Goal: Task Accomplishment & Management: Manage account settings

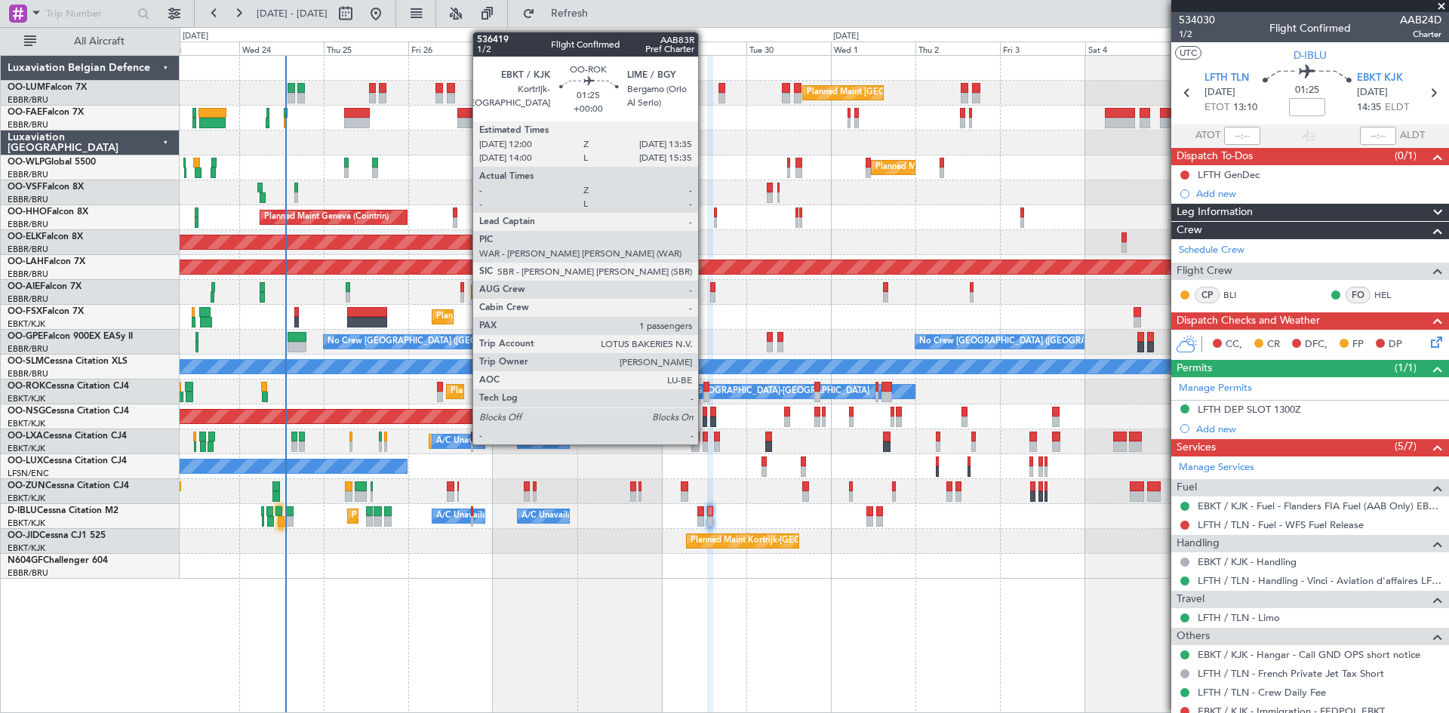
click at [705, 386] on div at bounding box center [707, 387] width 6 height 11
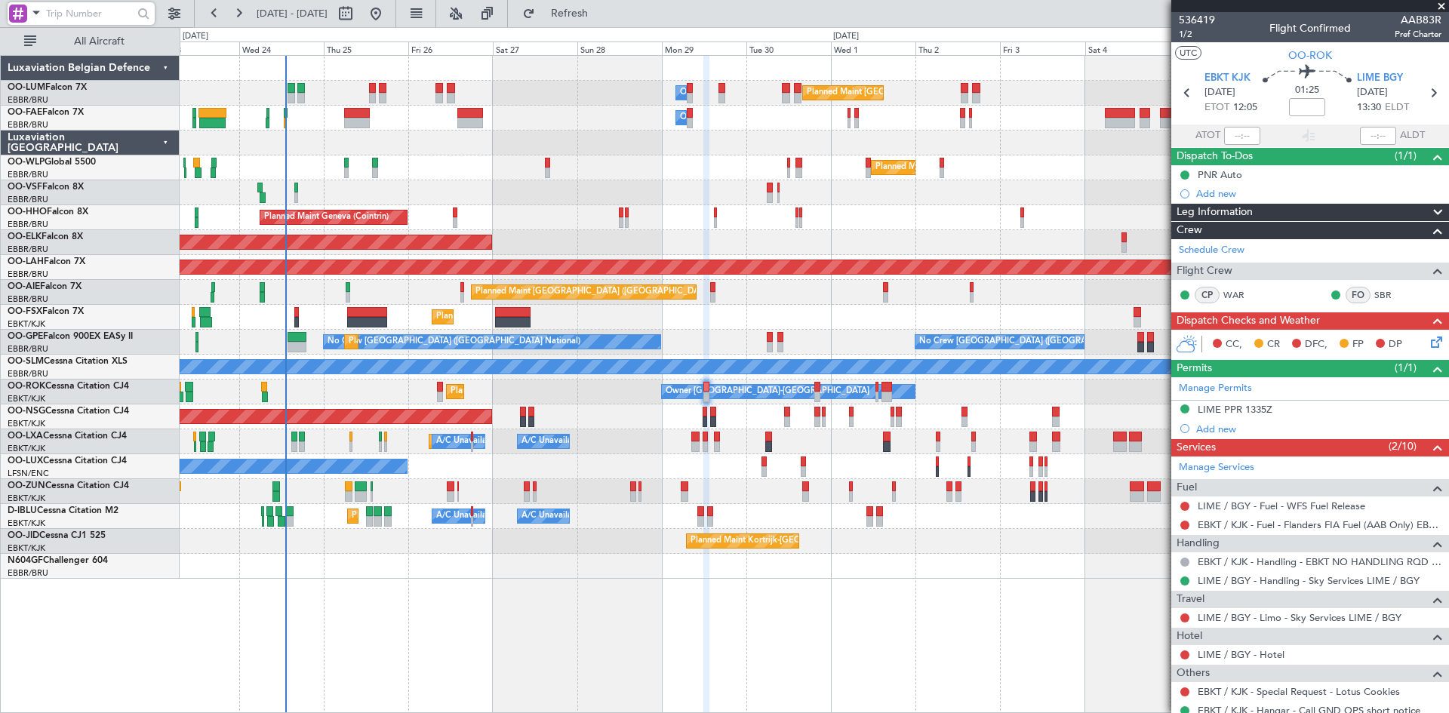
click at [89, 9] on input "text" at bounding box center [89, 13] width 87 height 23
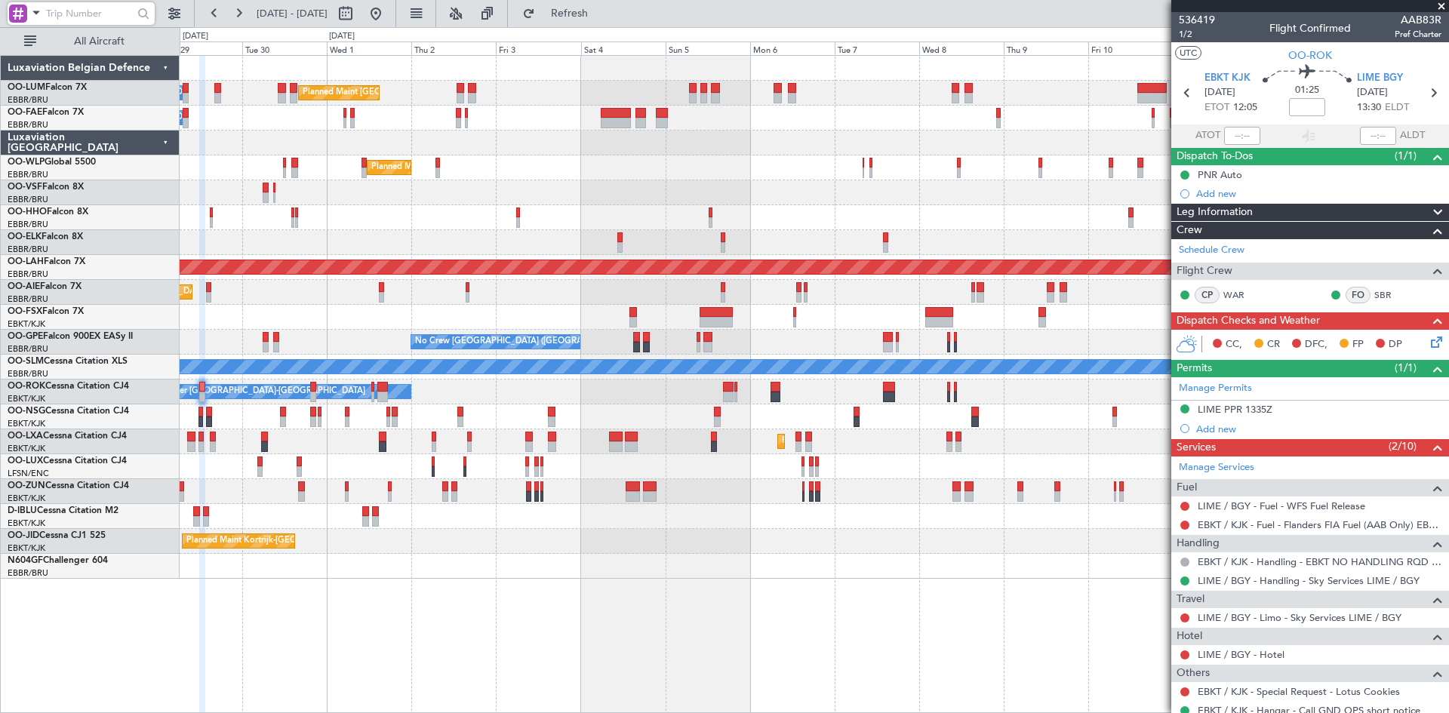
click at [294, 576] on div "Planned Maint Brussels (Brussels National) Owner Melsbroek Air Base Owner Melsb…" at bounding box center [814, 317] width 1269 height 523
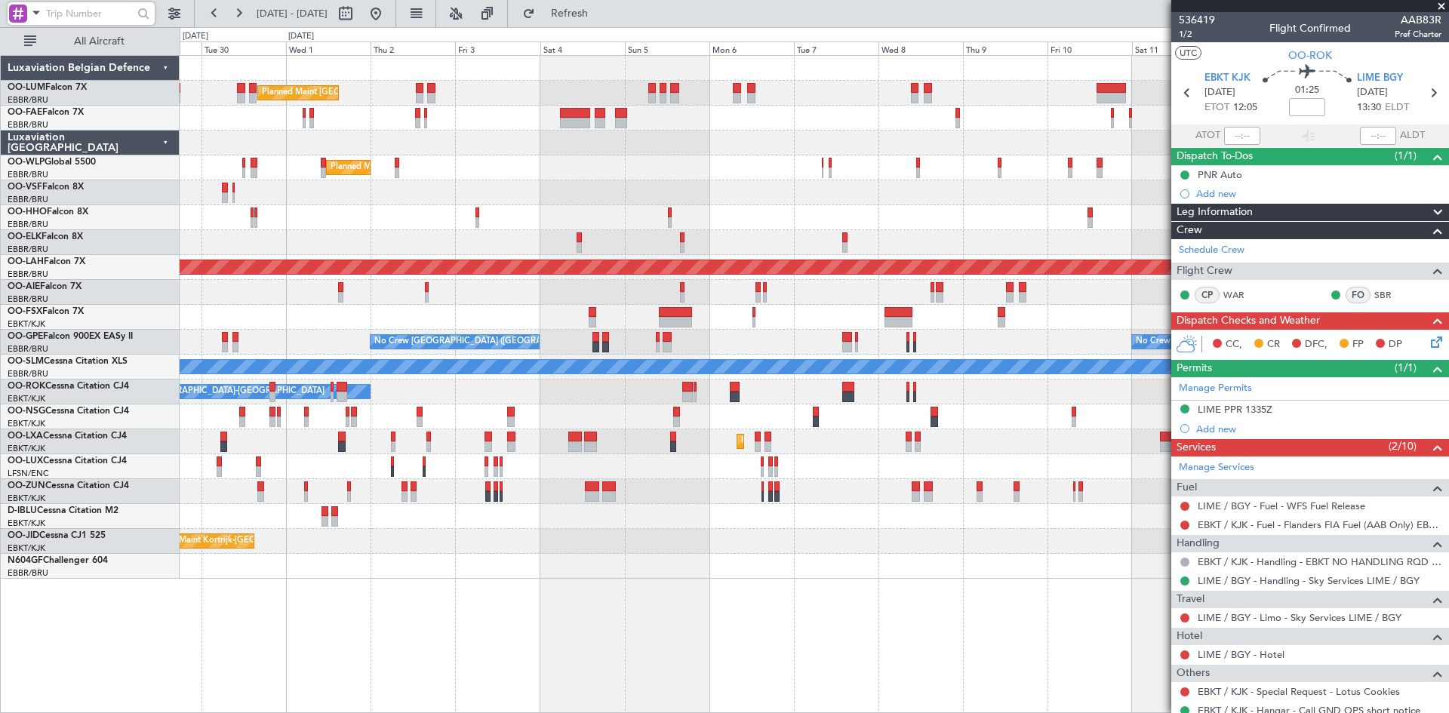
click at [688, 550] on div "Planned Maint Brussels (Brussels National) Owner Melsbroek Air Base Owner Melsb…" at bounding box center [814, 317] width 1269 height 523
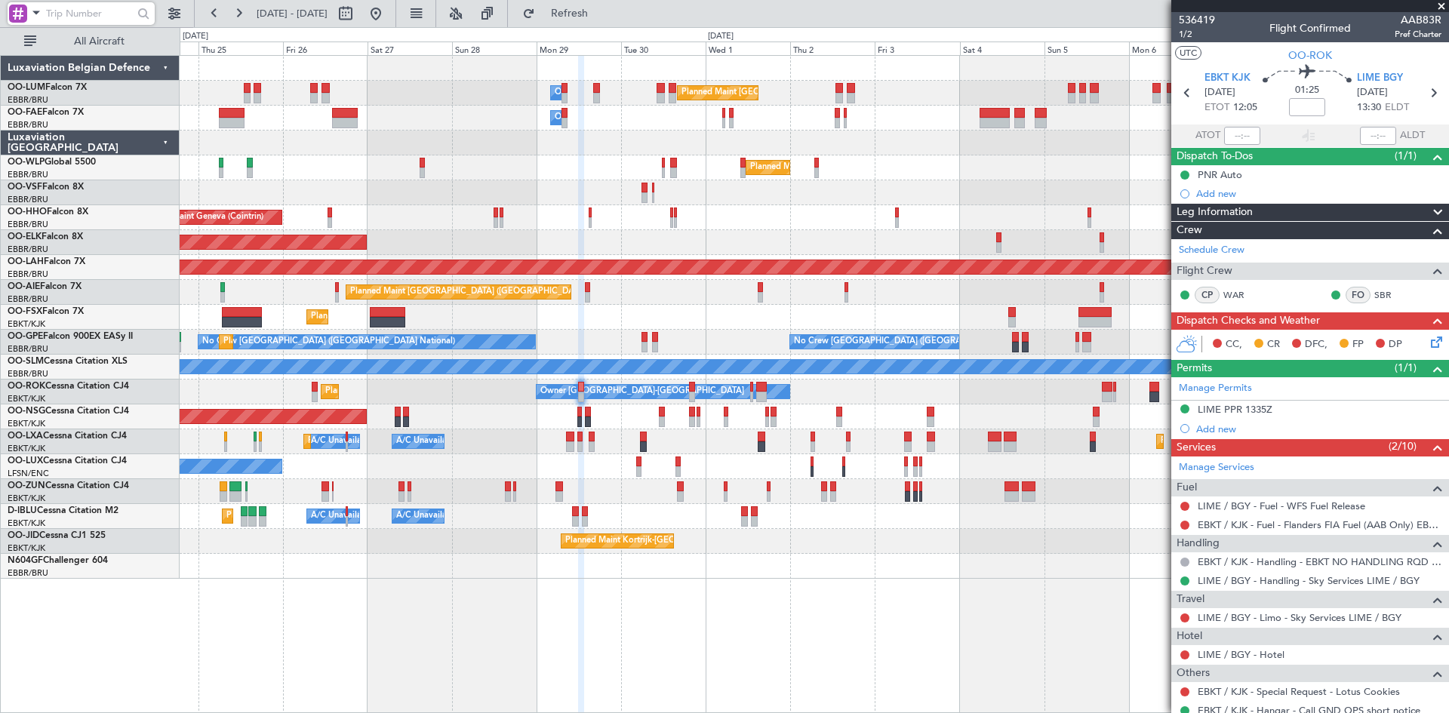
click at [863, 562] on div "Planned Maint Brussels (Brussels National) Owner Melsbroek Air Base Owner Melsb…" at bounding box center [815, 384] width 1270 height 658
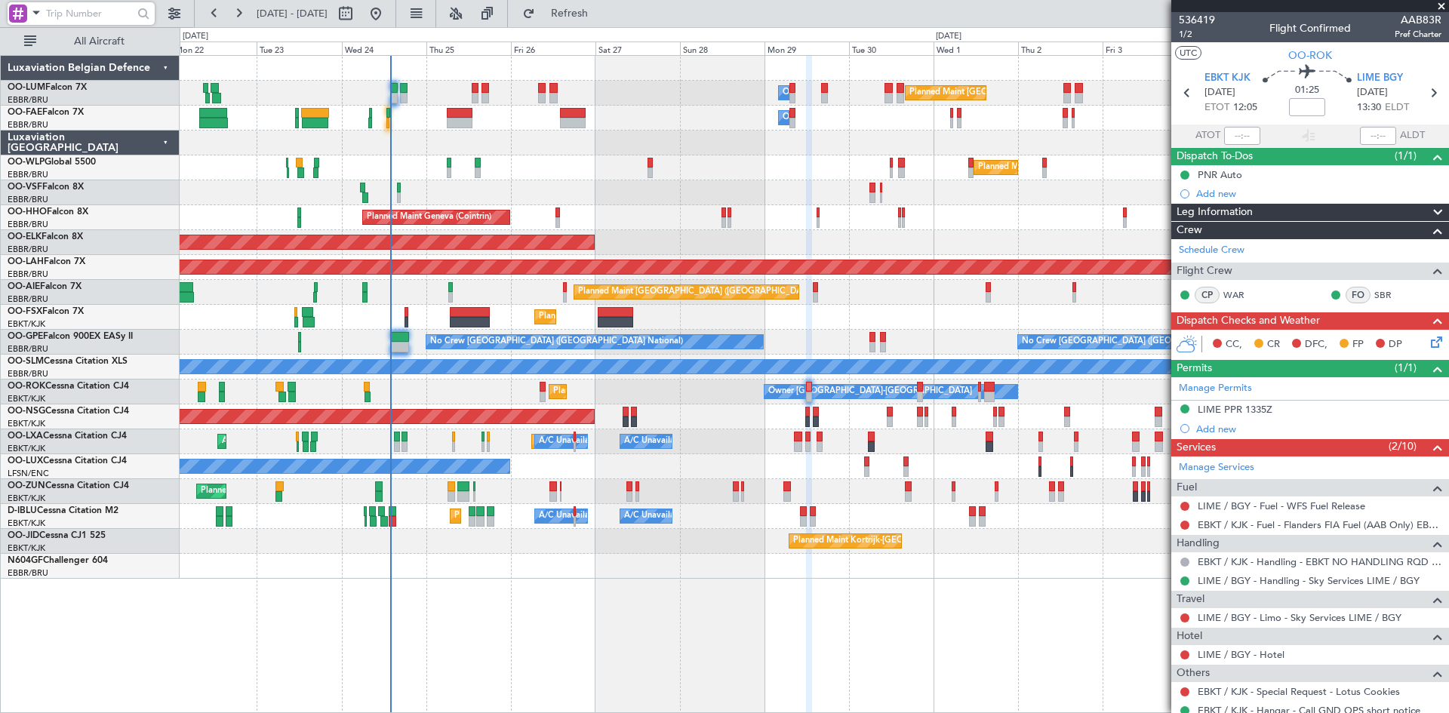
click at [728, 202] on div "AOG Maint [GEOGRAPHIC_DATA] ([GEOGRAPHIC_DATA] National)" at bounding box center [814, 192] width 1269 height 25
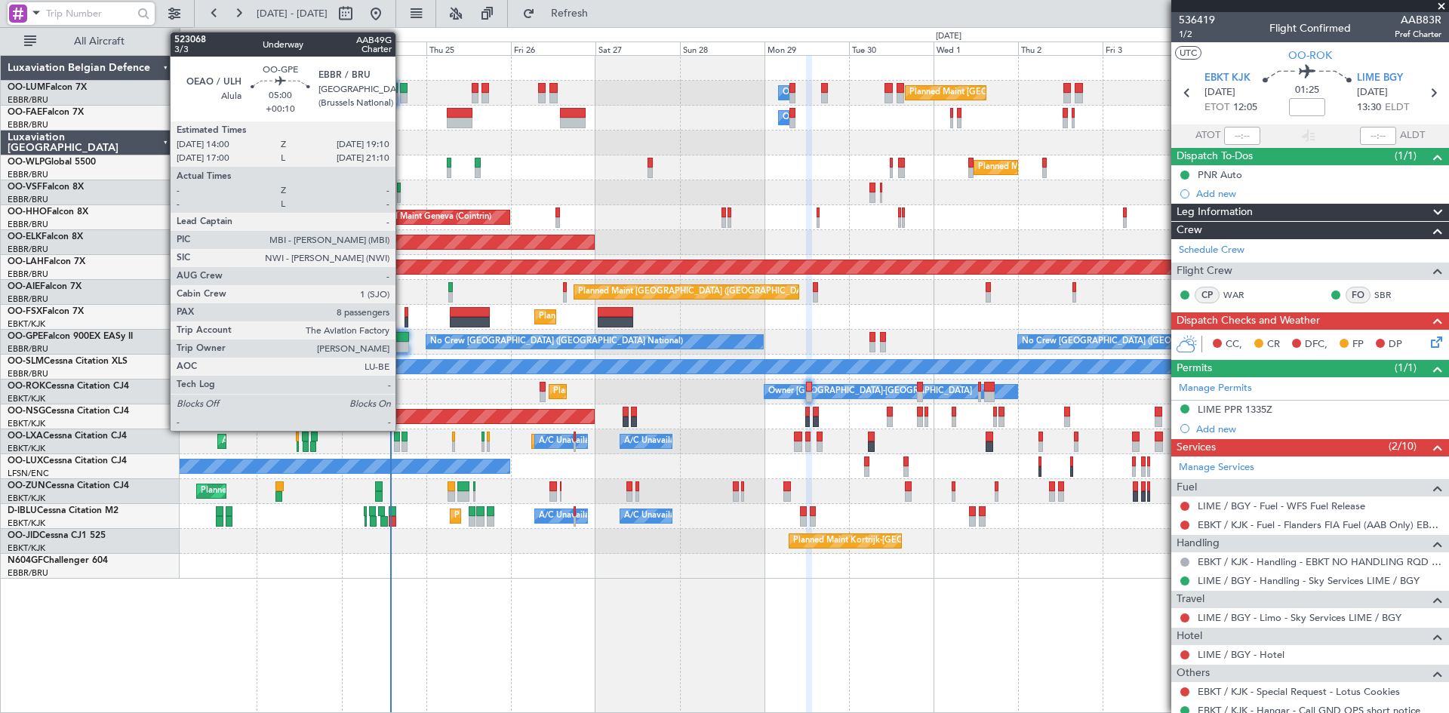
click at [402, 343] on div at bounding box center [399, 347] width 19 height 11
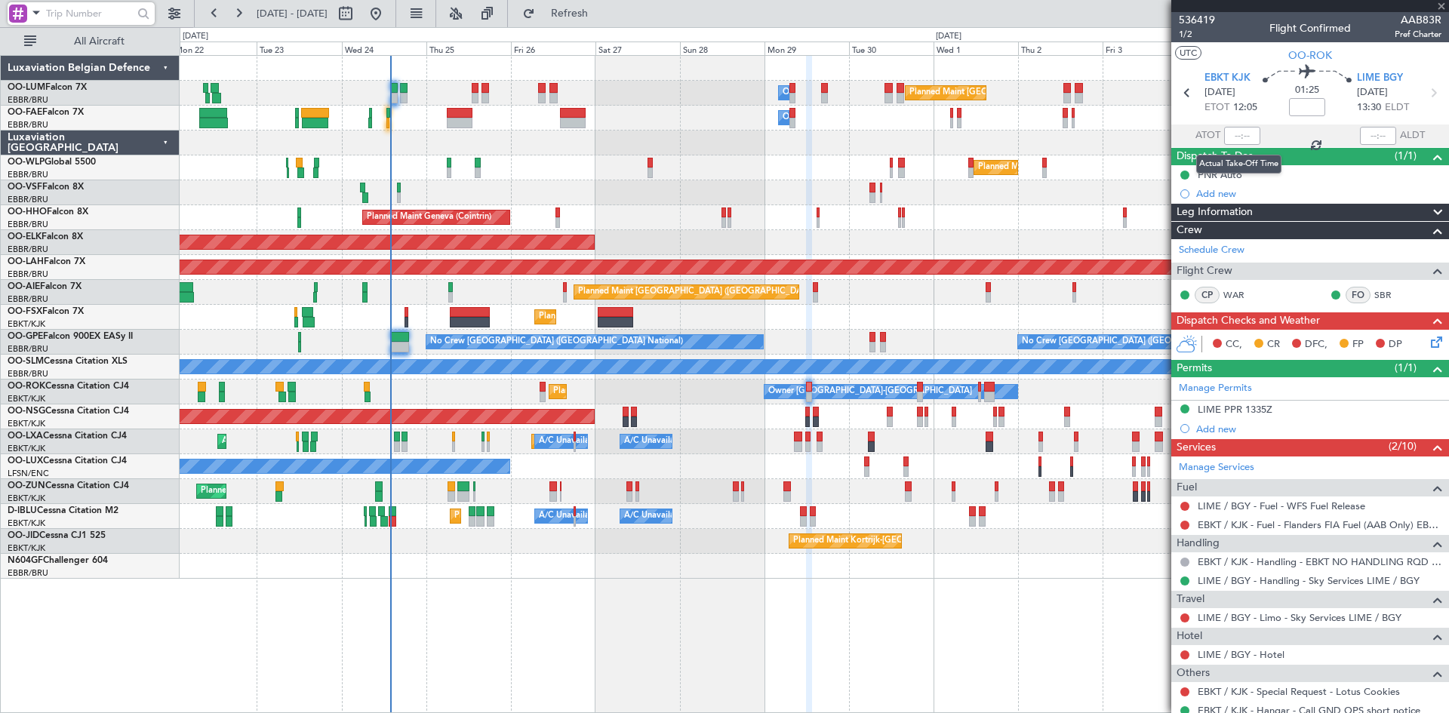
type input "+00:10"
type input "8"
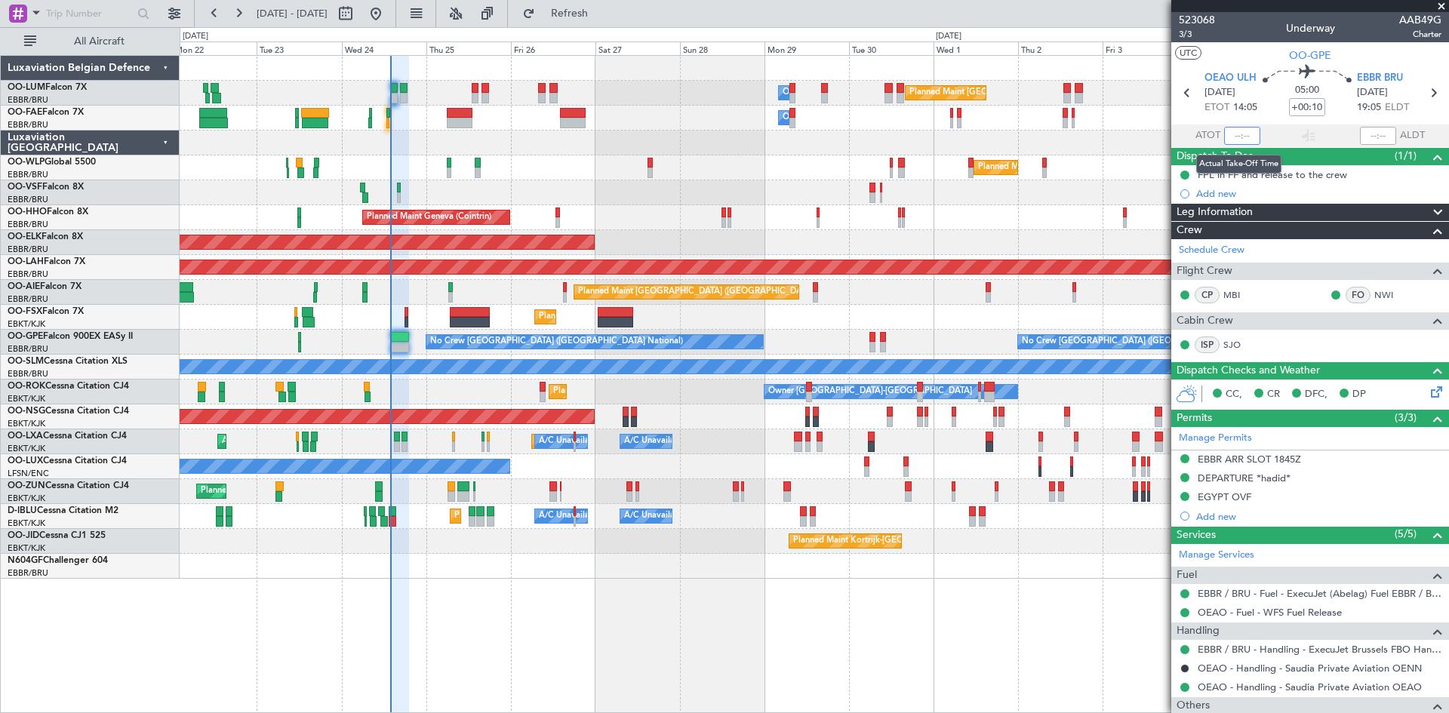
click at [1237, 135] on input "text" at bounding box center [1242, 136] width 36 height 18
click at [1267, 109] on div "05:00 +00:10" at bounding box center [1308, 93] width 100 height 56
type input "13:50"
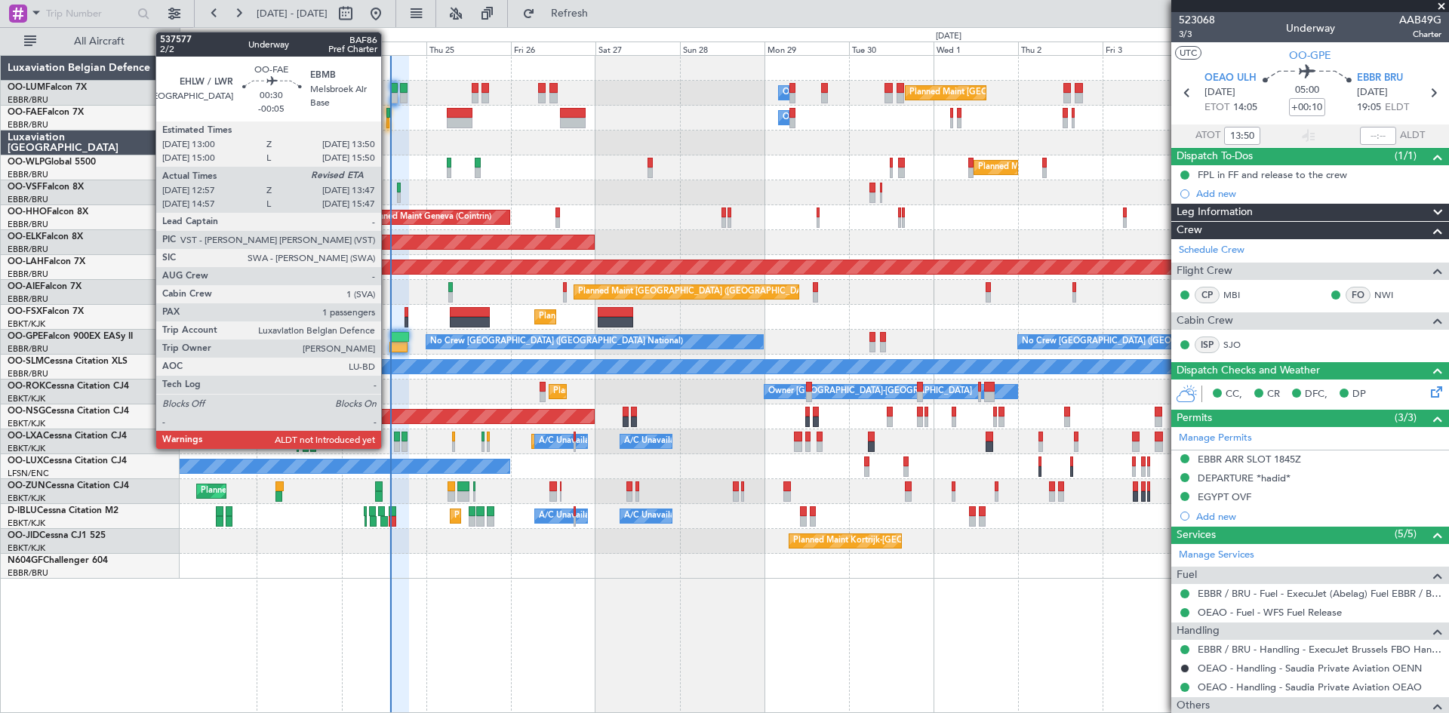
click at [388, 114] on div at bounding box center [387, 113] width 3 height 11
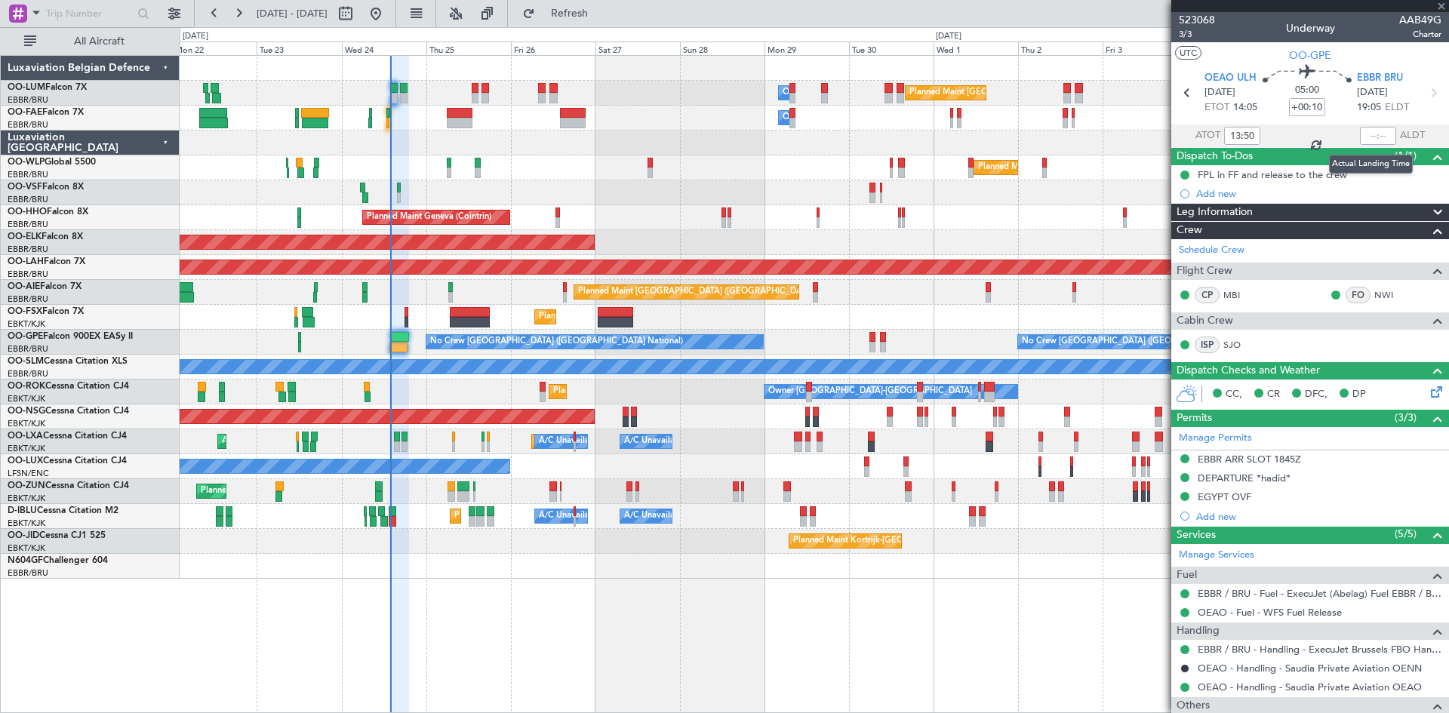
type input "-00:05"
type input "13:07"
type input "1"
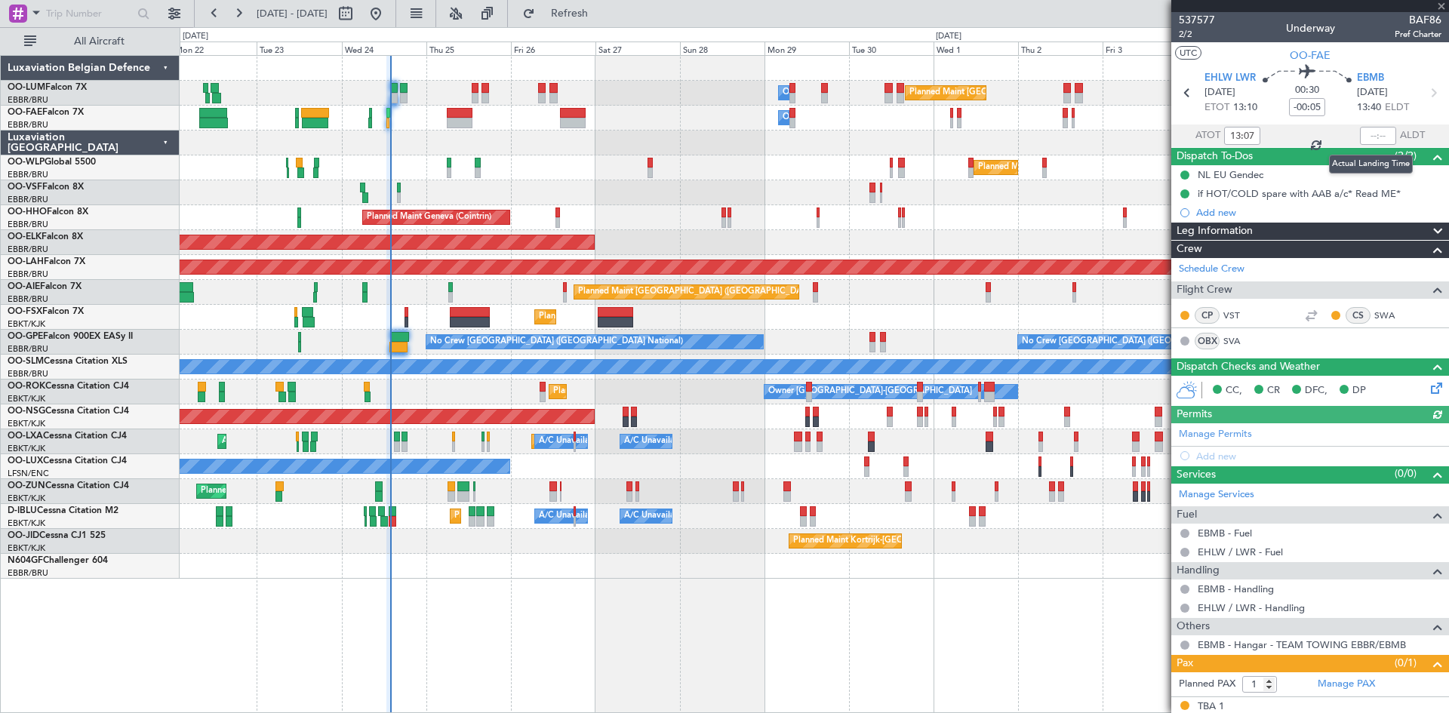
click at [1372, 134] on div at bounding box center [1378, 136] width 36 height 18
click at [1371, 135] on input "text" at bounding box center [1378, 136] width 36 height 18
click at [1334, 121] on section "EHLW LWR 24/09/2025 ETOT 13:10 00:30 -00:05 EBMB 24/09/2025 13:40 ELDT" at bounding box center [1311, 95] width 278 height 60
type input "13:44"
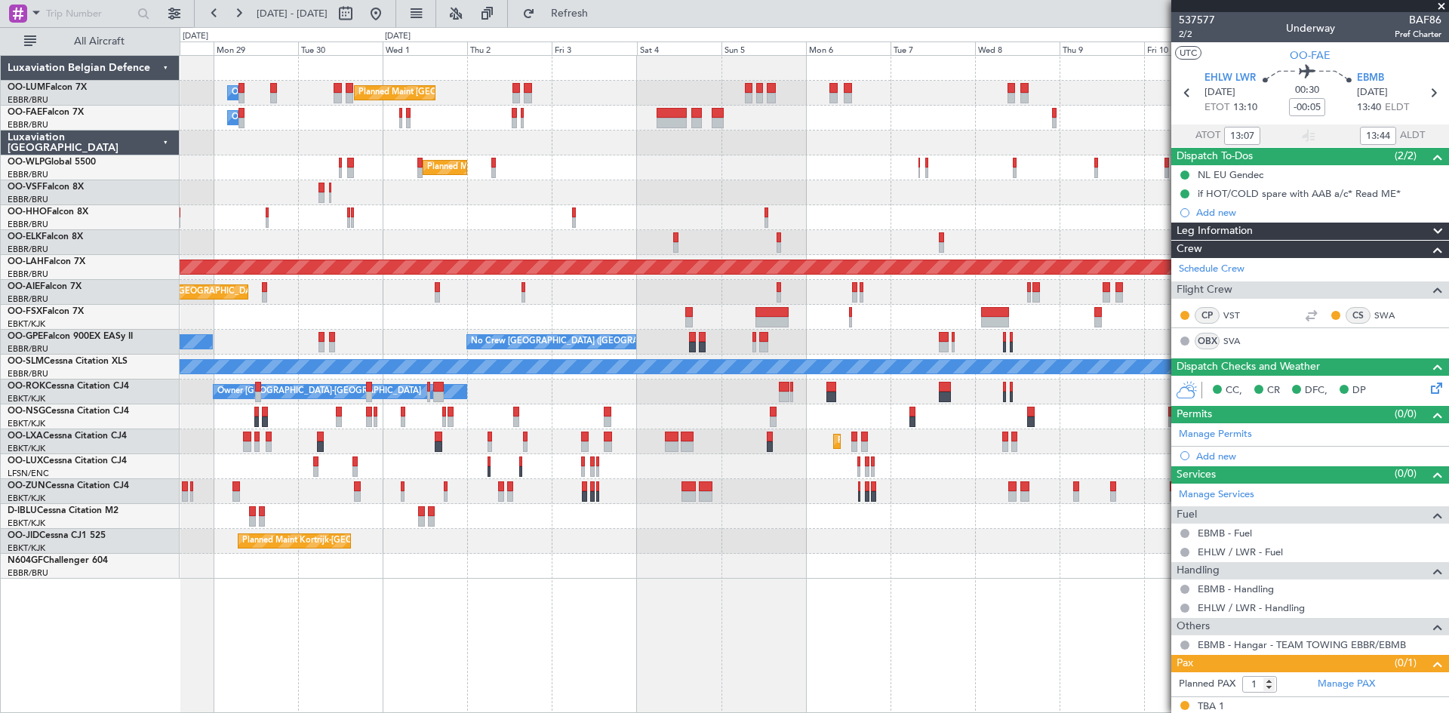
click at [448, 593] on div "Planned Maint Brussels (Brussels National) Owner Melsbroek Air Base Owner Melsb…" at bounding box center [815, 384] width 1270 height 658
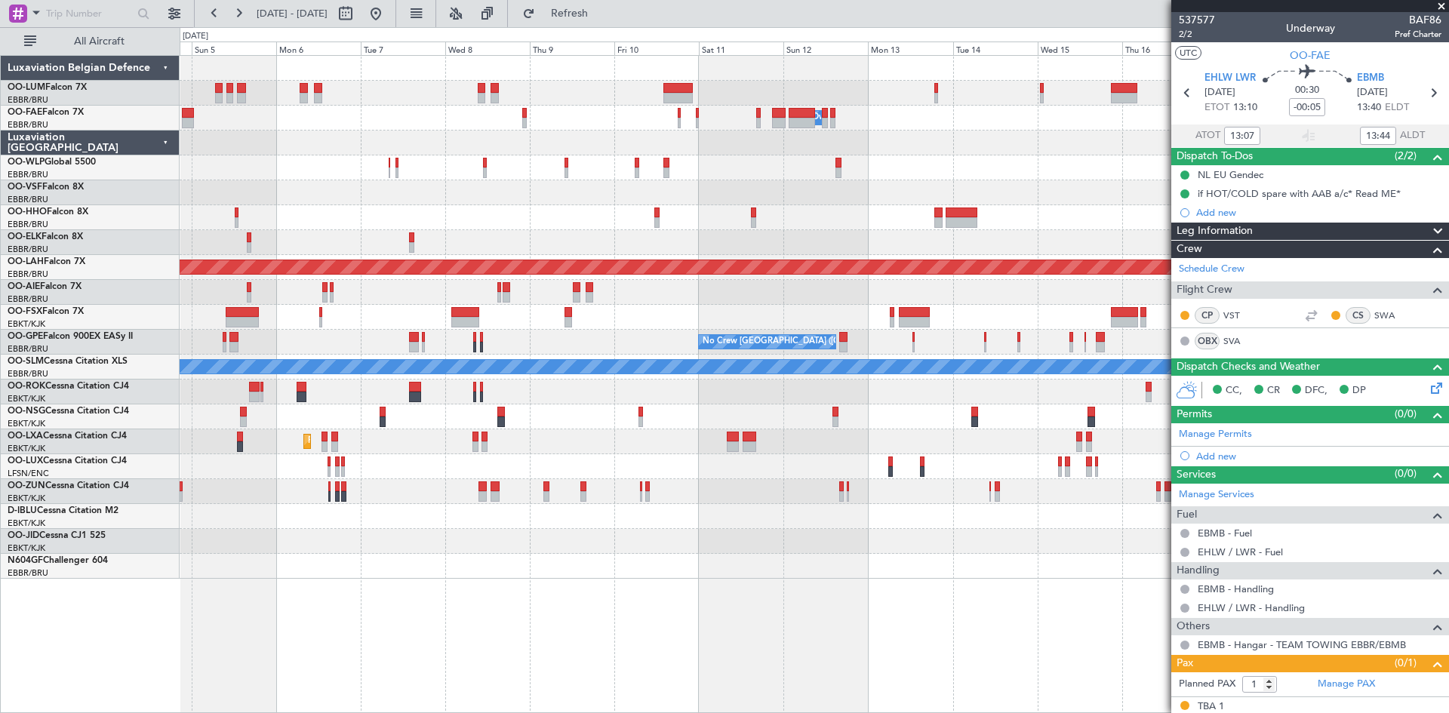
click at [429, 599] on div "Planned Maint Brussels (Brussels National) Owner Melsbroek Air Base Planned Mai…" at bounding box center [815, 384] width 1270 height 658
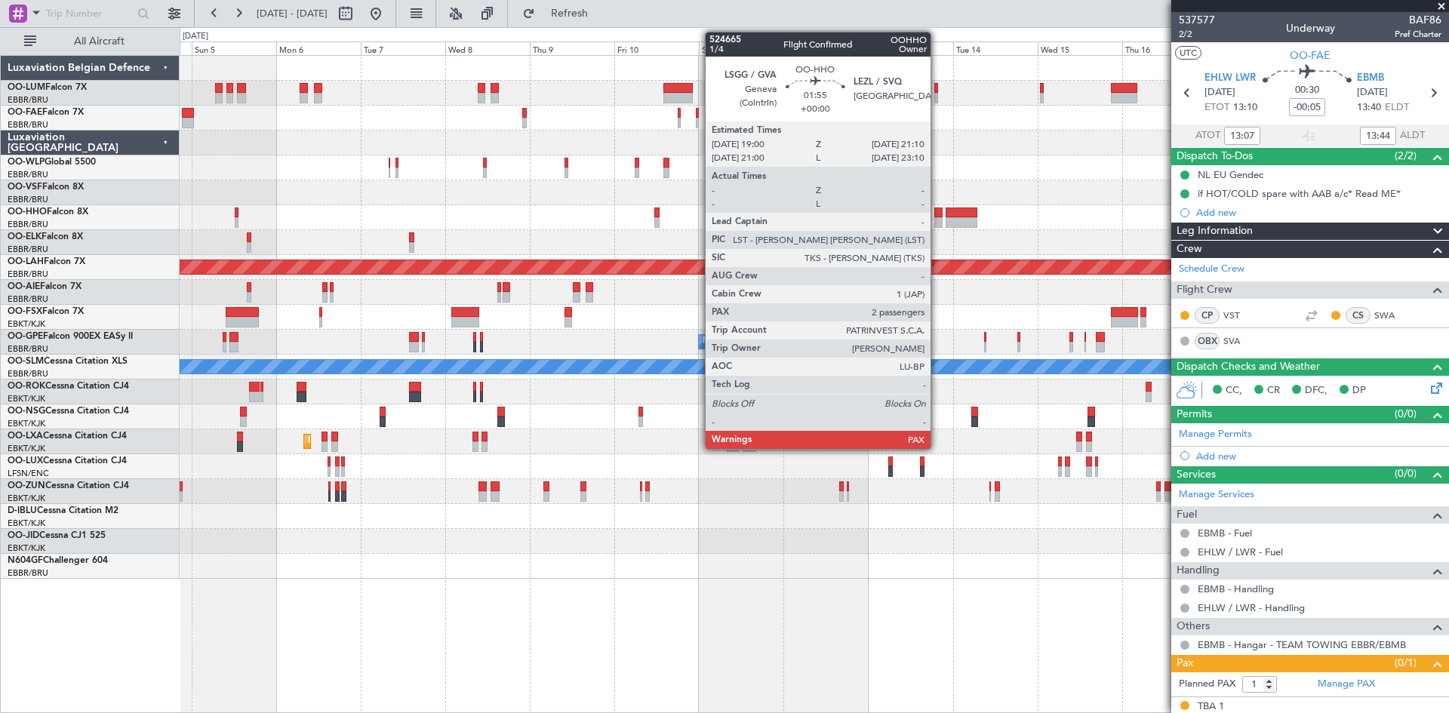
click at [938, 216] on div at bounding box center [939, 213] width 8 height 11
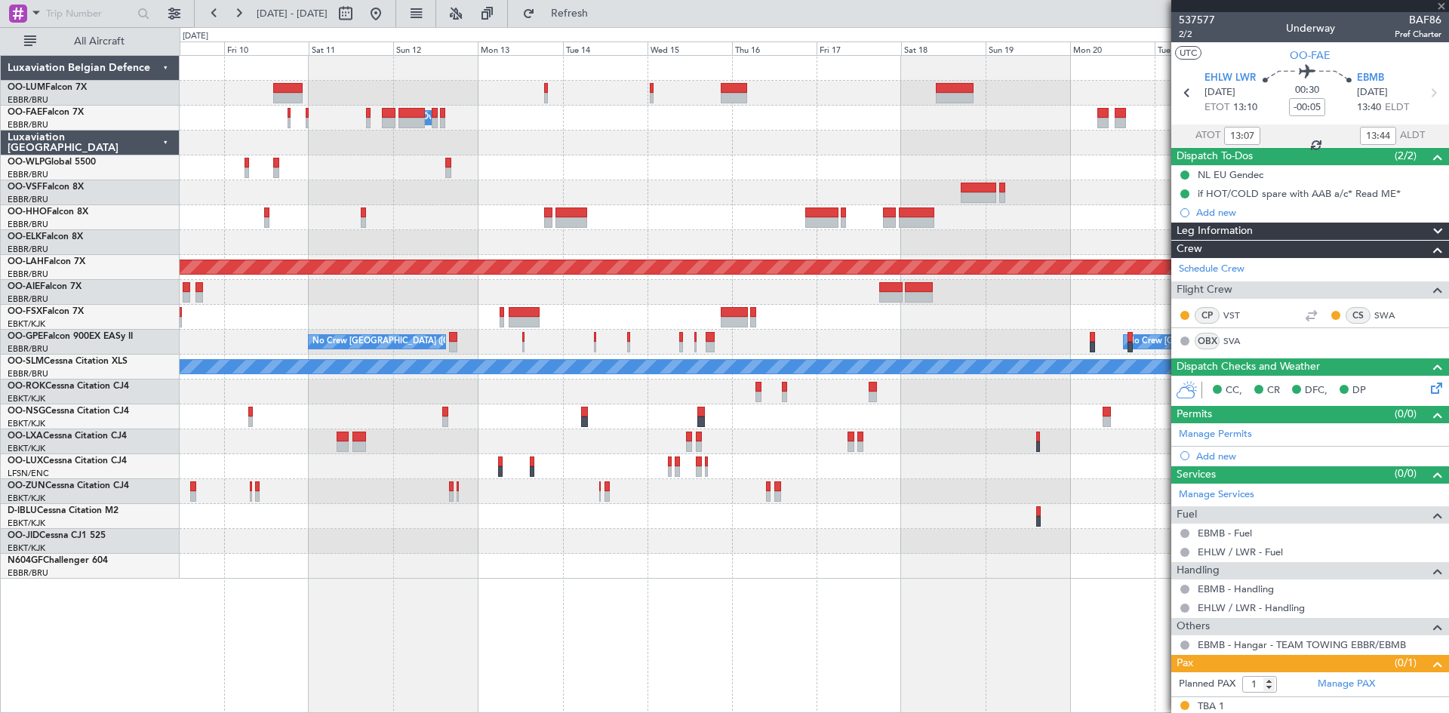
click at [548, 608] on div "Planned Maint Kortrijk-Wevelgem Owner Melsbroek Air Base Planned Maint Alton-st…" at bounding box center [815, 384] width 1270 height 658
type input "2"
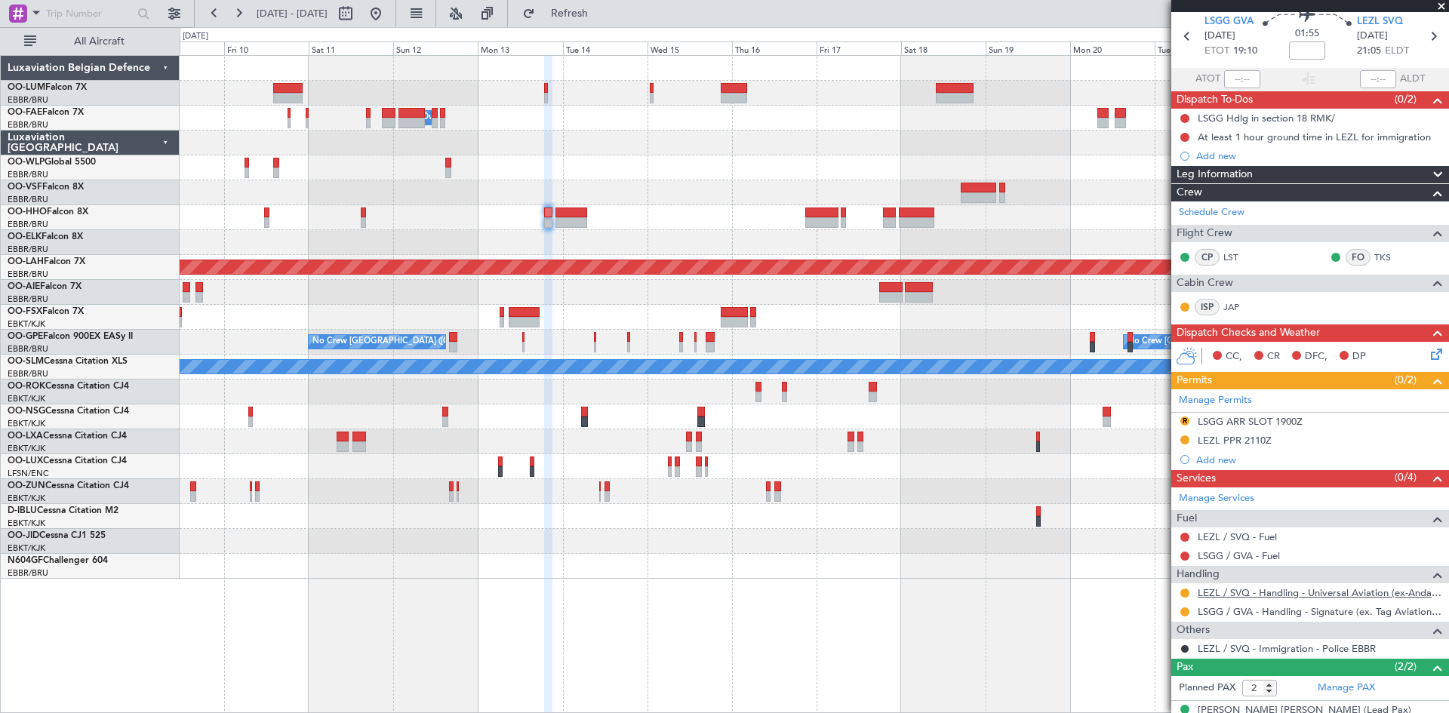
scroll to position [112, 0]
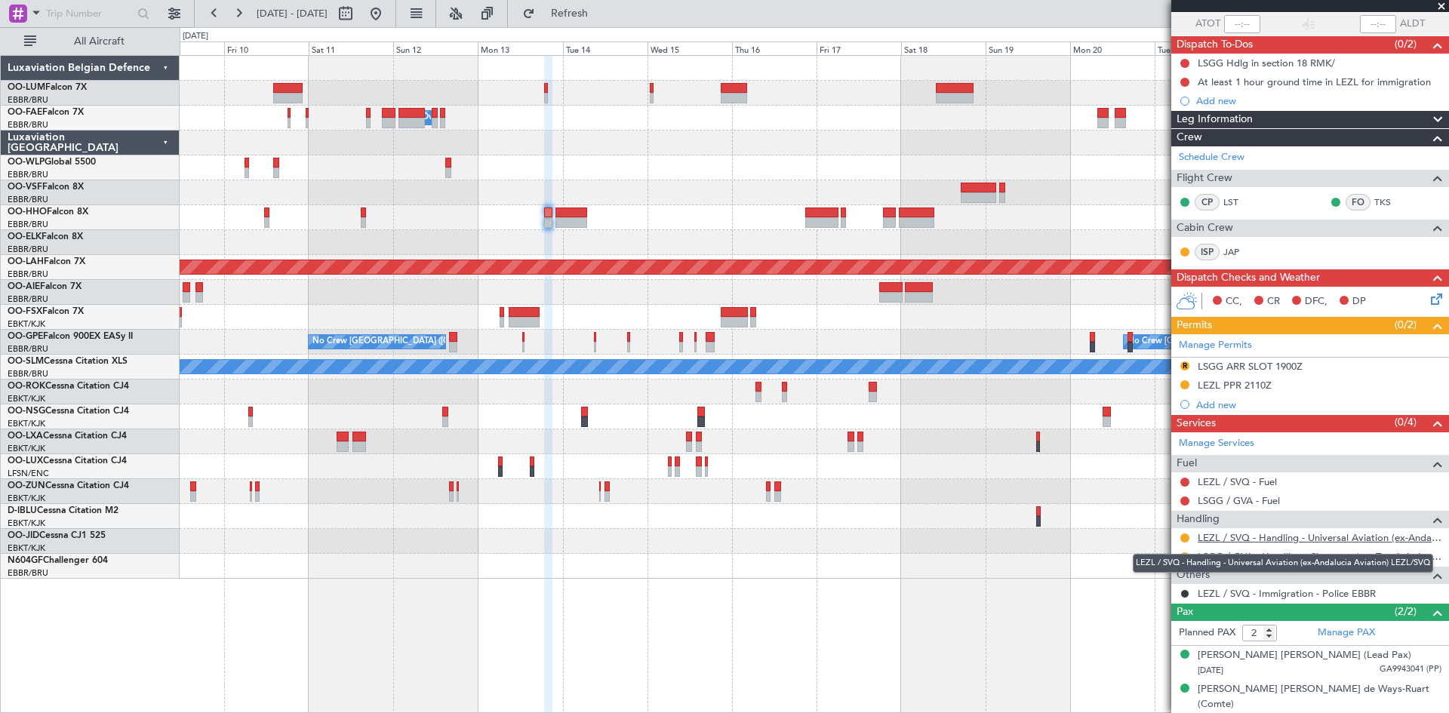
click at [1224, 537] on link "LEZL / SVQ - Handling - Universal Aviation (ex-Andalucia Aviation) LEZL/SVQ" at bounding box center [1320, 537] width 244 height 13
click at [1242, 557] on link "LSGG / GVA - Handling - Signature (ex. Tag Aviation) LSGG / GVA" at bounding box center [1320, 556] width 244 height 13
click at [1185, 536] on button at bounding box center [1185, 538] width 9 height 9
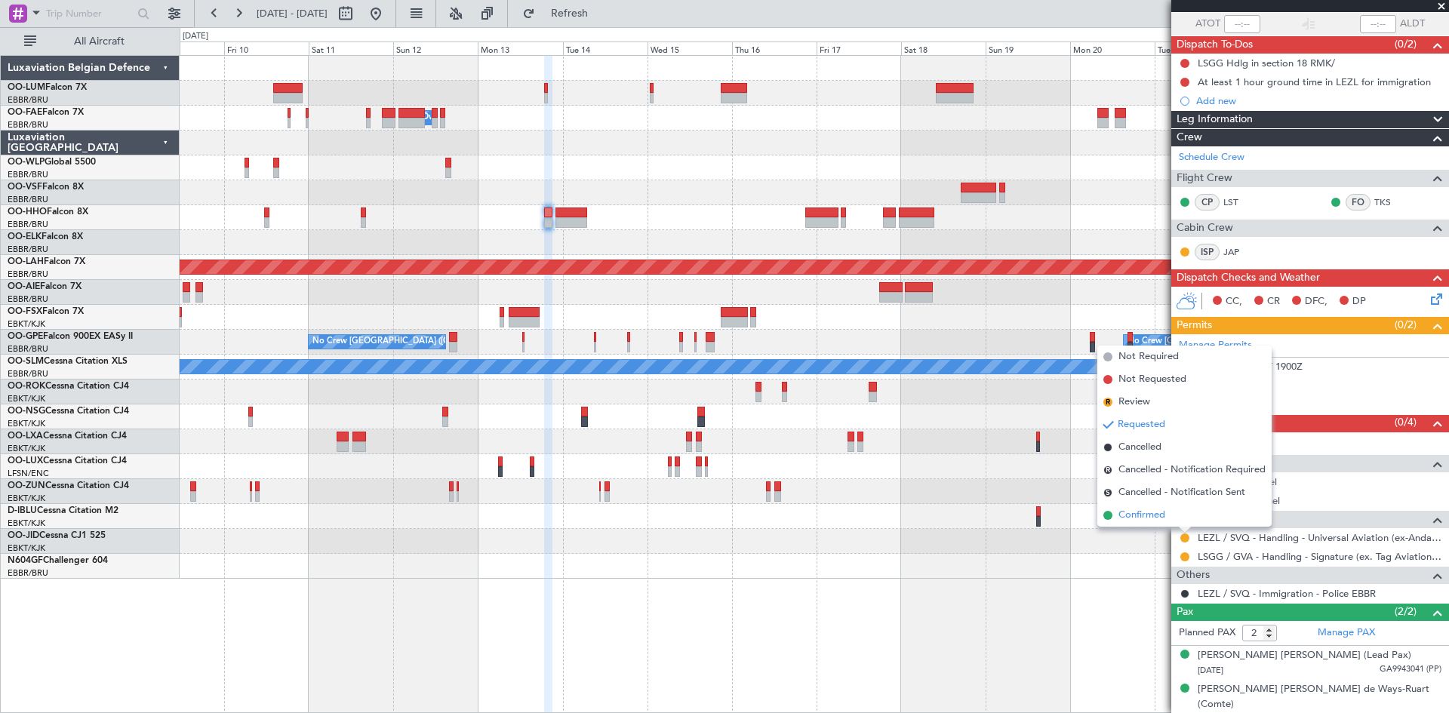
click at [1158, 512] on span "Confirmed" at bounding box center [1142, 515] width 47 height 15
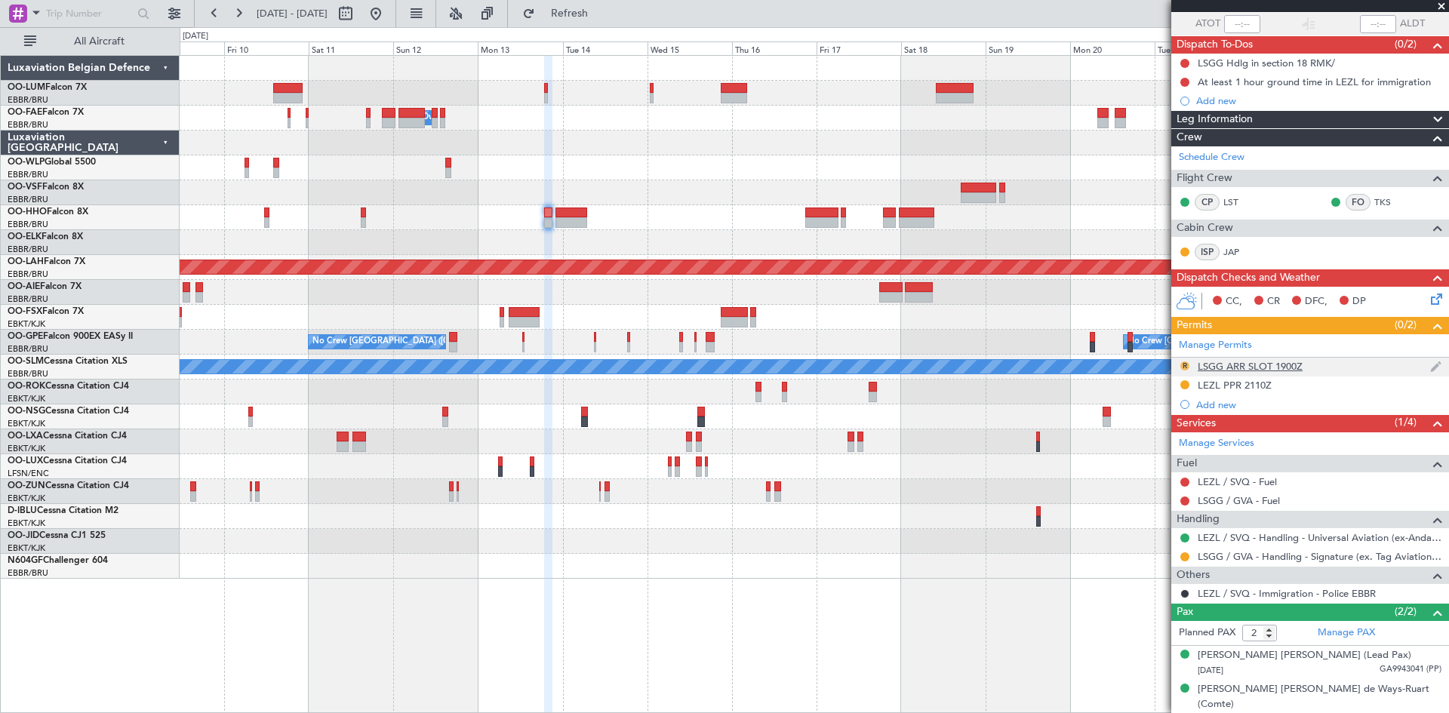
click at [1185, 364] on button "R" at bounding box center [1185, 366] width 9 height 9
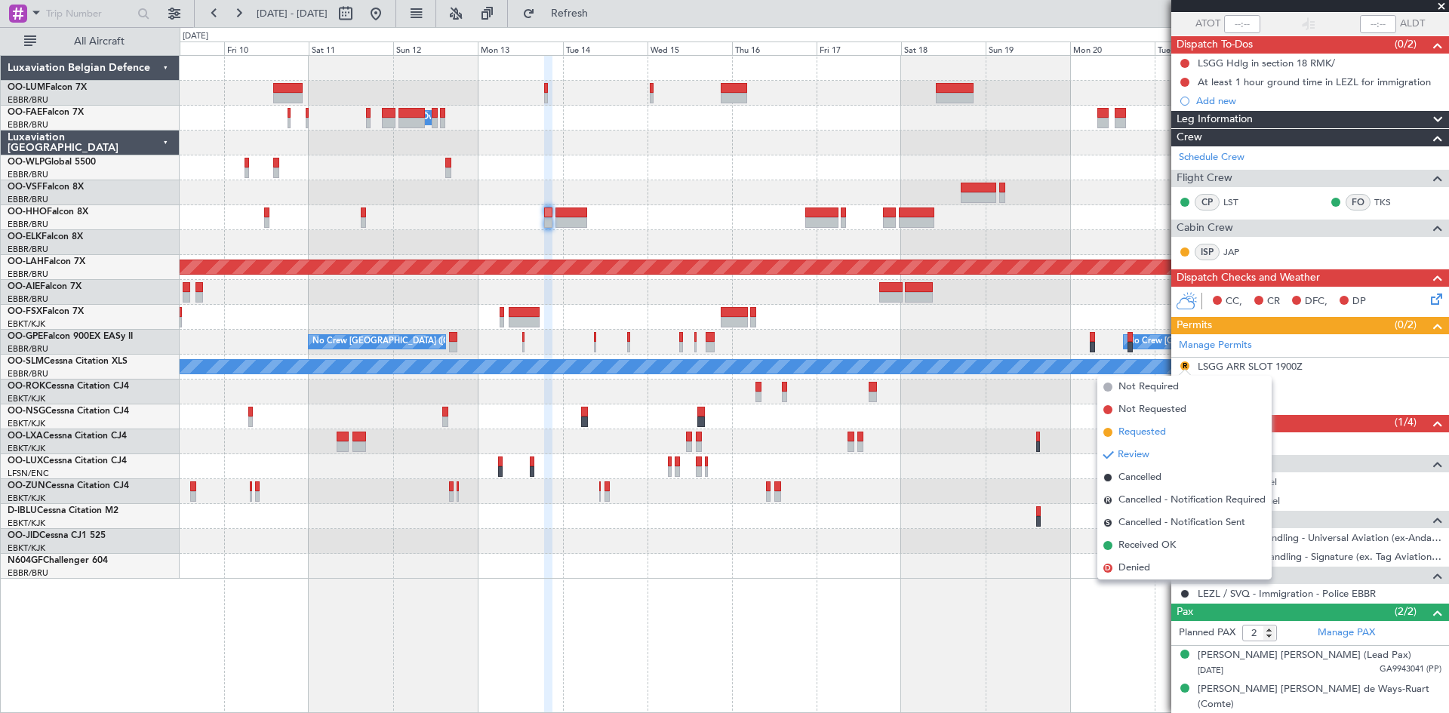
click at [1153, 429] on span "Requested" at bounding box center [1143, 432] width 48 height 15
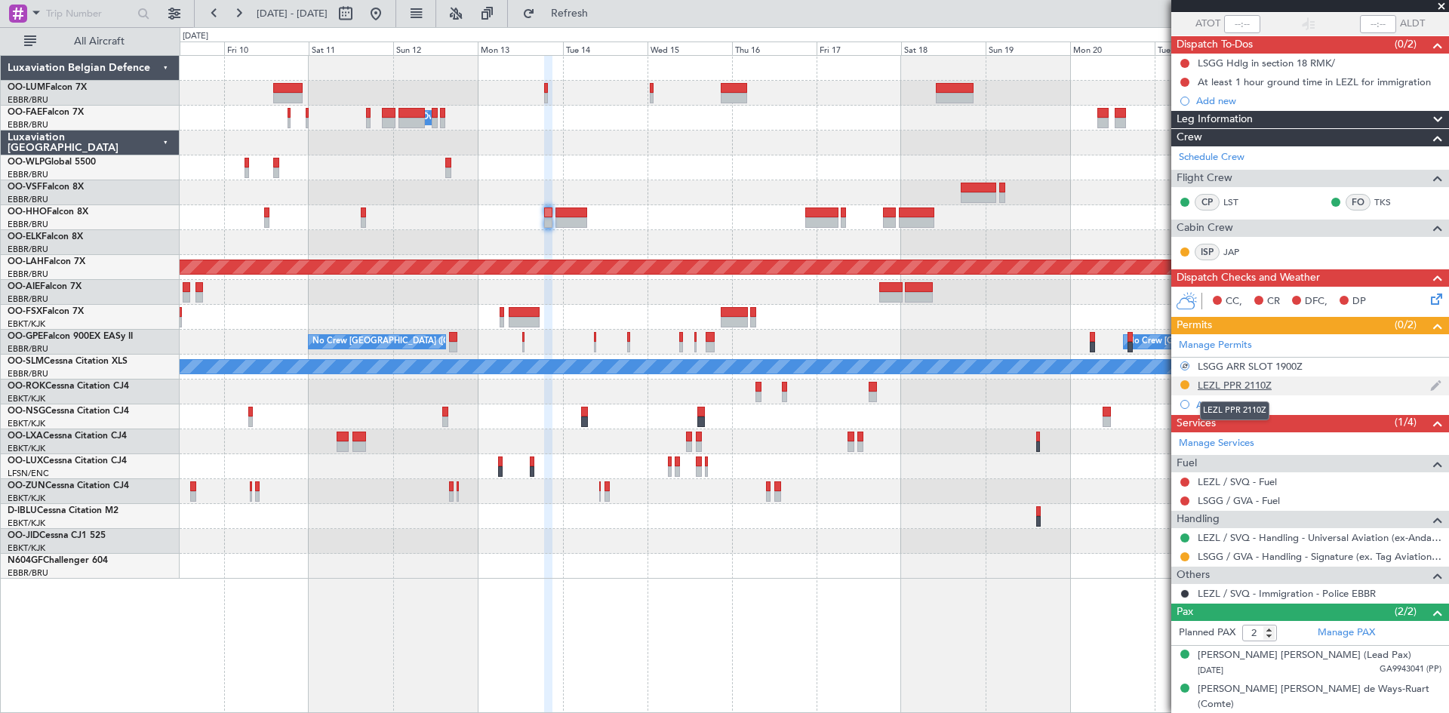
click at [1224, 383] on div "LEZL PPR 2110Z" at bounding box center [1235, 385] width 74 height 13
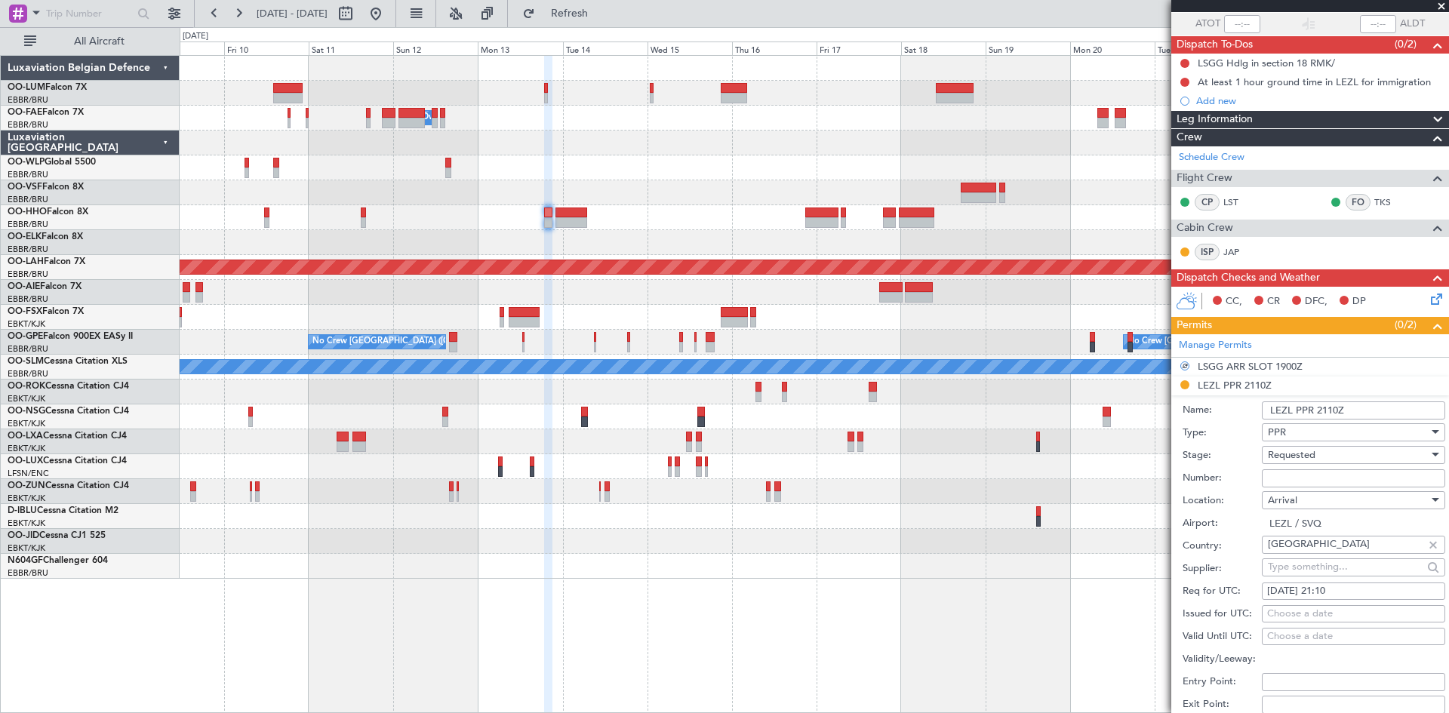
click at [1279, 475] on input "Number:" at bounding box center [1353, 479] width 183 height 18
click at [1268, 475] on input "5 days in advance." at bounding box center [1353, 479] width 183 height 18
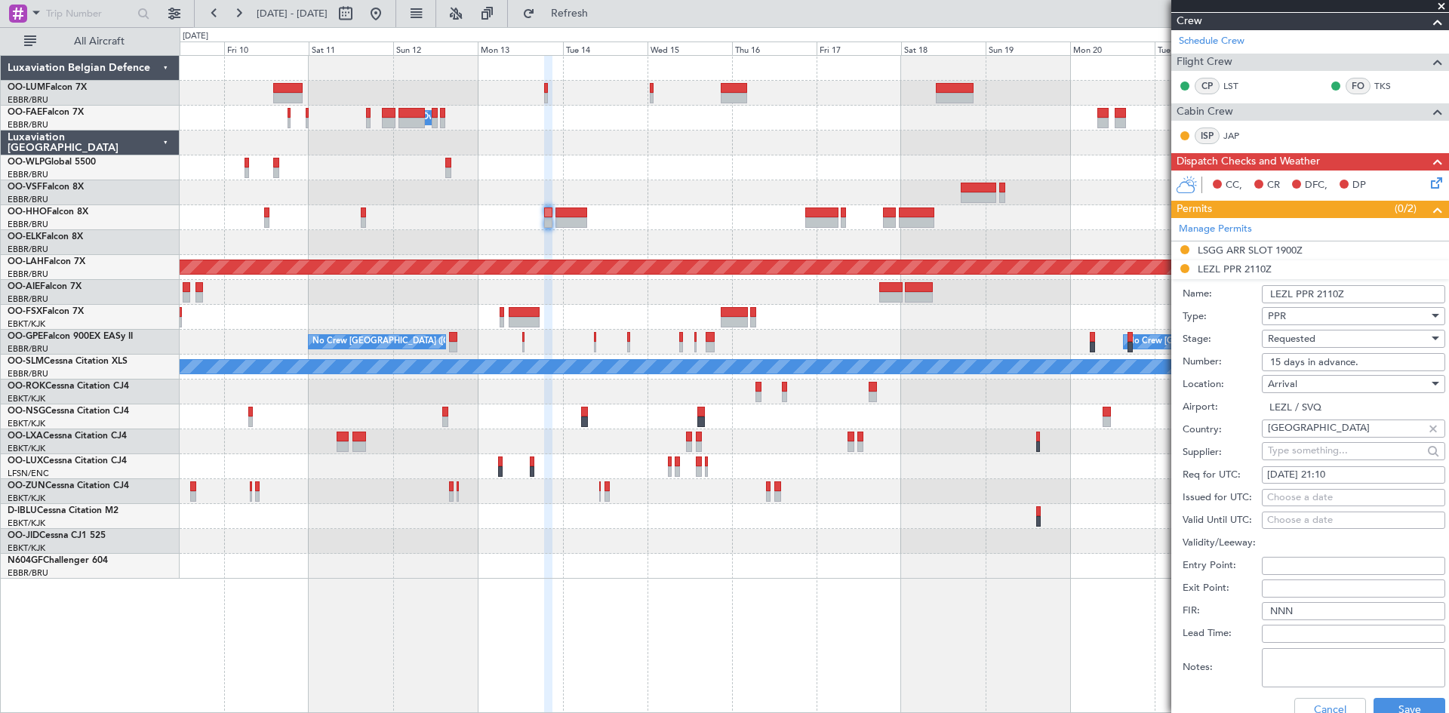
scroll to position [338, 0]
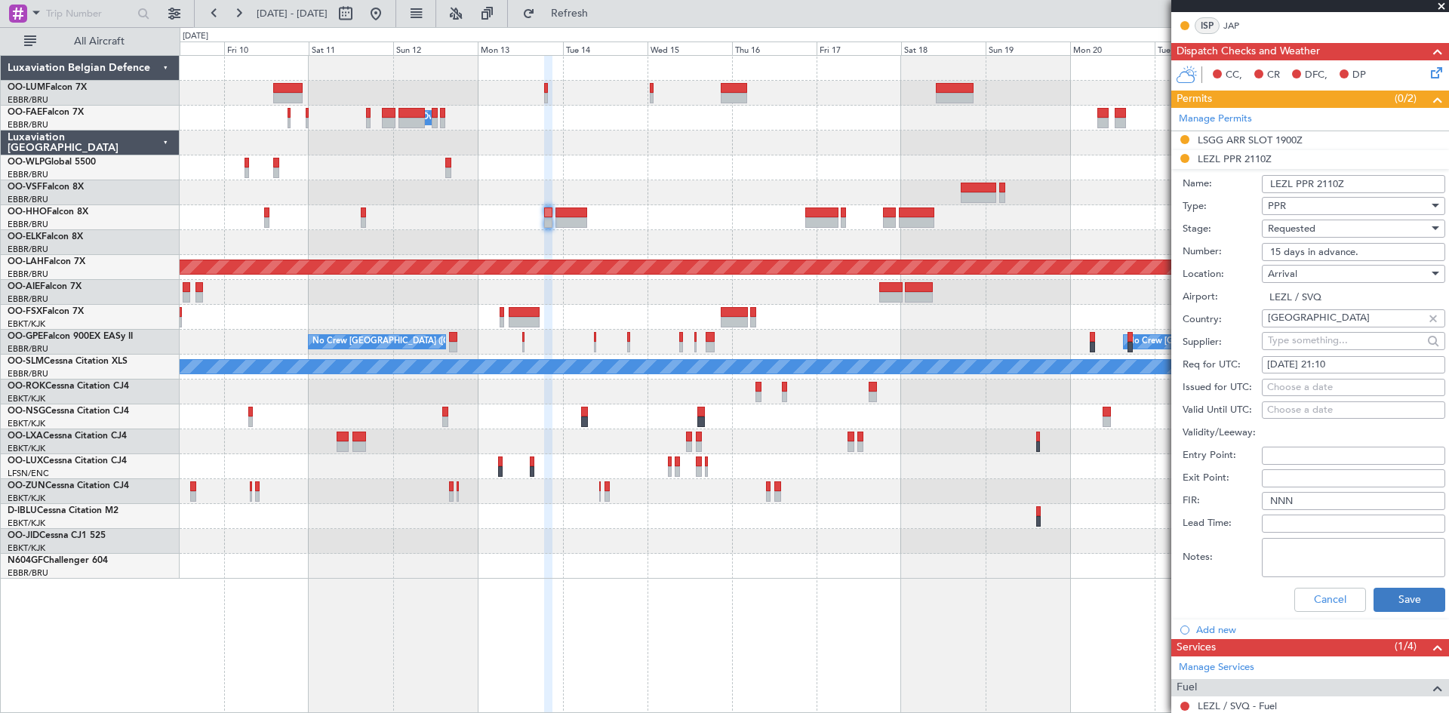
type input "15 days in advance."
click at [1405, 601] on button "Save" at bounding box center [1410, 600] width 72 height 24
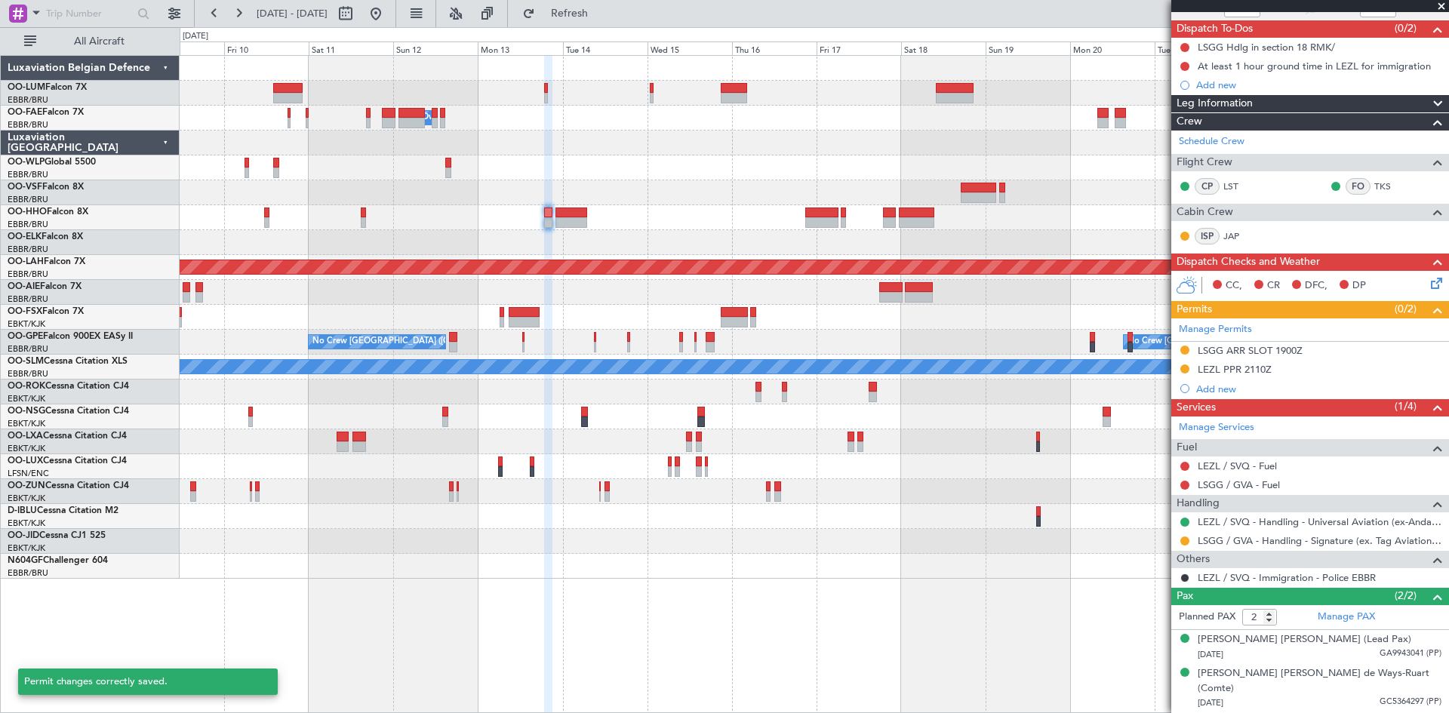
scroll to position [112, 0]
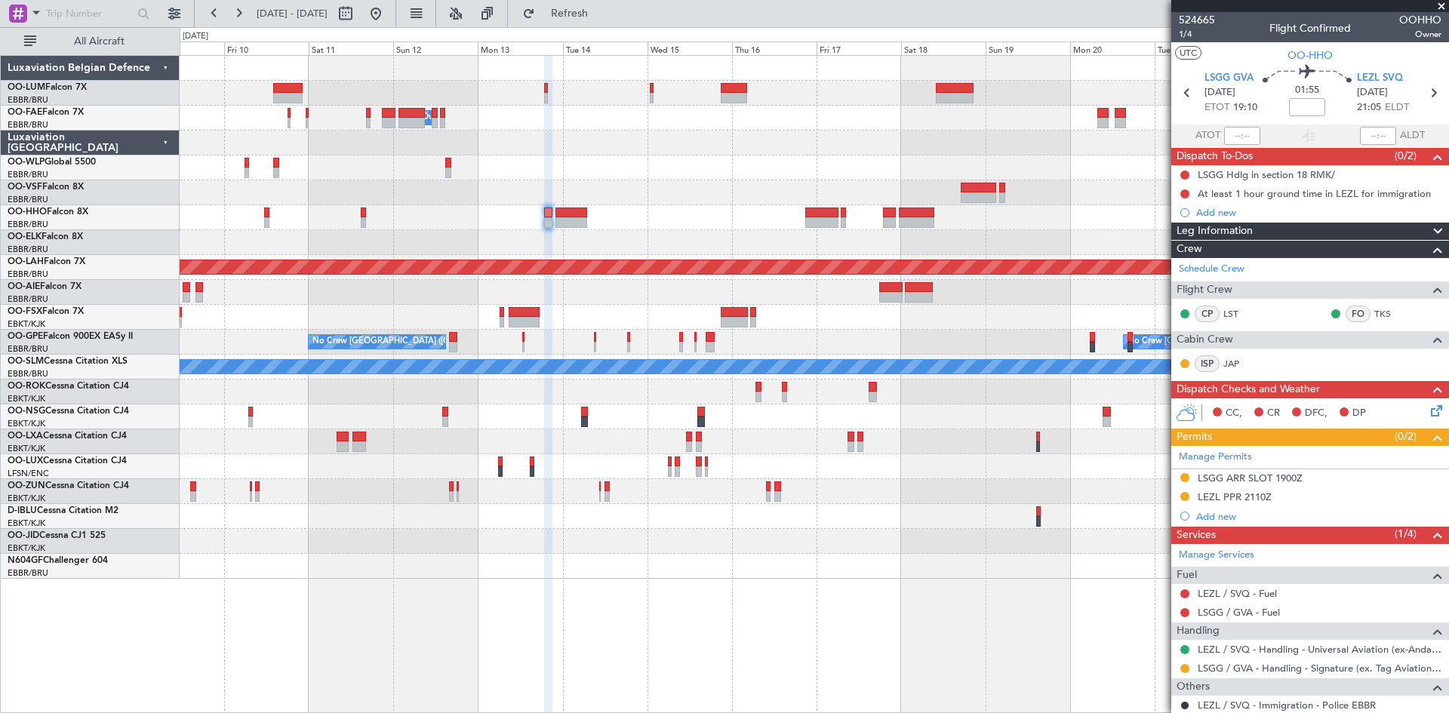
scroll to position [112, 0]
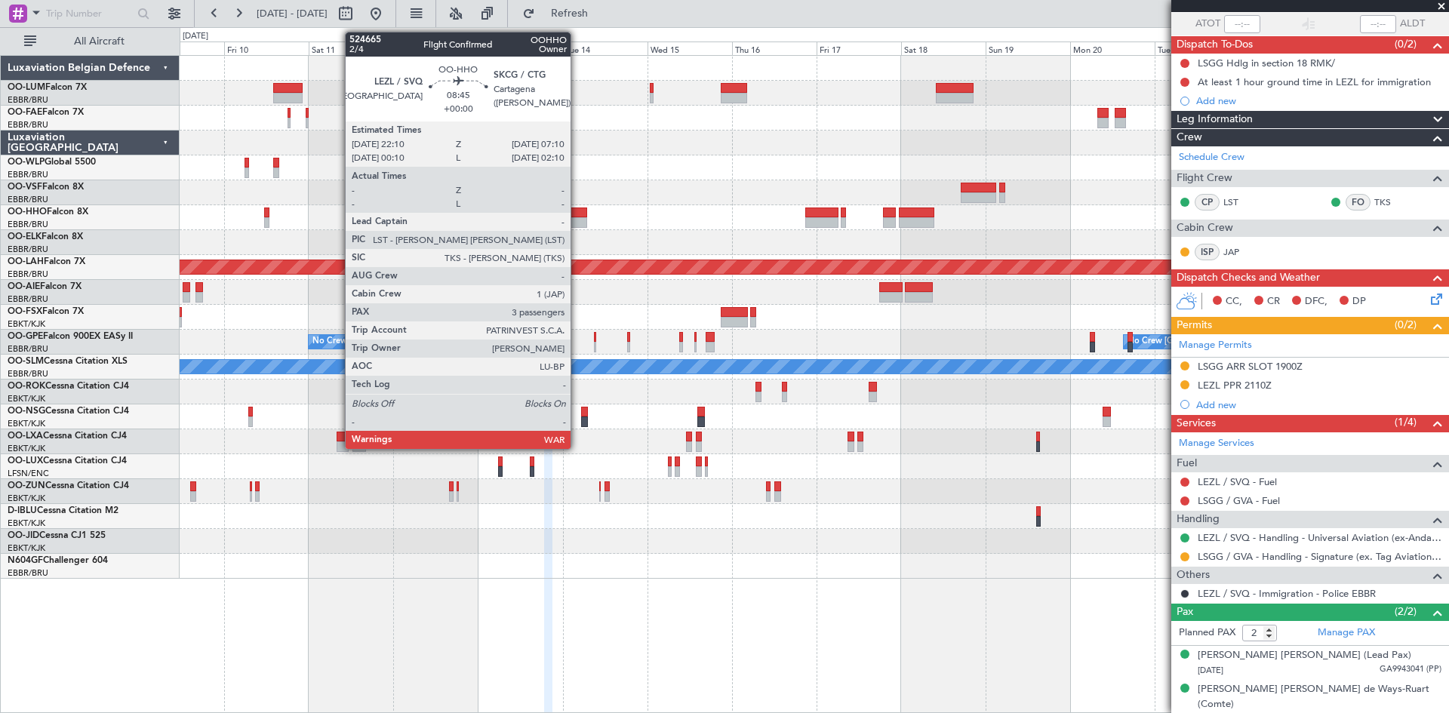
click at [577, 222] on div at bounding box center [572, 222] width 32 height 11
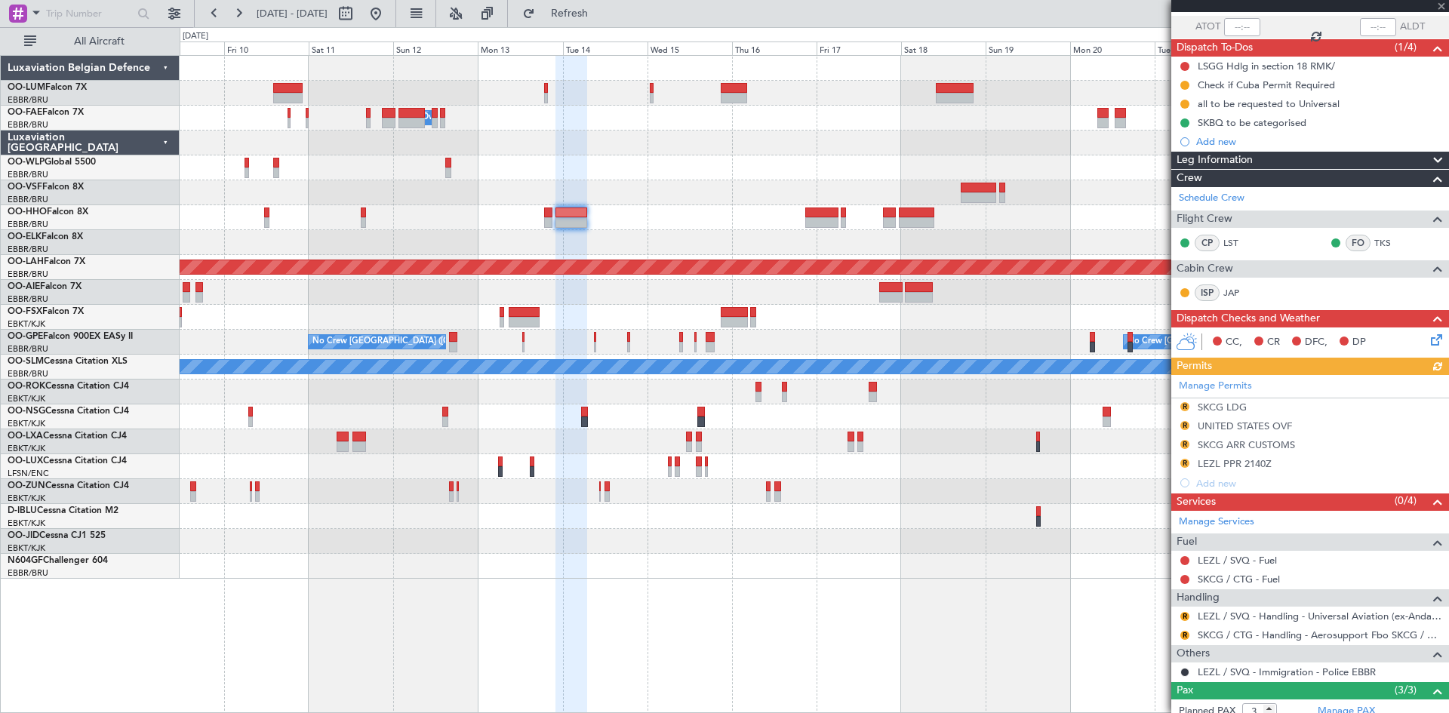
scroll to position [221, 0]
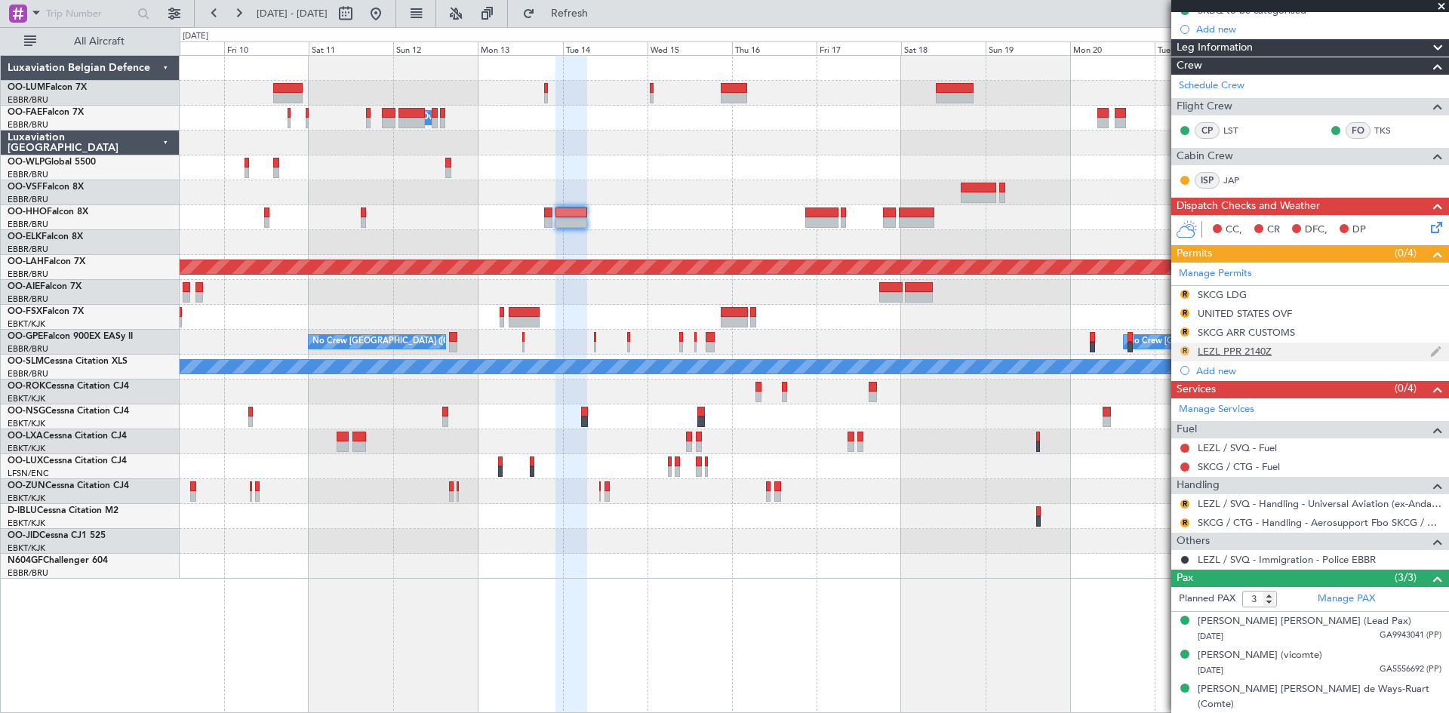
click at [1181, 350] on button "R" at bounding box center [1185, 350] width 9 height 9
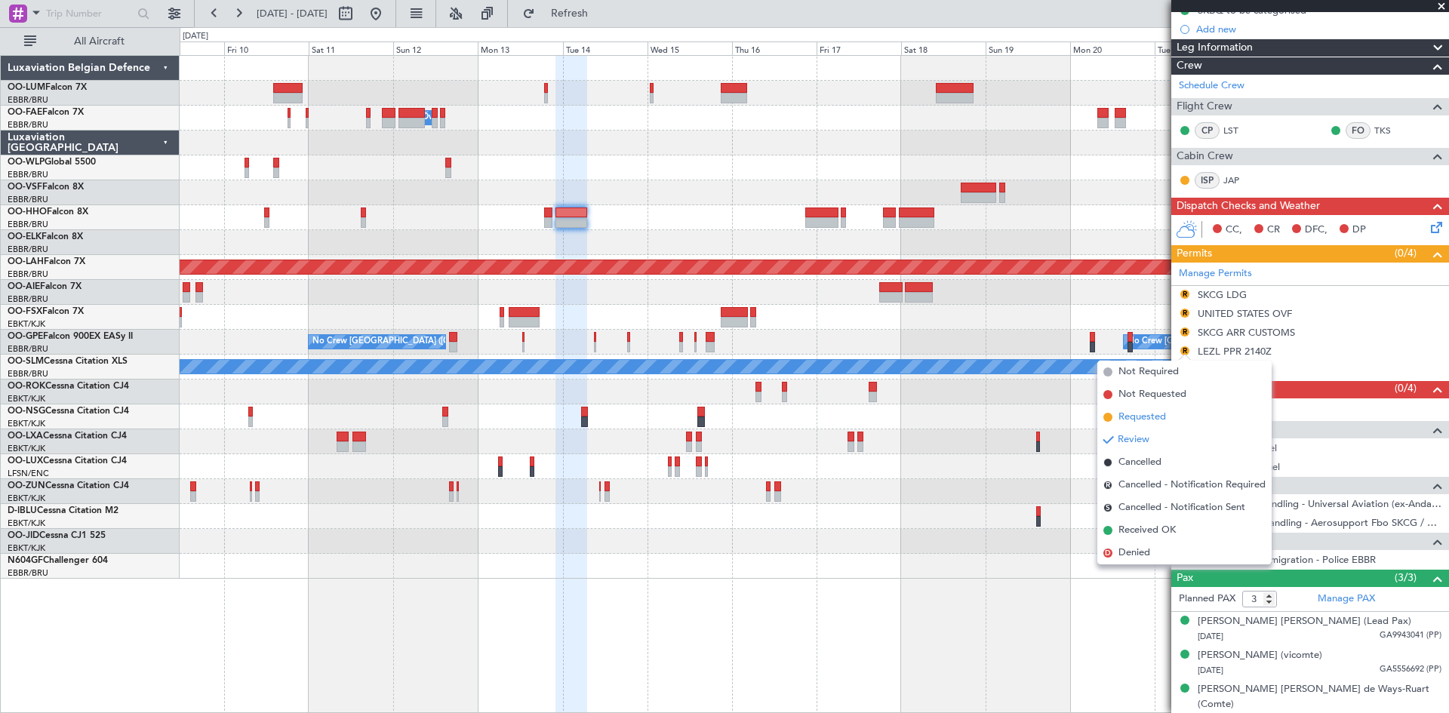
click at [1153, 417] on span "Requested" at bounding box center [1143, 417] width 48 height 15
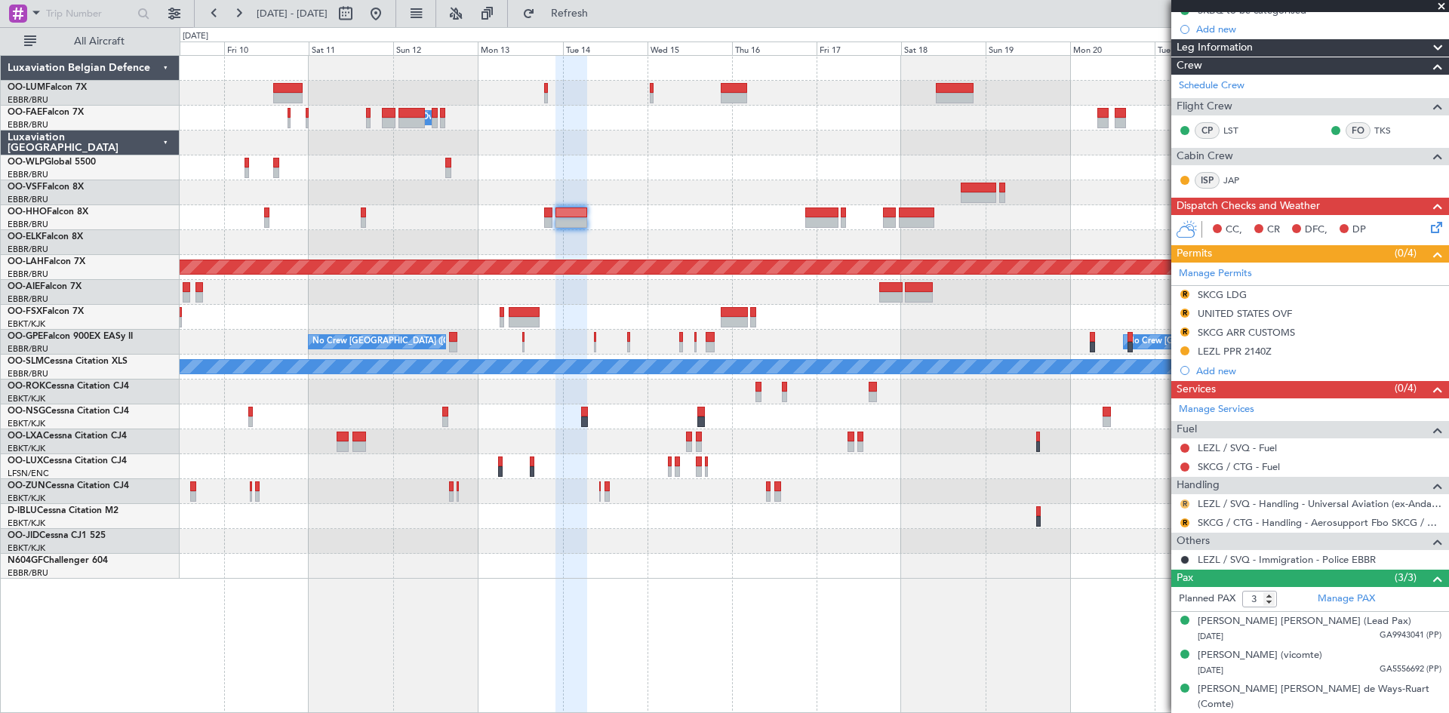
click at [1183, 503] on button "R" at bounding box center [1185, 504] width 9 height 9
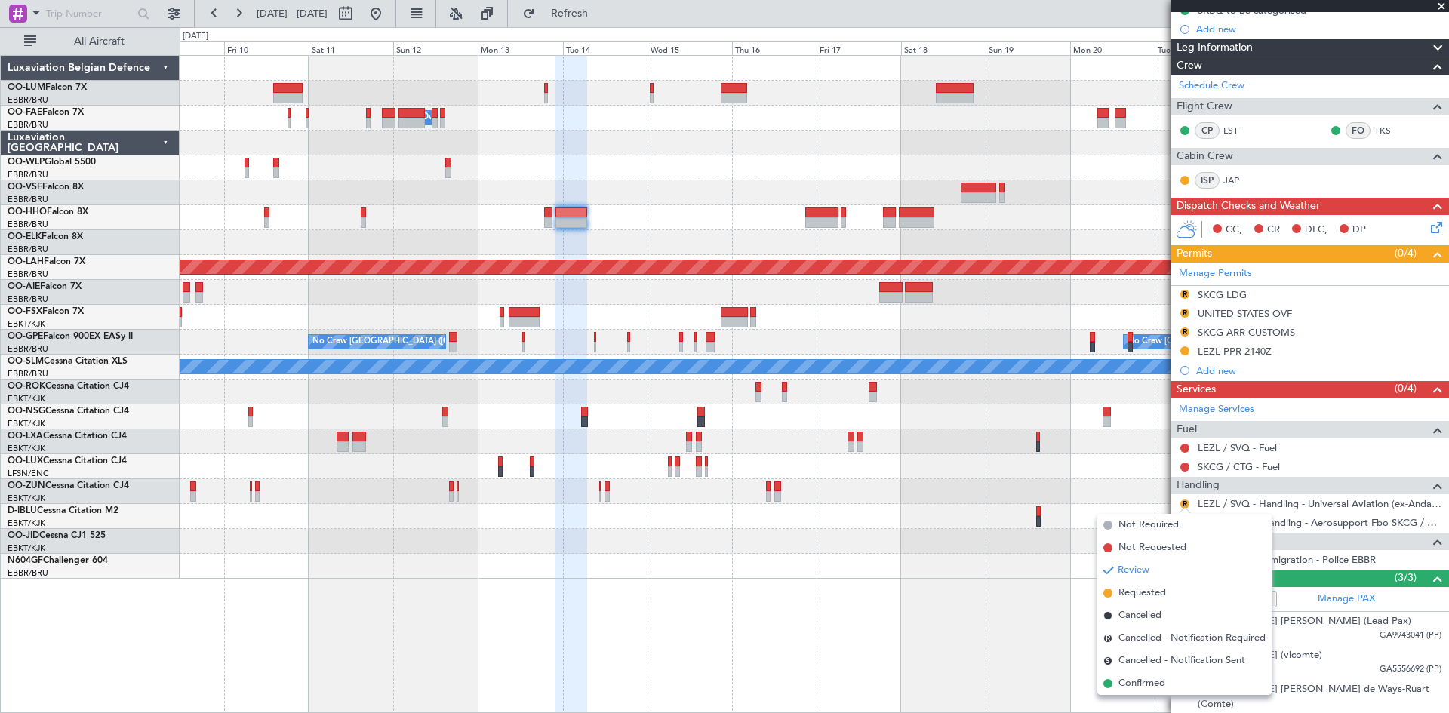
click at [1160, 588] on span "Requested" at bounding box center [1143, 593] width 48 height 15
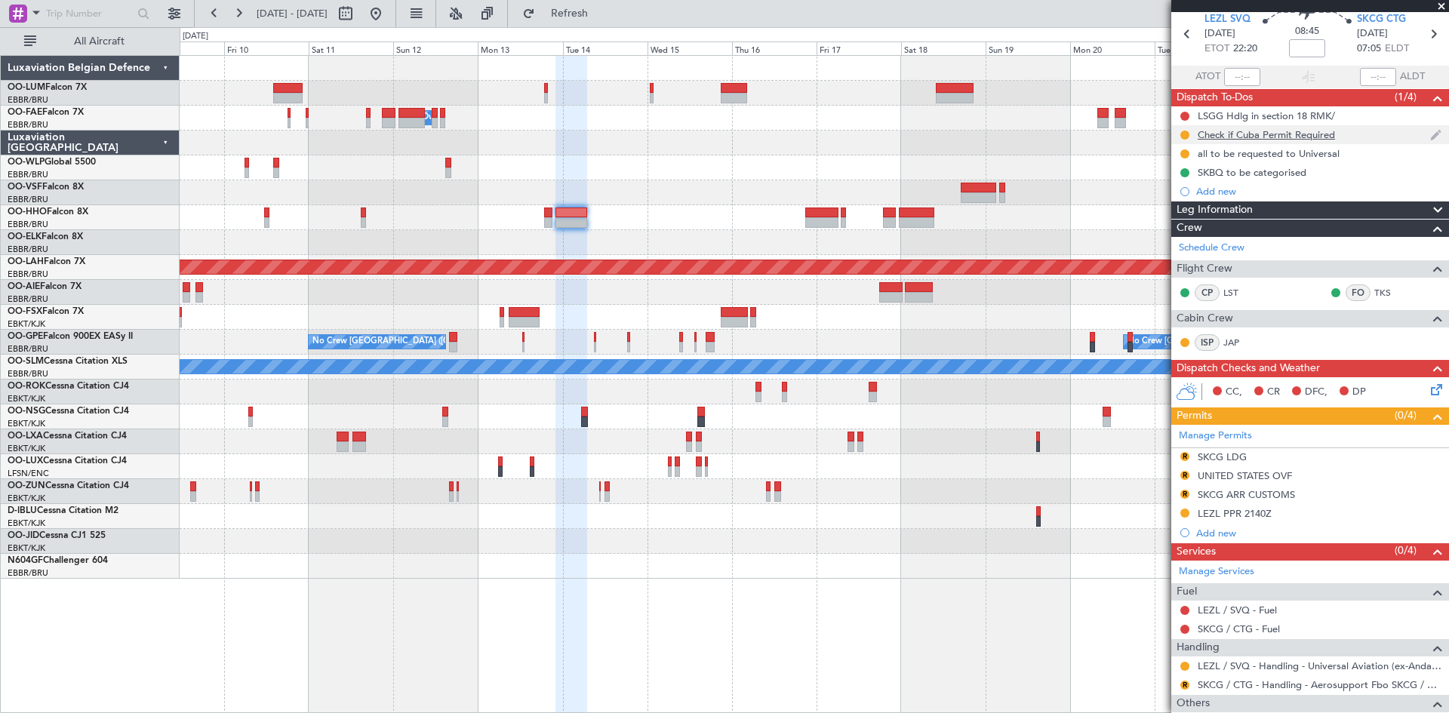
scroll to position [0, 0]
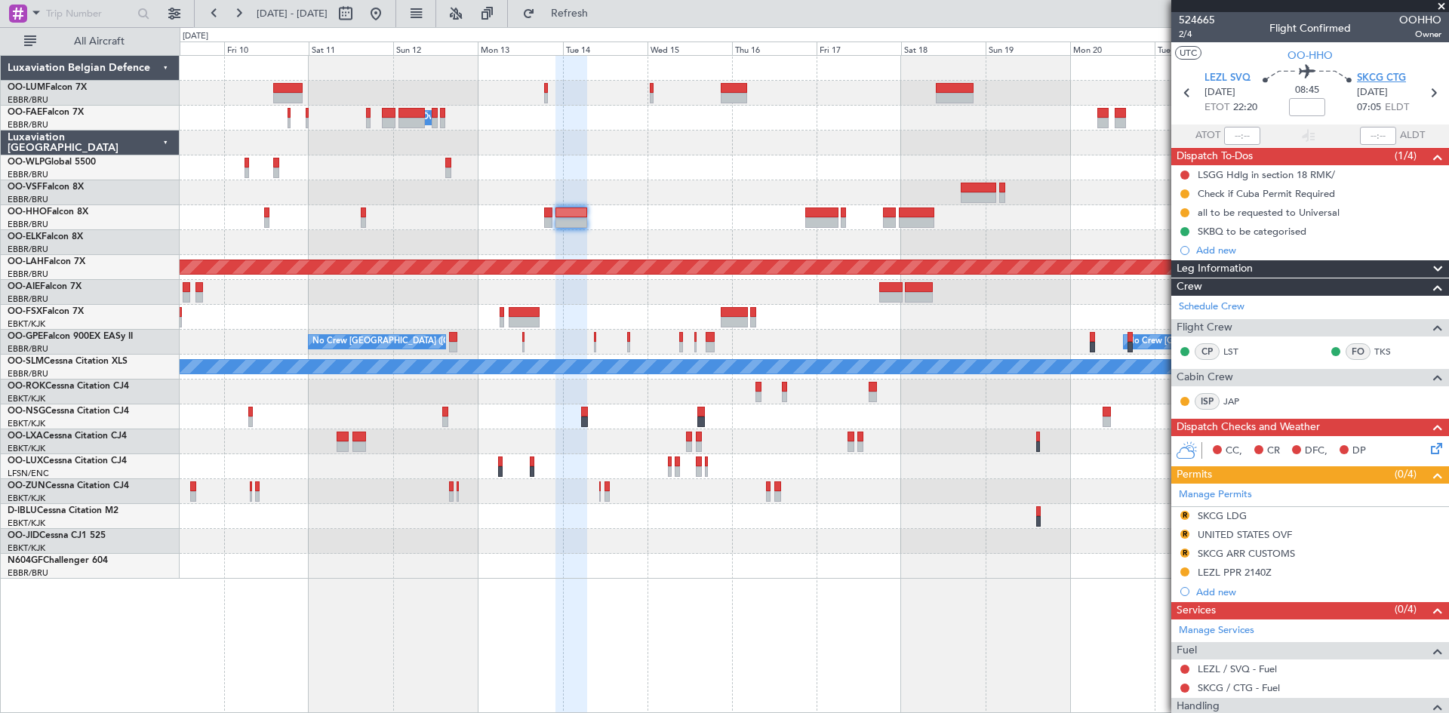
click at [1386, 72] on span "SKCG CTG" at bounding box center [1381, 78] width 49 height 15
click at [1189, 33] on span "2/4" at bounding box center [1197, 34] width 36 height 13
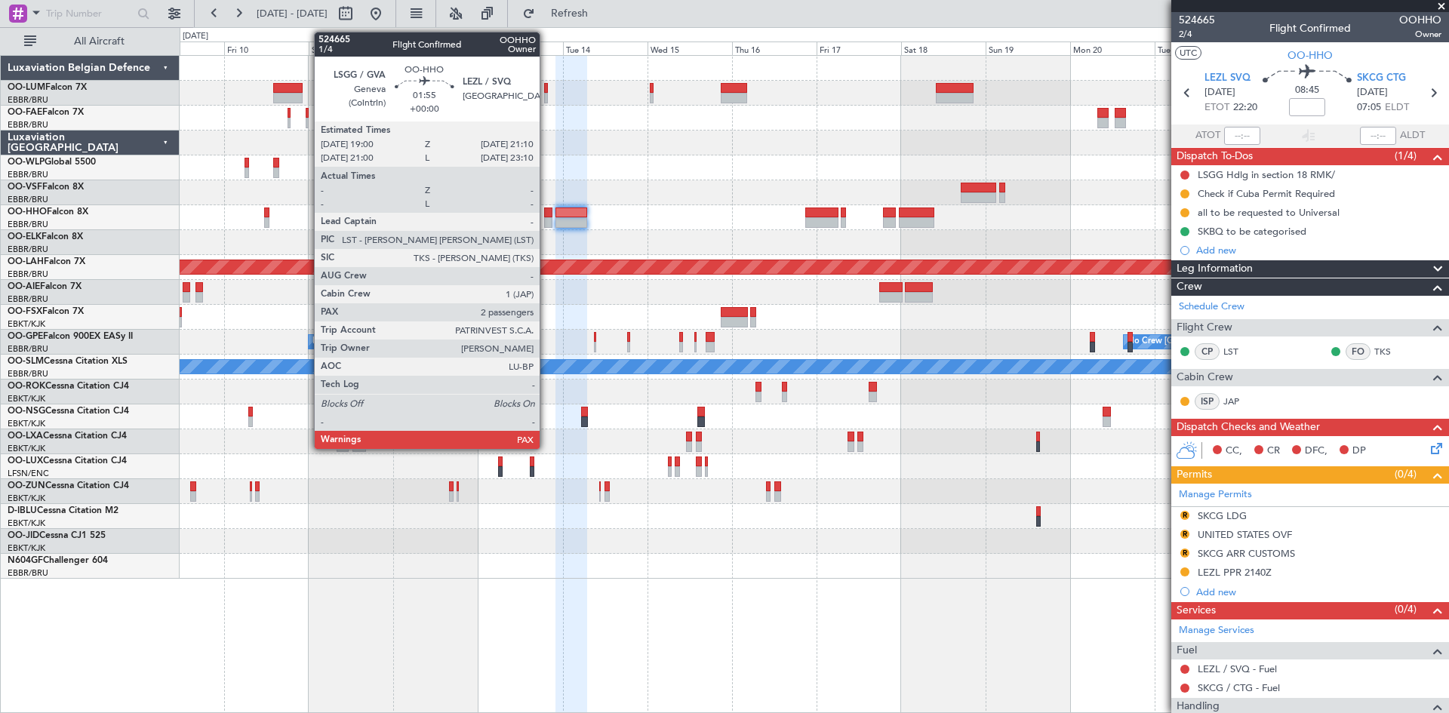
click at [547, 208] on div at bounding box center [548, 213] width 8 height 11
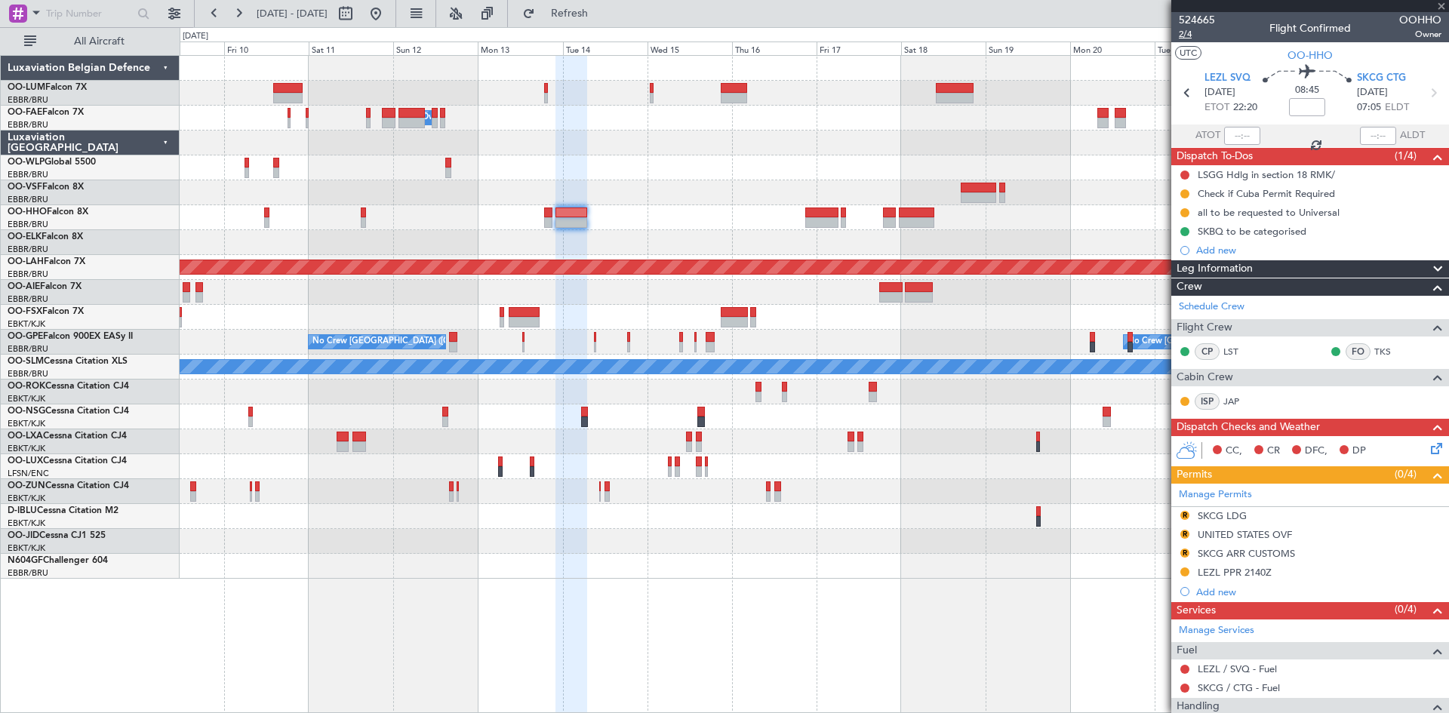
type input "2"
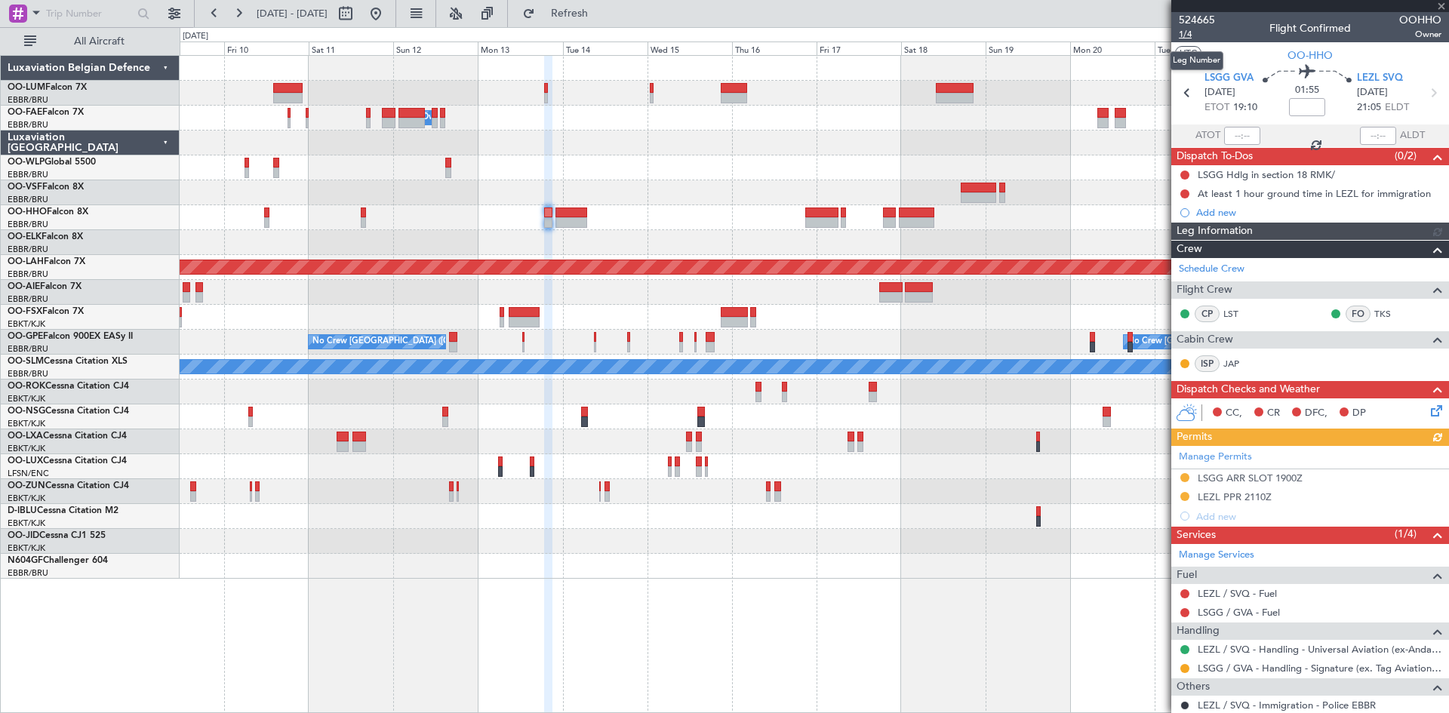
click at [1181, 33] on span "1/4" at bounding box center [1197, 34] width 36 height 13
click at [1254, 667] on link "LSGG / GVA - Handling - Signature (ex. Tag Aviation) LSGG / GVA" at bounding box center [1320, 668] width 244 height 13
click at [388, 14] on button at bounding box center [376, 14] width 24 height 24
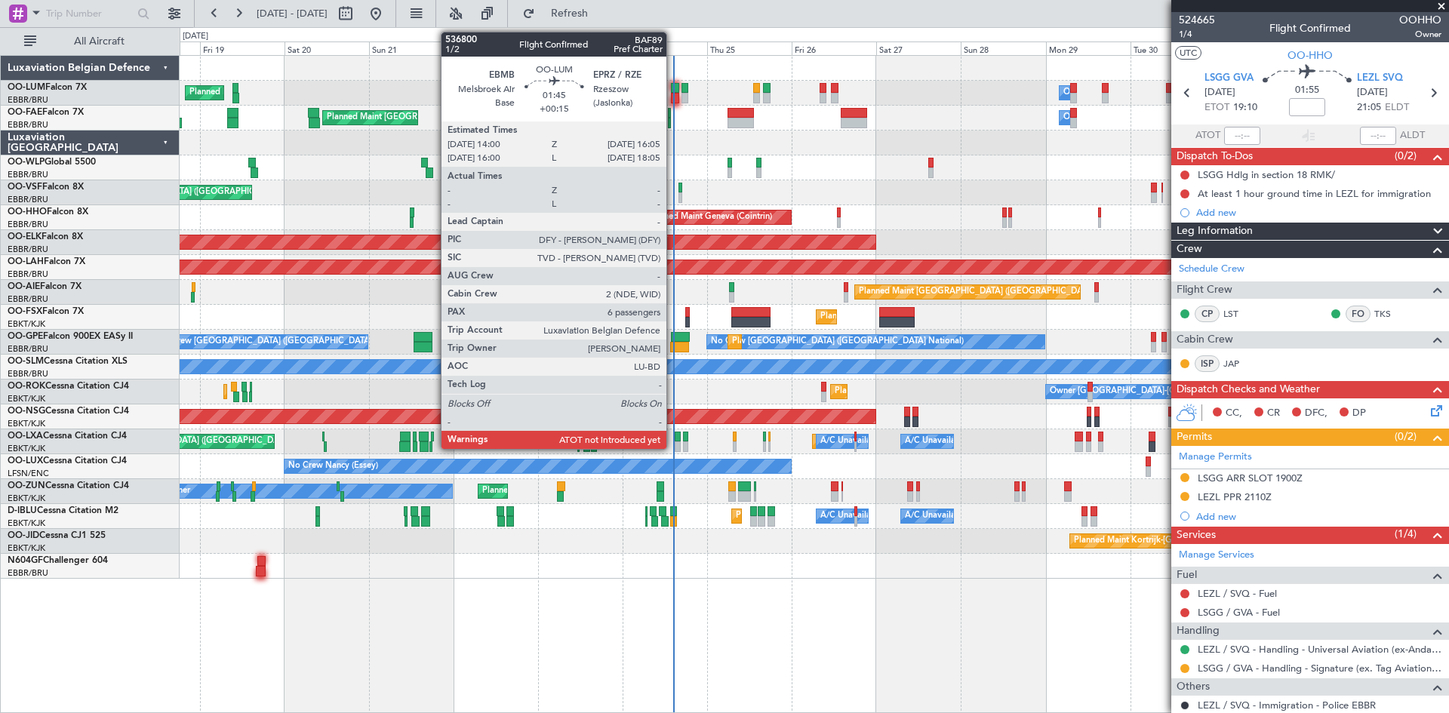
click at [673, 88] on div at bounding box center [675, 88] width 8 height 11
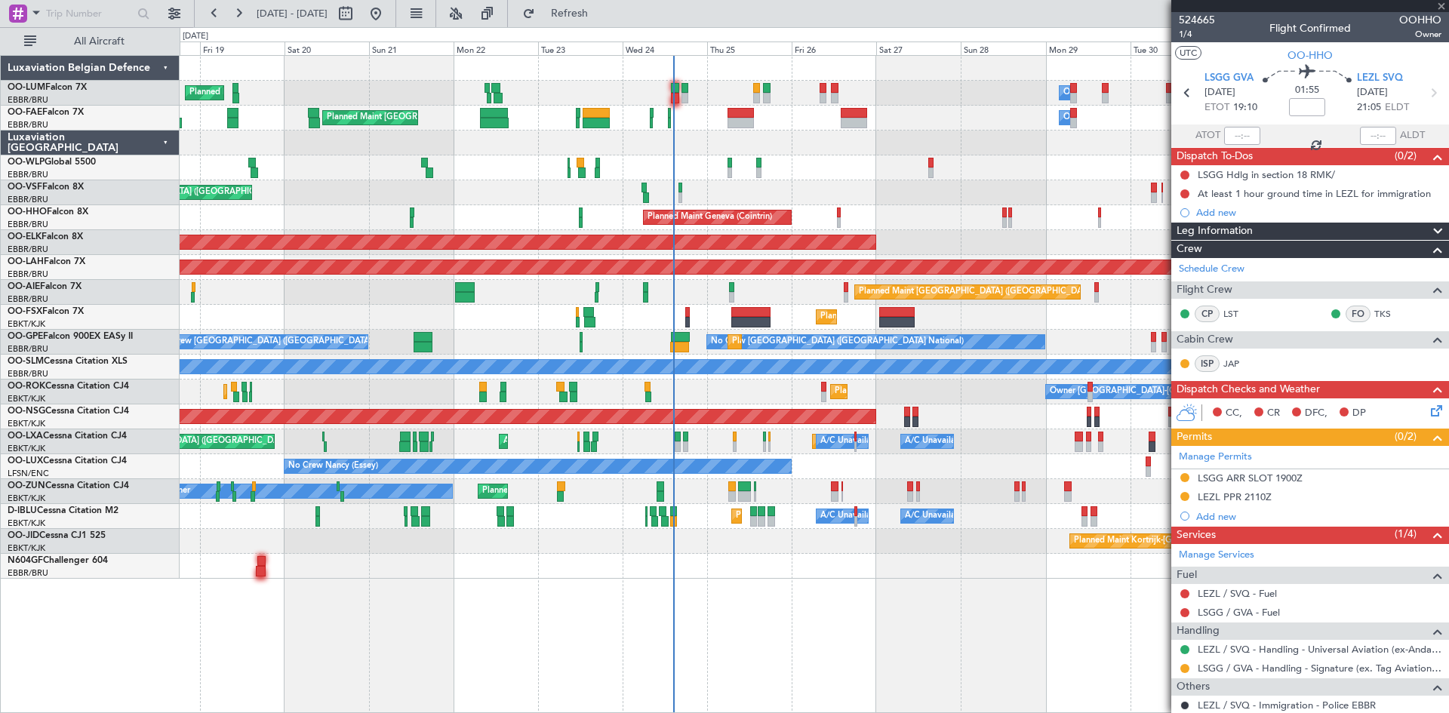
type input "+00:15"
type input "6"
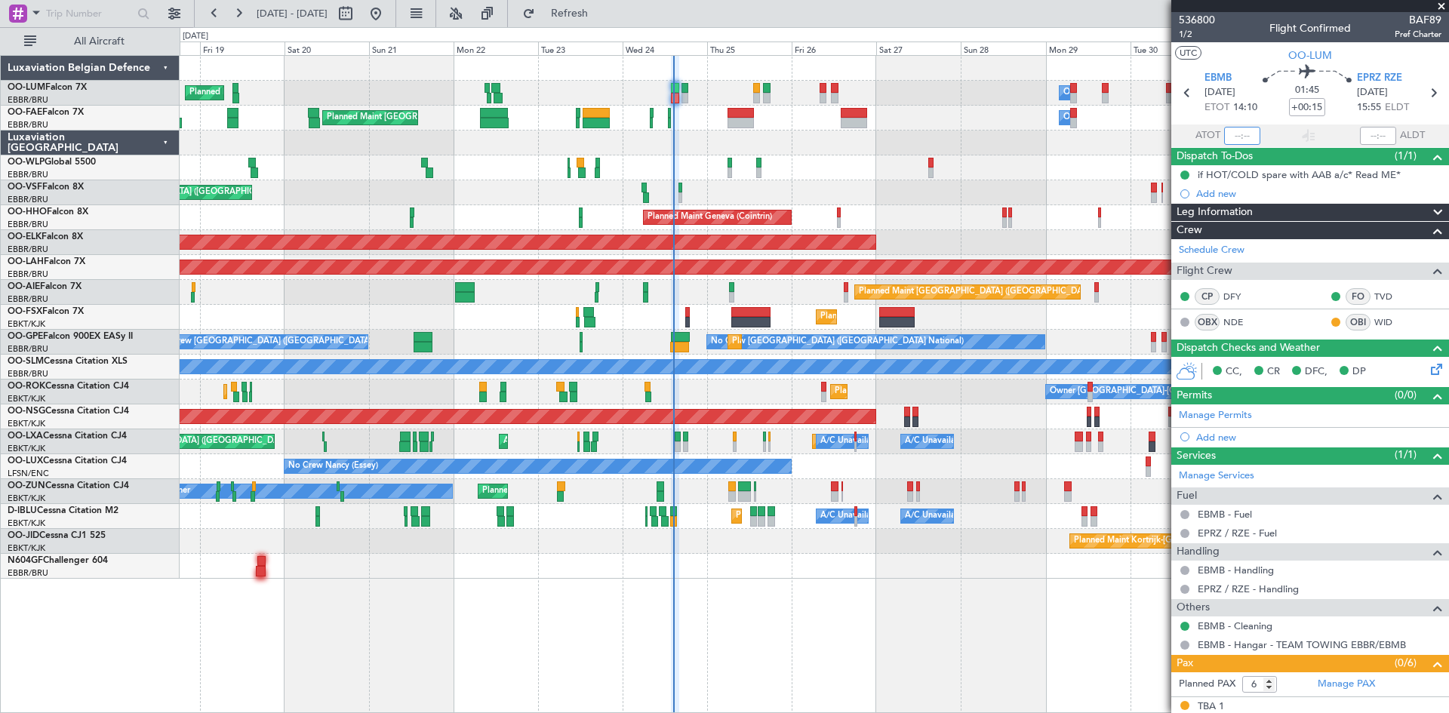
click at [1236, 131] on input "text" at bounding box center [1242, 136] width 36 height 18
click at [1266, 115] on mat-tooltip-component "Estimated Take-Off Time" at bounding box center [1243, 135] width 121 height 40
type input "14:26"
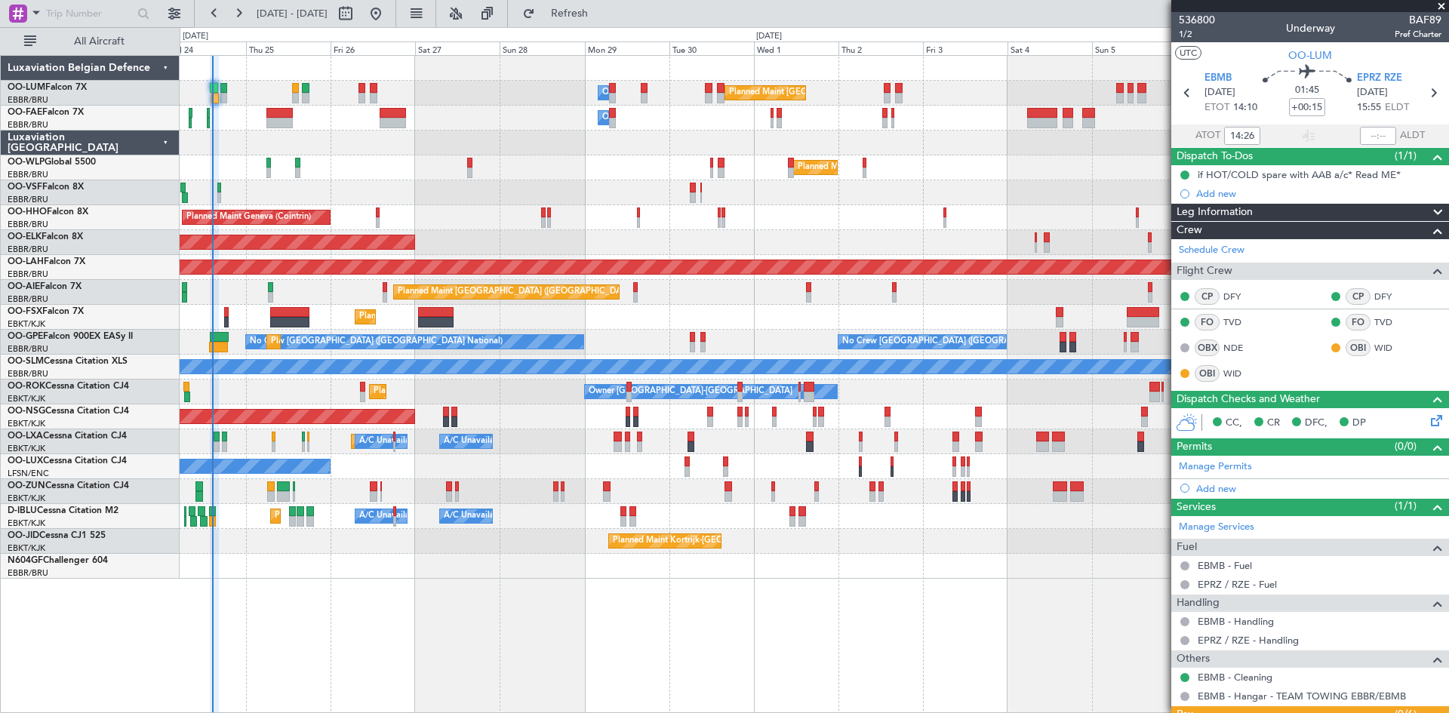
click at [526, 590] on div "Planned Maint [GEOGRAPHIC_DATA] ([GEOGRAPHIC_DATA] National) Owner [GEOGRAPHIC_…" at bounding box center [815, 384] width 1270 height 658
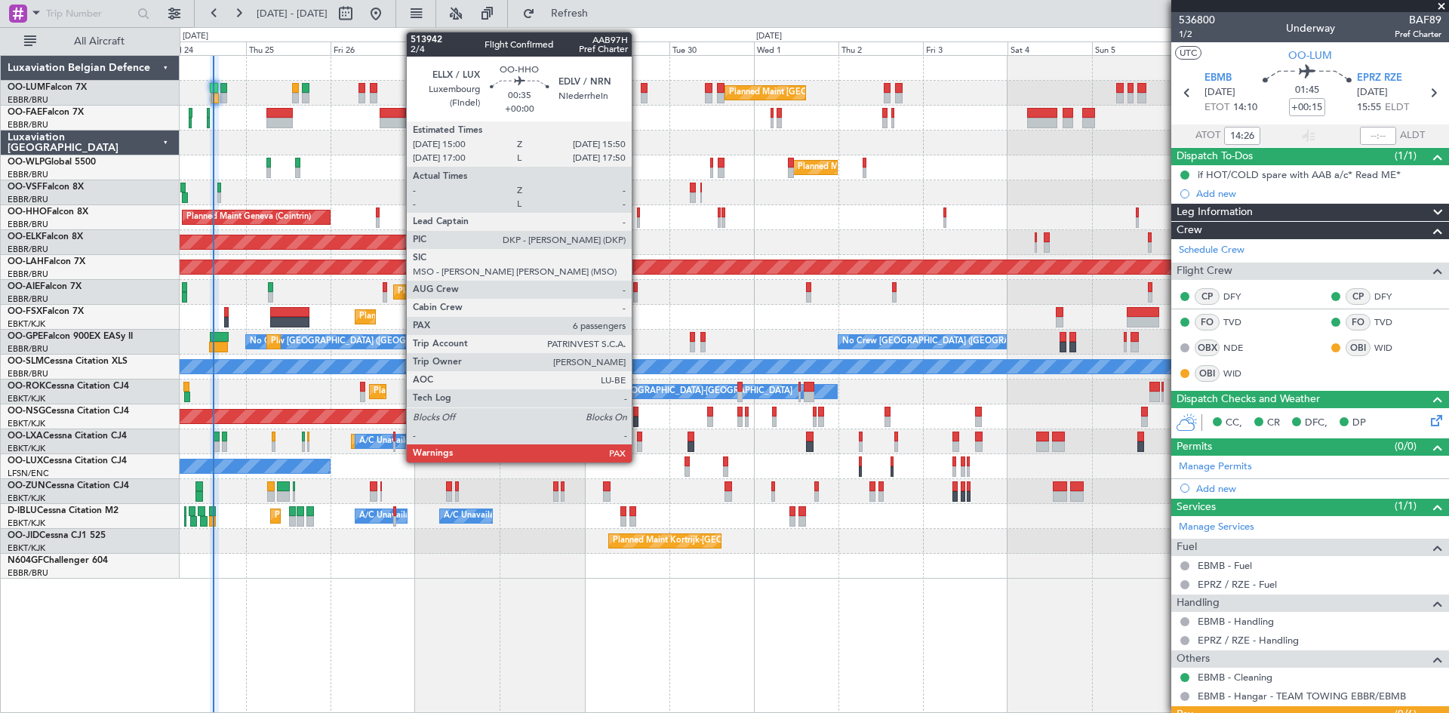
click at [639, 214] on div at bounding box center [638, 213] width 3 height 11
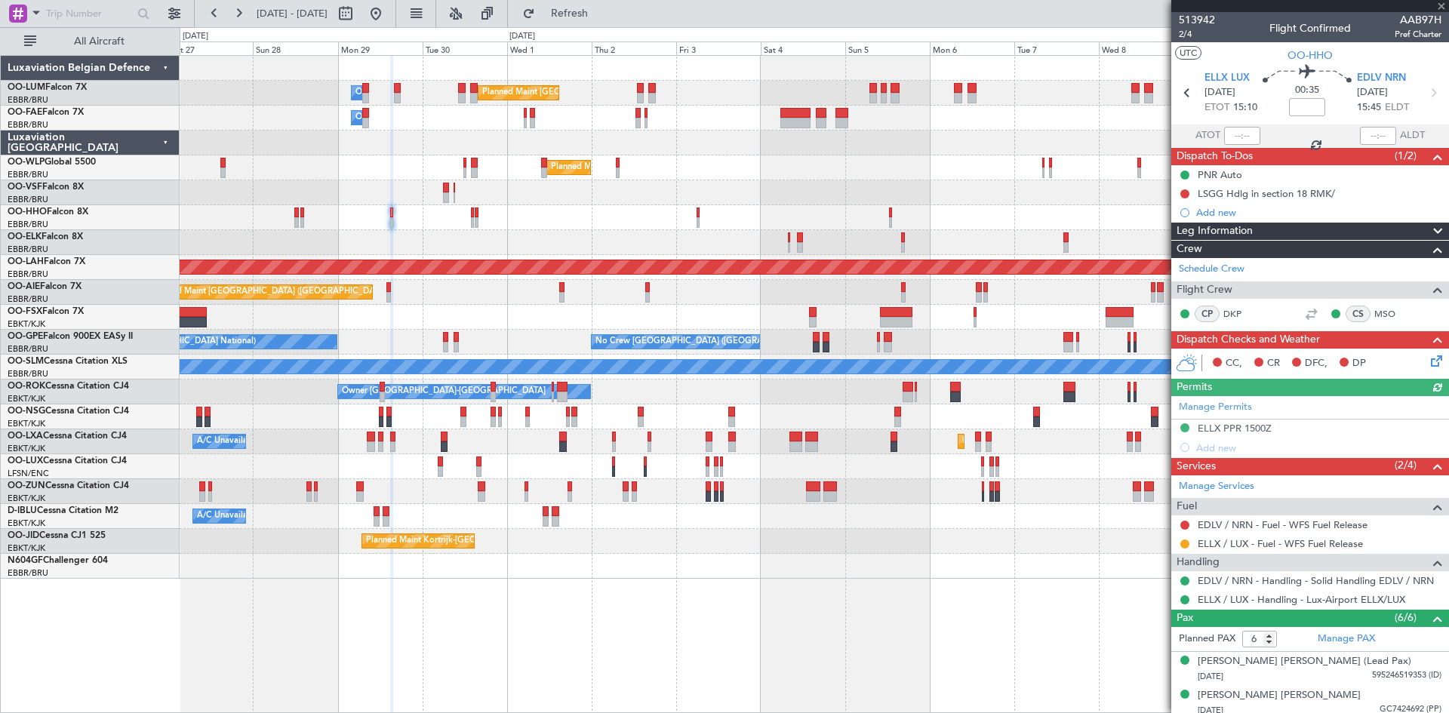
click at [832, 590] on div "Planned Maint [GEOGRAPHIC_DATA] ([GEOGRAPHIC_DATA] National) Owner [GEOGRAPHIC_…" at bounding box center [815, 384] width 1270 height 658
click at [1189, 34] on span "2/4" at bounding box center [1197, 34] width 36 height 13
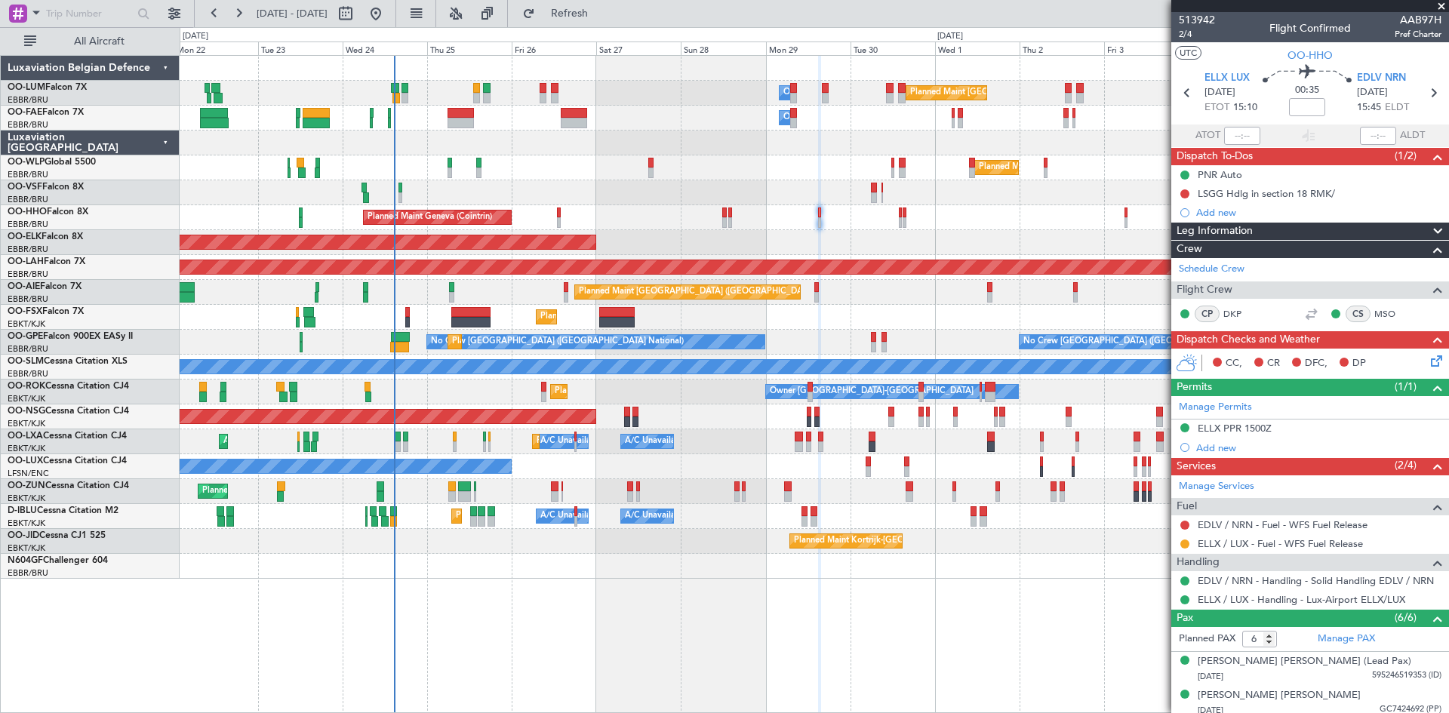
click at [675, 233] on div "Planned Maint [GEOGRAPHIC_DATA] ([GEOGRAPHIC_DATA] National) Owner [GEOGRAPHIC_…" at bounding box center [814, 317] width 1269 height 523
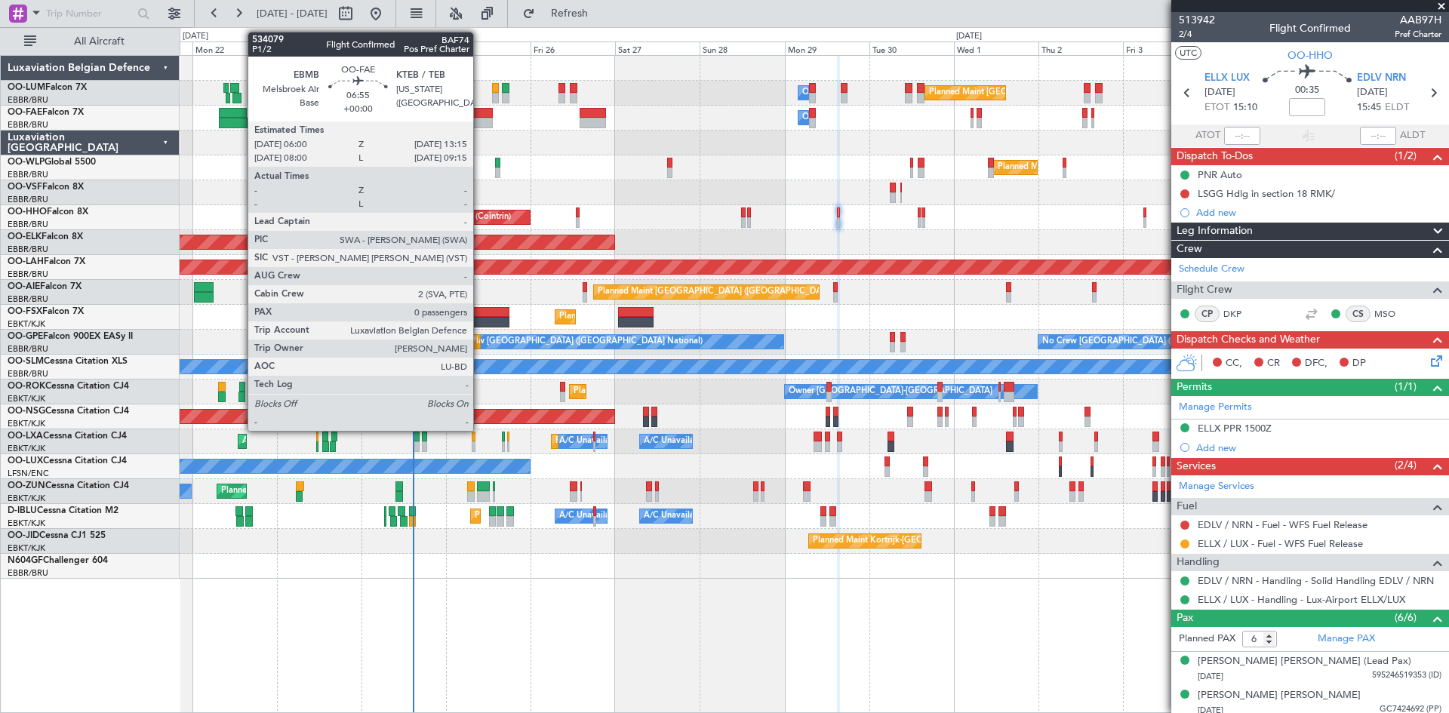
click at [480, 119] on div at bounding box center [480, 123] width 26 height 11
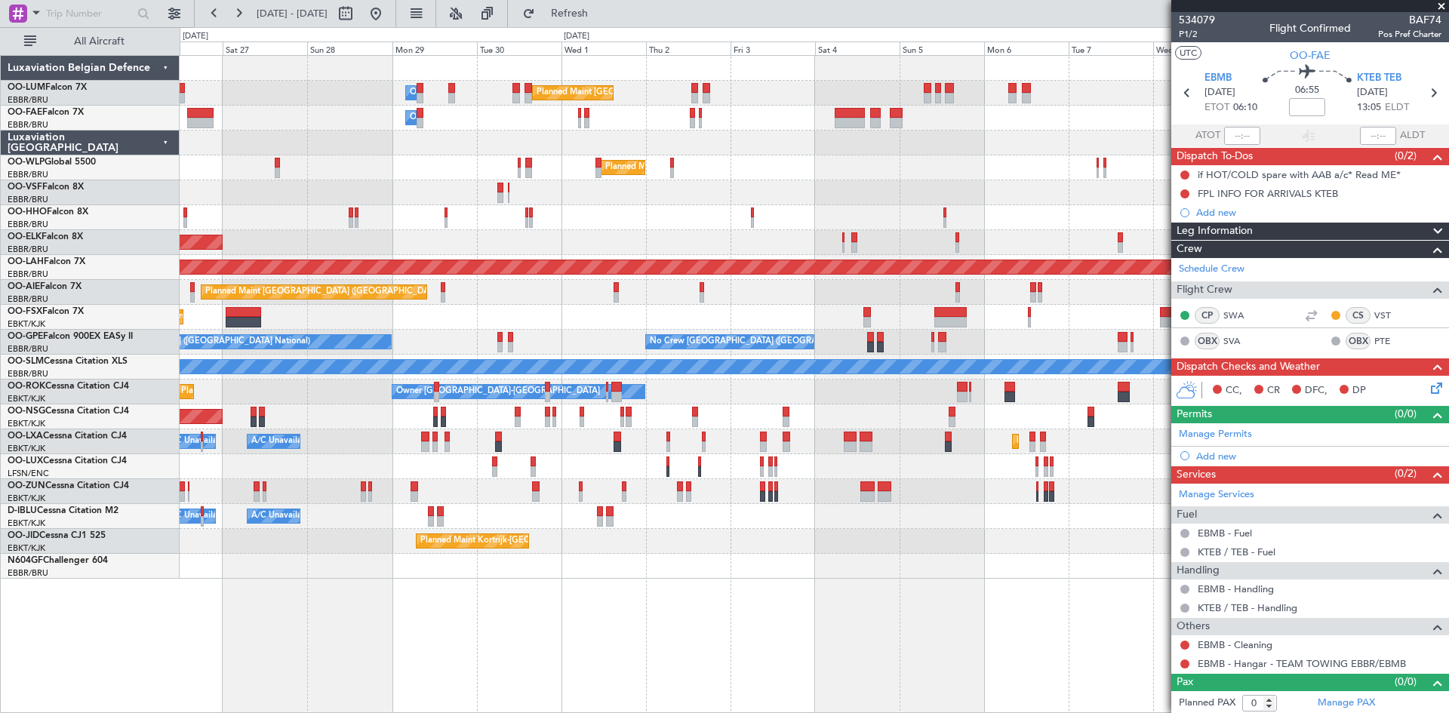
click at [658, 246] on div "Planned Maint Kortrijk-[GEOGRAPHIC_DATA]" at bounding box center [814, 242] width 1269 height 25
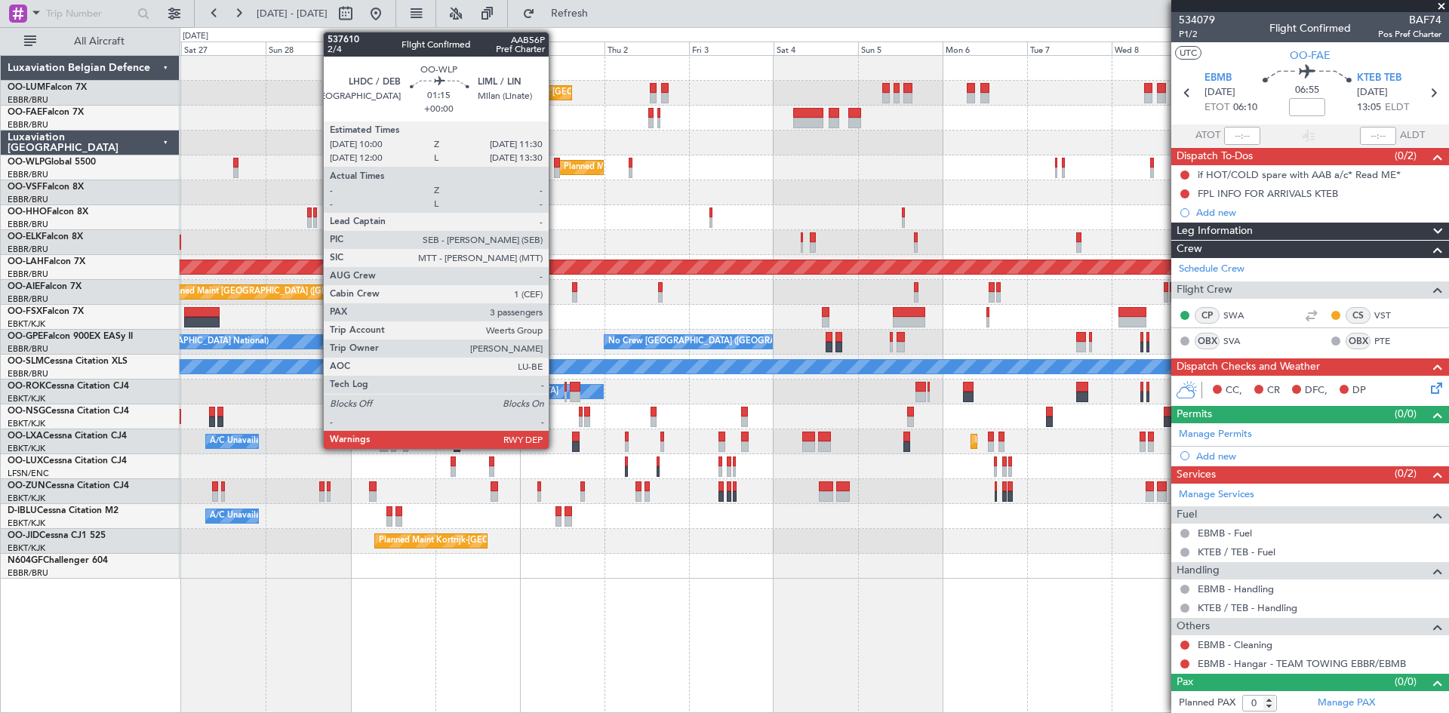
click at [556, 166] on div at bounding box center [557, 163] width 6 height 11
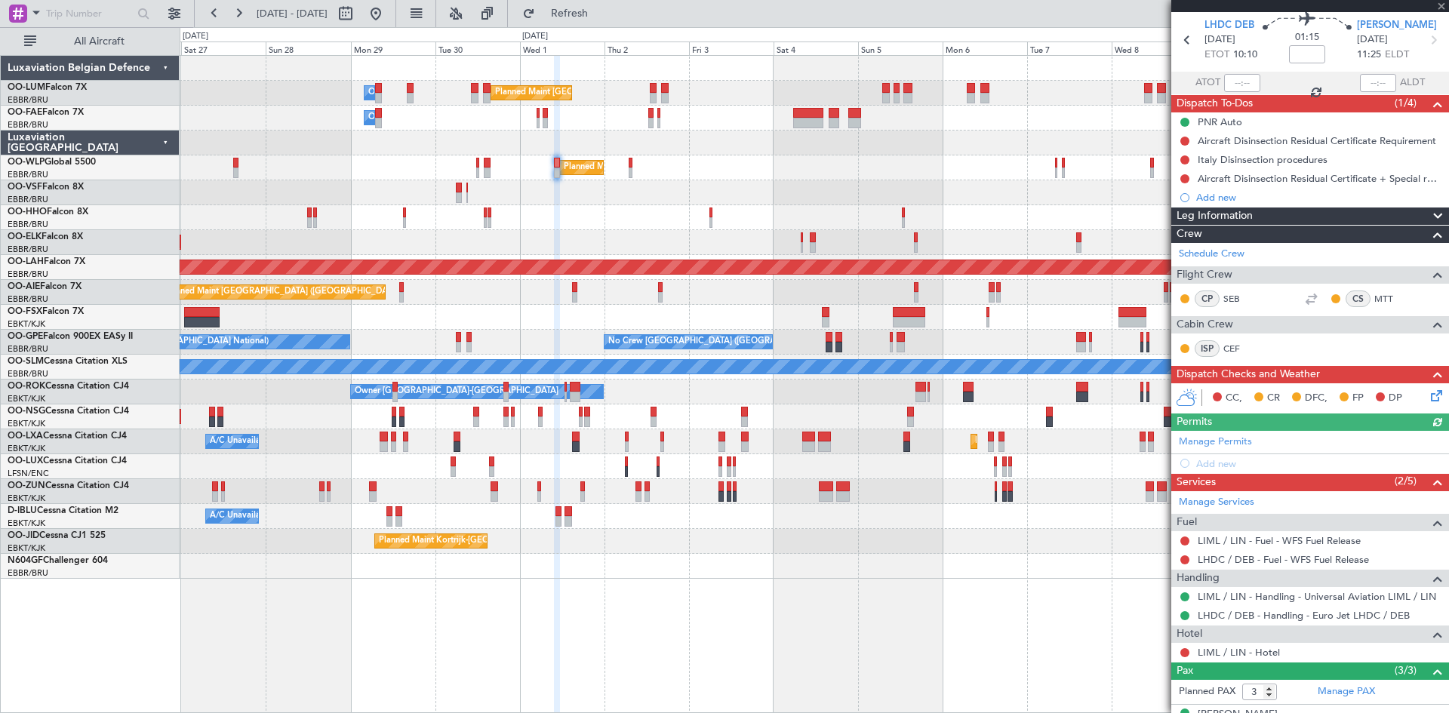
scroll to position [146, 0]
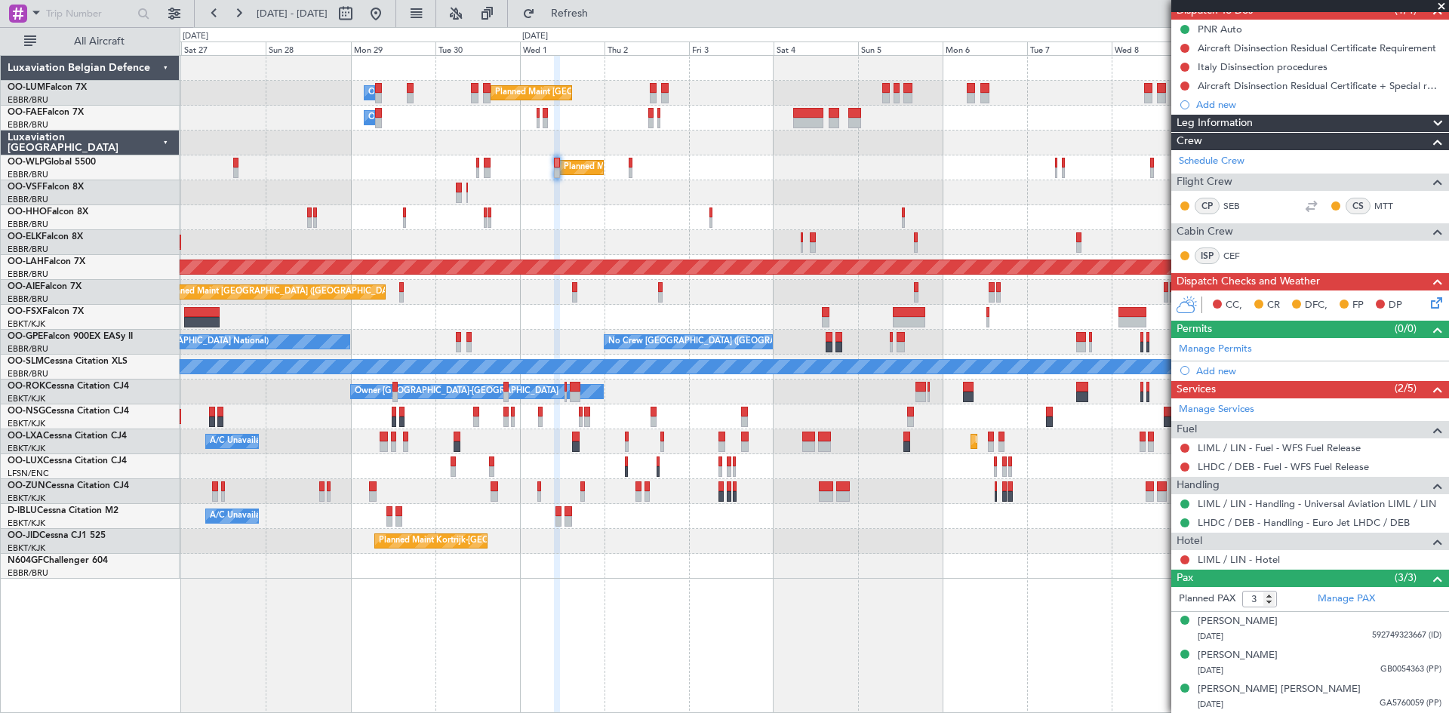
click at [633, 168] on div "Planned Maint Milan (Linate)" at bounding box center [814, 168] width 1269 height 25
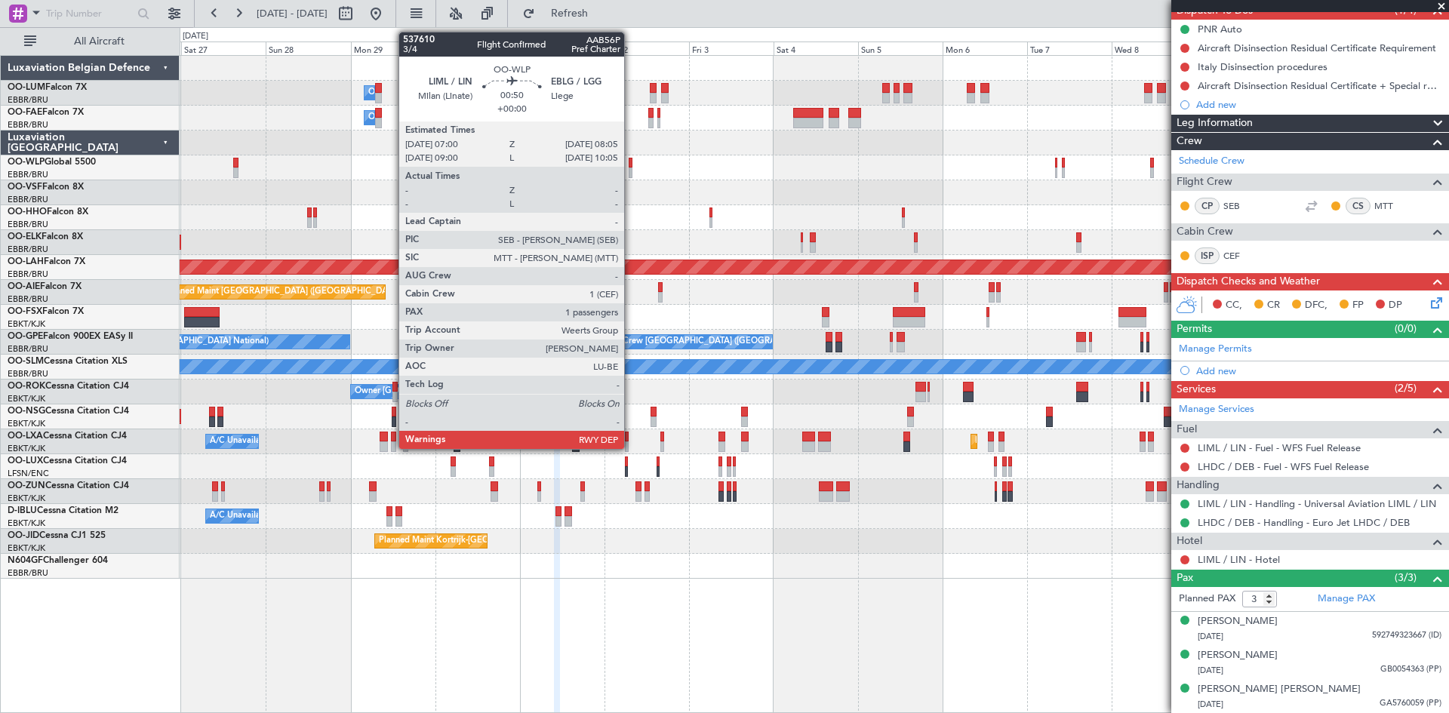
click at [630, 169] on div at bounding box center [631, 173] width 5 height 11
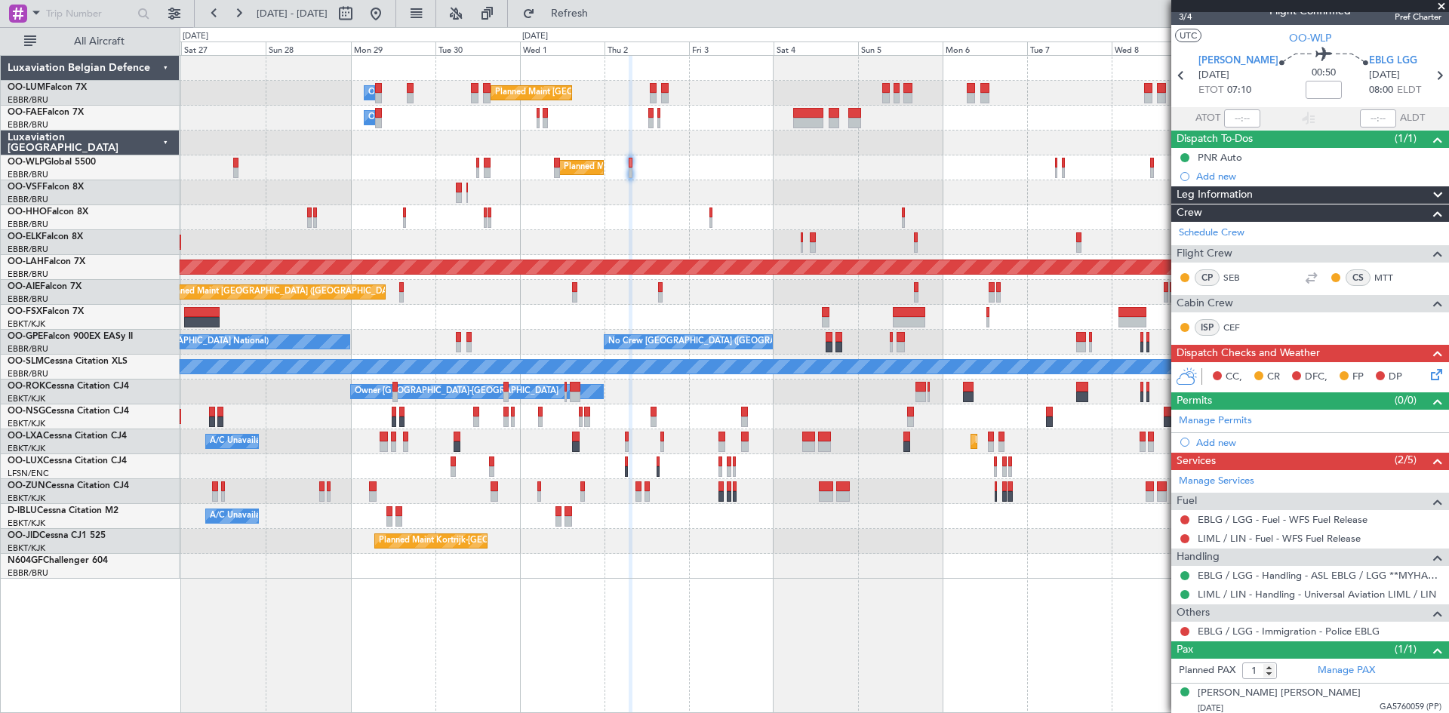
scroll to position [21, 0]
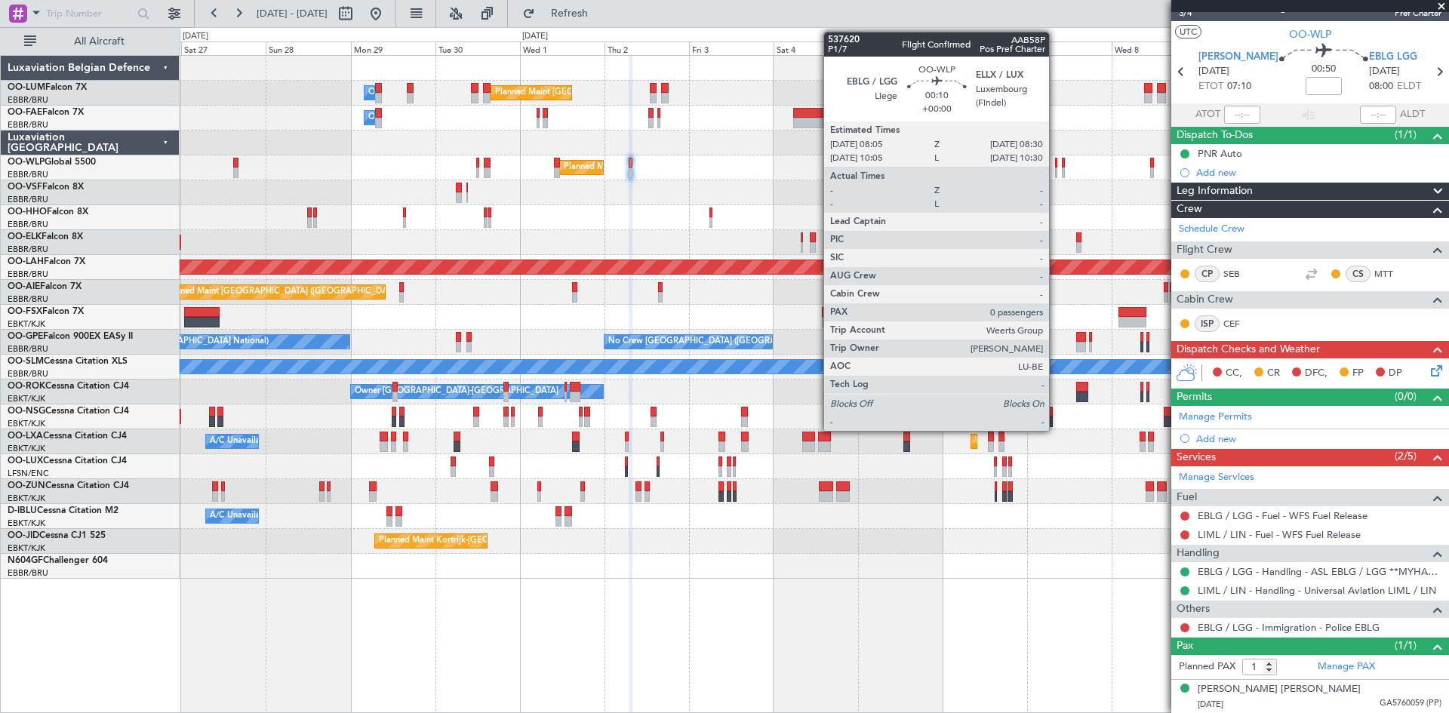
click at [1056, 160] on div at bounding box center [1056, 163] width 2 height 11
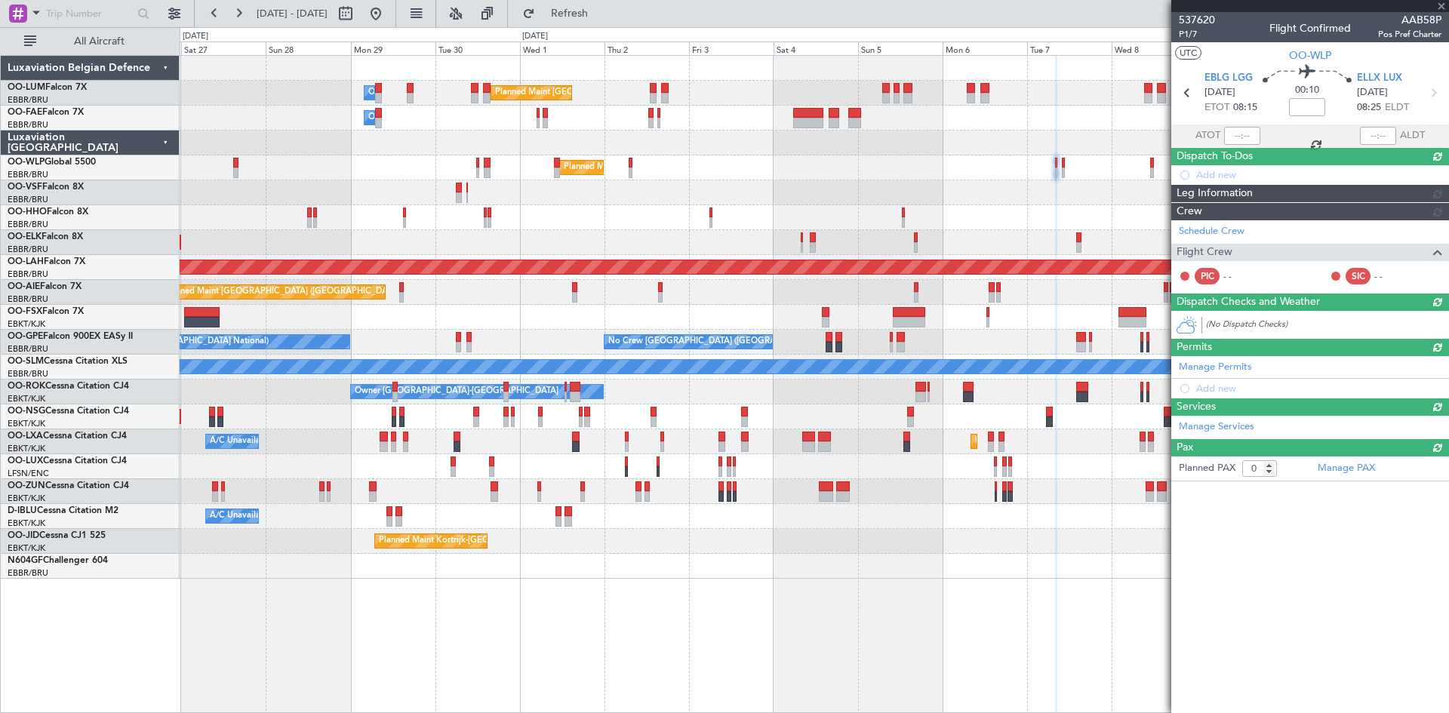
scroll to position [0, 0]
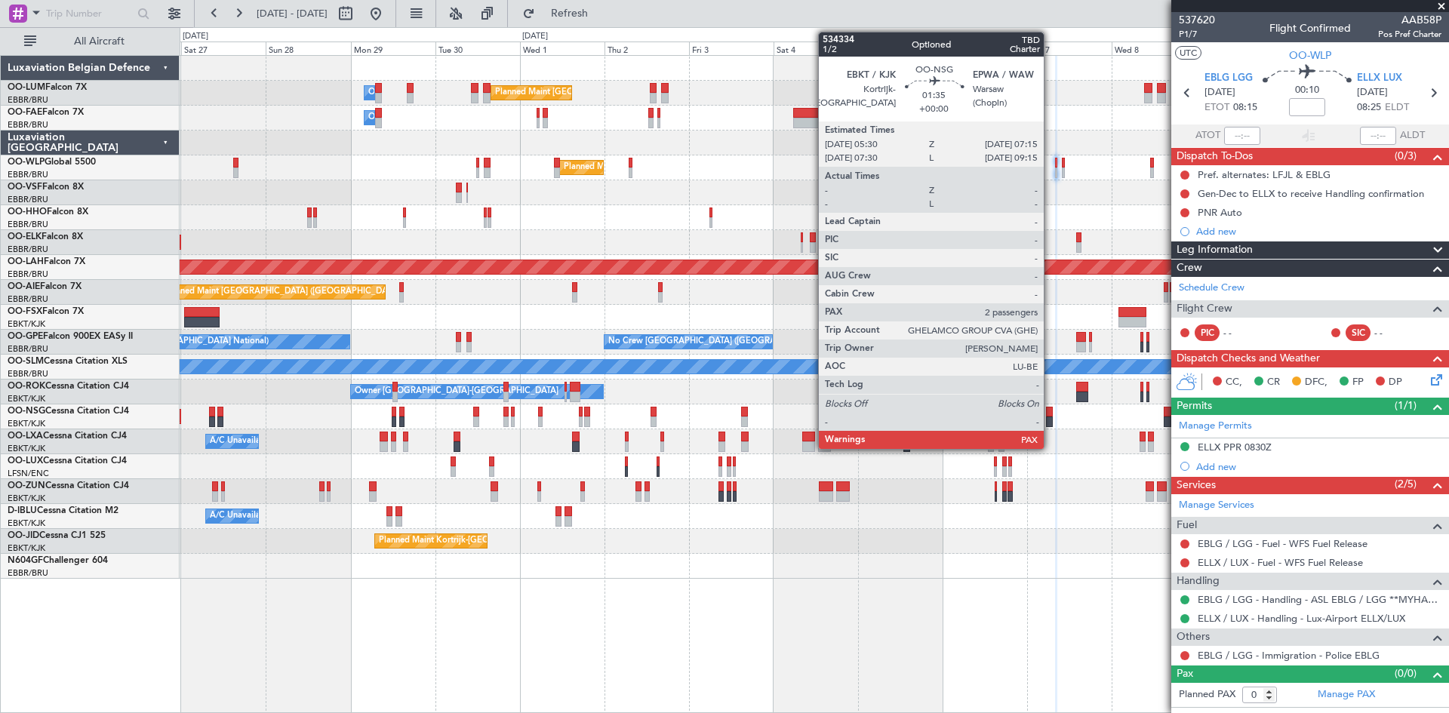
click at [1051, 416] on div at bounding box center [1049, 412] width 7 height 11
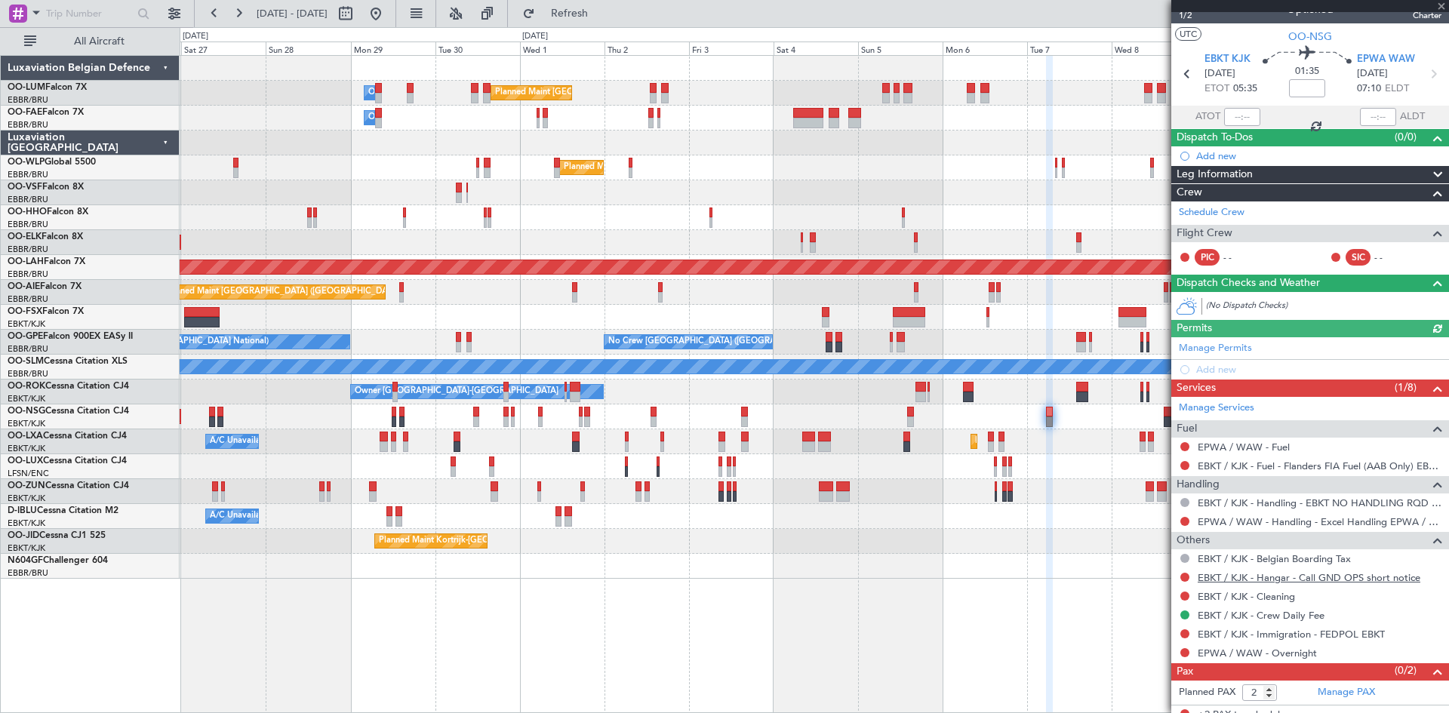
scroll to position [29, 0]
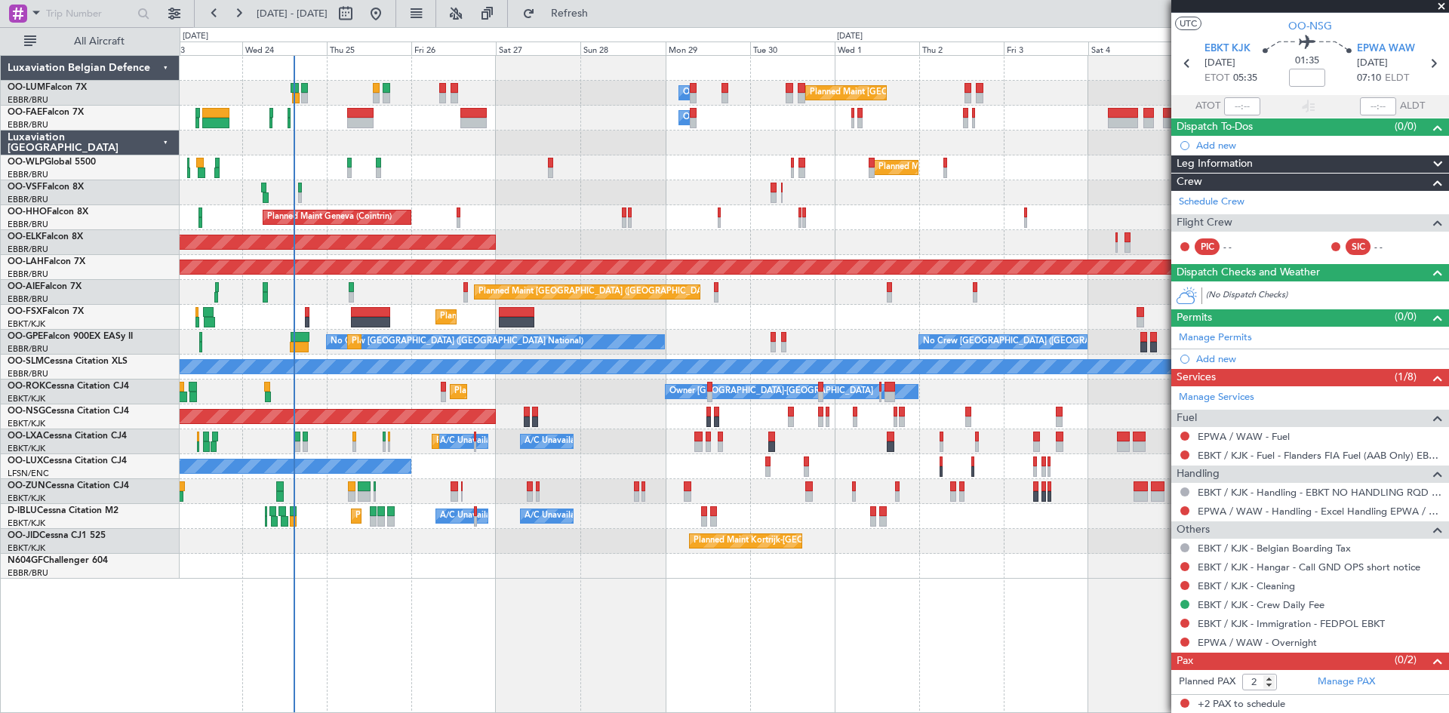
click at [639, 410] on div "Planned Maint [GEOGRAPHIC_DATA] ([GEOGRAPHIC_DATA] National) Owner [GEOGRAPHIC_…" at bounding box center [814, 317] width 1269 height 523
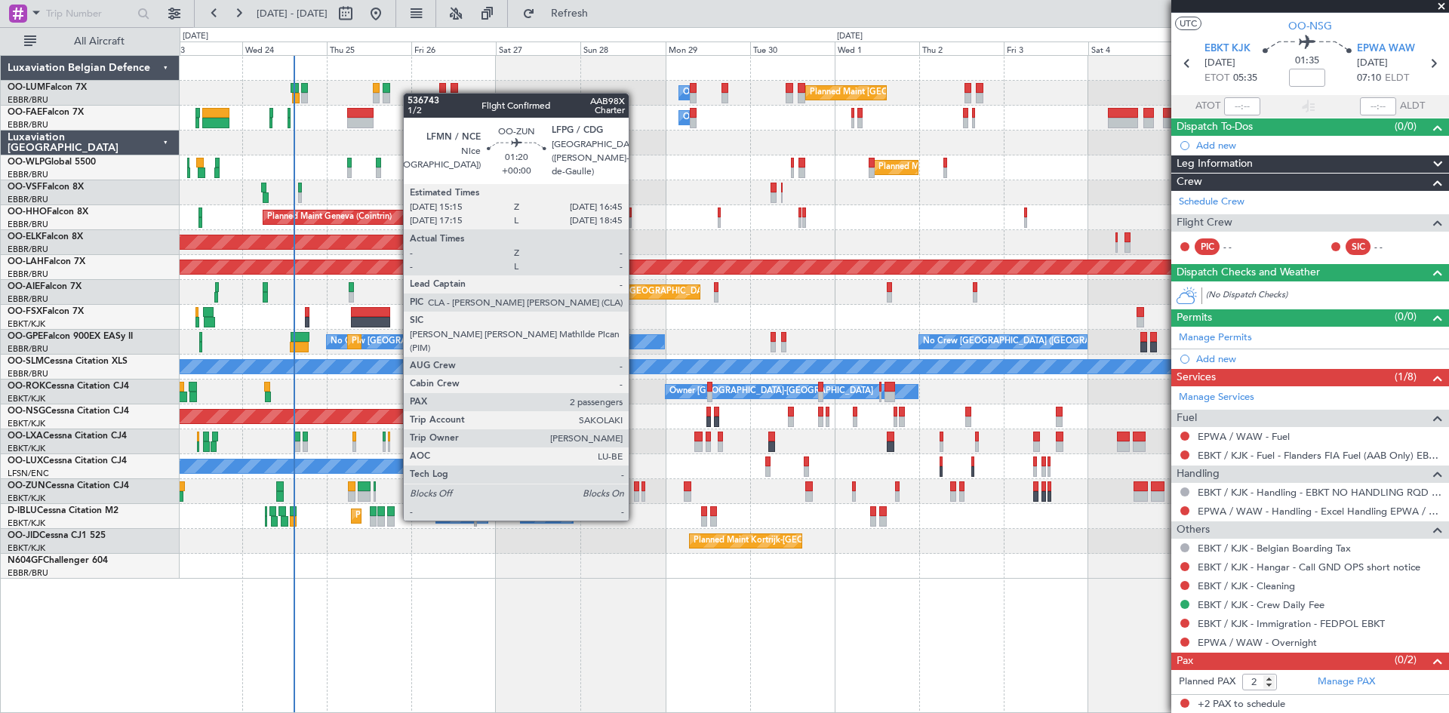
click at [636, 491] on div at bounding box center [637, 487] width 6 height 11
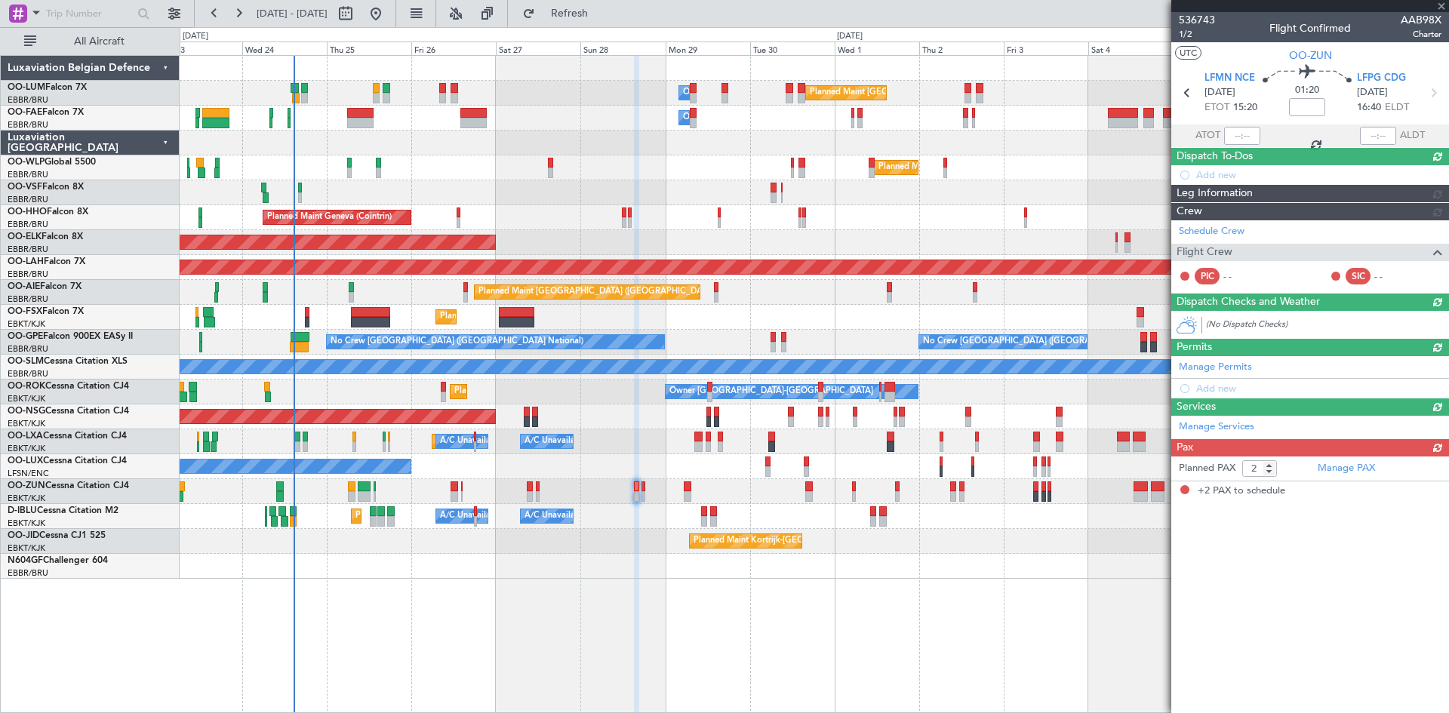
scroll to position [0, 0]
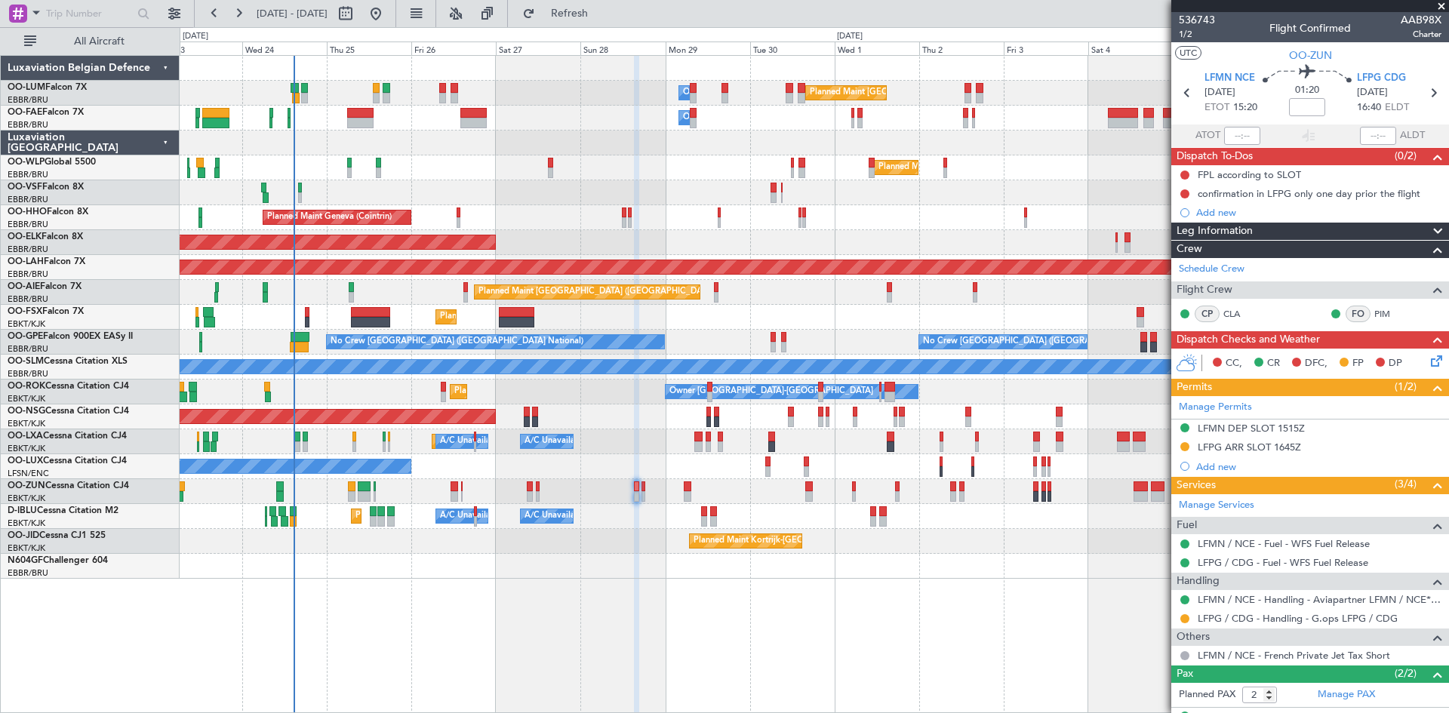
click at [1227, 445] on div "LFPG ARR SLOT 1645Z" at bounding box center [1249, 447] width 103 height 13
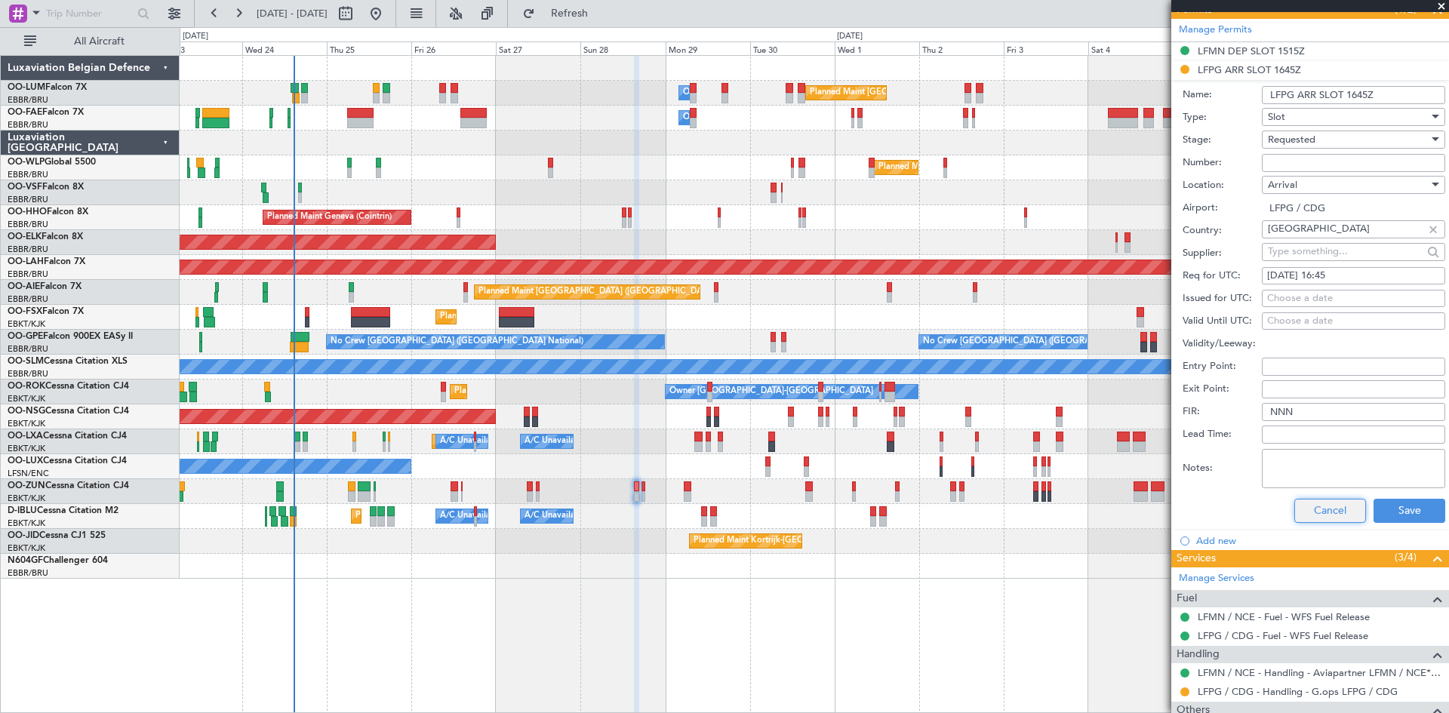
click at [1332, 513] on button "Cancel" at bounding box center [1331, 511] width 72 height 24
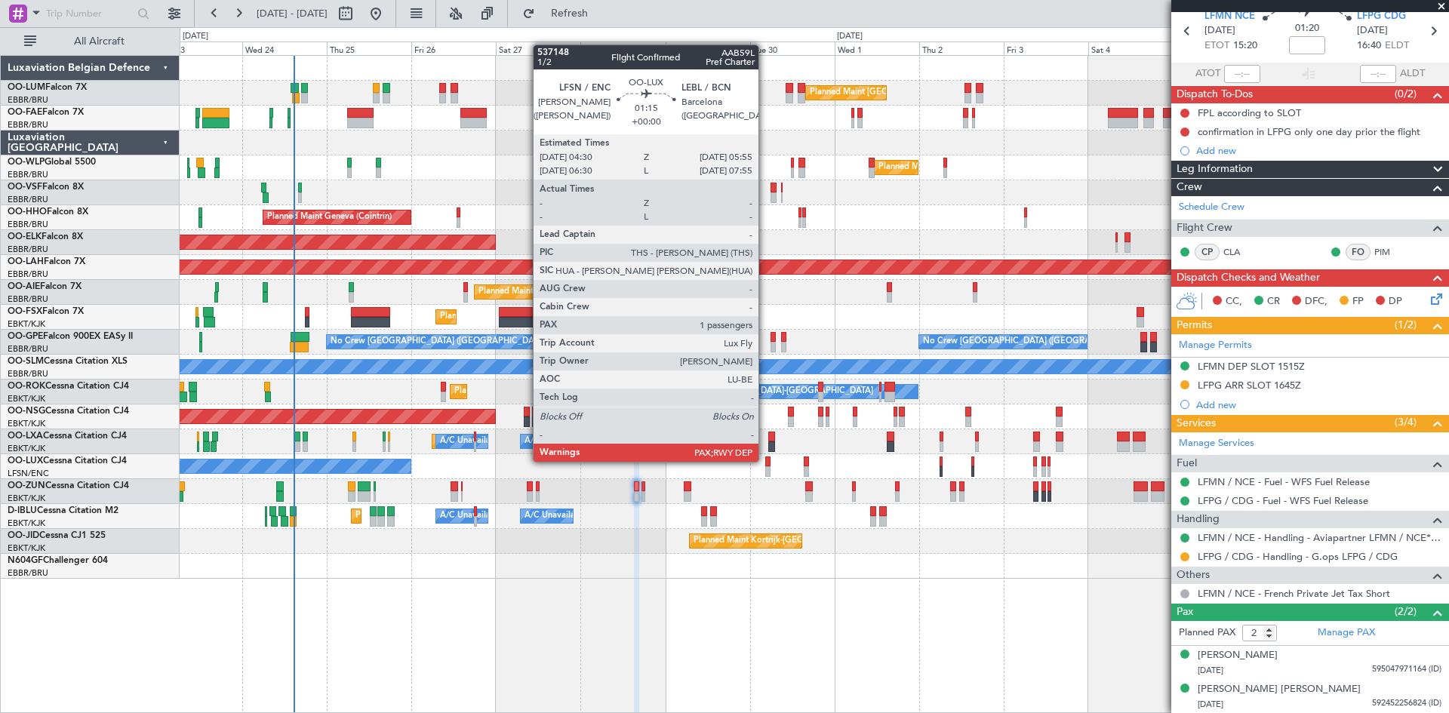
click at [765, 460] on div at bounding box center [767, 462] width 5 height 11
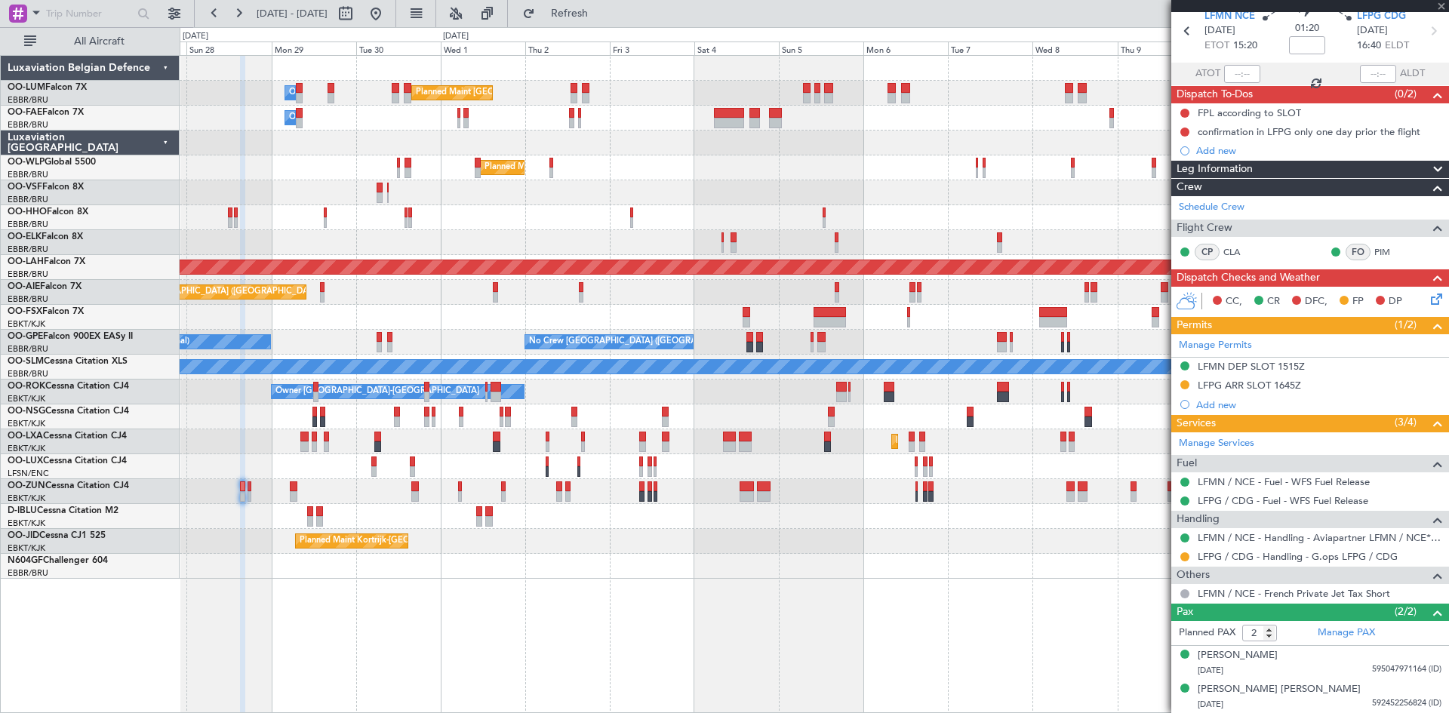
click at [448, 534] on div "Planned Maint Kortrijk-[GEOGRAPHIC_DATA]" at bounding box center [814, 541] width 1269 height 25
type input "1"
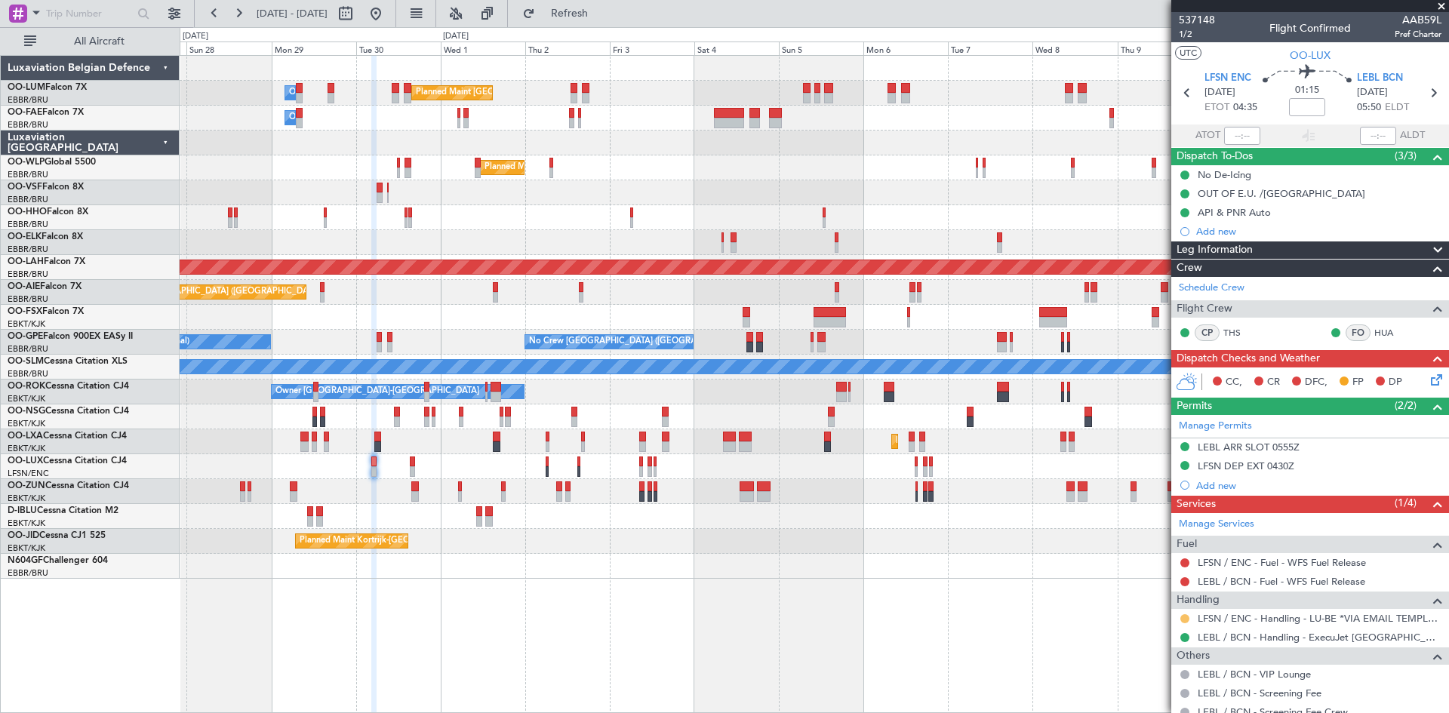
click at [1185, 618] on button at bounding box center [1185, 618] width 9 height 9
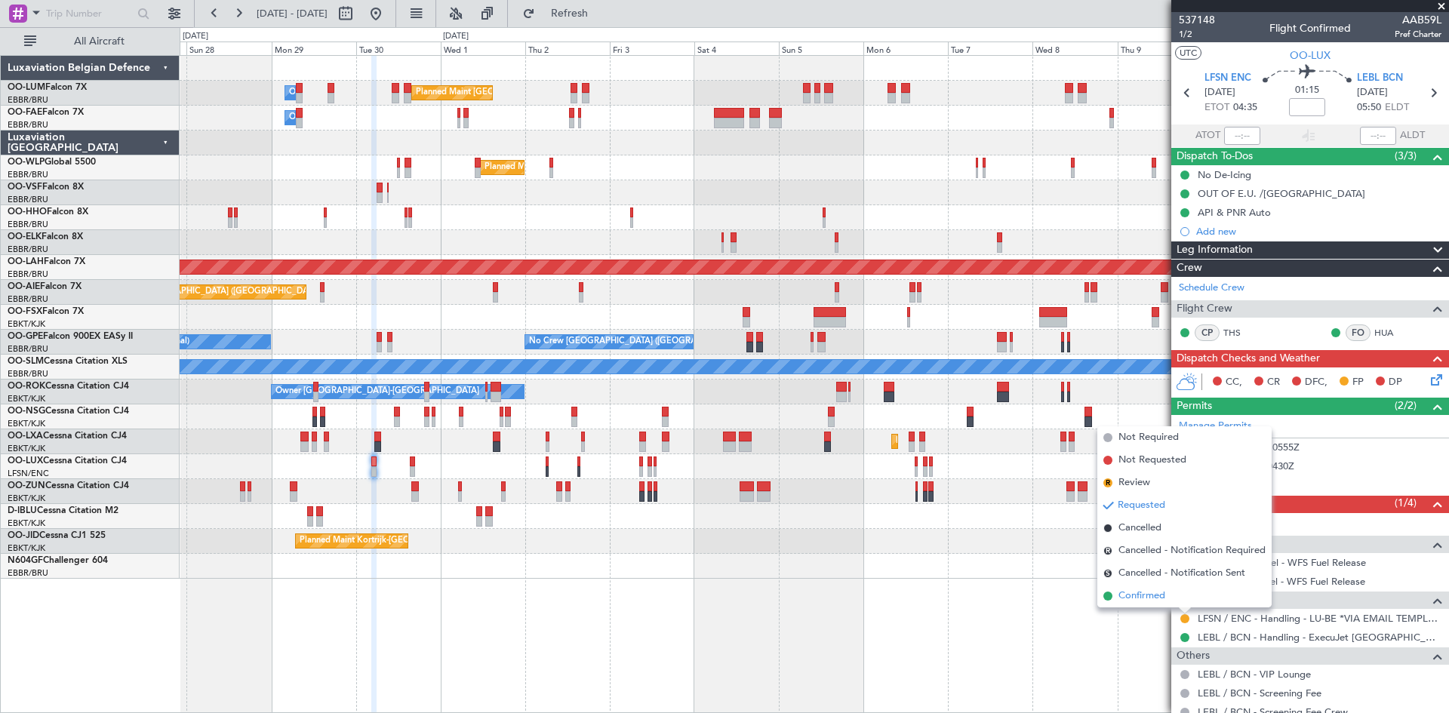
click at [1153, 597] on span "Confirmed" at bounding box center [1142, 596] width 47 height 15
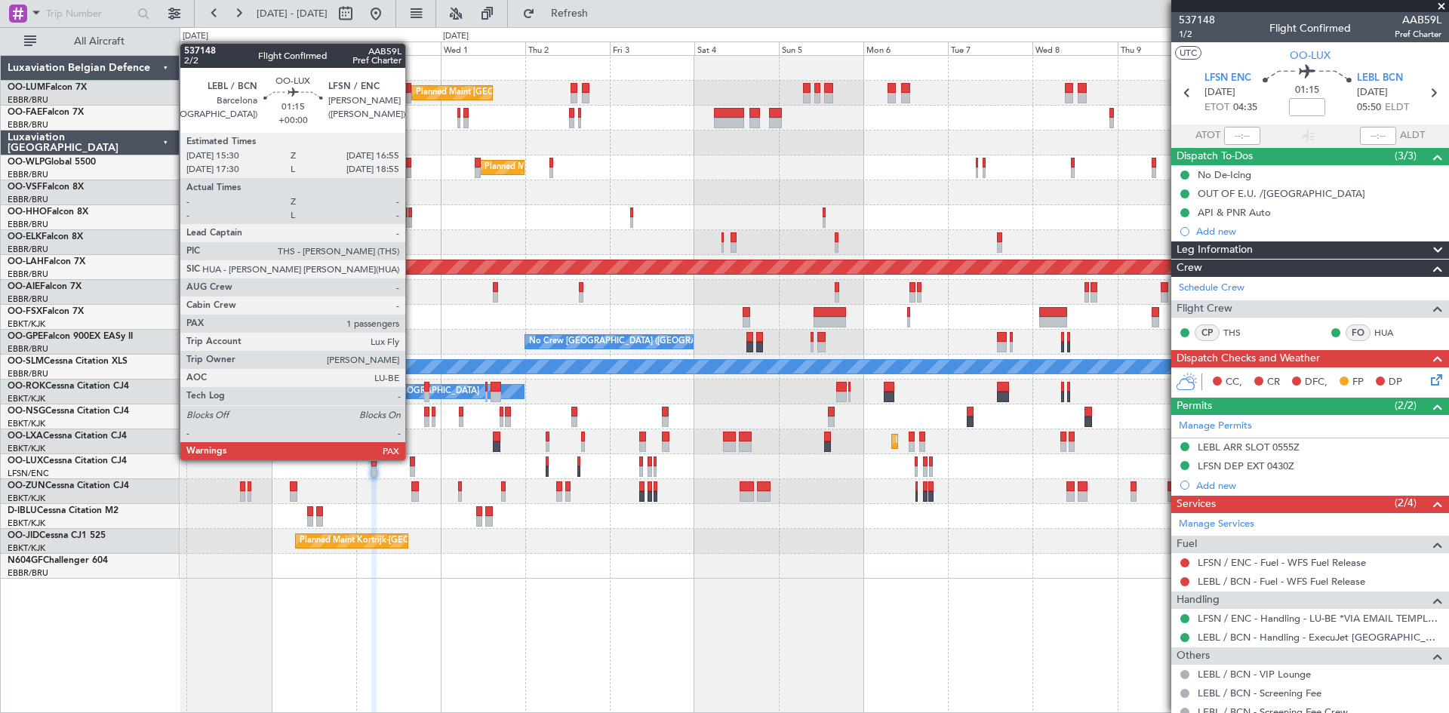
click at [412, 459] on div at bounding box center [412, 462] width 5 height 11
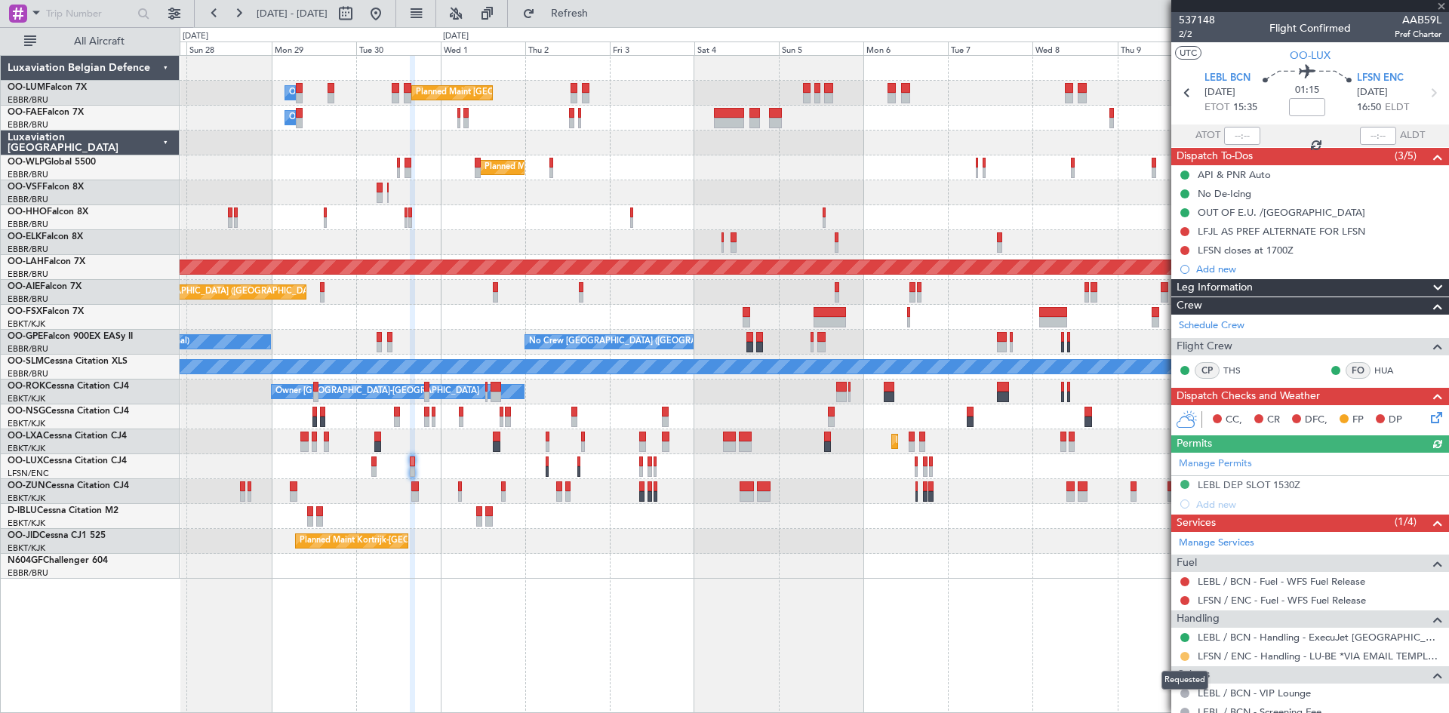
click at [1184, 655] on button at bounding box center [1185, 656] width 9 height 9
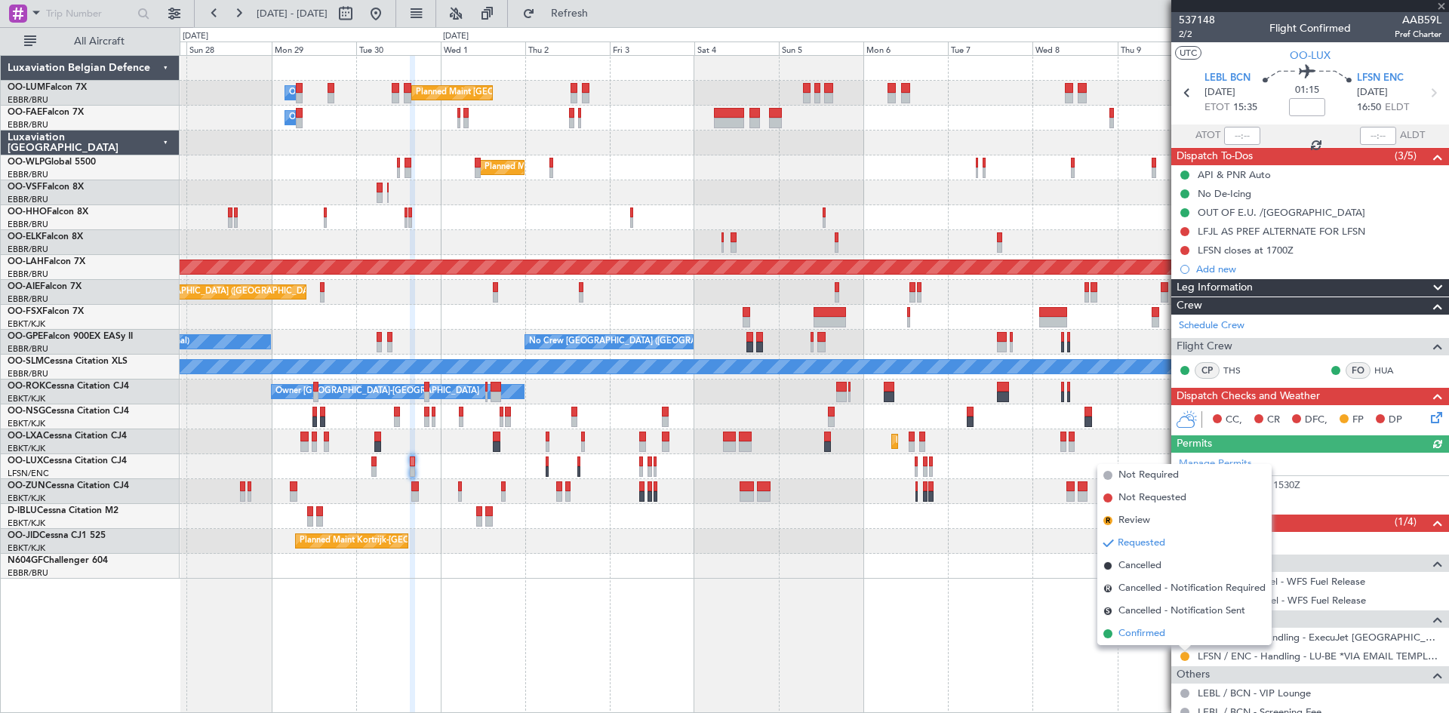
click at [1136, 636] on span "Confirmed" at bounding box center [1142, 634] width 47 height 15
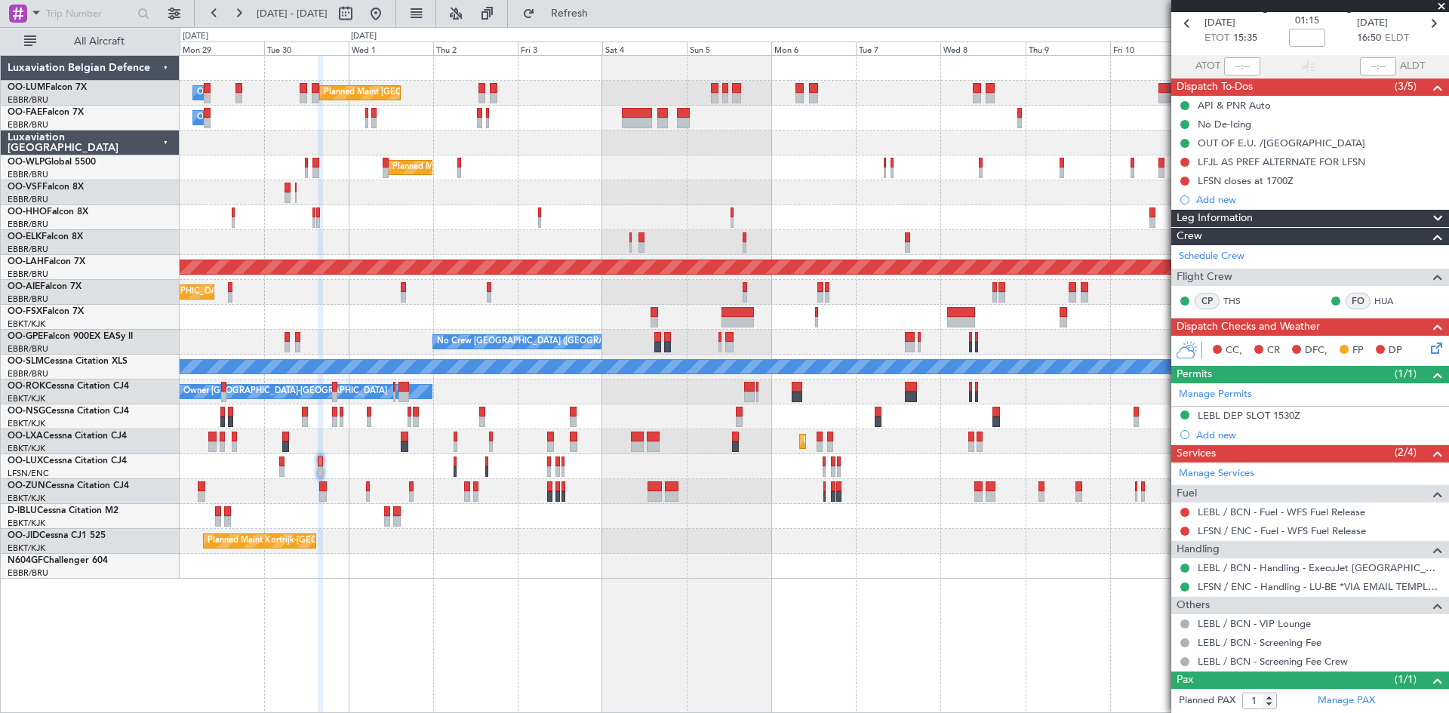
scroll to position [103, 0]
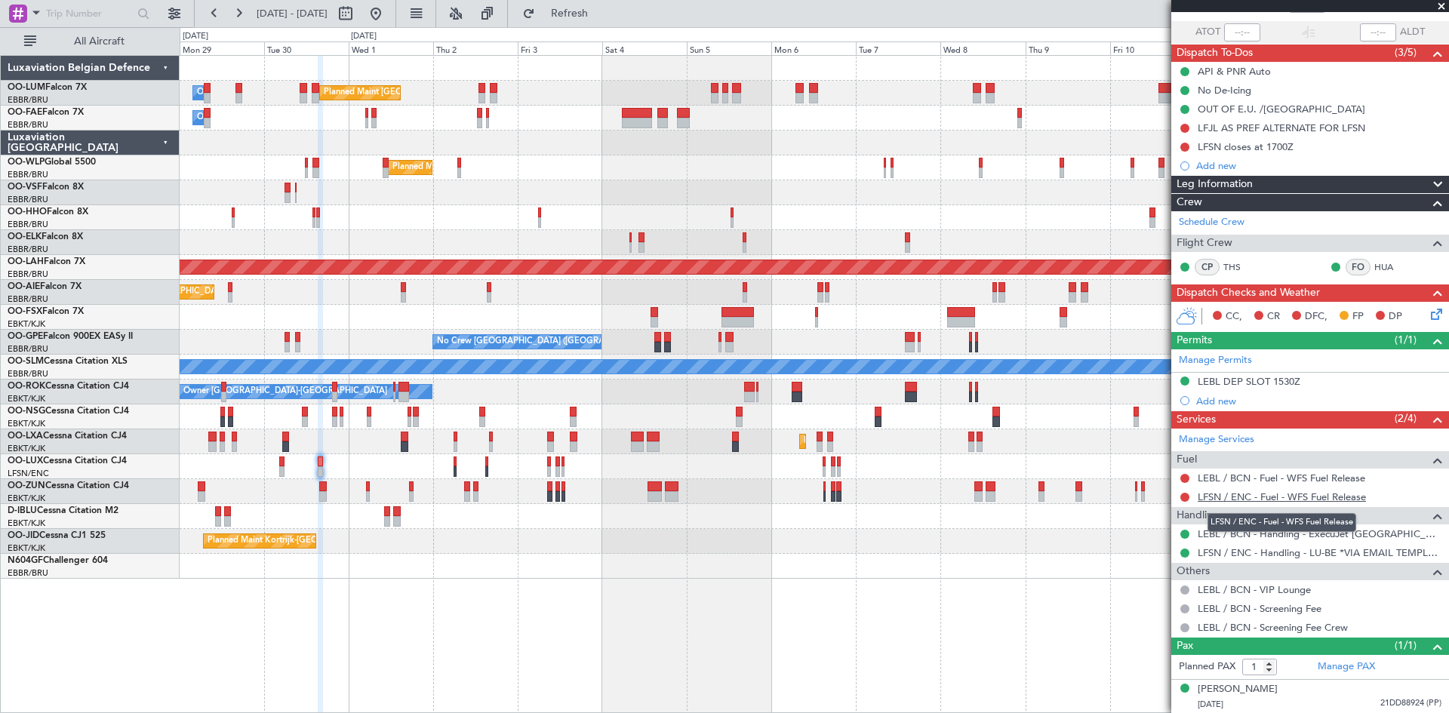
click at [1347, 498] on link "LFSN / ENC - Fuel - WFS Fuel Release" at bounding box center [1282, 497] width 168 height 13
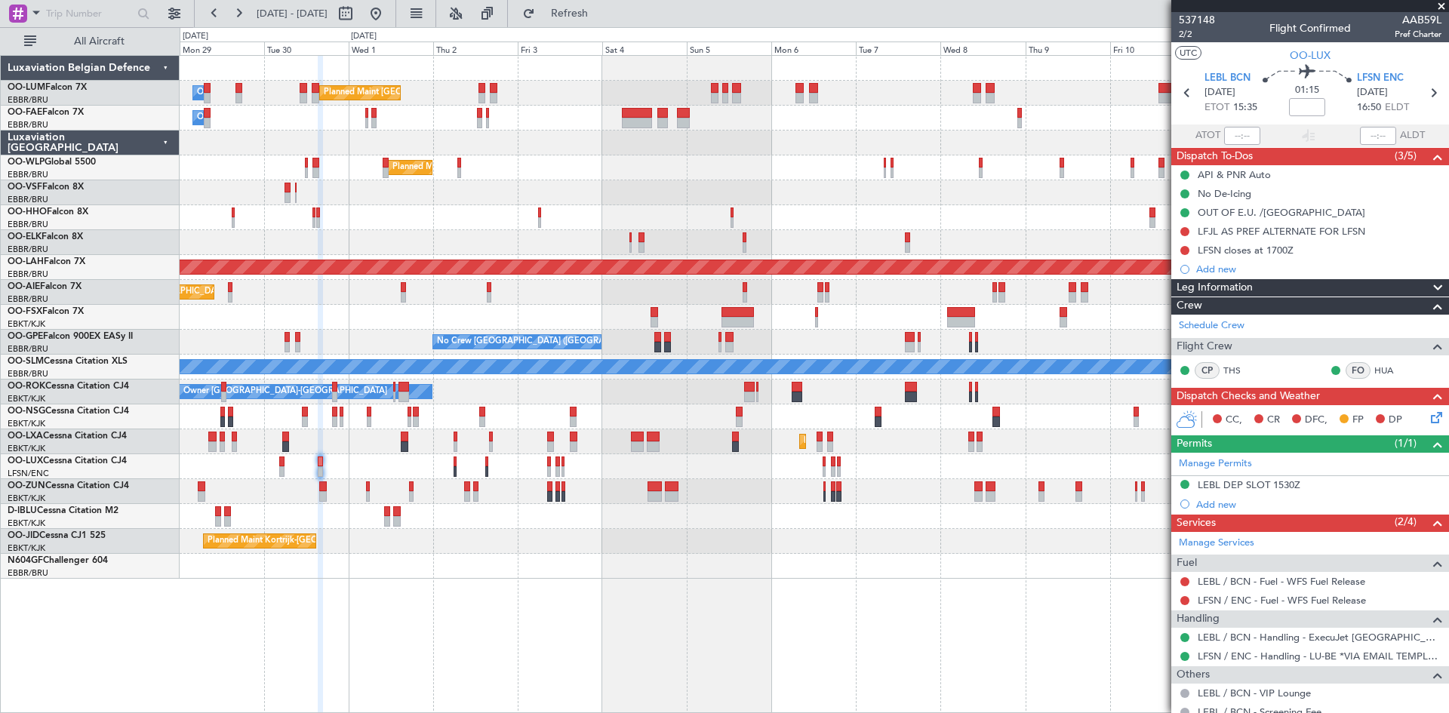
scroll to position [103, 0]
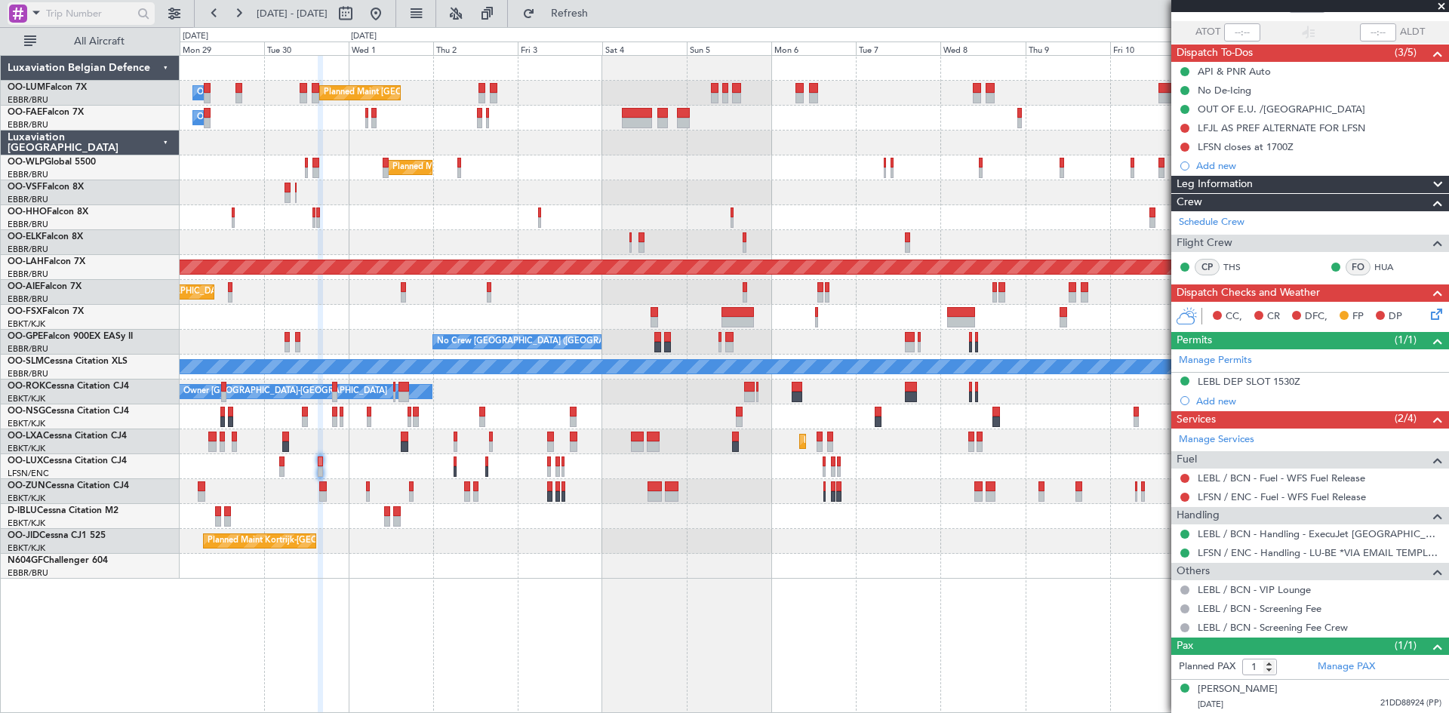
click at [100, 17] on input "text" at bounding box center [89, 13] width 87 height 23
type input "lfsn"
click at [23, 15] on div at bounding box center [18, 14] width 18 height 18
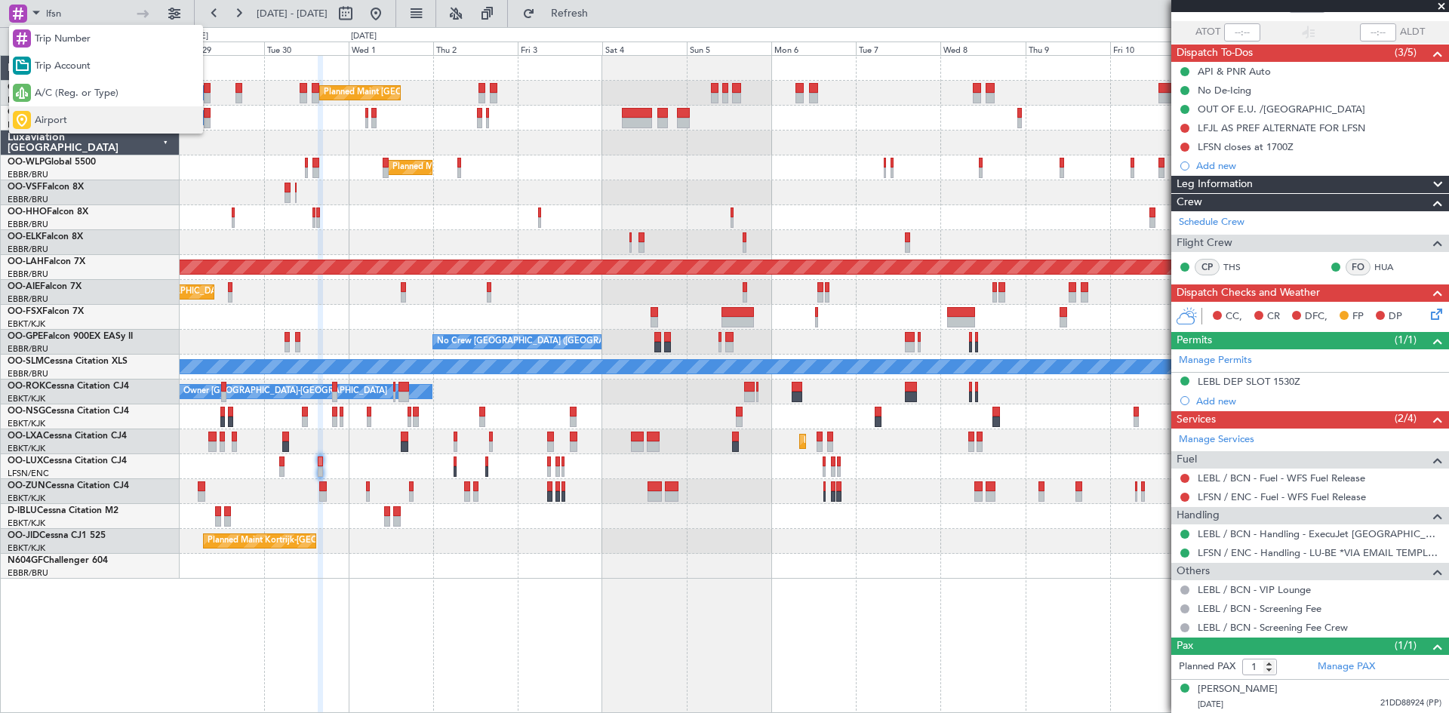
click at [70, 112] on div "Airport" at bounding box center [106, 119] width 194 height 27
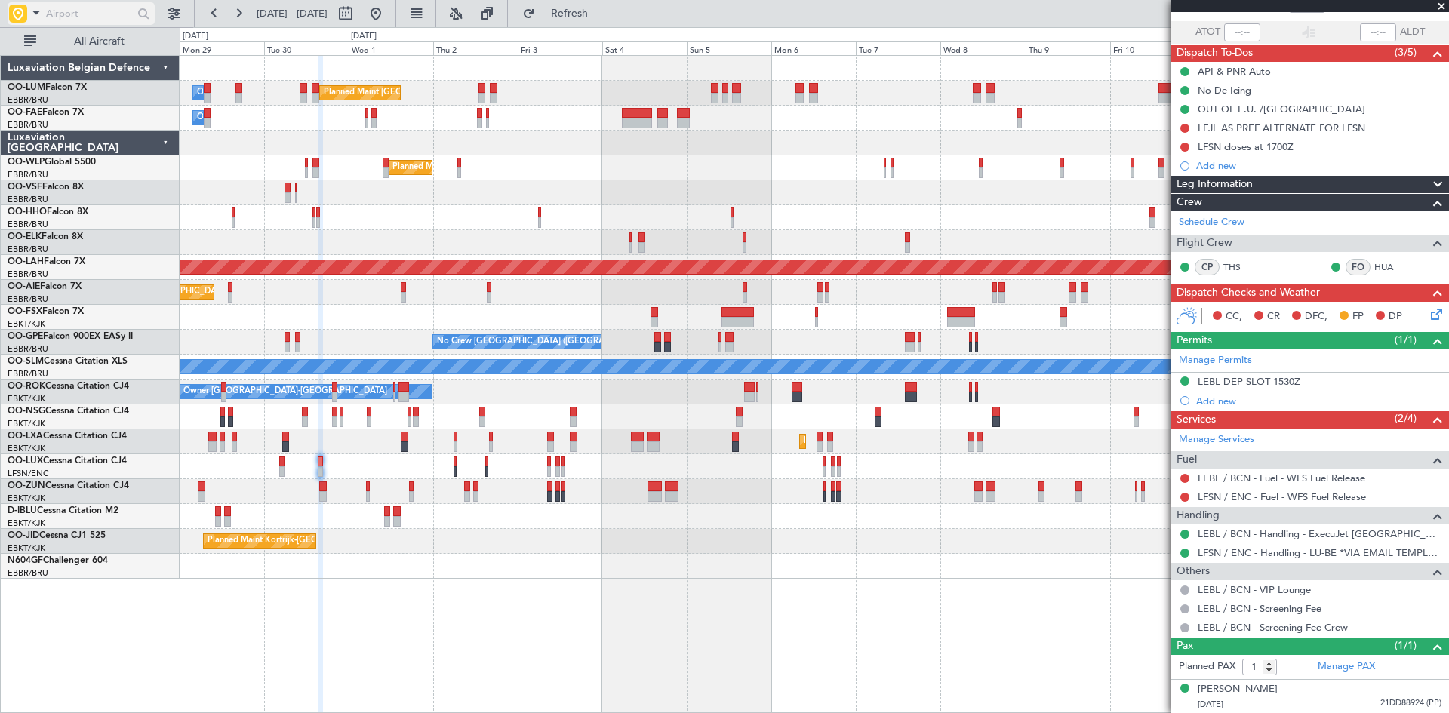
click at [93, 12] on input "text" at bounding box center [89, 13] width 87 height 23
type input "lfsn"
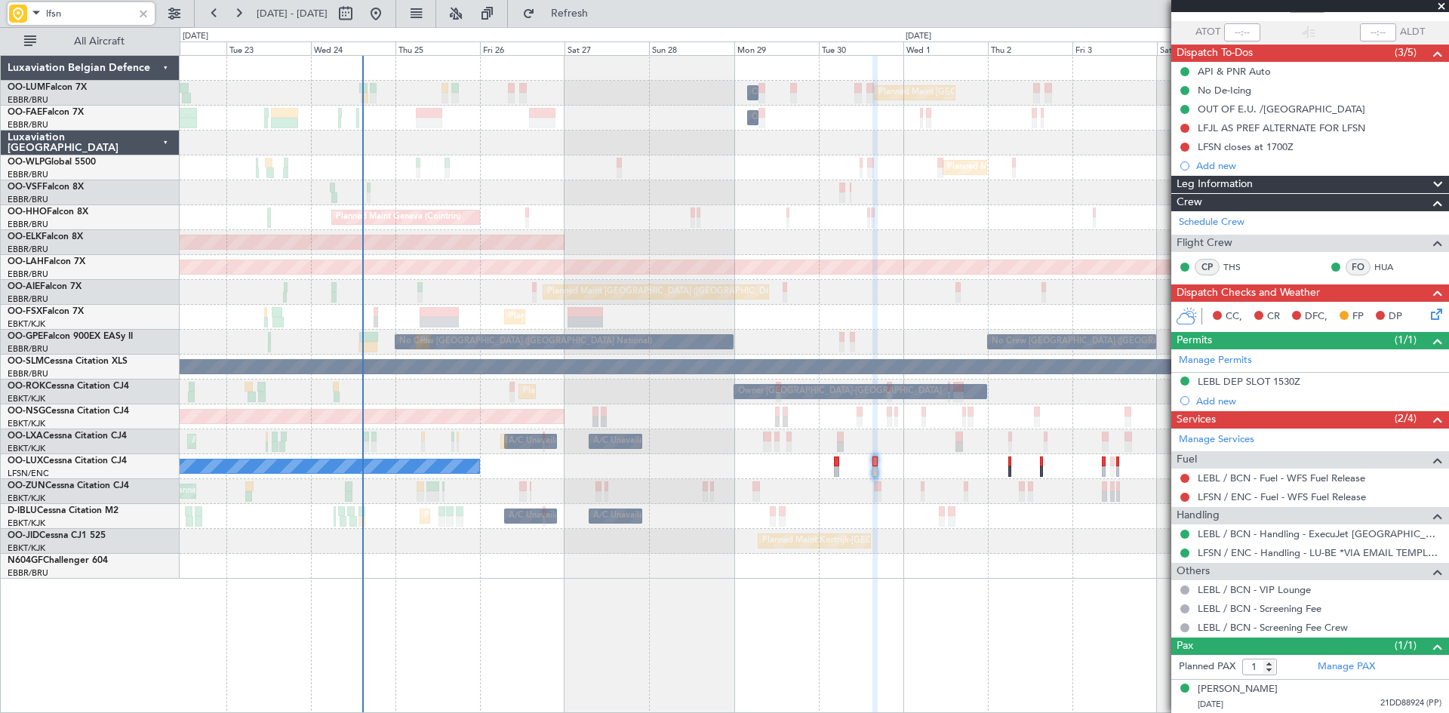
click at [1001, 526] on div "A/C Unavailable Kortrijk-Wevelgem A/C Unavailable Brussels (Brussels National) …" at bounding box center [814, 516] width 1269 height 25
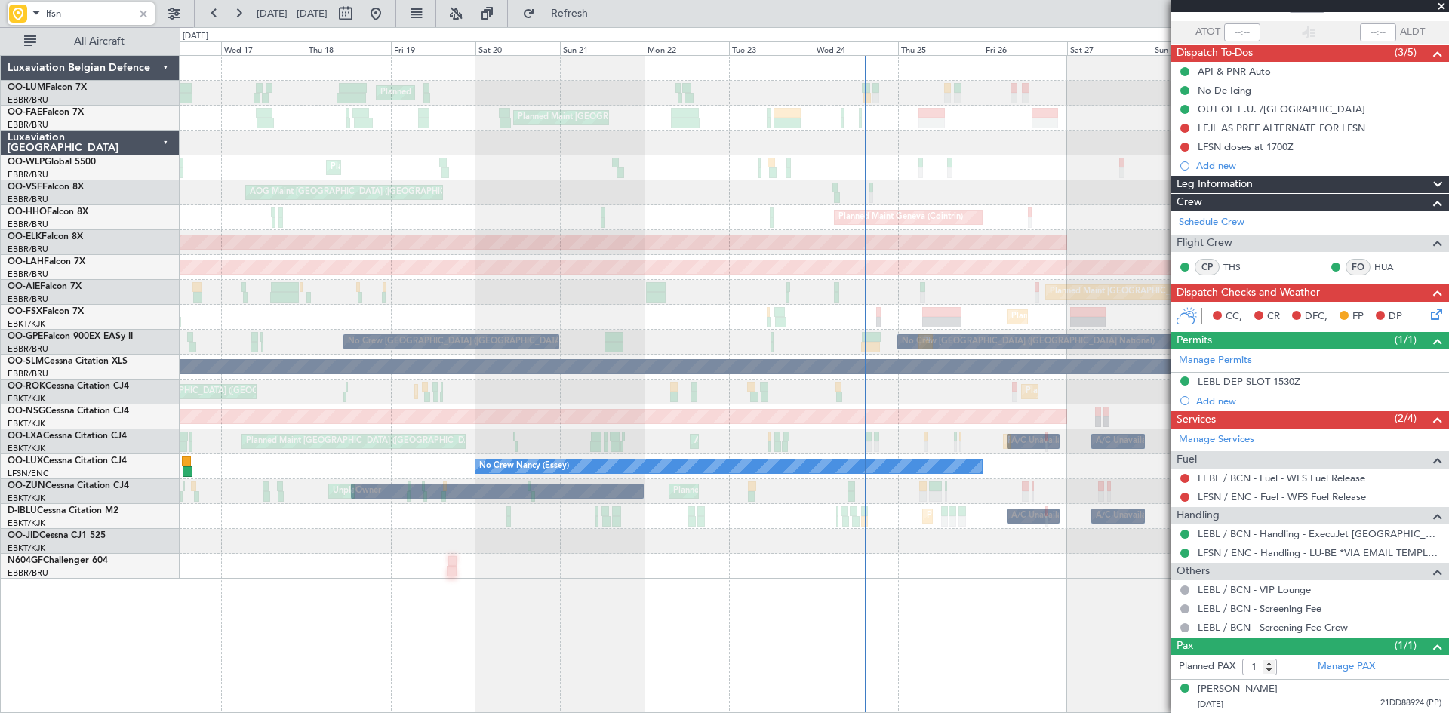
click at [994, 639] on div "Planned Maint Brussels (Brussels National) Owner Melsbroek Air Base Planned Mai…" at bounding box center [815, 384] width 1270 height 658
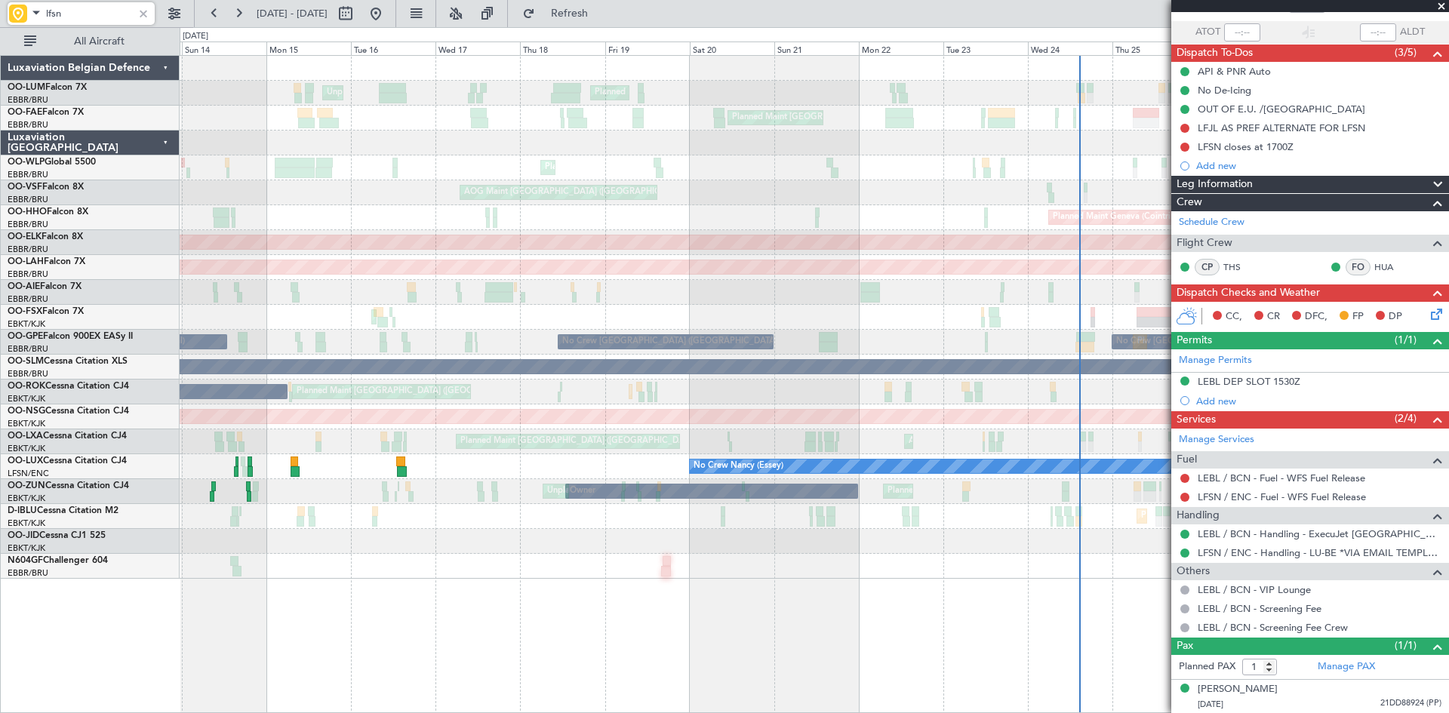
click at [431, 627] on div "Planned Maint Brussels (Brussels National) Unplanned Maint Brussels (Brussels N…" at bounding box center [815, 384] width 1270 height 658
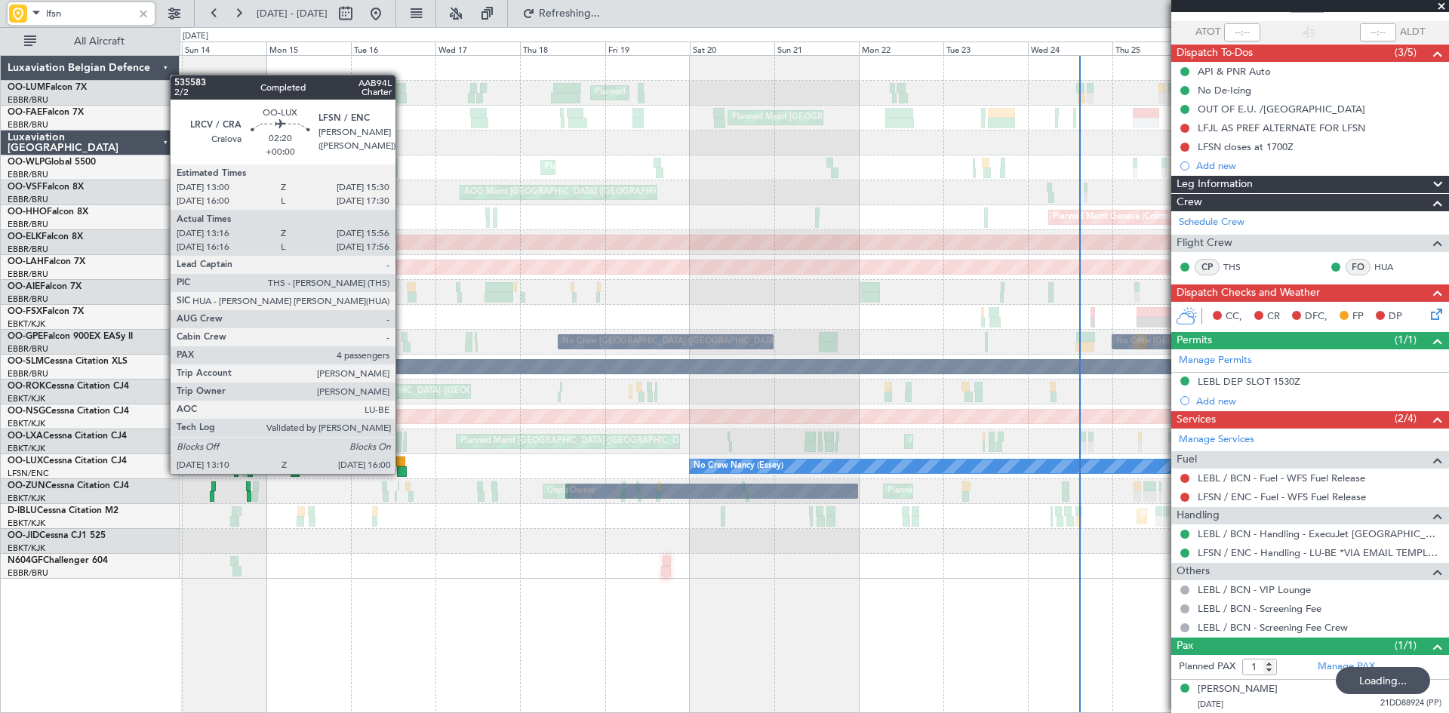
click at [402, 473] on div at bounding box center [402, 472] width 11 height 11
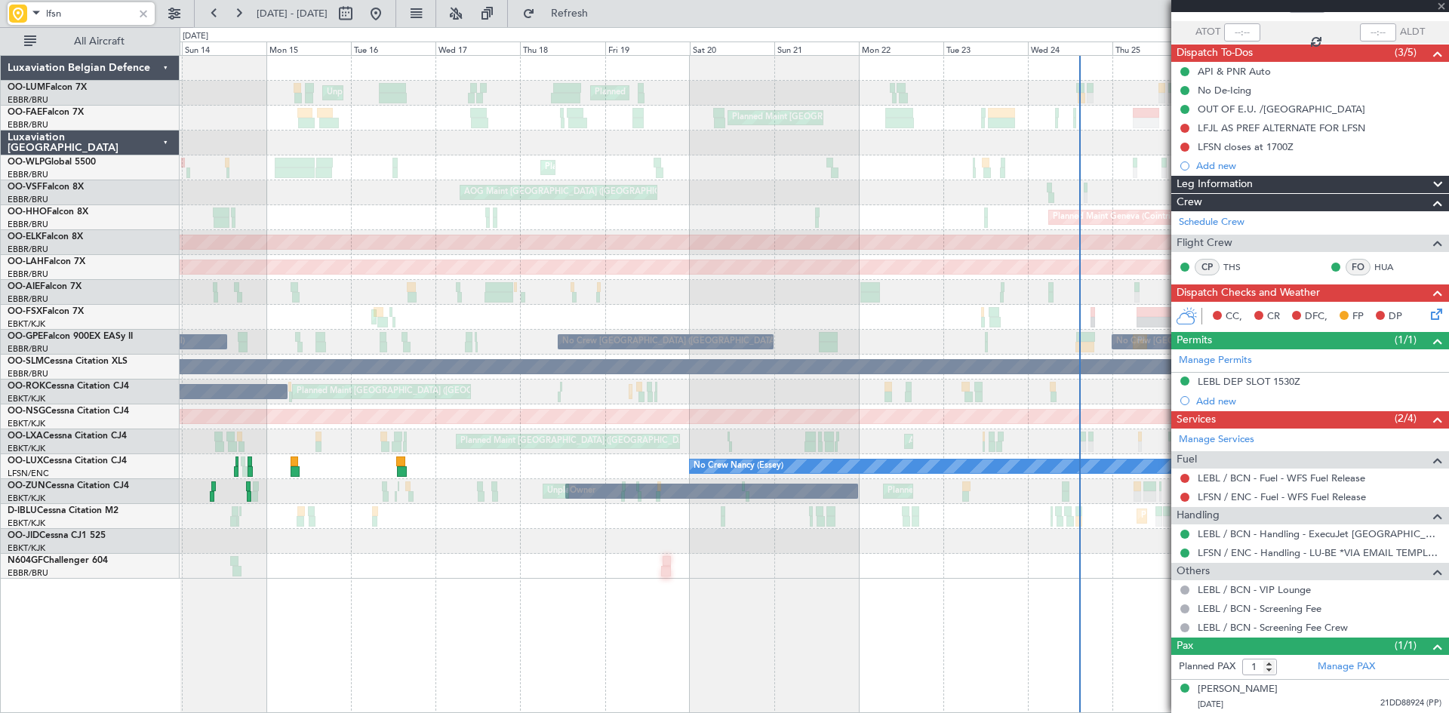
type input "13:21"
type input "15:51"
type input "4"
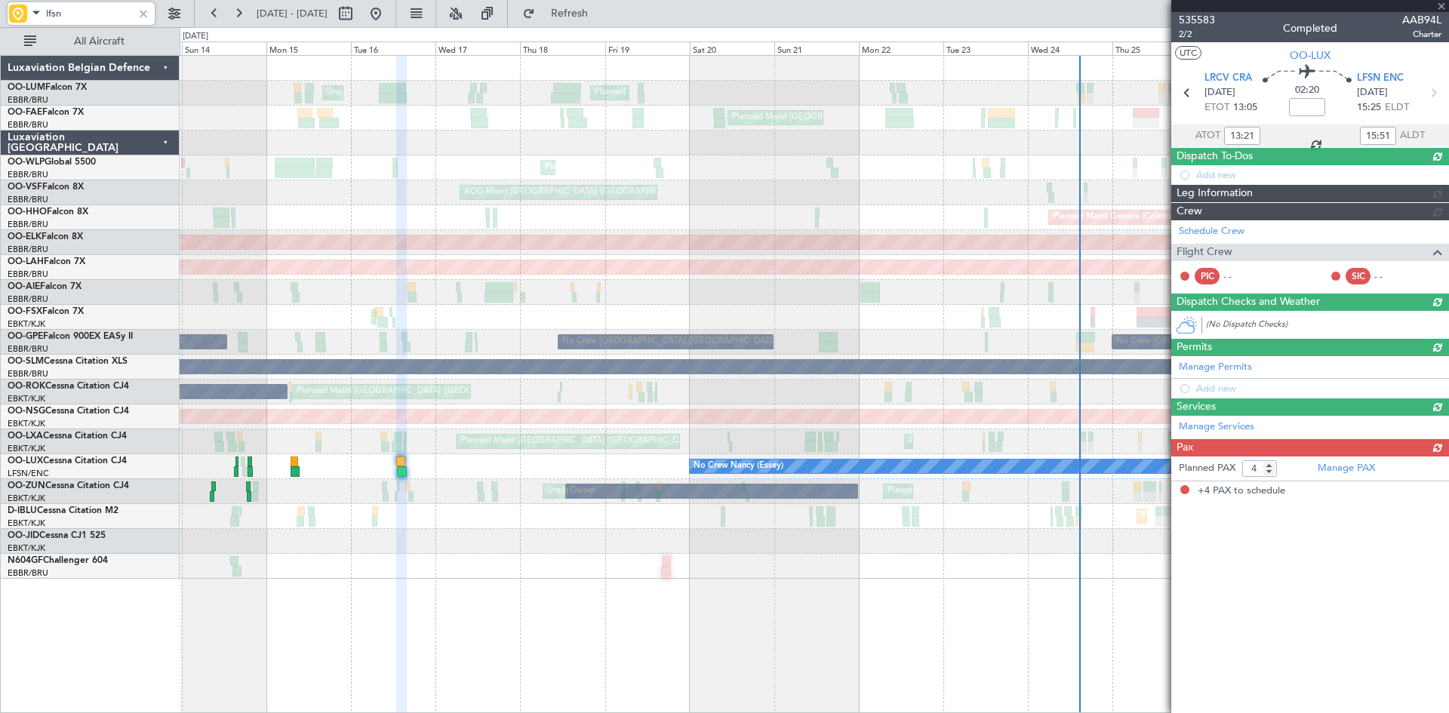
scroll to position [0, 0]
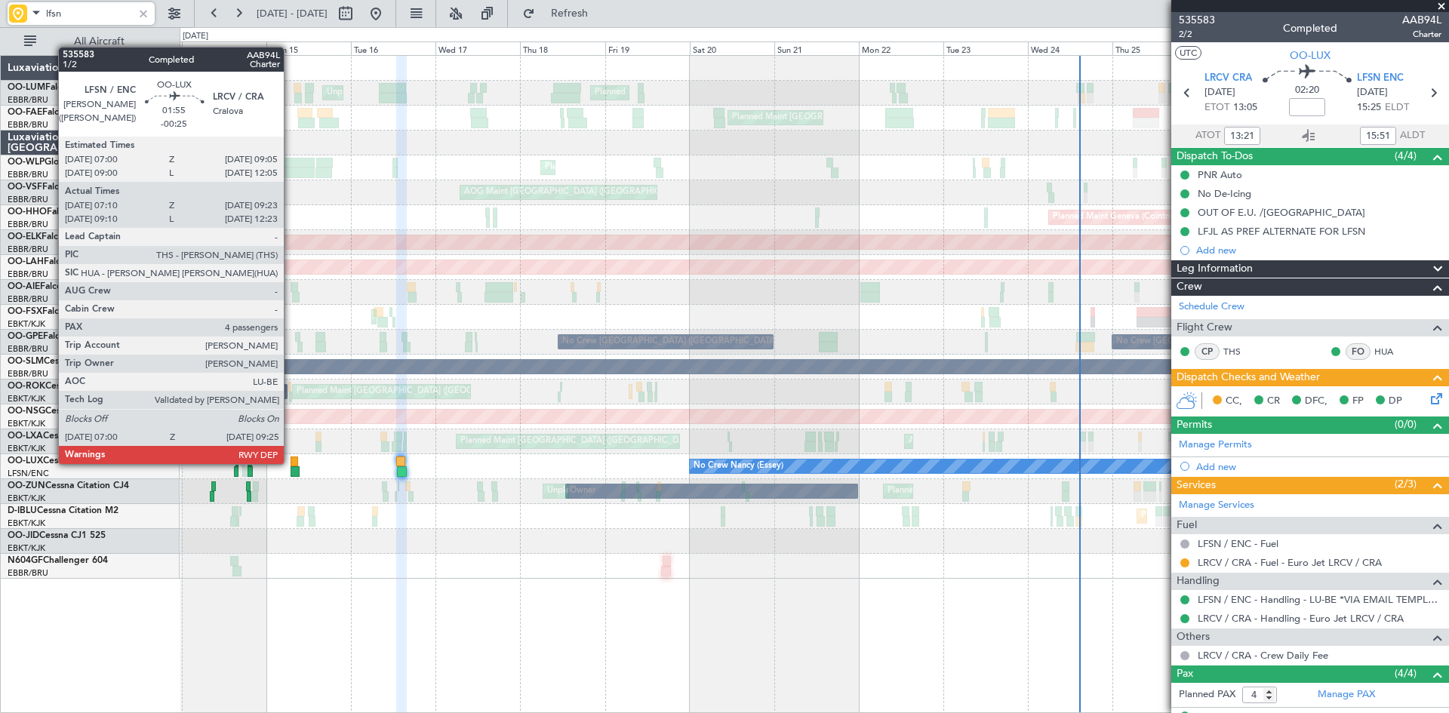
click at [291, 463] on div at bounding box center [295, 462] width 8 height 11
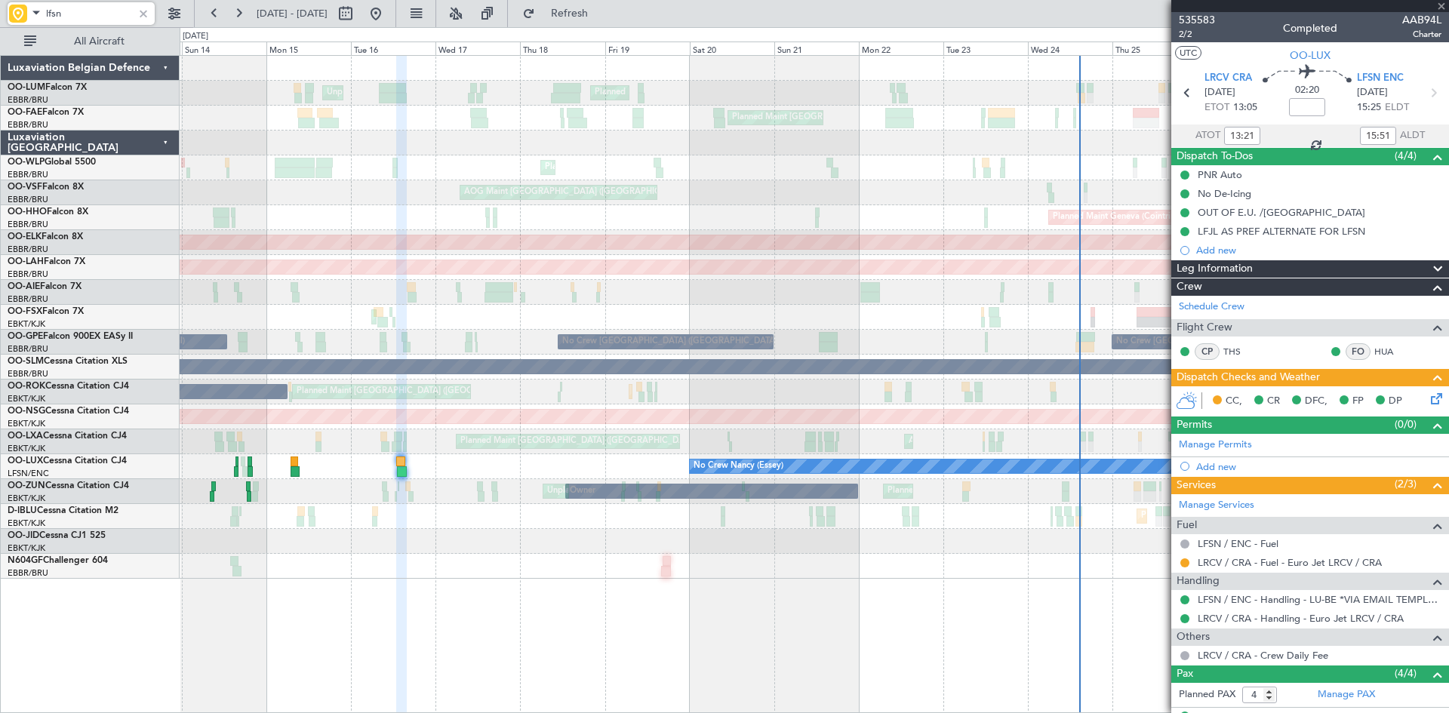
type input "-00:25"
type input "07:15"
type input "09:18"
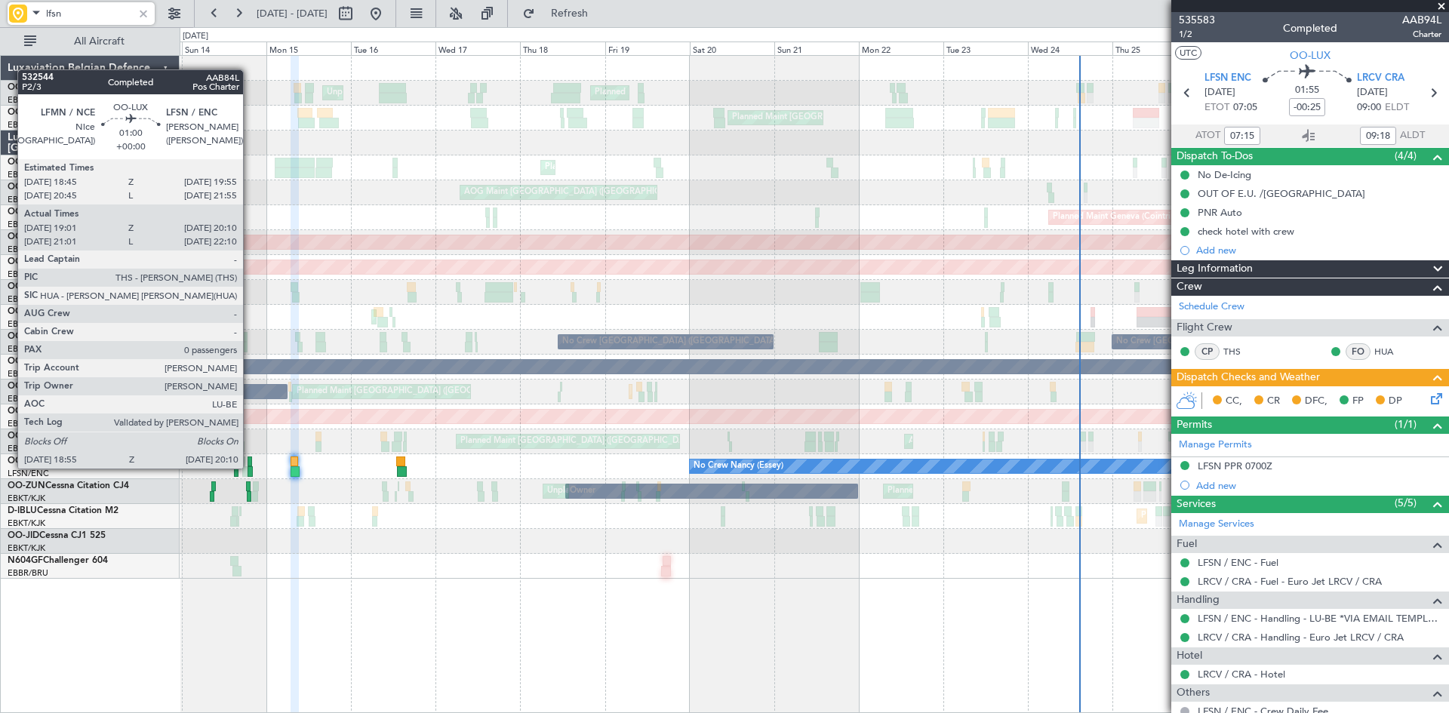
click at [250, 467] on div at bounding box center [250, 472] width 5 height 11
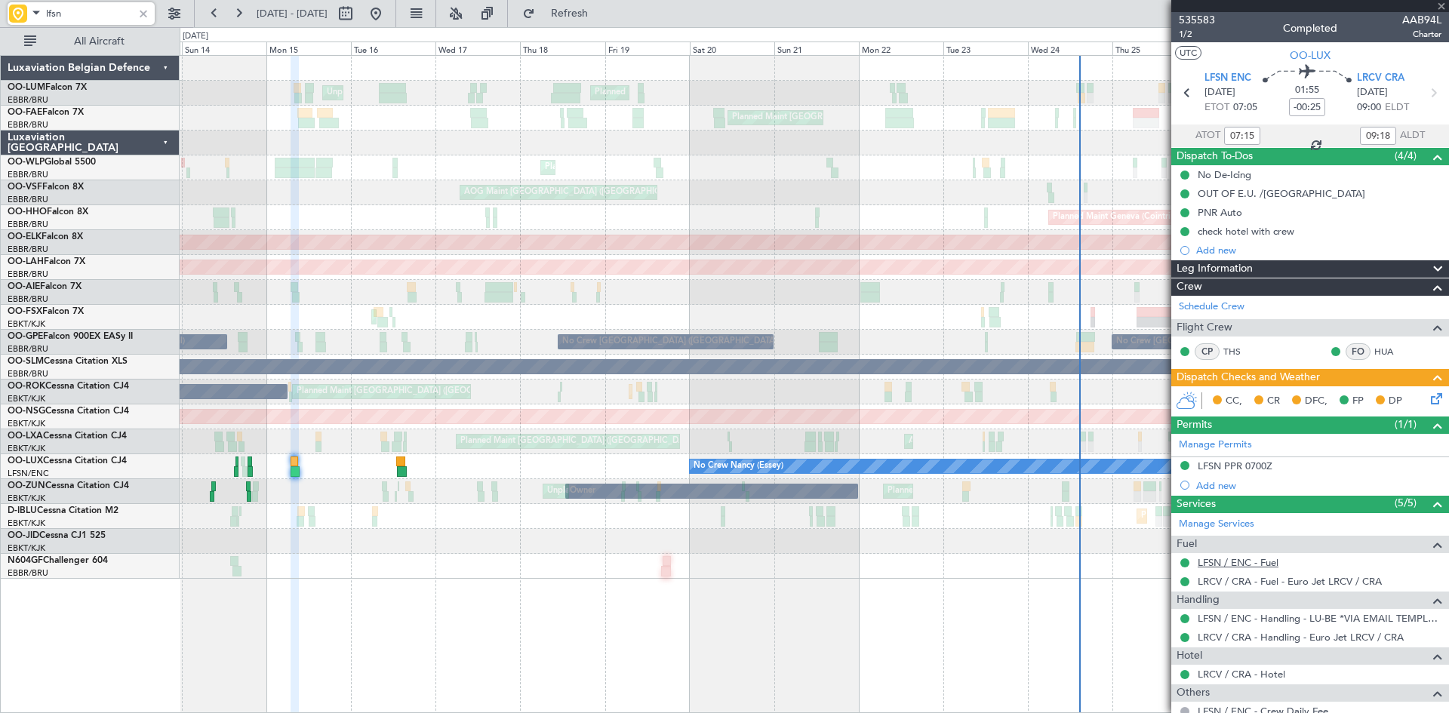
type input "19:06"
type input "20:05"
type input "0"
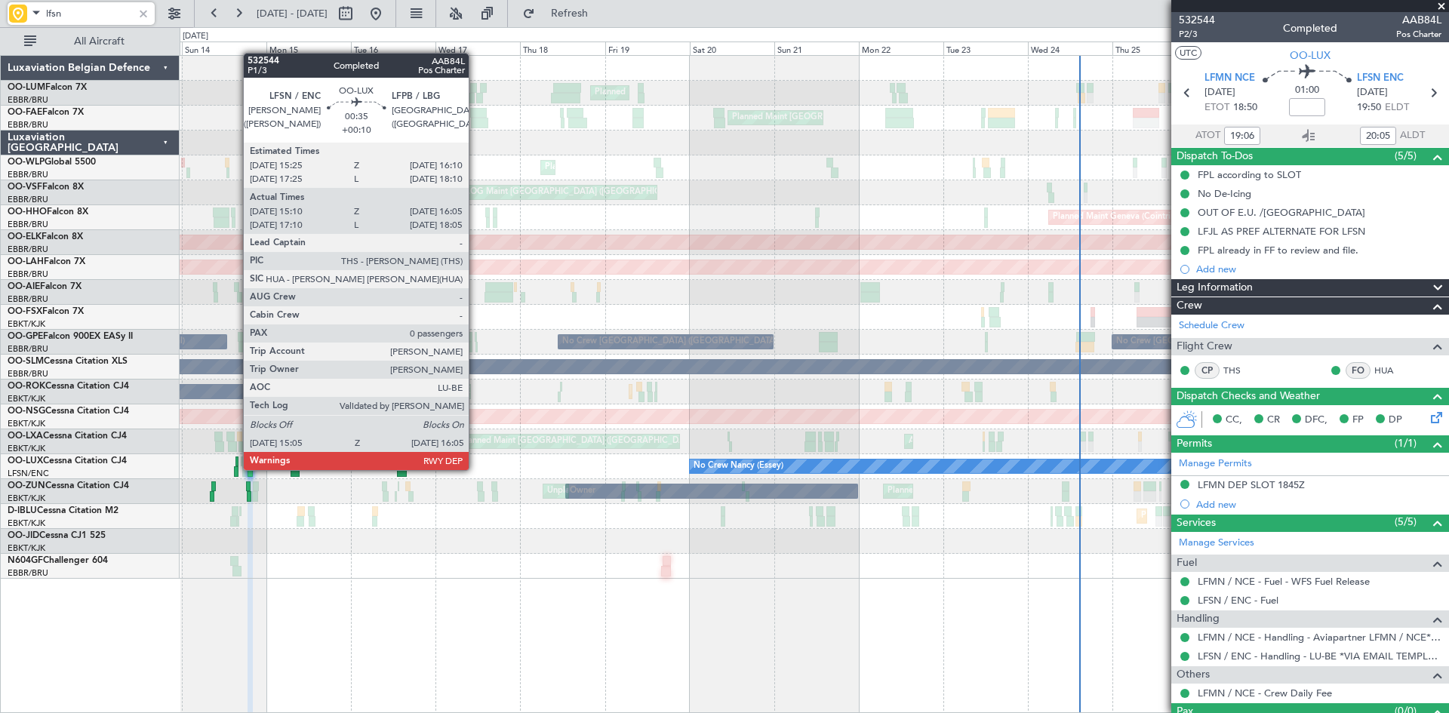
click at [236, 469] on div at bounding box center [236, 472] width 4 height 11
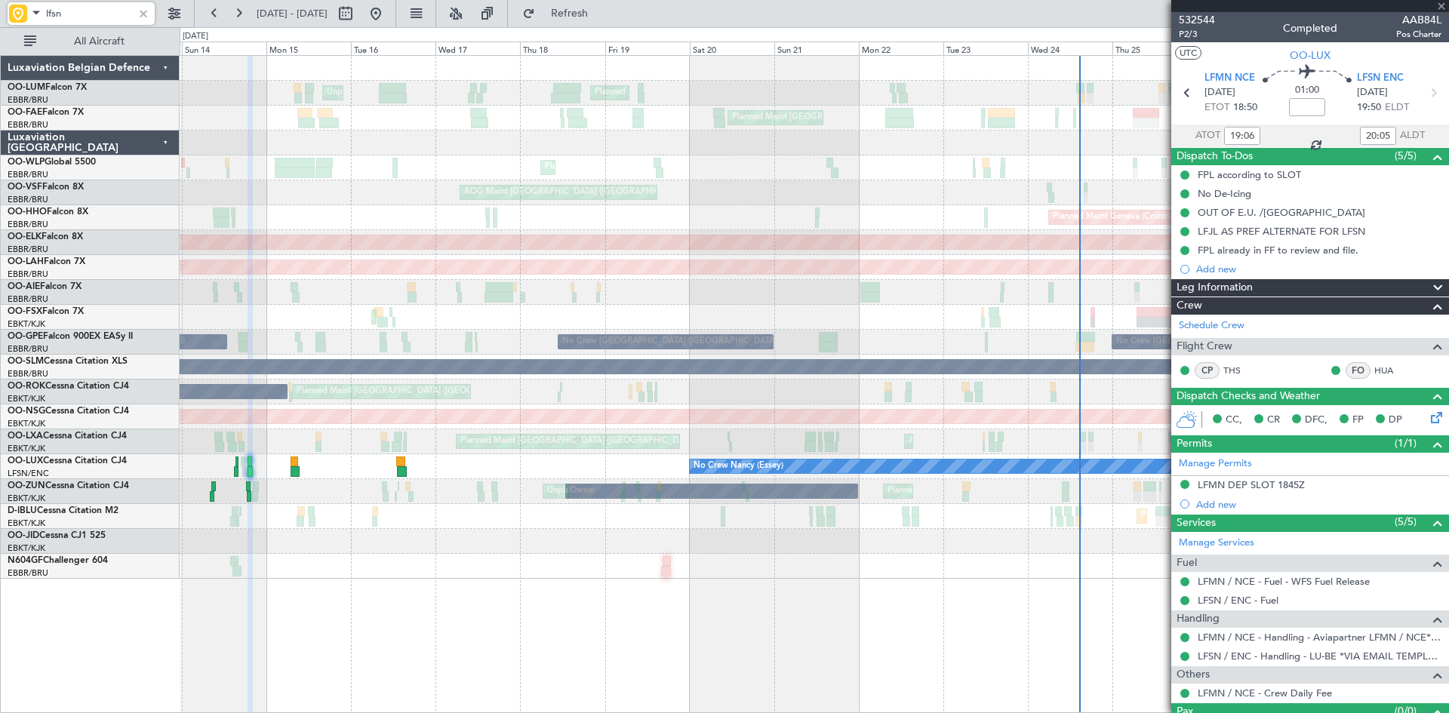
type input "+00:10"
type input "15:15"
type input "16:00"
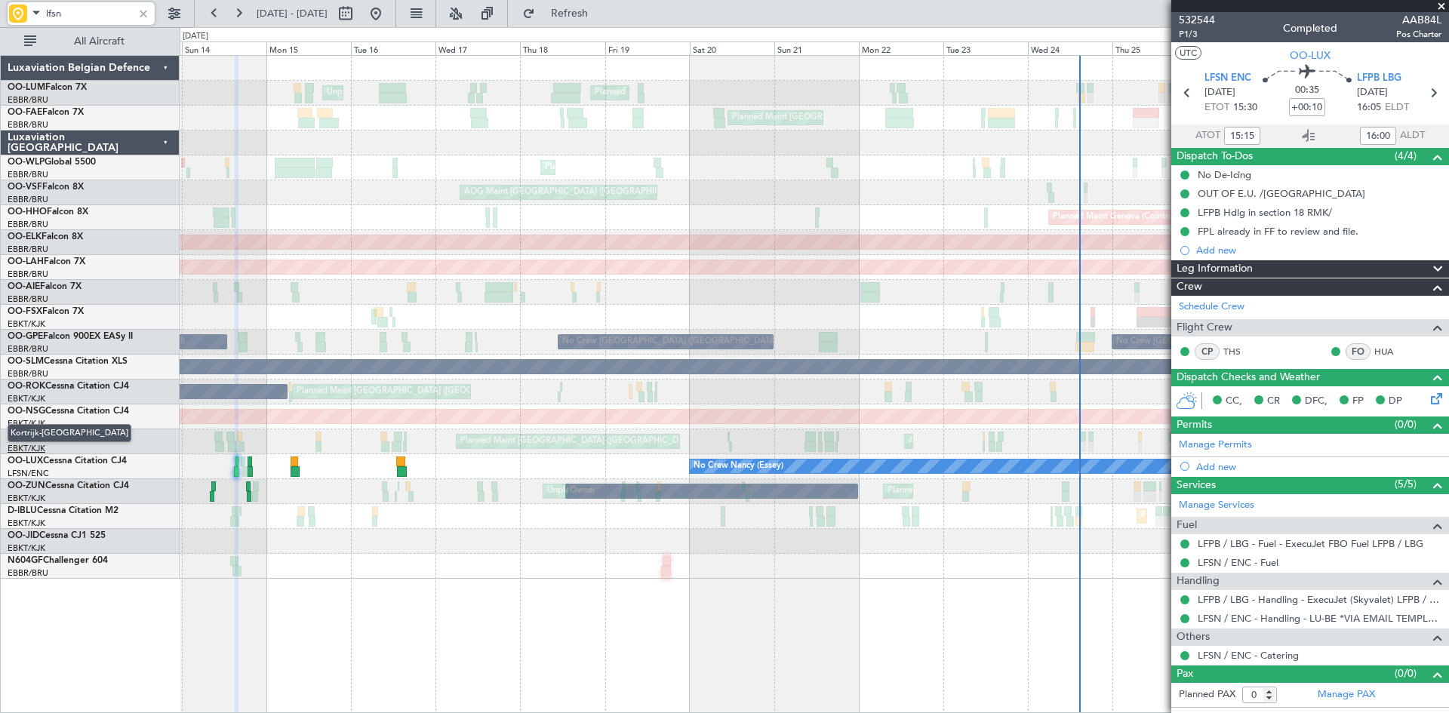
type input "lfsn"
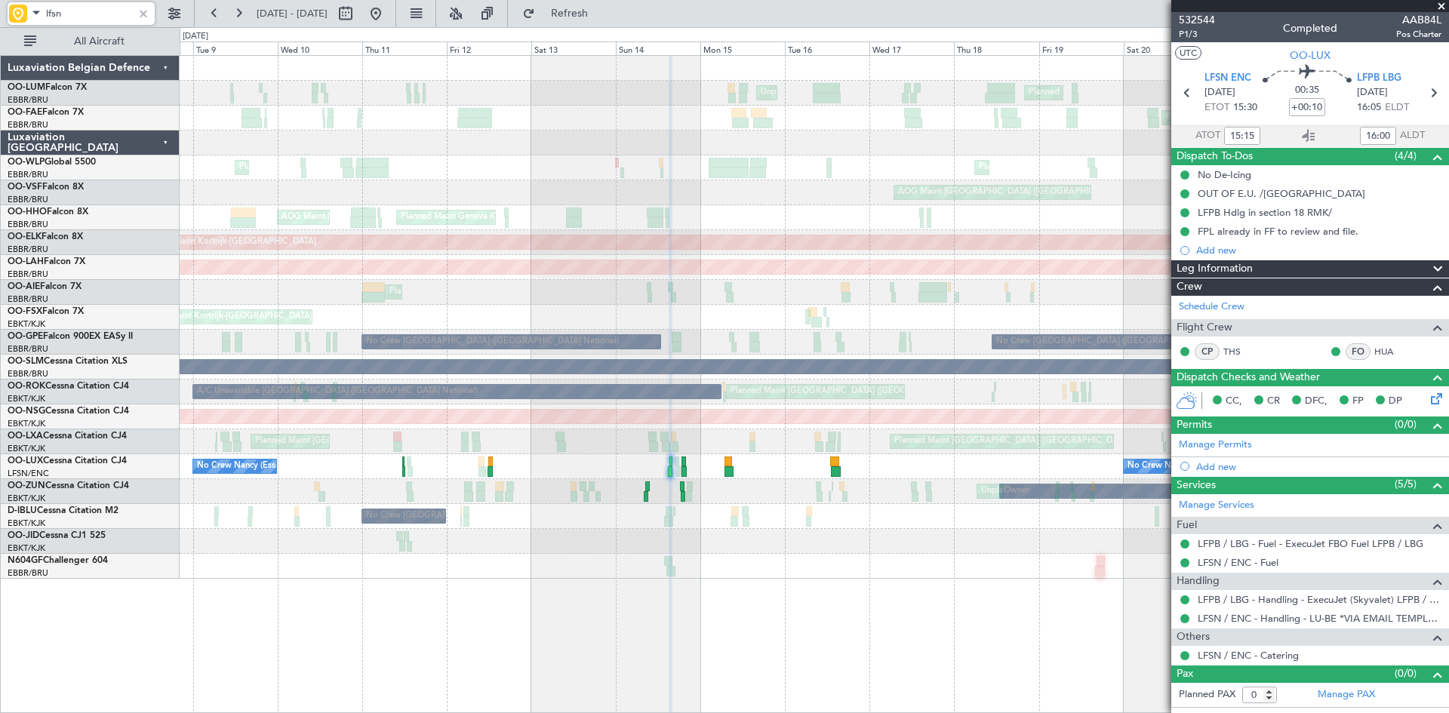
click at [762, 605] on div "Unplanned Maint Brussels (Brussels National) Planned Maint Brussels (Brussels N…" at bounding box center [815, 384] width 1270 height 658
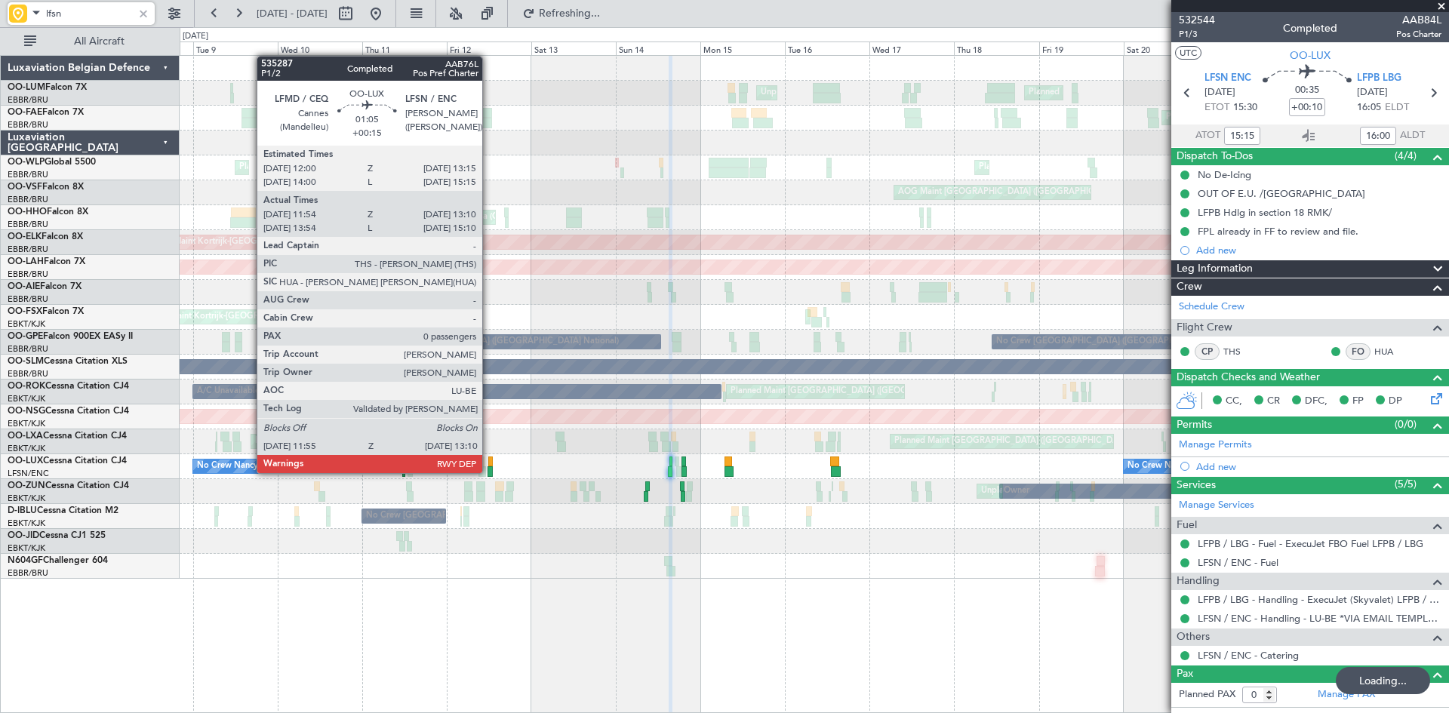
click at [489, 472] on div at bounding box center [490, 472] width 5 height 11
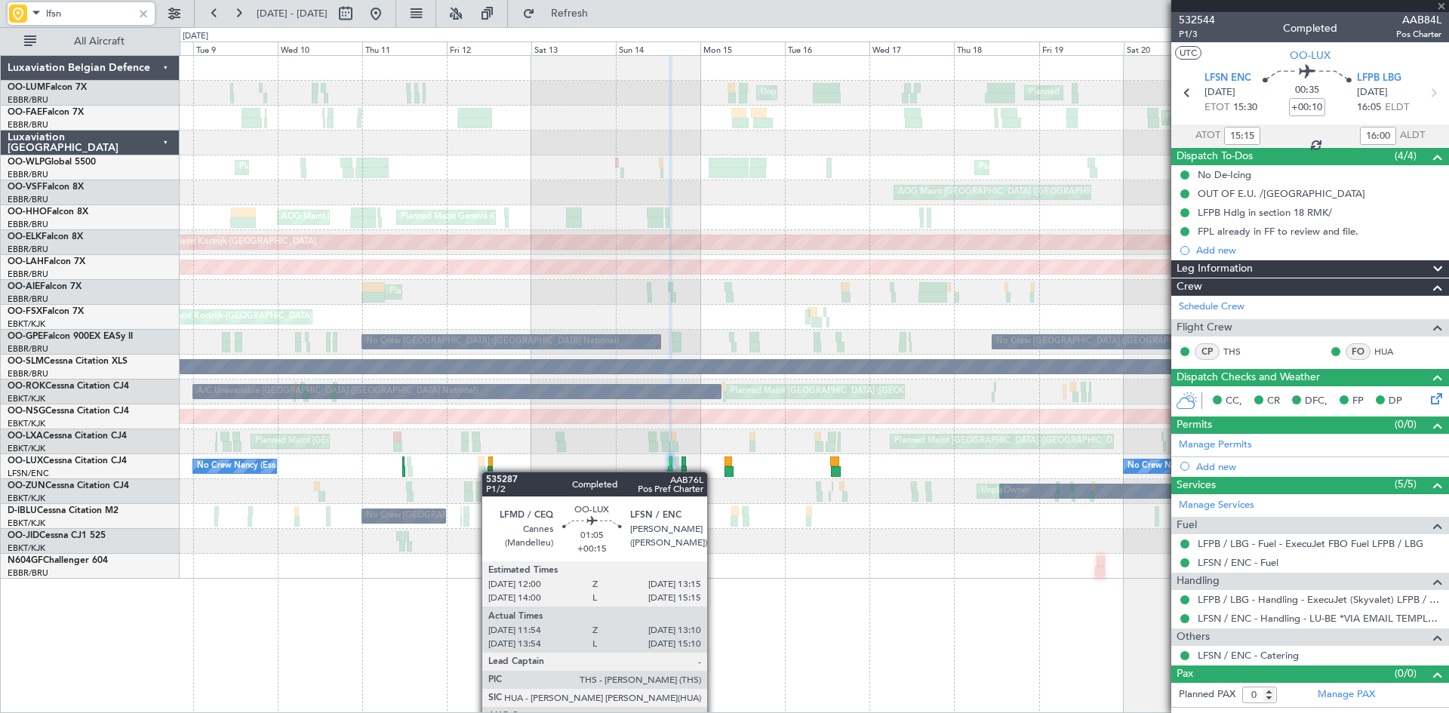
type input "+00:15"
type input "11:59"
type input "13:05"
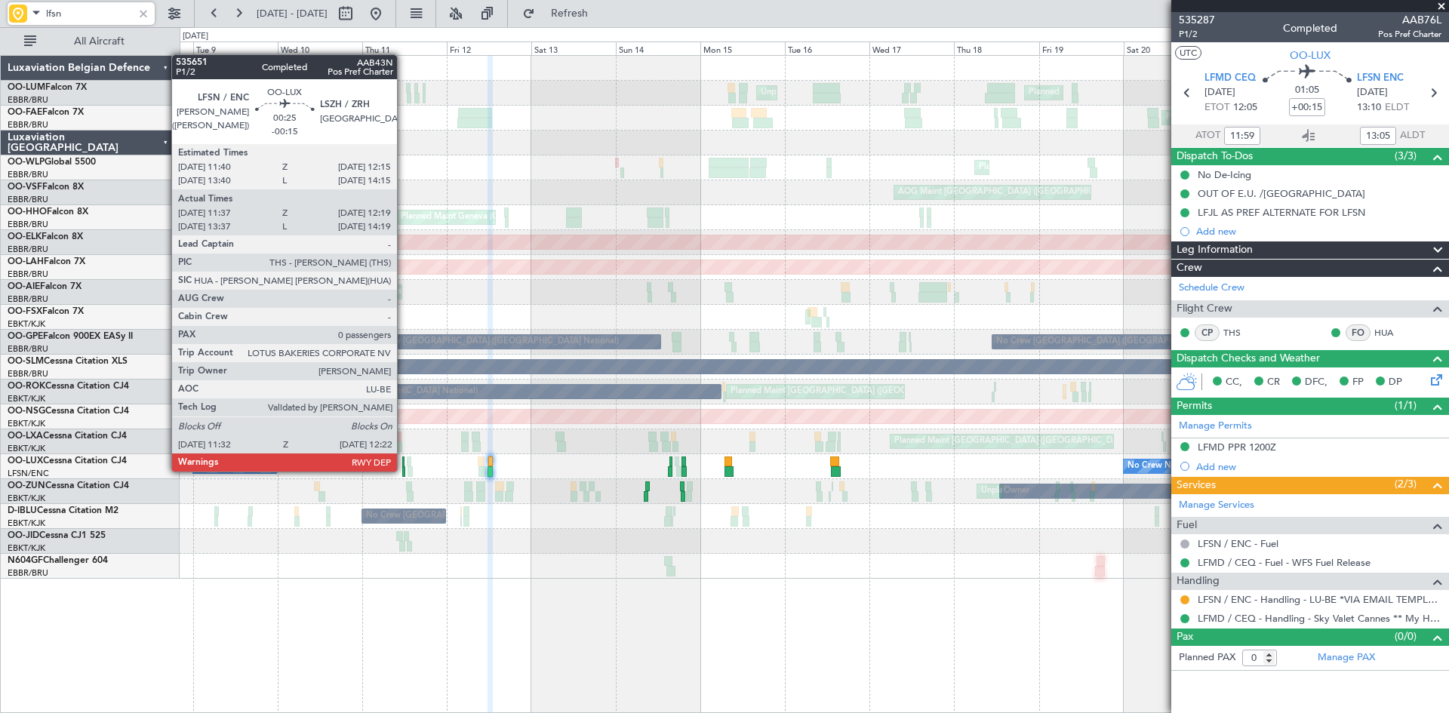
click at [404, 470] on div at bounding box center [403, 472] width 3 height 11
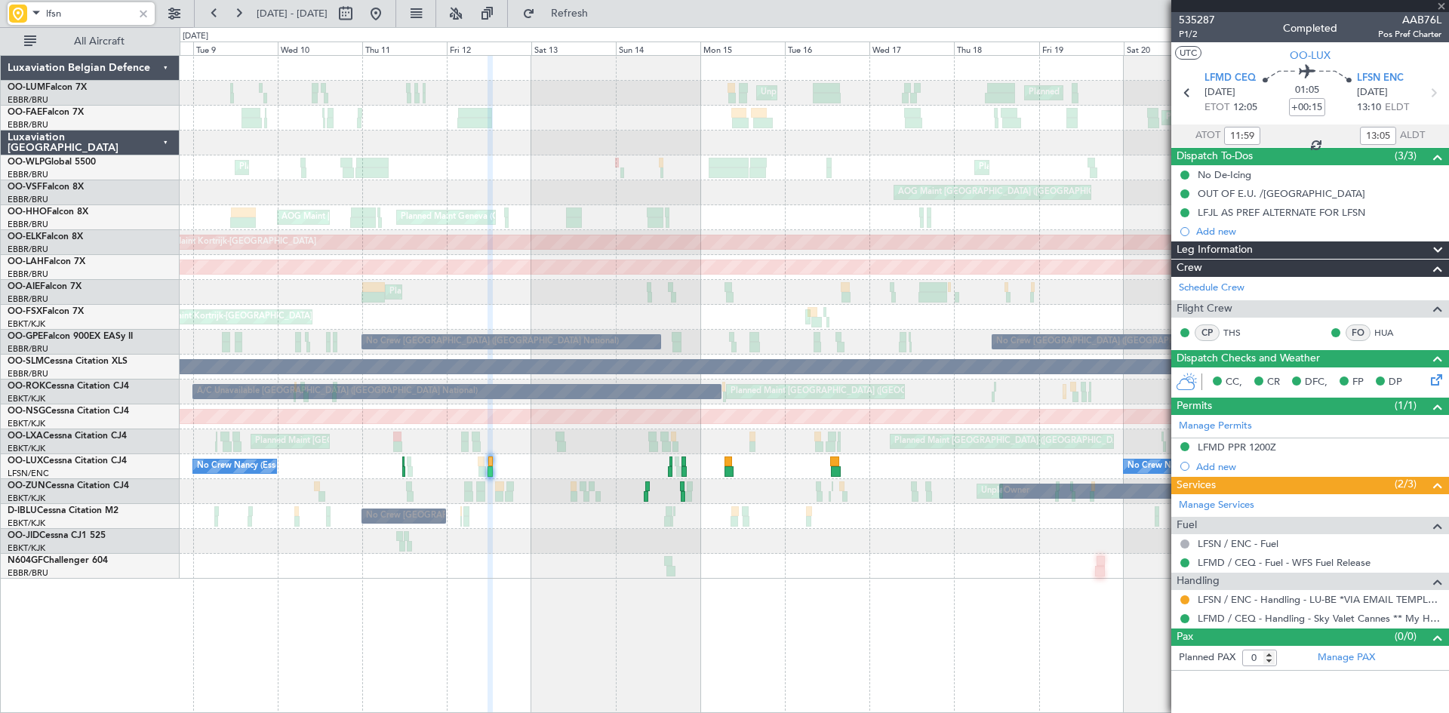
type input "-00:15"
type input "11:42"
type input "12:14"
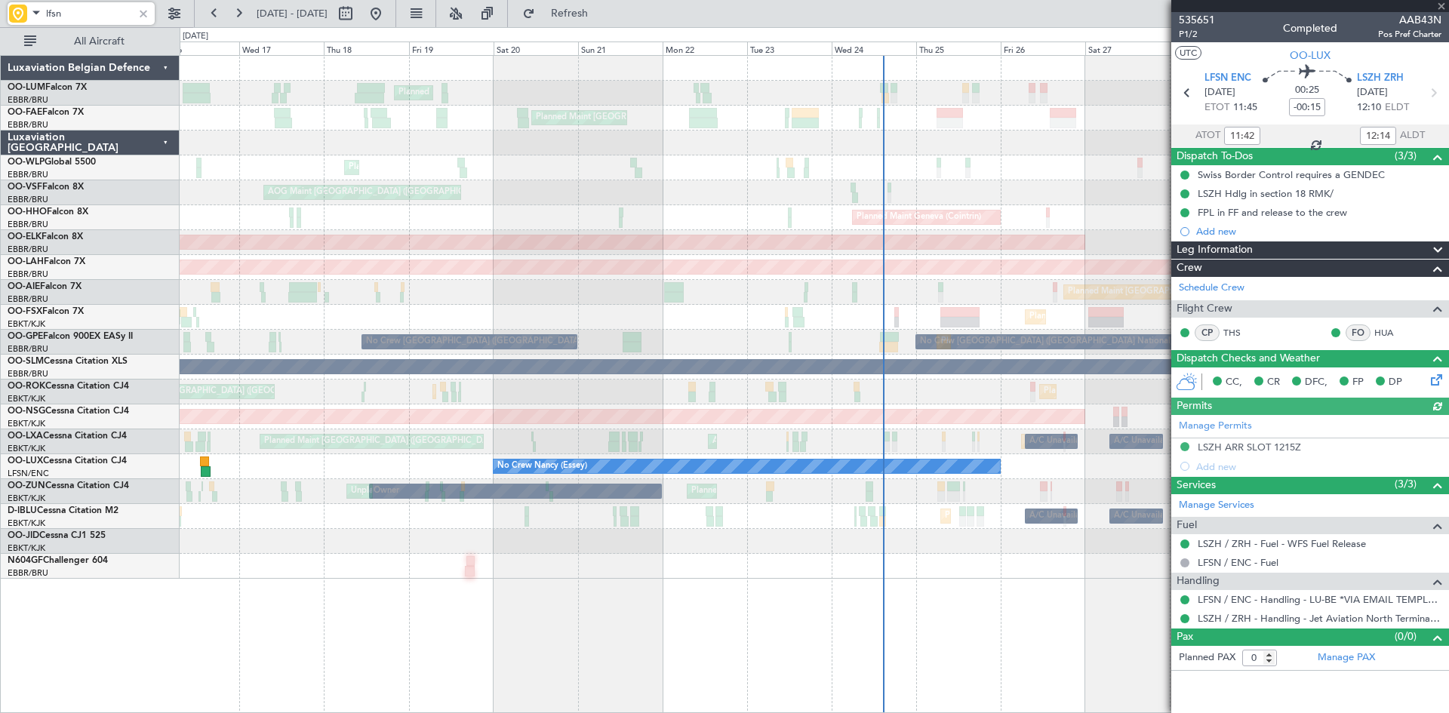
click at [279, 597] on div "Planned Maint Brussels (Brussels National) Owner Melsbroek Air Base Planned Mai…" at bounding box center [815, 384] width 1270 height 658
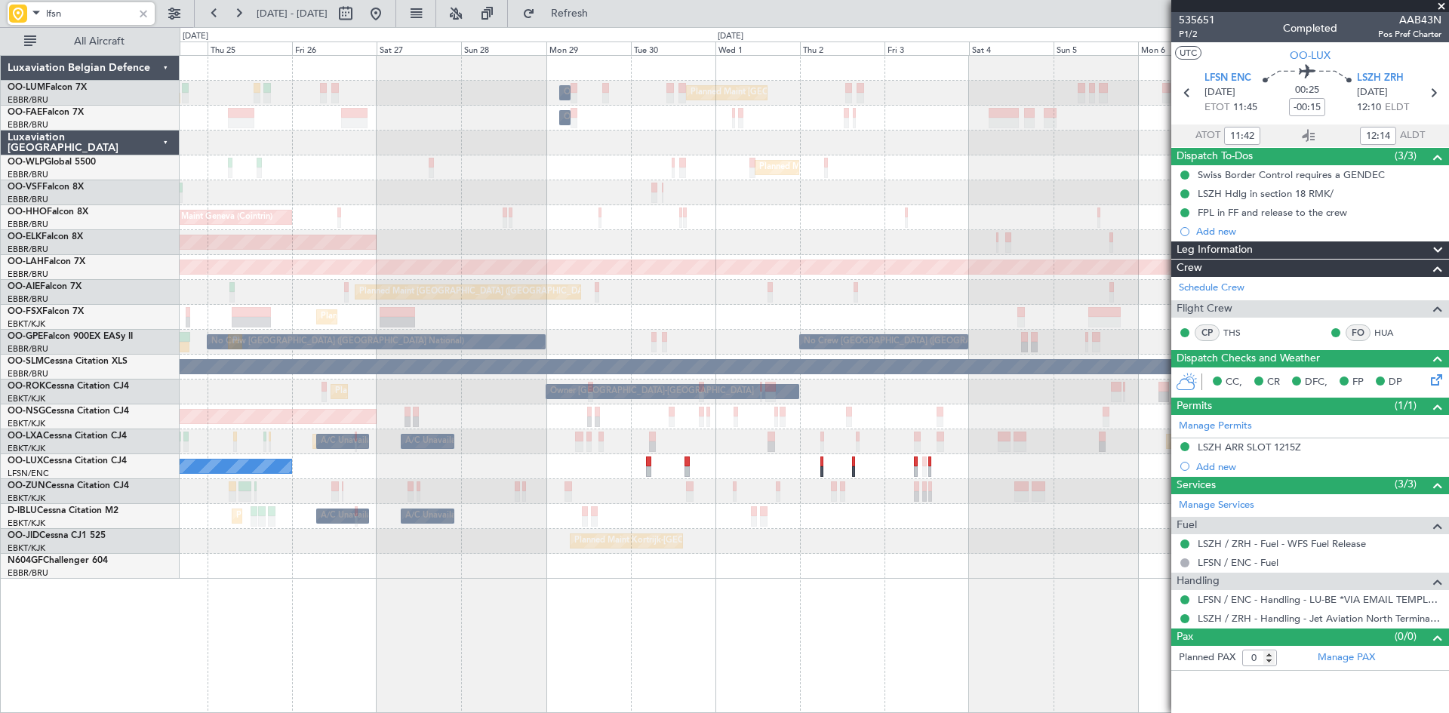
click at [231, 591] on div "Owner Melsbroek Air Base Planned Maint Brussels (Brussels National) Owner Melsb…" at bounding box center [815, 384] width 1270 height 658
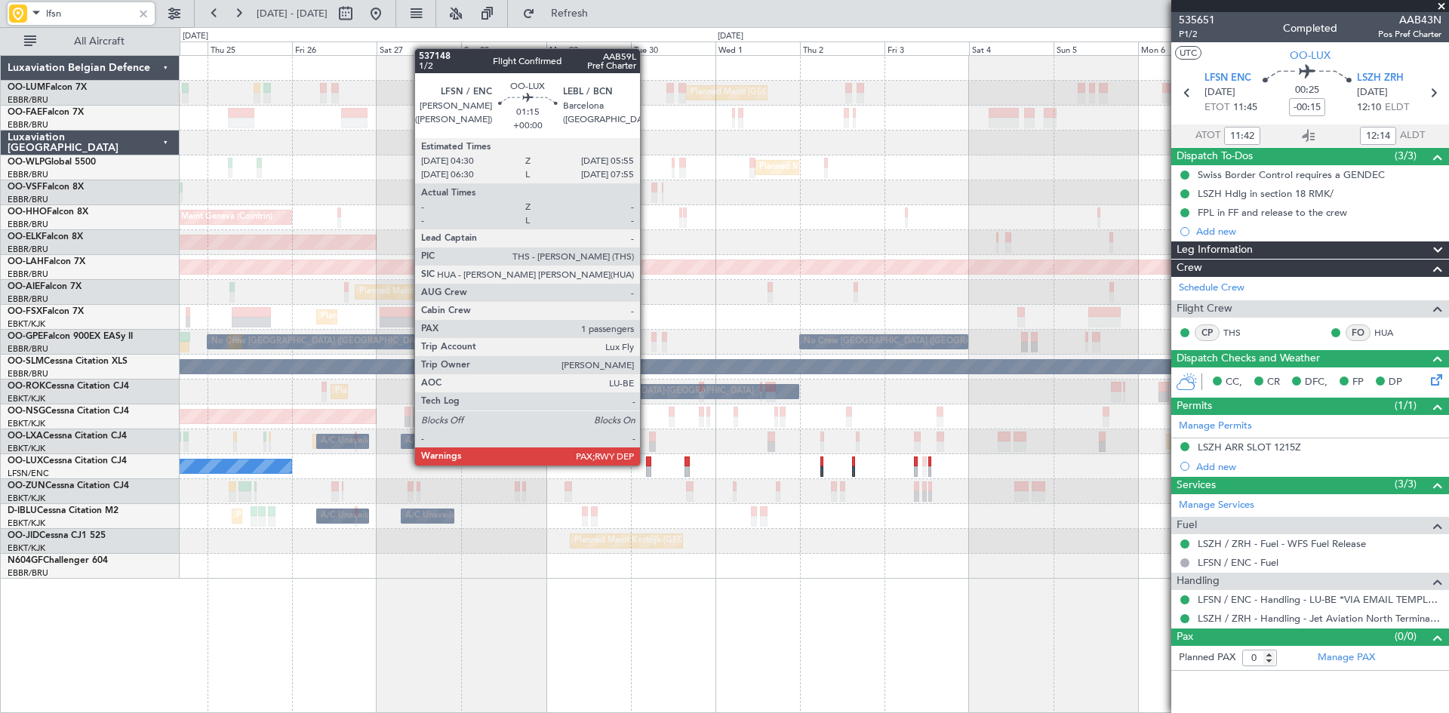
click at [647, 464] on div at bounding box center [648, 462] width 5 height 11
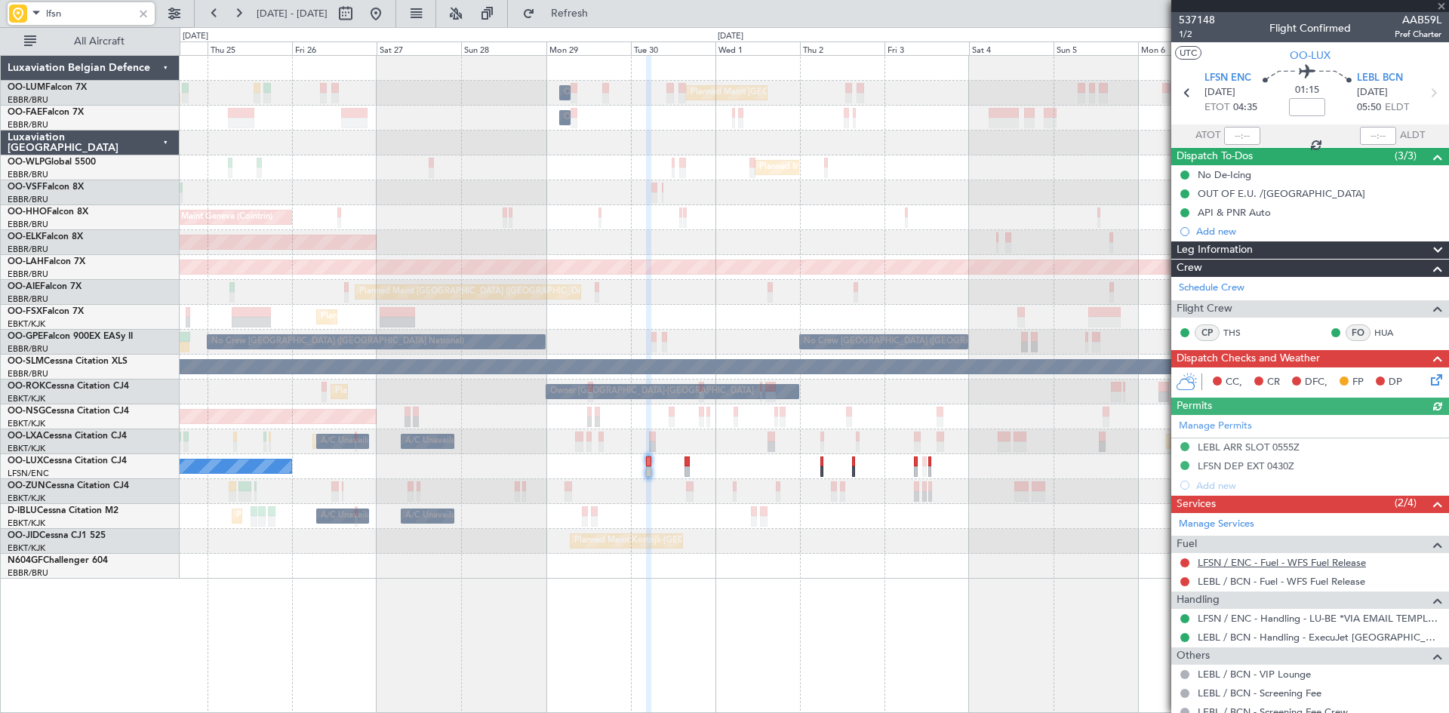
click at [1267, 561] on link "LFSN / ENC - Fuel - WFS Fuel Release" at bounding box center [1282, 562] width 168 height 13
click at [602, 11] on span "Refresh" at bounding box center [569, 13] width 63 height 11
click at [1185, 564] on button at bounding box center [1185, 563] width 9 height 9
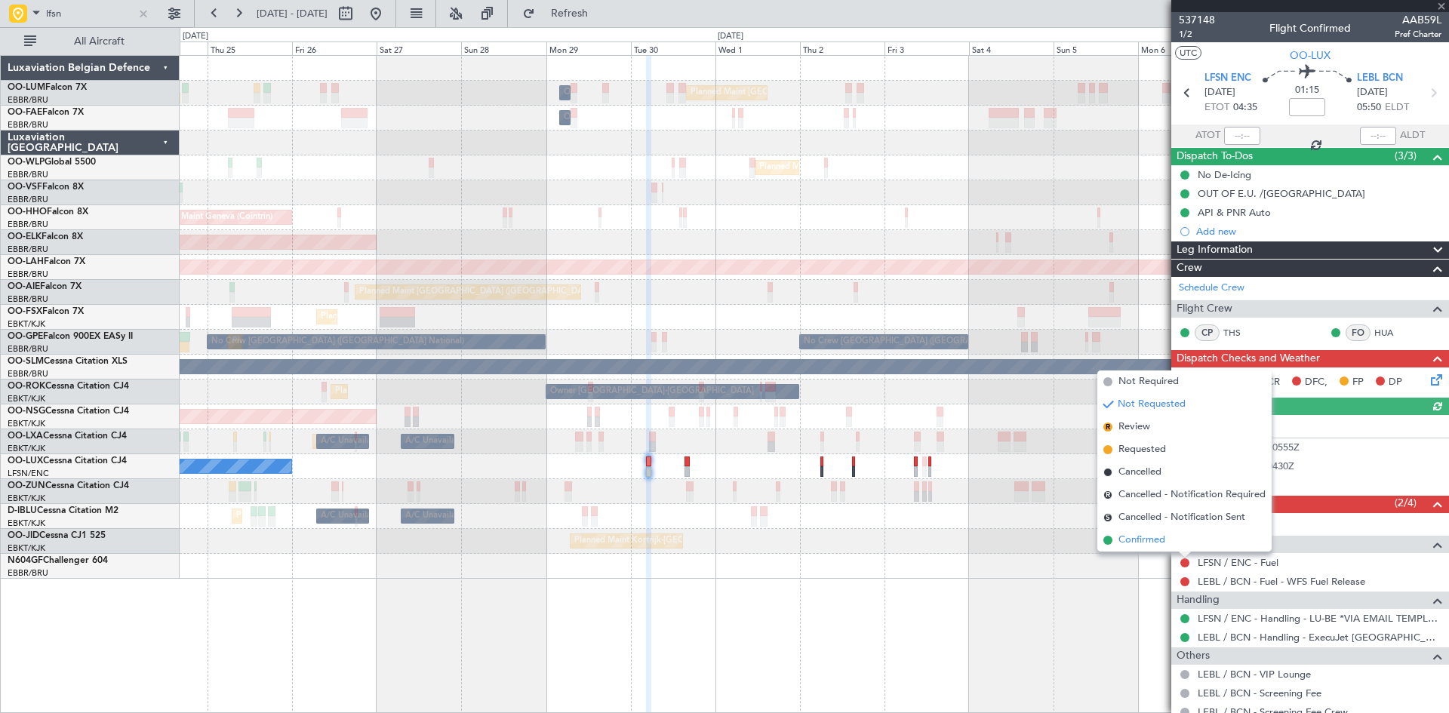
click at [1153, 543] on span "Confirmed" at bounding box center [1142, 540] width 47 height 15
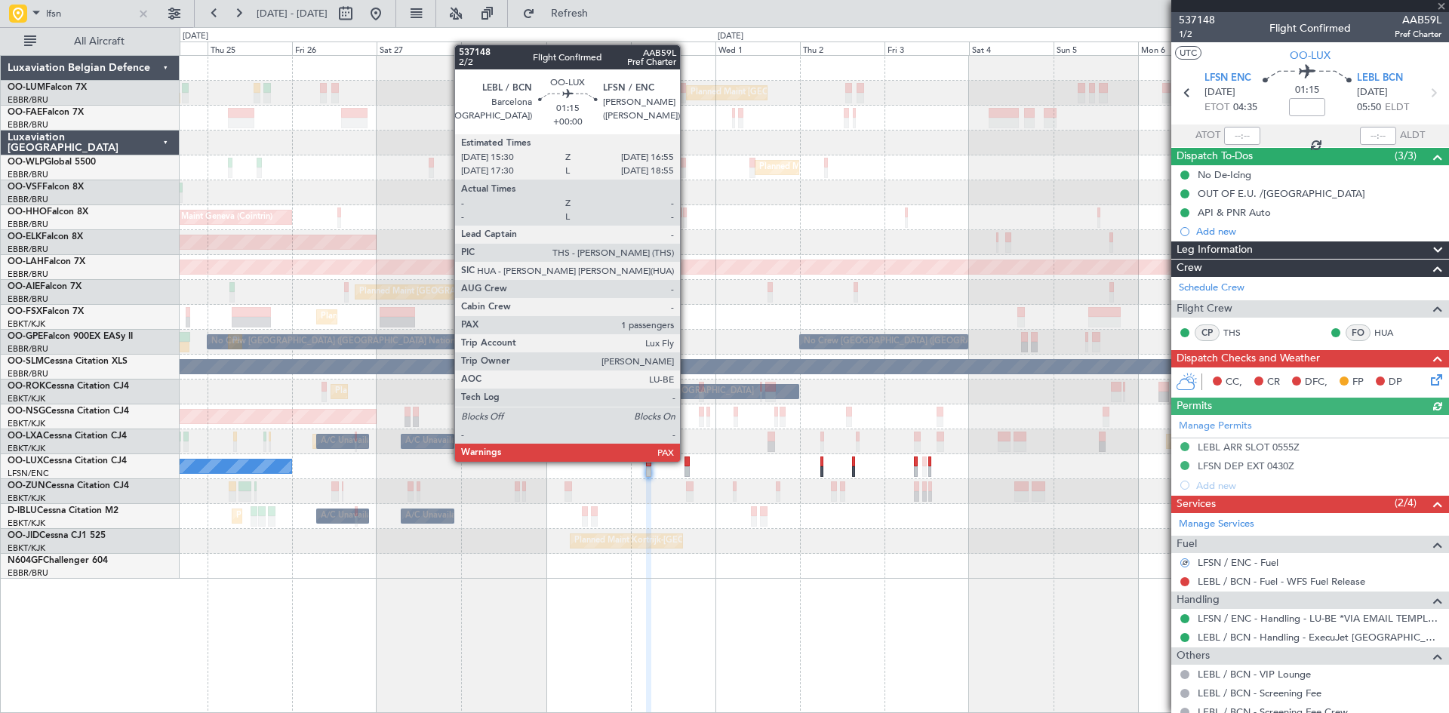
click at [687, 460] on div at bounding box center [687, 462] width 5 height 11
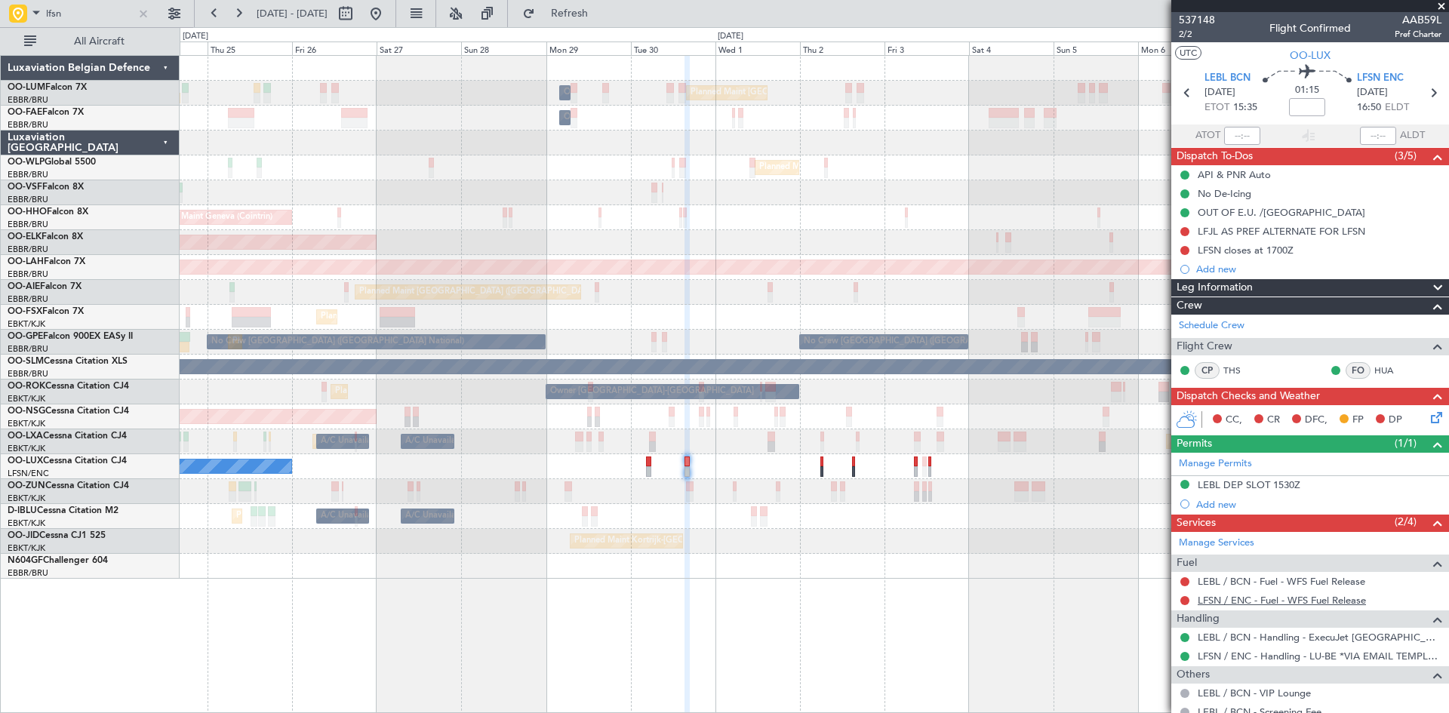
click at [1231, 602] on link "LFSN / ENC - Fuel - WFS Fuel Release" at bounding box center [1282, 600] width 168 height 13
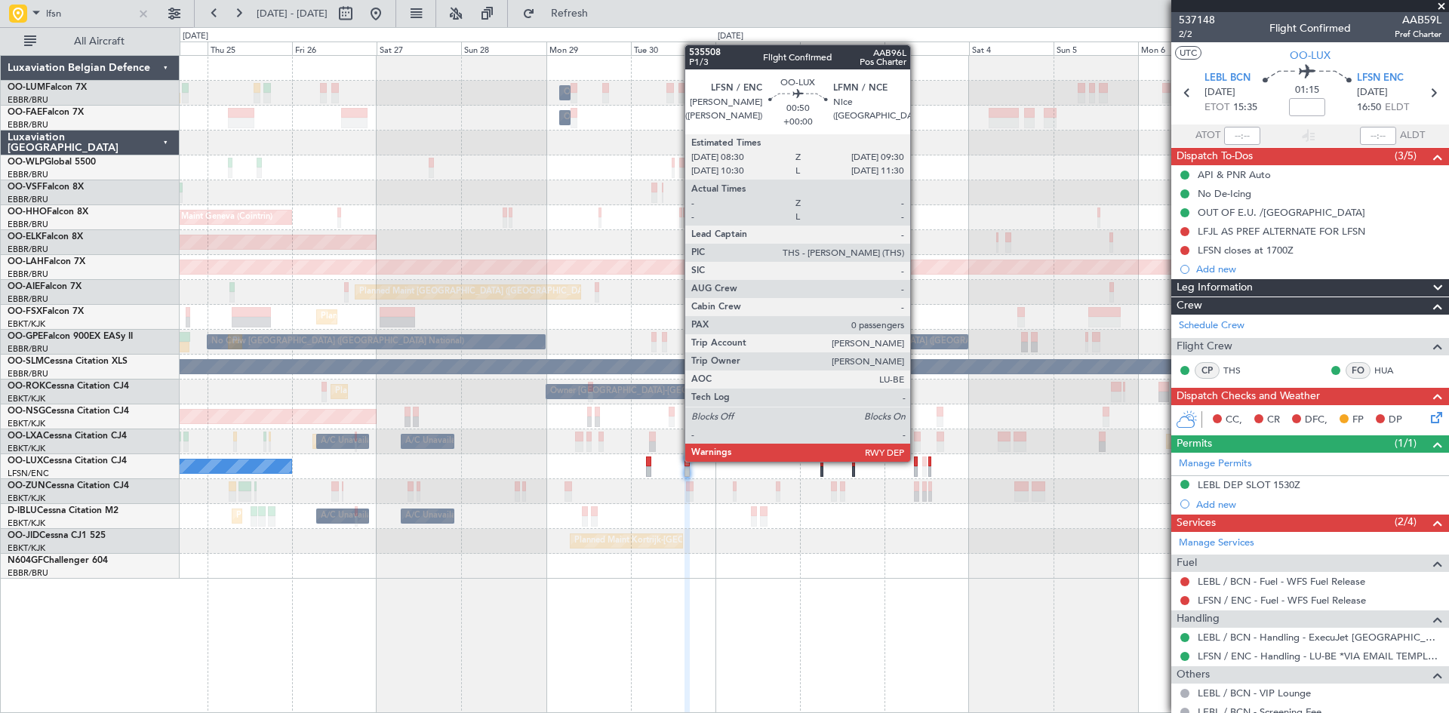
click at [917, 460] on div at bounding box center [916, 462] width 4 height 11
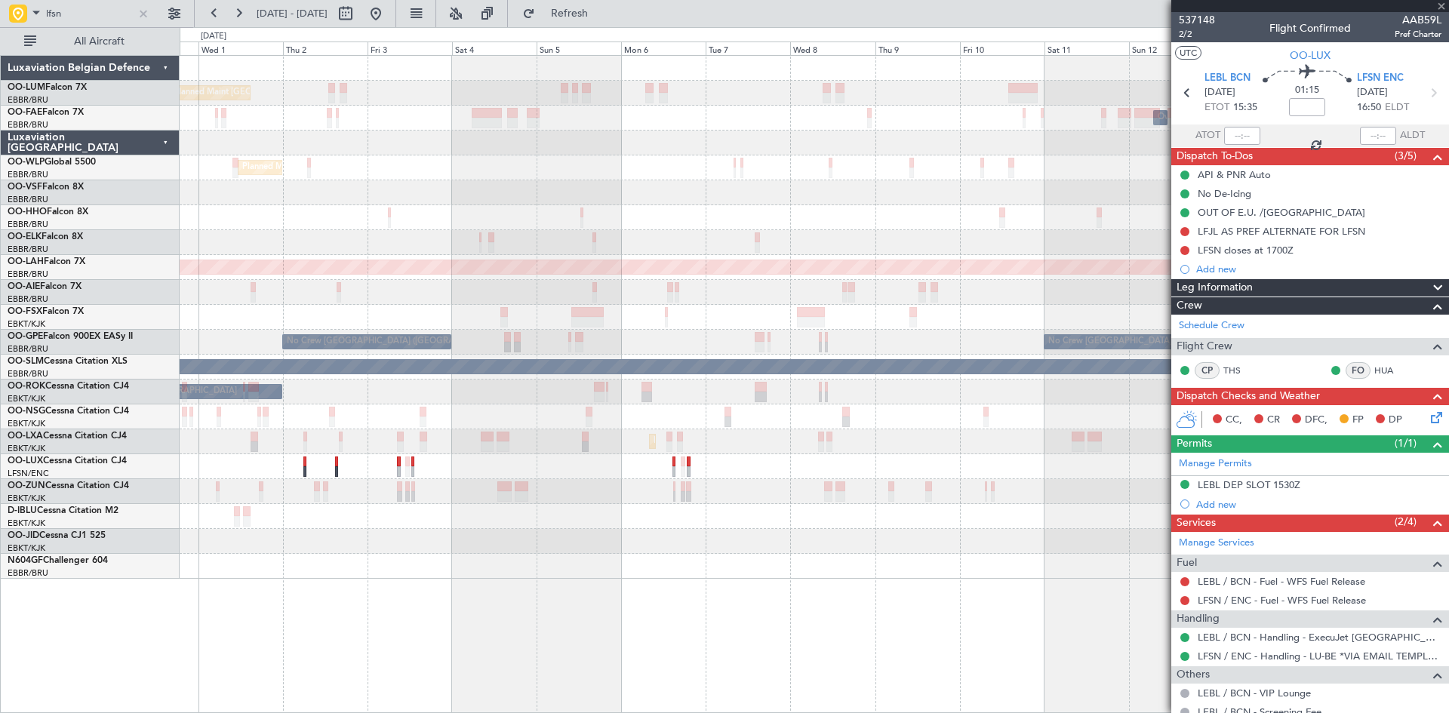
type input "0"
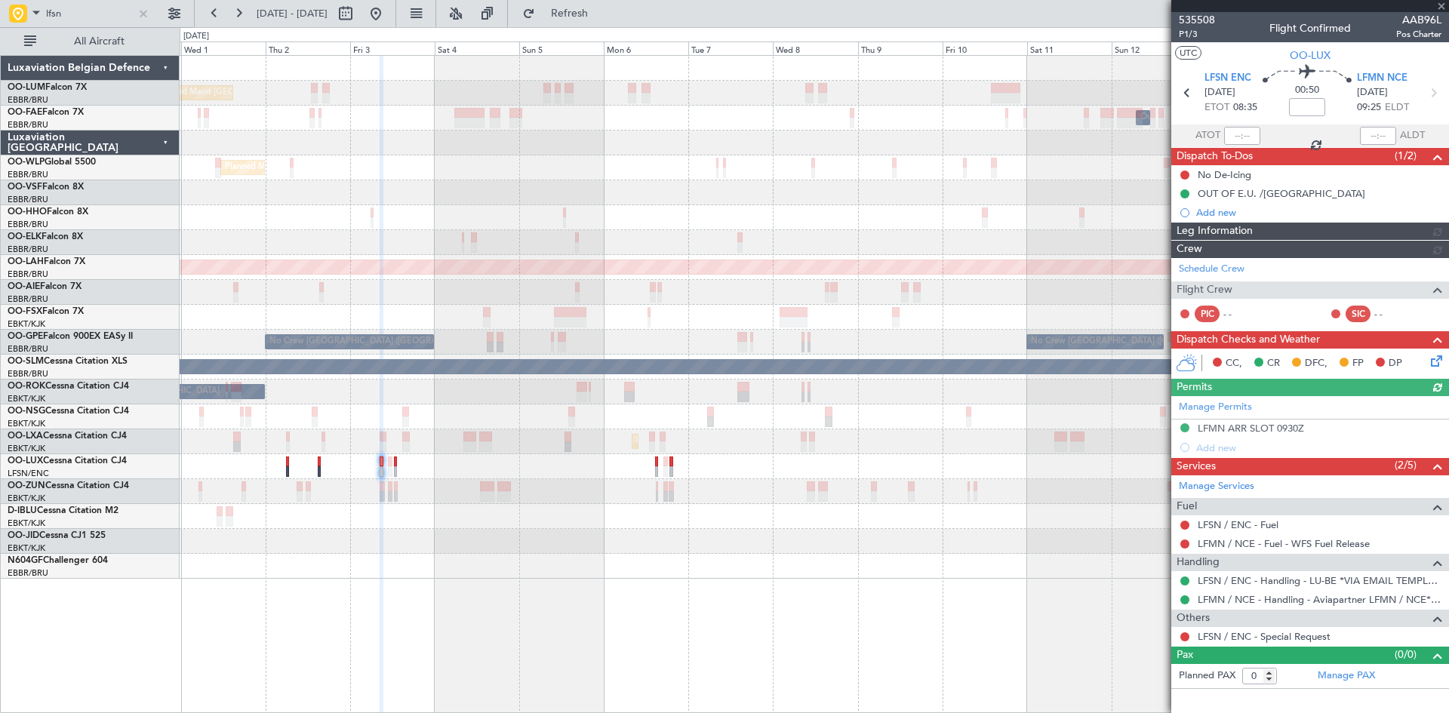
click at [441, 589] on div "Planned Maint Brussels (Brussels National) Owner Melsbroek Air Base Owner Melsb…" at bounding box center [815, 384] width 1270 height 658
click at [1185, 523] on button at bounding box center [1185, 525] width 9 height 9
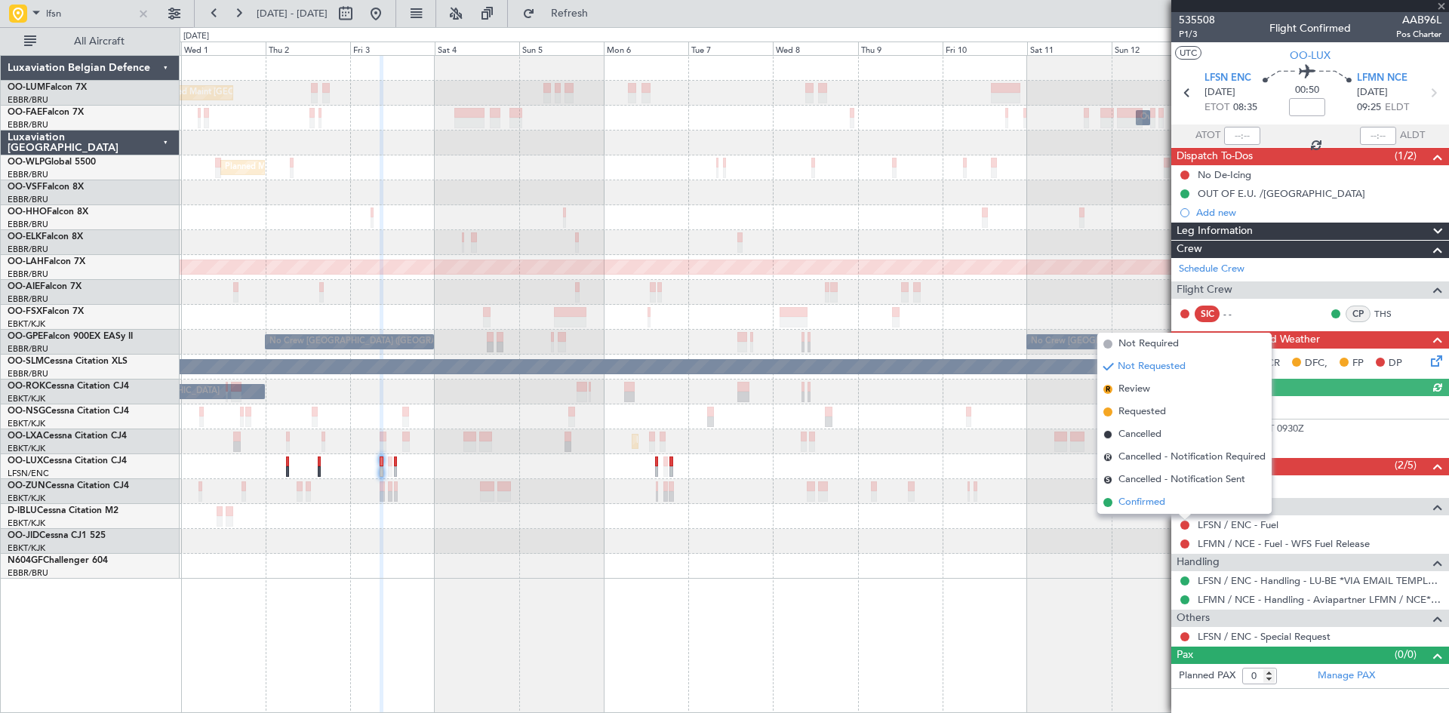
click at [1151, 497] on span "Confirmed" at bounding box center [1142, 502] width 47 height 15
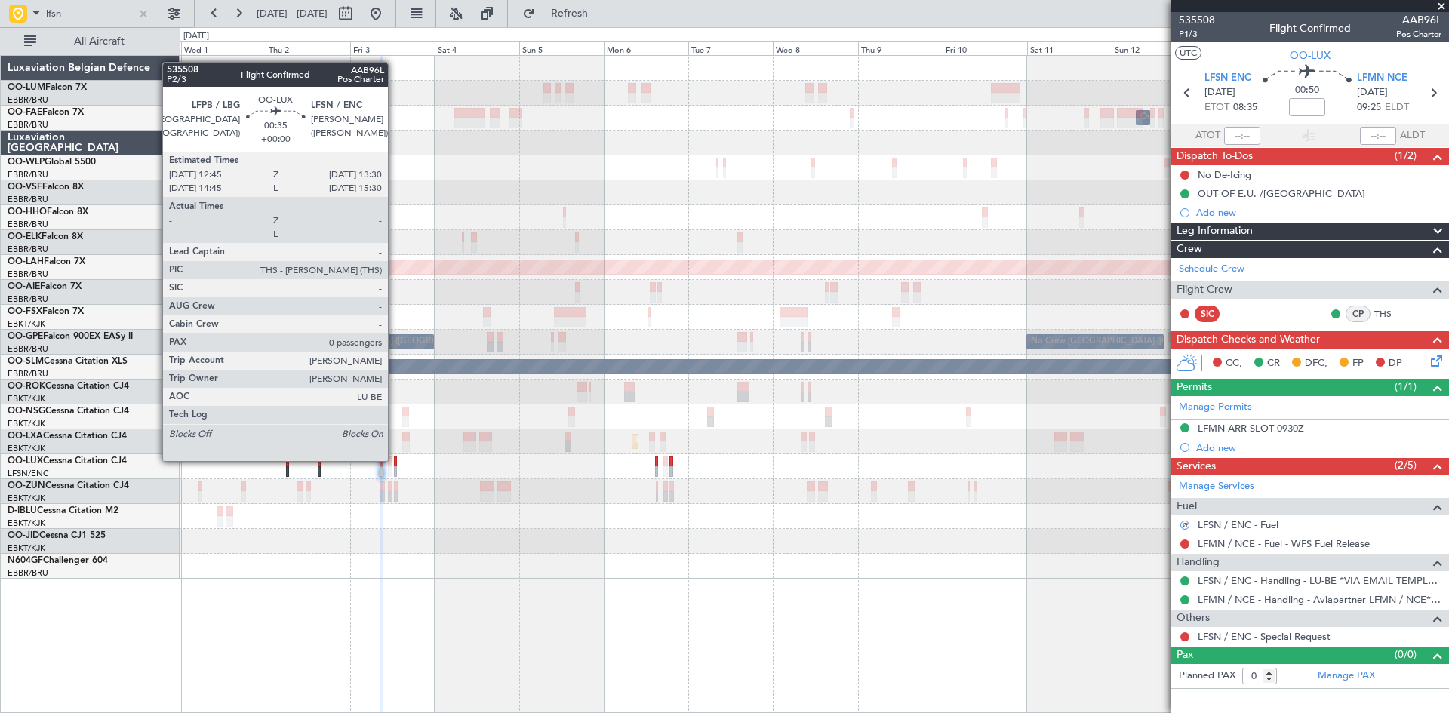
click at [395, 460] on div at bounding box center [395, 462] width 3 height 11
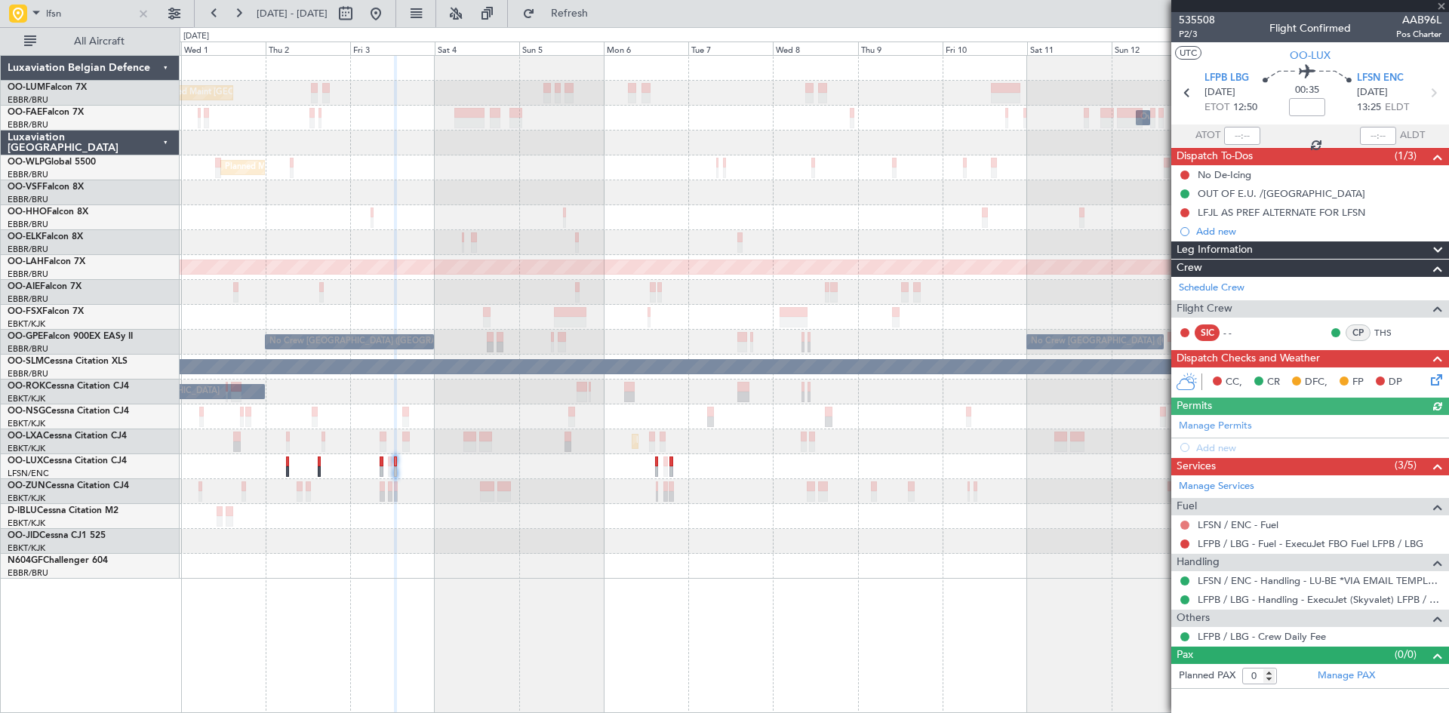
click at [1184, 522] on button at bounding box center [1185, 525] width 9 height 9
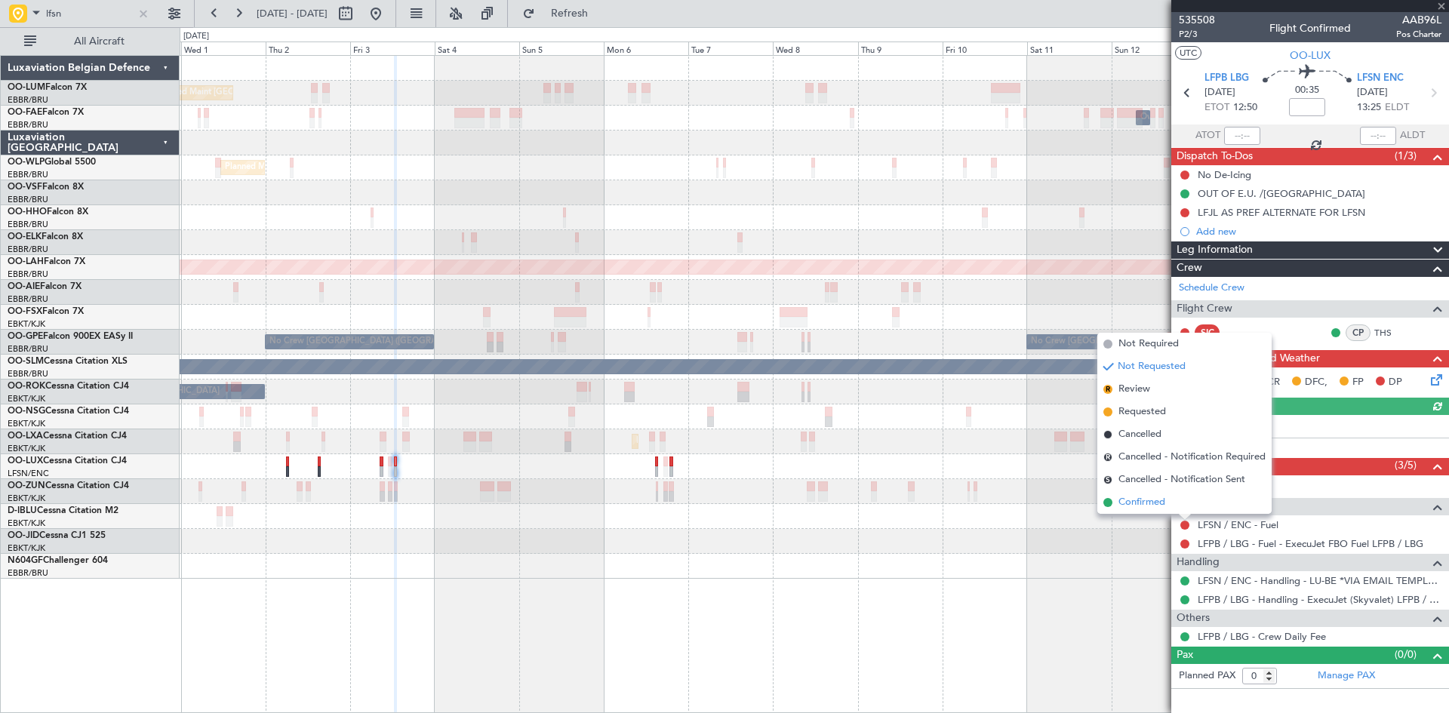
click at [1150, 502] on span "Confirmed" at bounding box center [1142, 502] width 47 height 15
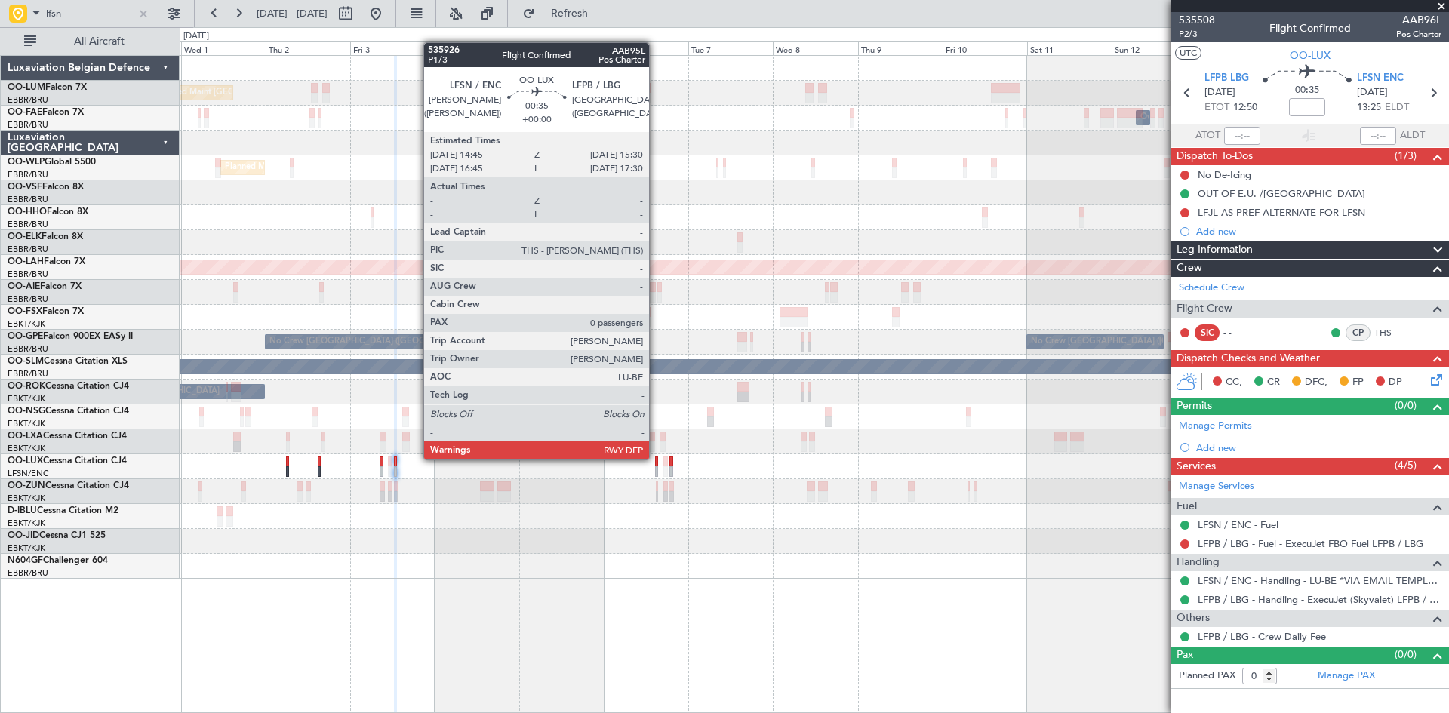
click at [656, 458] on div at bounding box center [656, 462] width 3 height 11
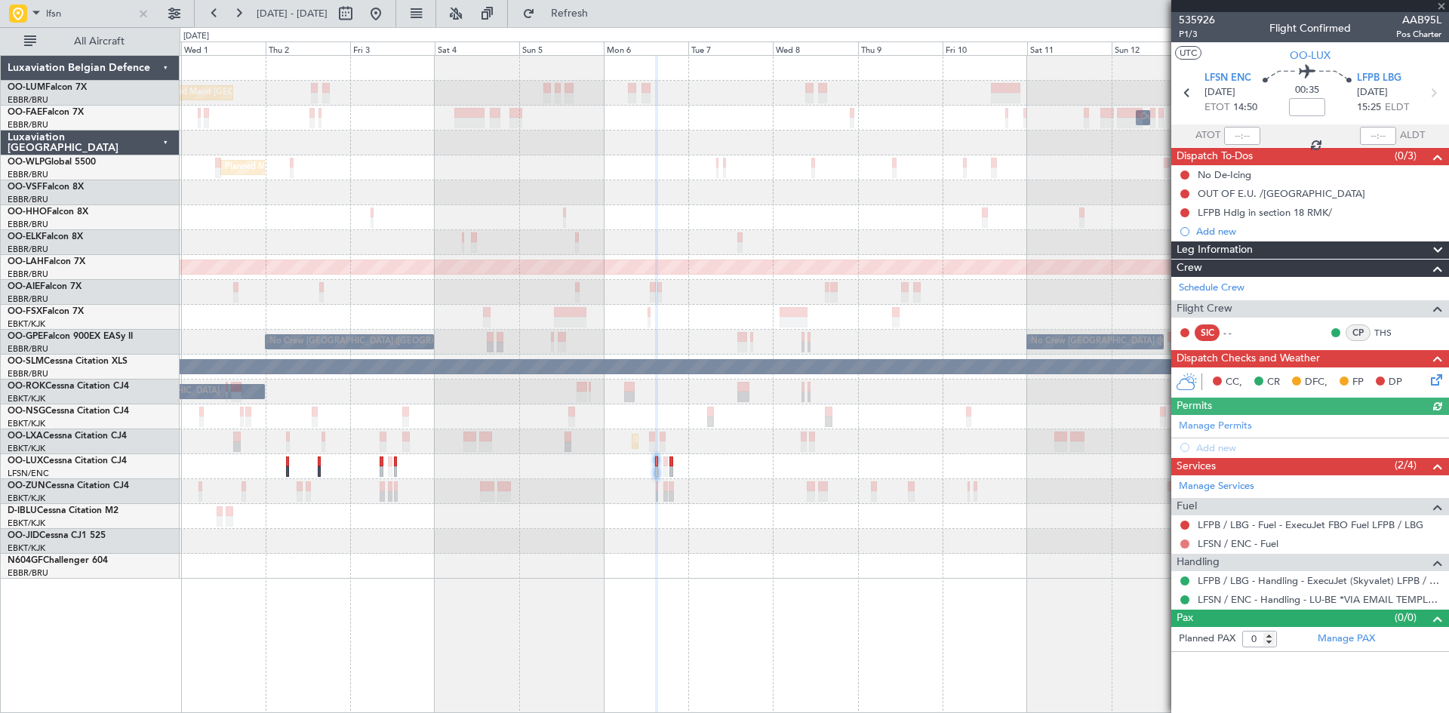
click at [1183, 545] on button at bounding box center [1185, 544] width 9 height 9
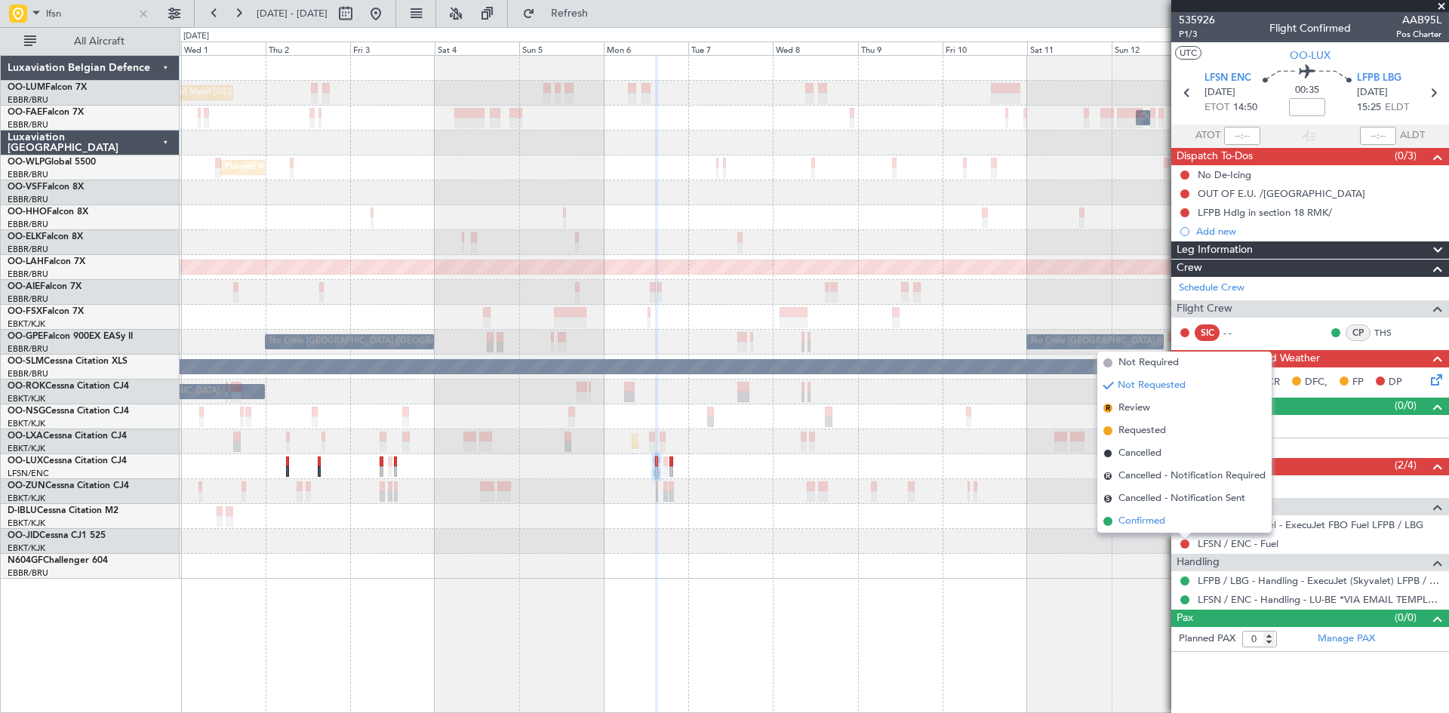
click at [1156, 521] on span "Confirmed" at bounding box center [1142, 521] width 47 height 15
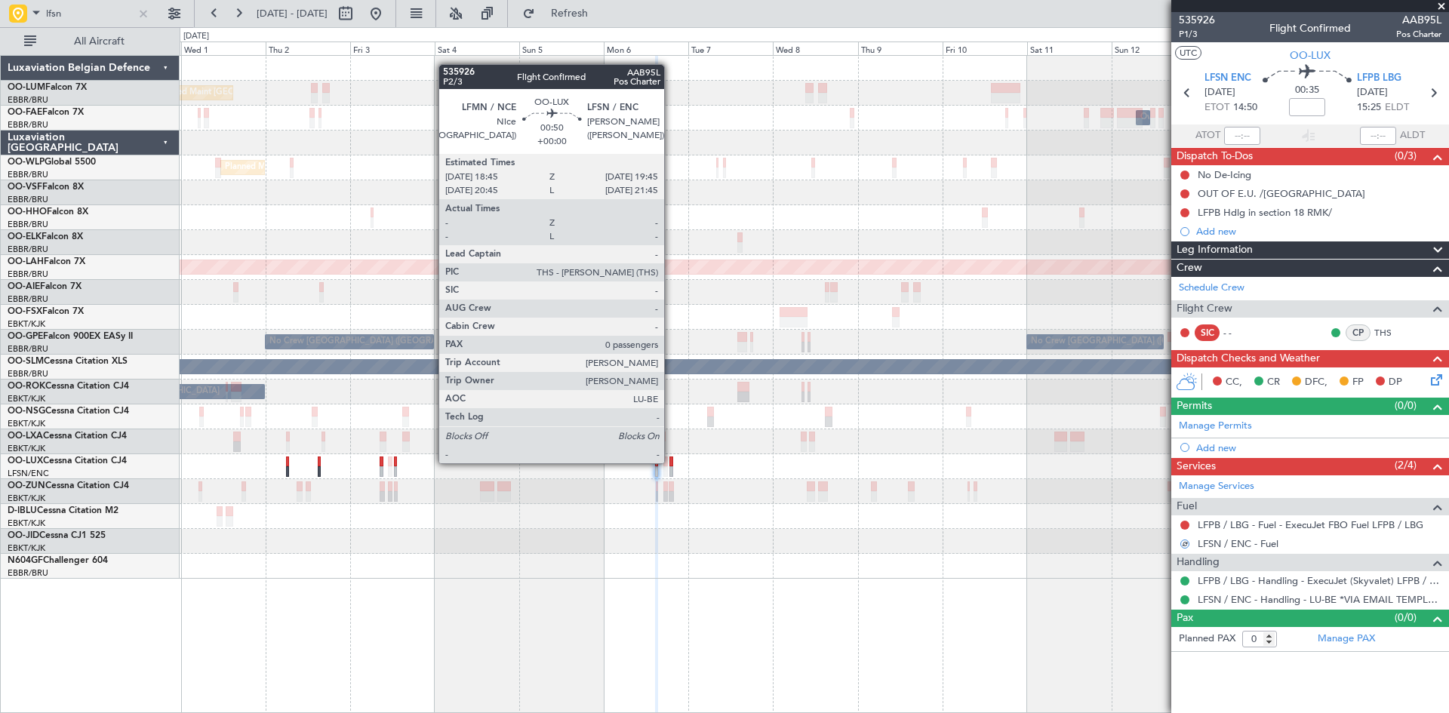
click at [671, 462] on div at bounding box center [672, 462] width 4 height 11
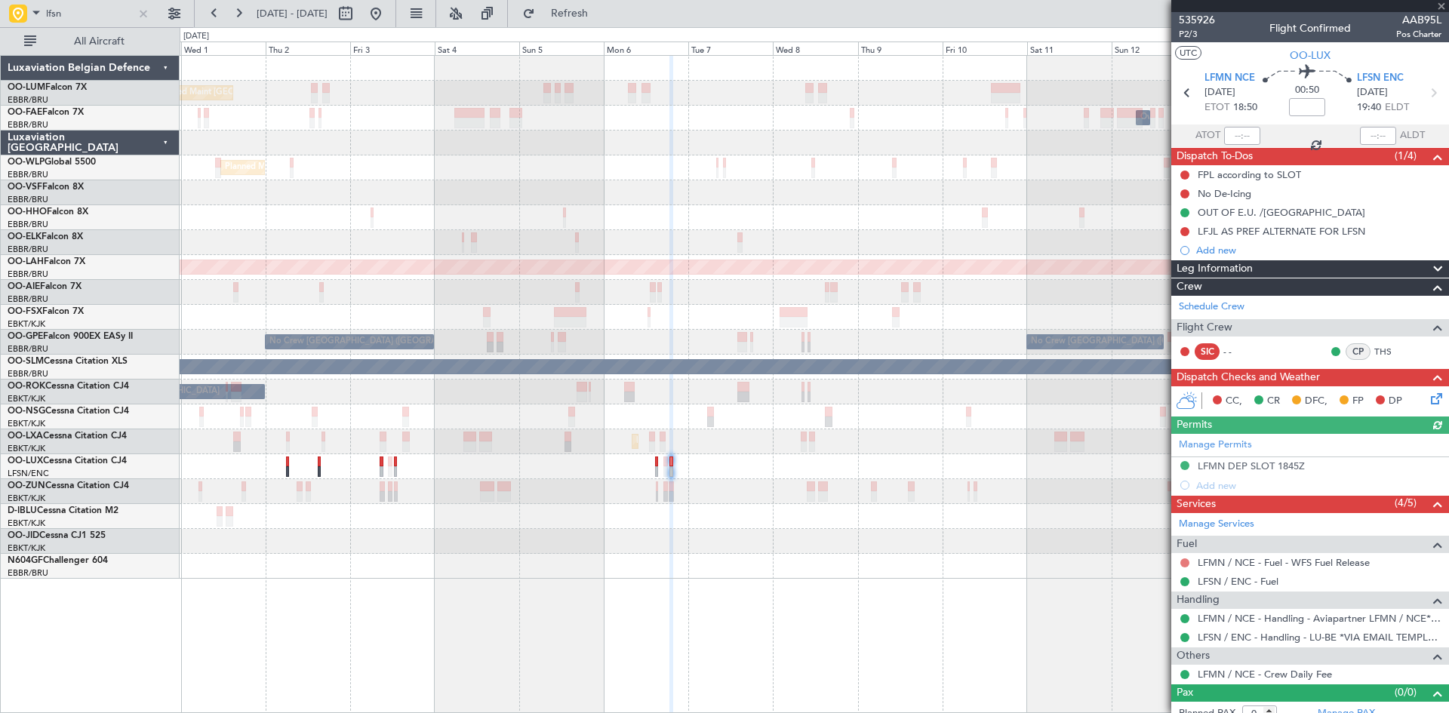
click at [1184, 561] on button at bounding box center [1185, 563] width 9 height 9
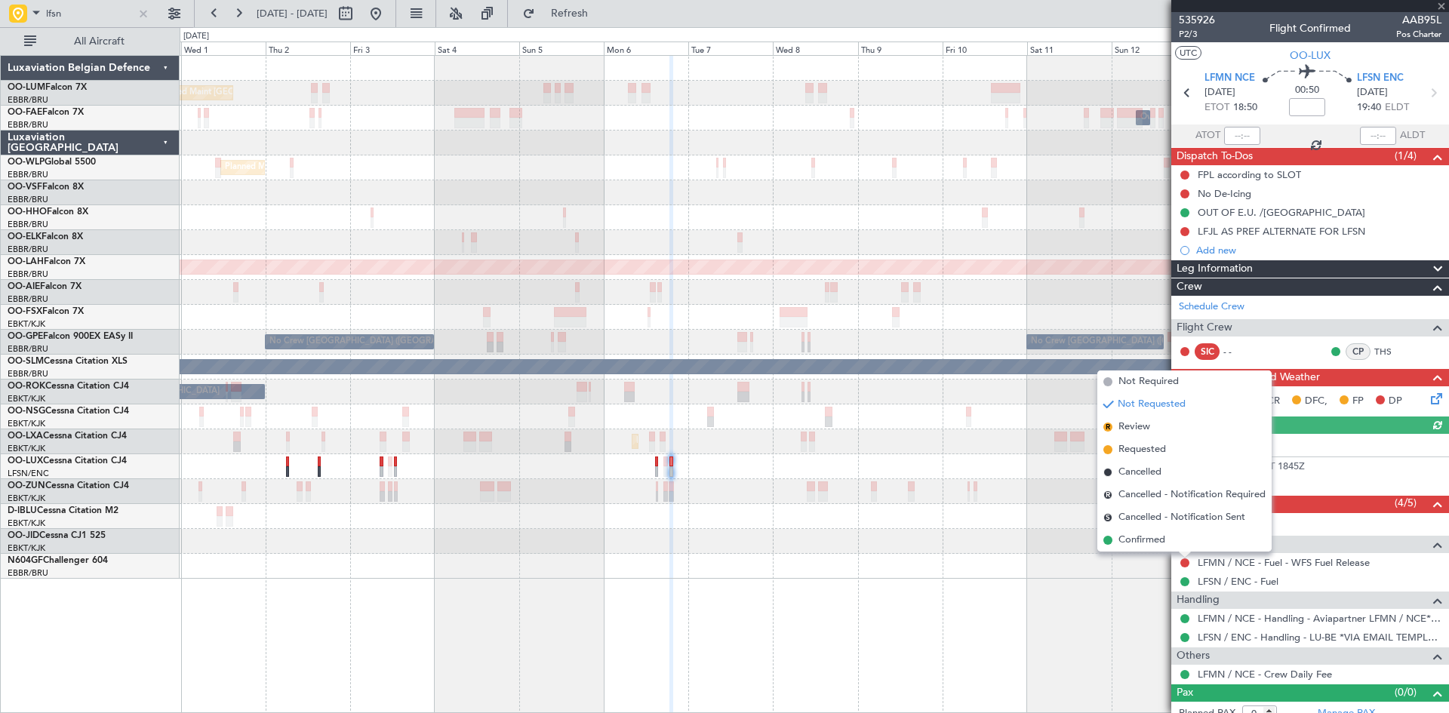
click at [1039, 584] on div "Planned Maint Brussels (Brussels National) Owner Melsbroek Air Base Owner Melsb…" at bounding box center [815, 384] width 1270 height 658
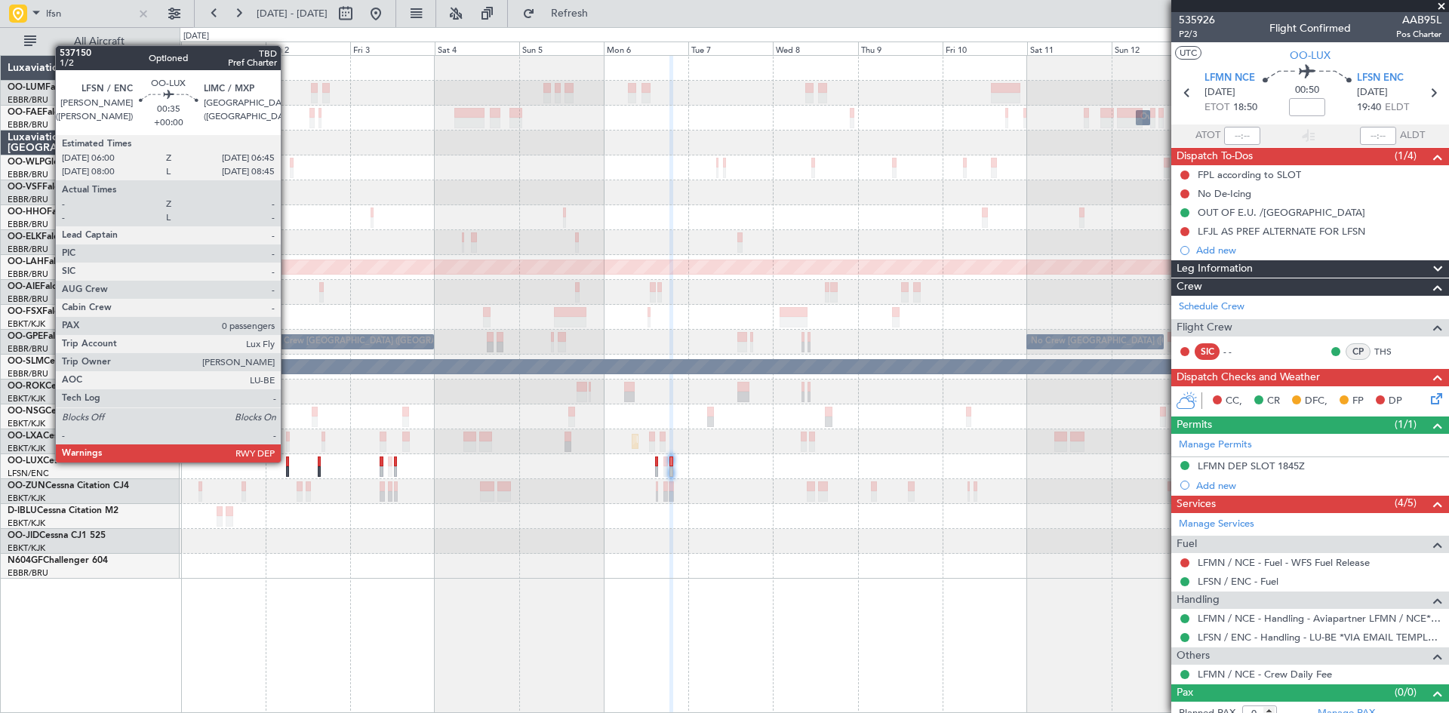
click at [287, 461] on div at bounding box center [287, 462] width 3 height 11
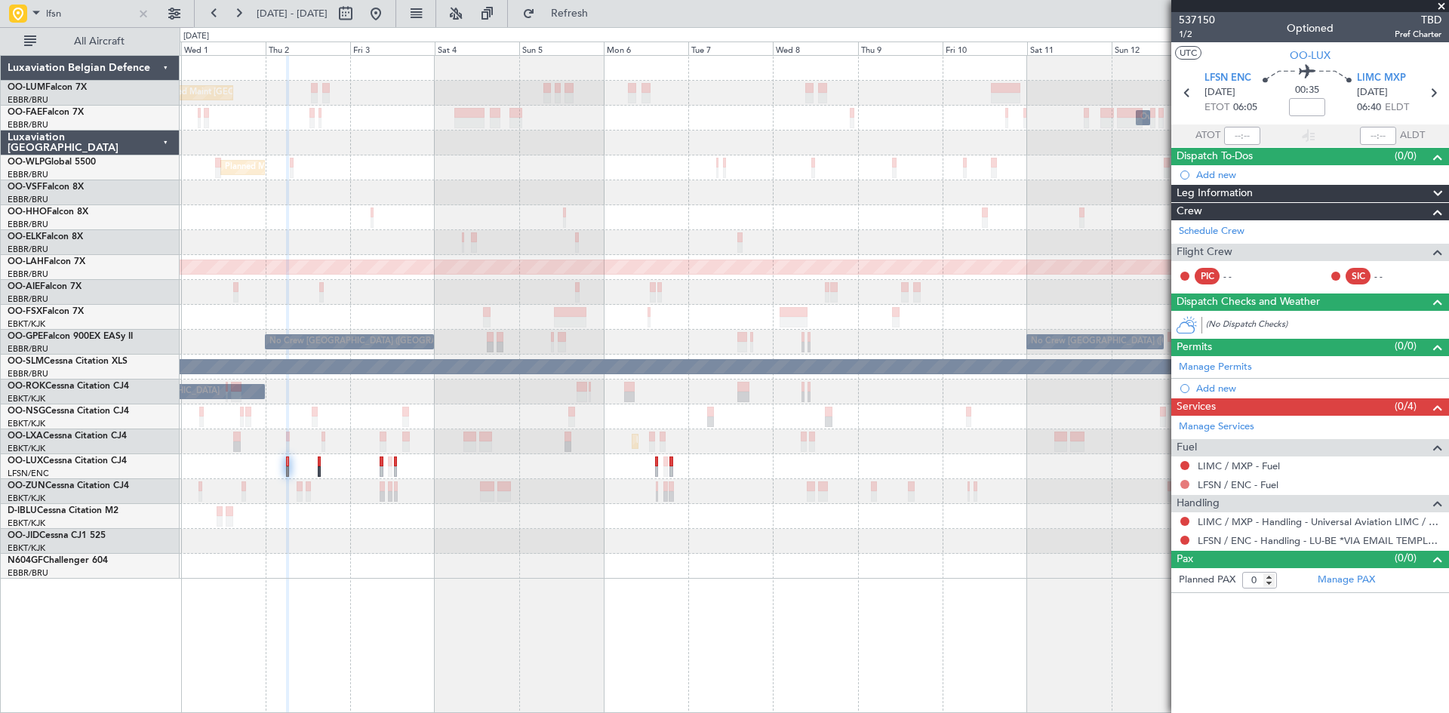
click at [1185, 484] on button at bounding box center [1185, 484] width 9 height 9
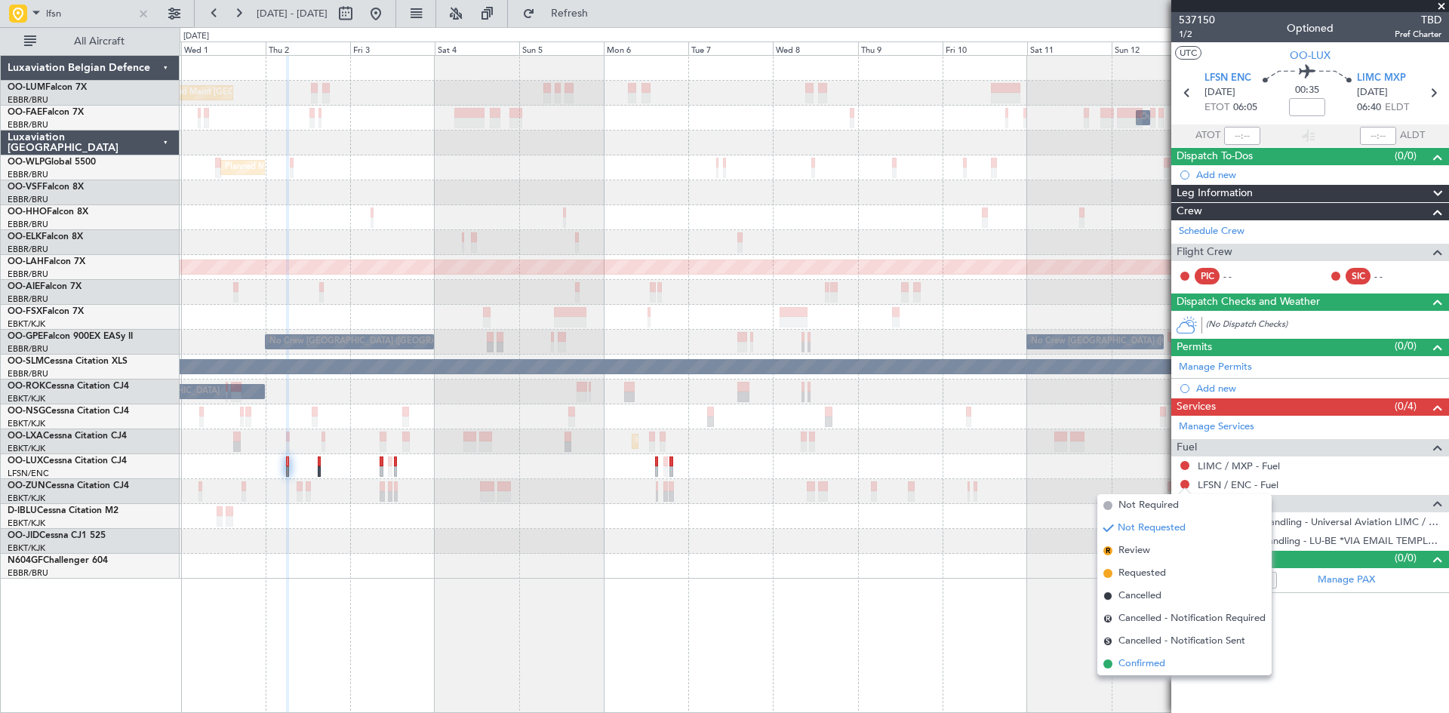
click at [1153, 669] on span "Confirmed" at bounding box center [1142, 664] width 47 height 15
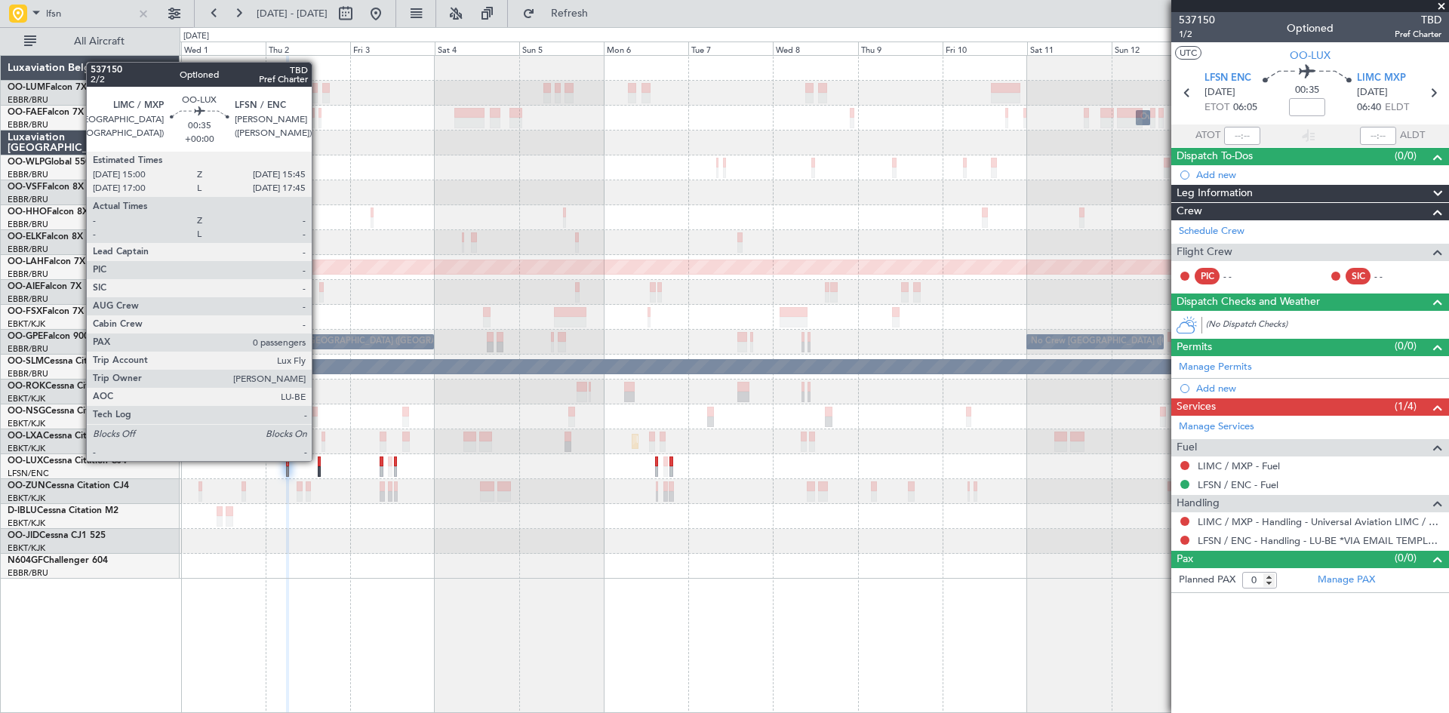
click at [319, 460] on div at bounding box center [319, 462] width 3 height 11
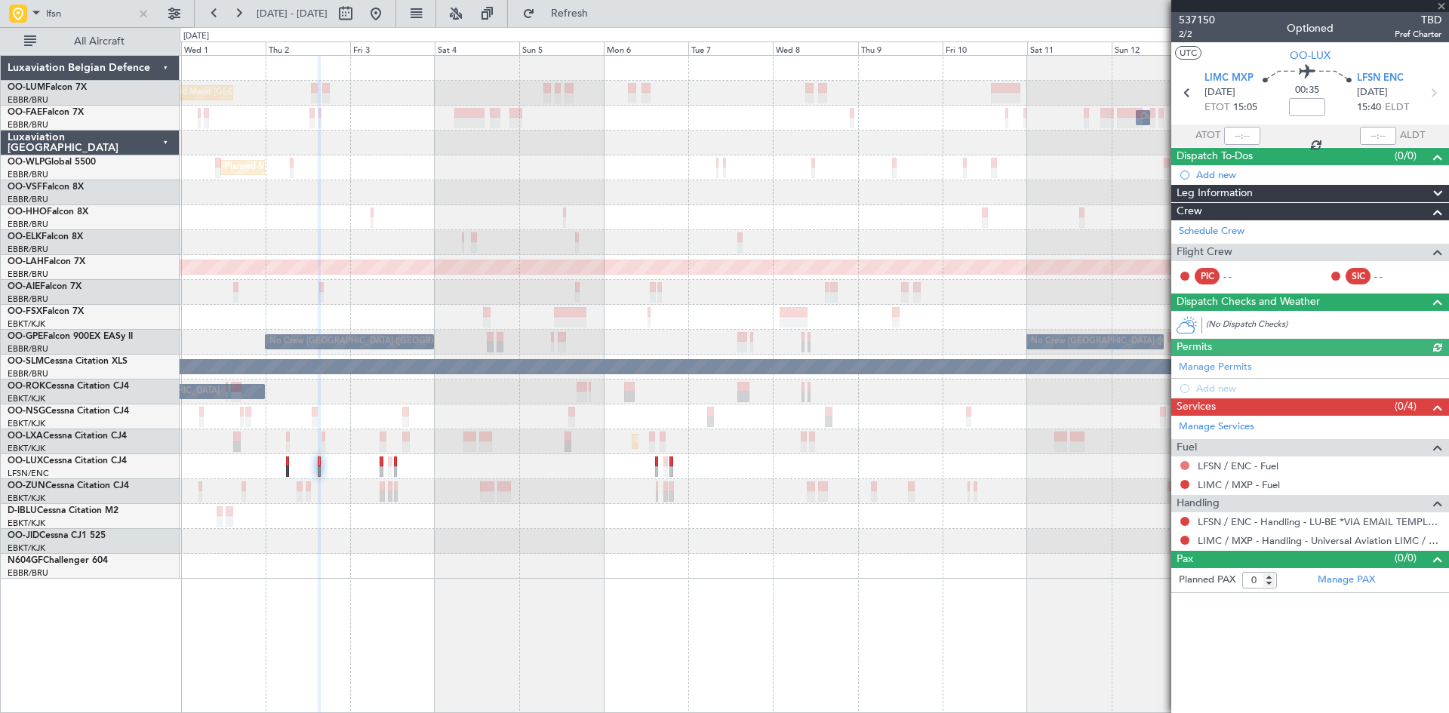
click at [1182, 467] on button at bounding box center [1185, 465] width 9 height 9
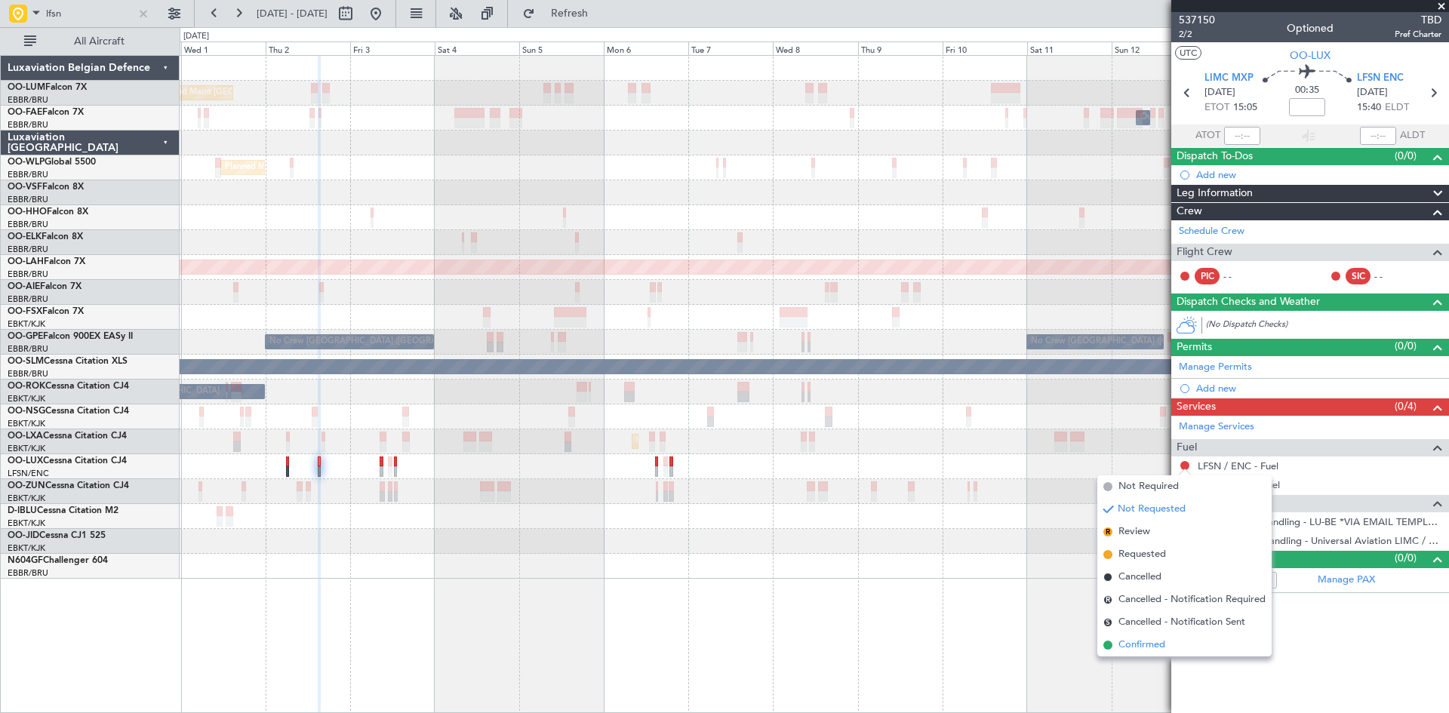
click at [1166, 643] on span "Confirmed" at bounding box center [1142, 645] width 47 height 15
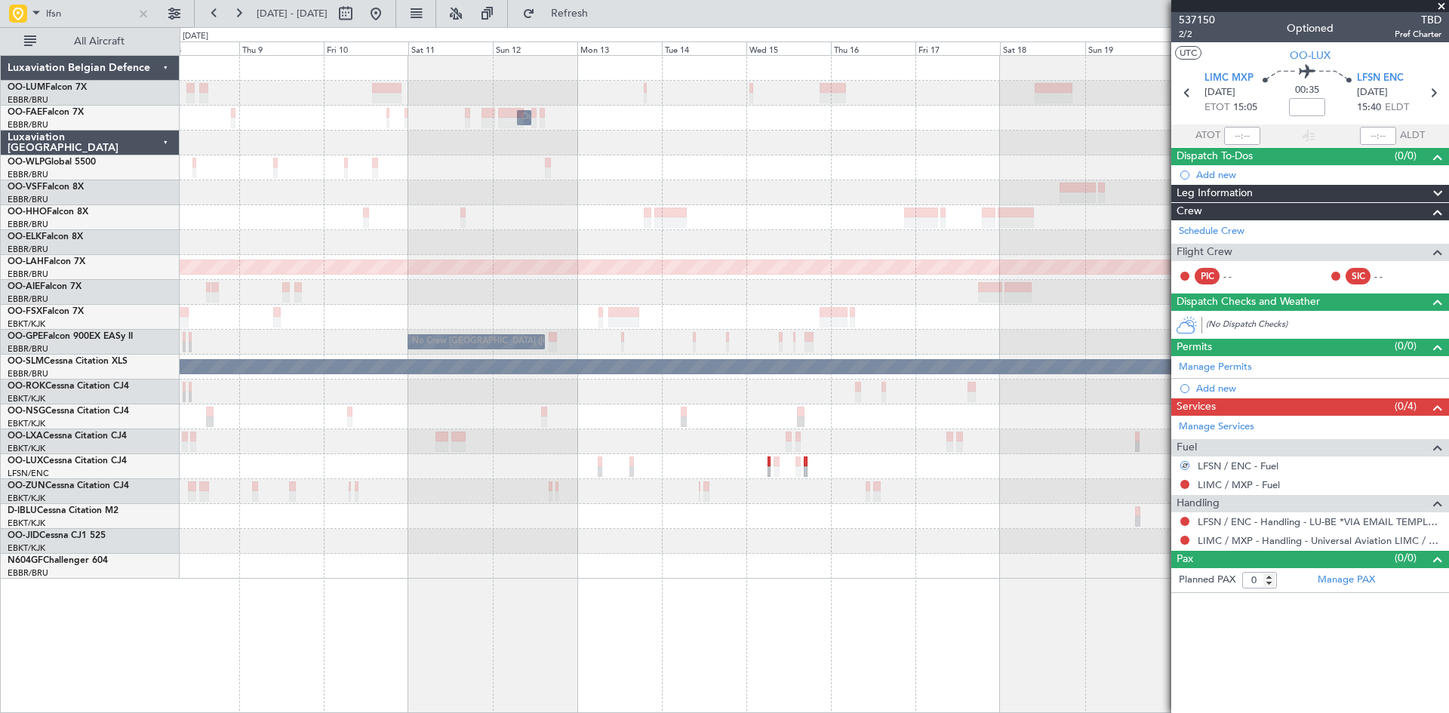
click at [445, 574] on div "Owner Melsbroek Air Base Planned Maint Alton-st Louis (St Louis Regl) No Crew B…" at bounding box center [814, 317] width 1269 height 523
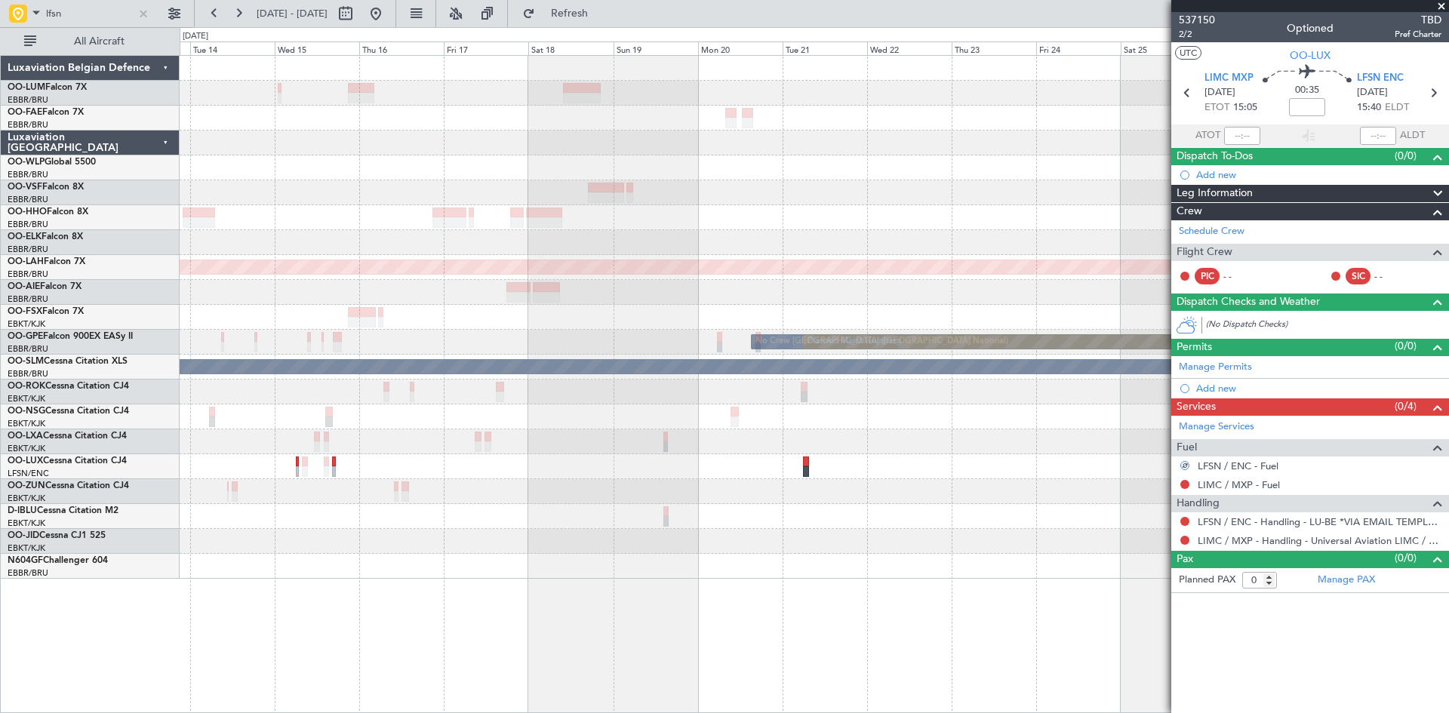
click at [430, 558] on div at bounding box center [814, 566] width 1269 height 25
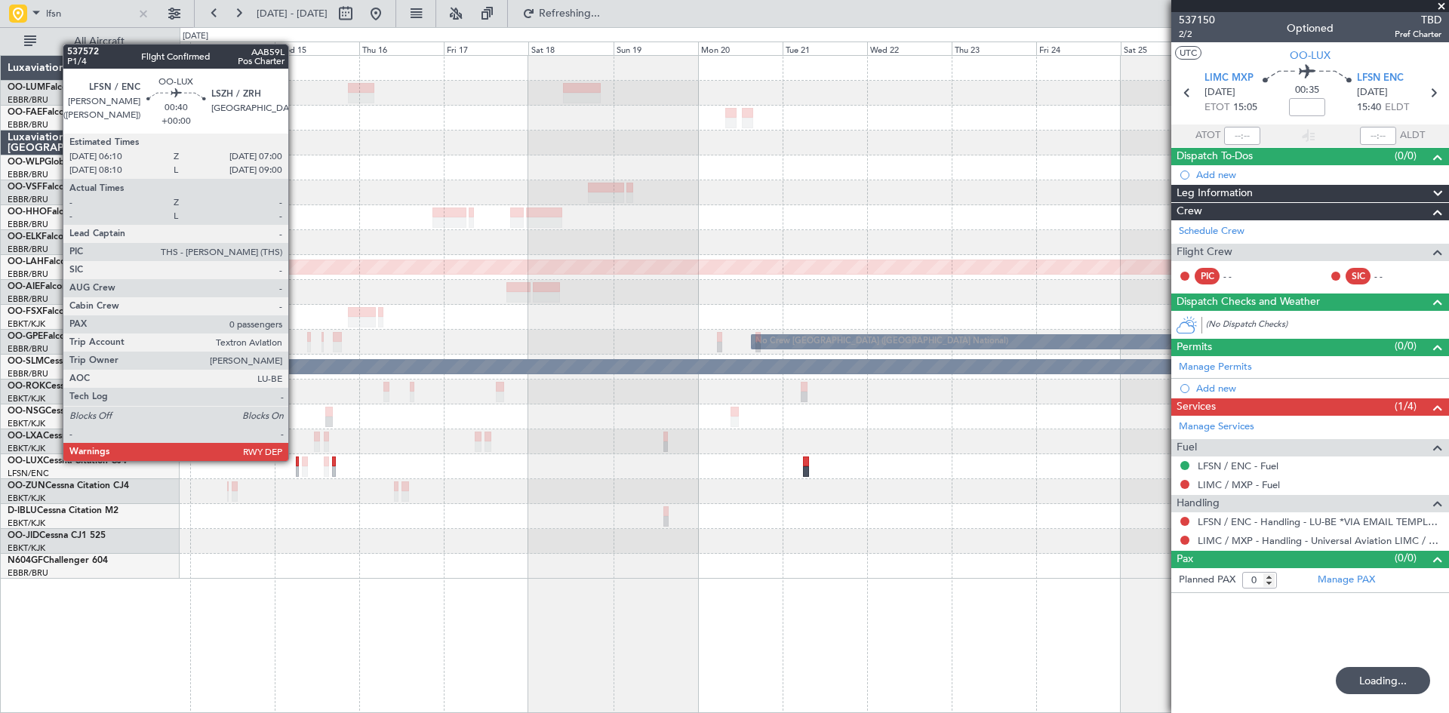
click at [296, 460] on div at bounding box center [297, 462] width 3 height 11
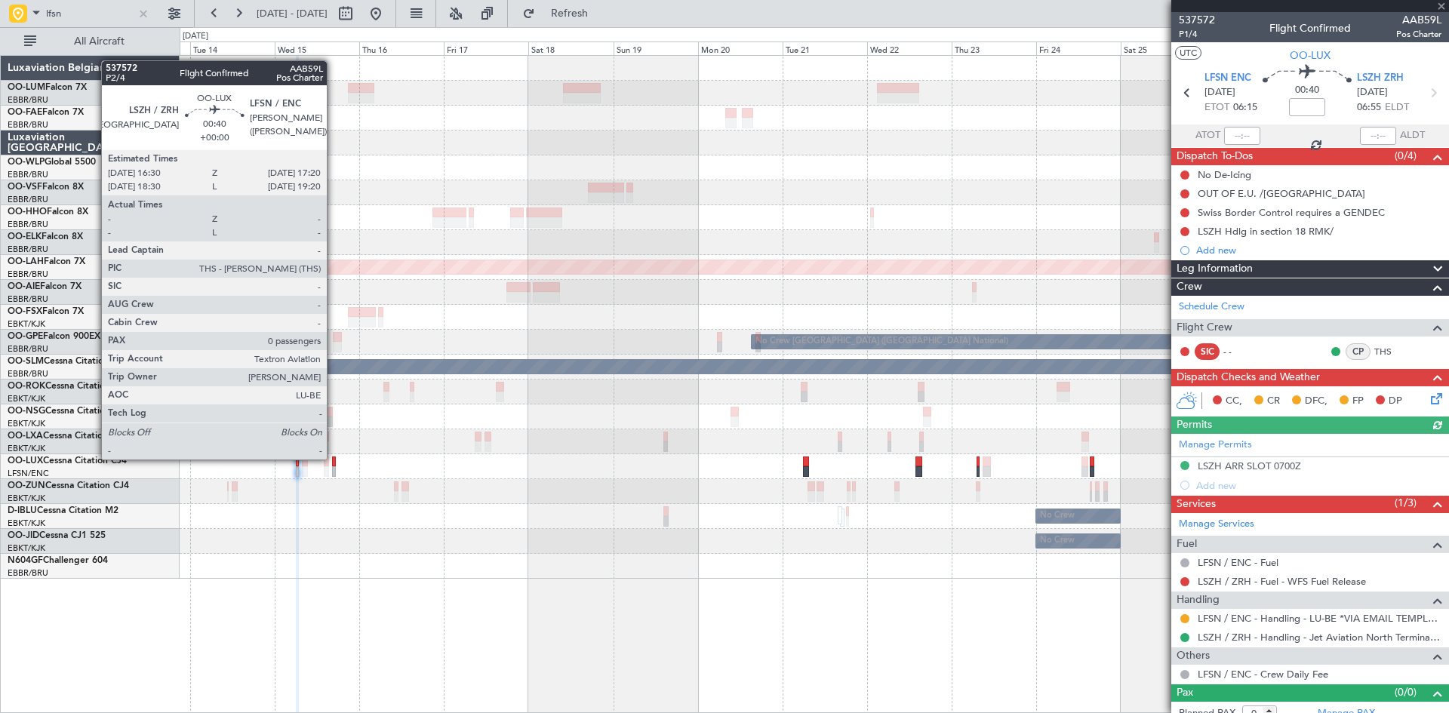
click at [334, 458] on div at bounding box center [333, 462] width 3 height 11
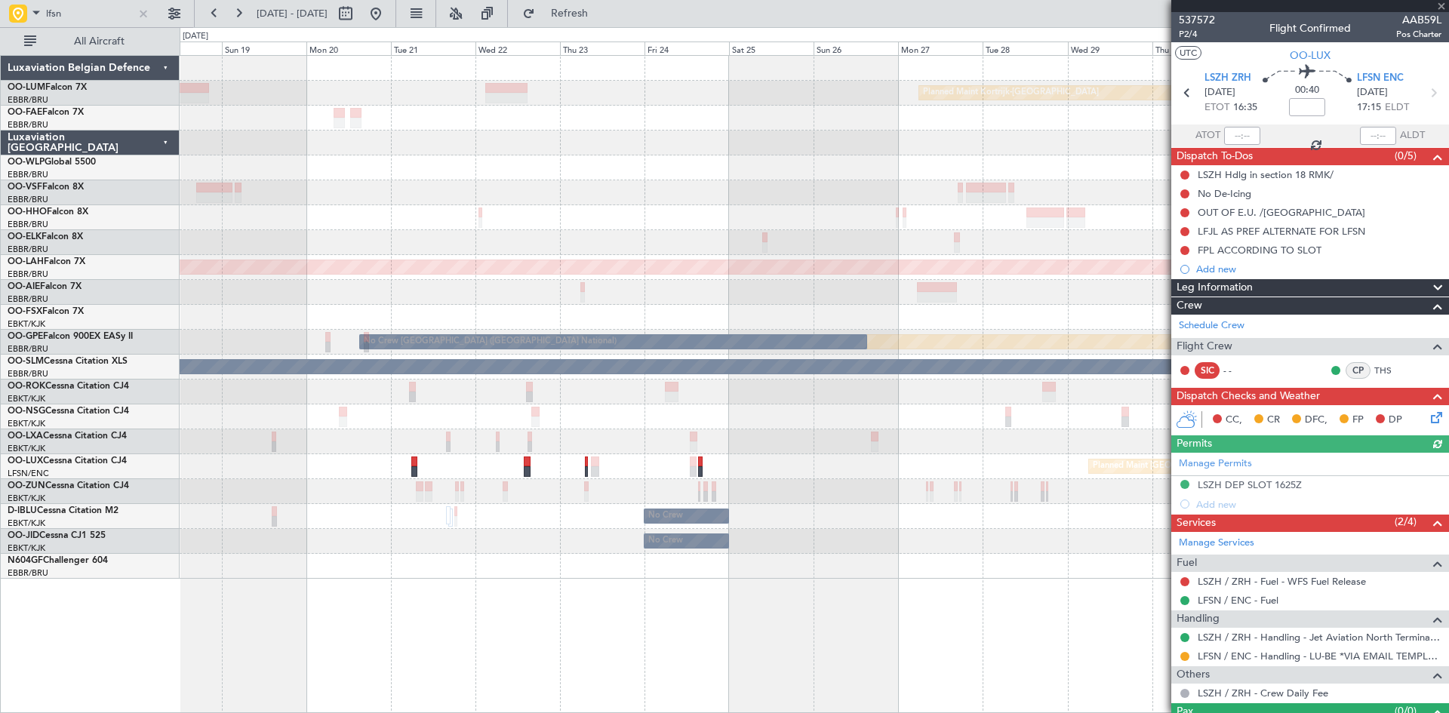
click at [420, 524] on div "Planned Maint Kortrijk-Wevelgem Owner Melsbroek Air Base Planned Maint Alton-st…" at bounding box center [814, 317] width 1269 height 523
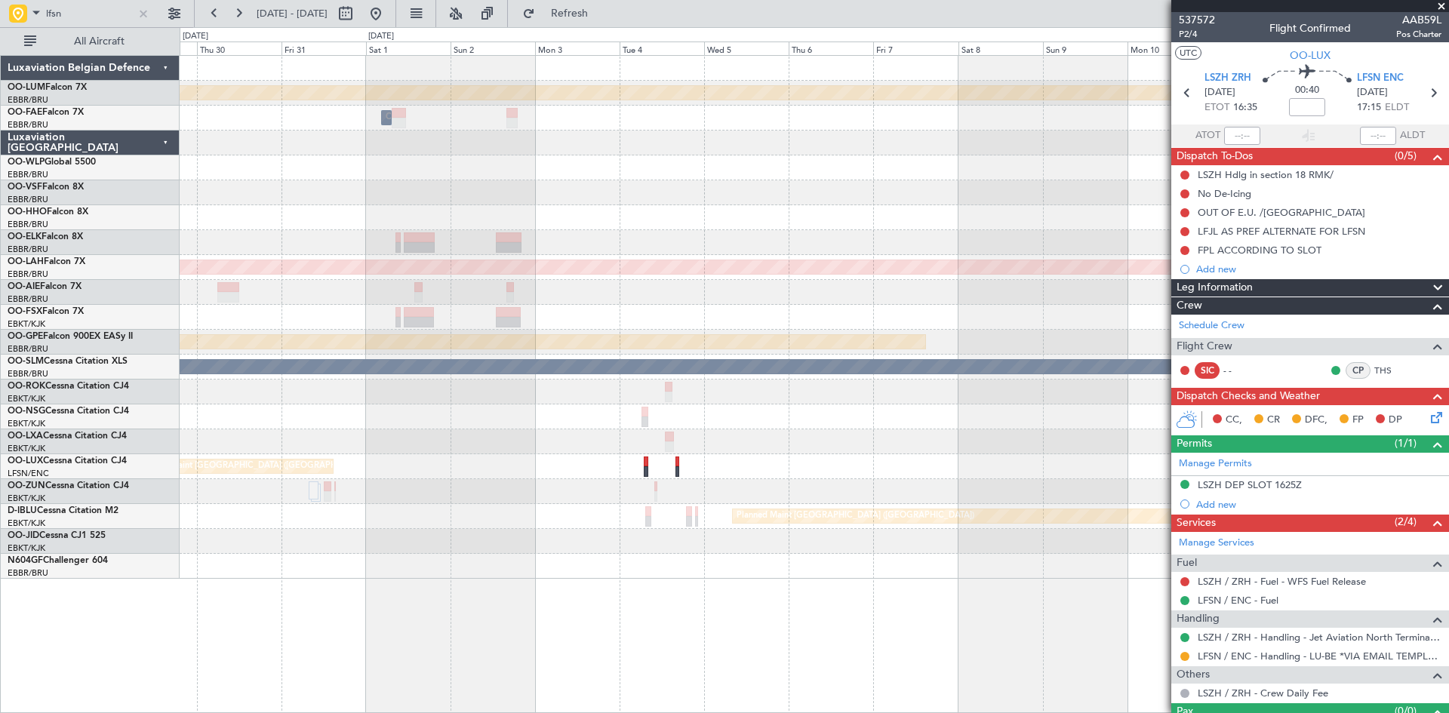
click at [426, 537] on div "Planned Maint Kortrijk-Wevelgem Owner Melsbroek Air Base Planned Maint Alton-st…" at bounding box center [814, 317] width 1269 height 523
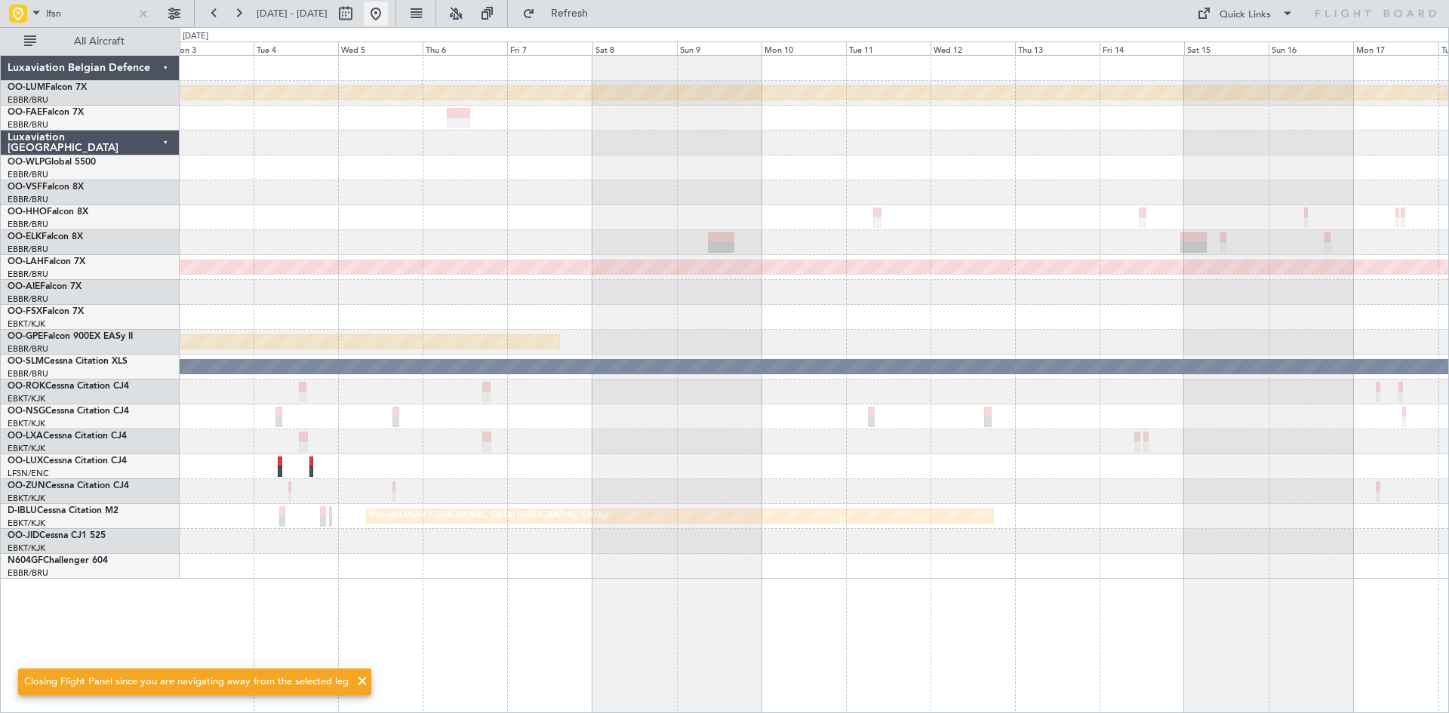
click at [388, 15] on button at bounding box center [376, 14] width 24 height 24
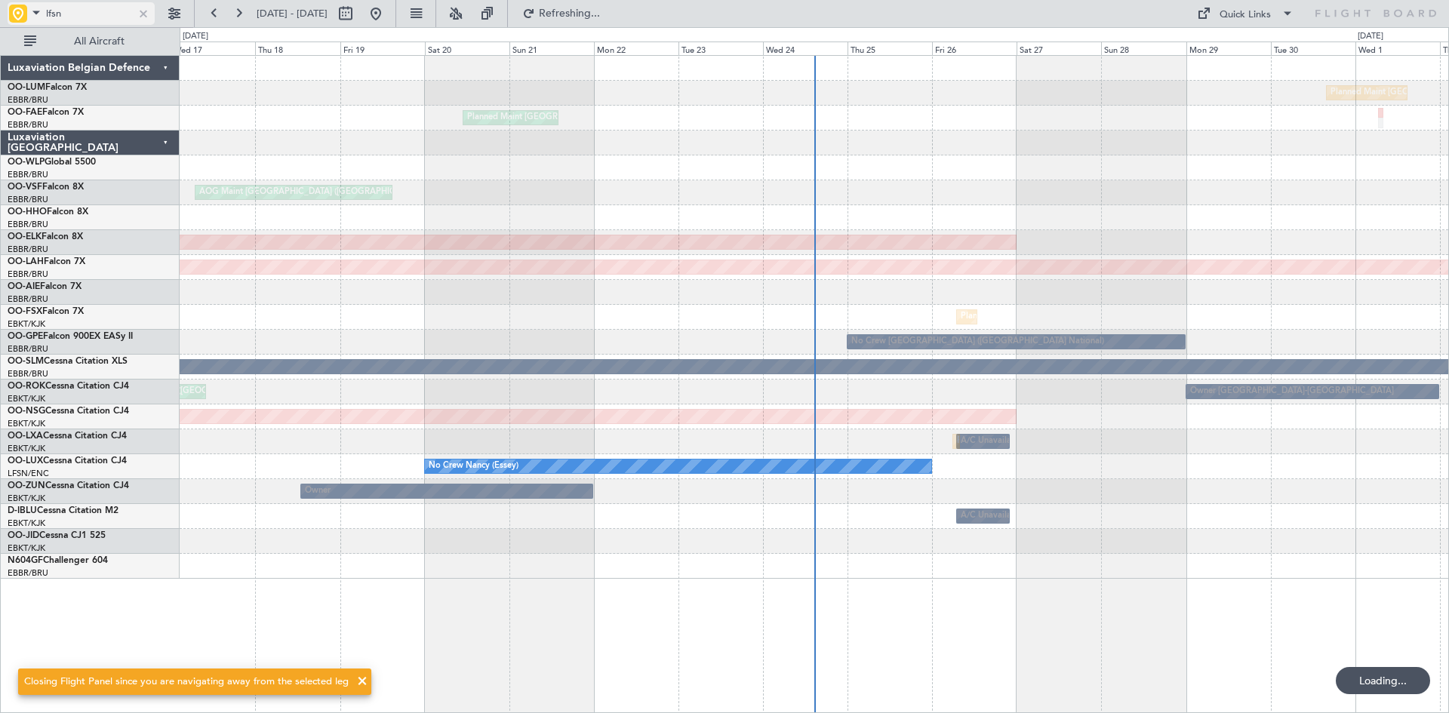
click at [140, 11] on div at bounding box center [143, 13] width 17 height 17
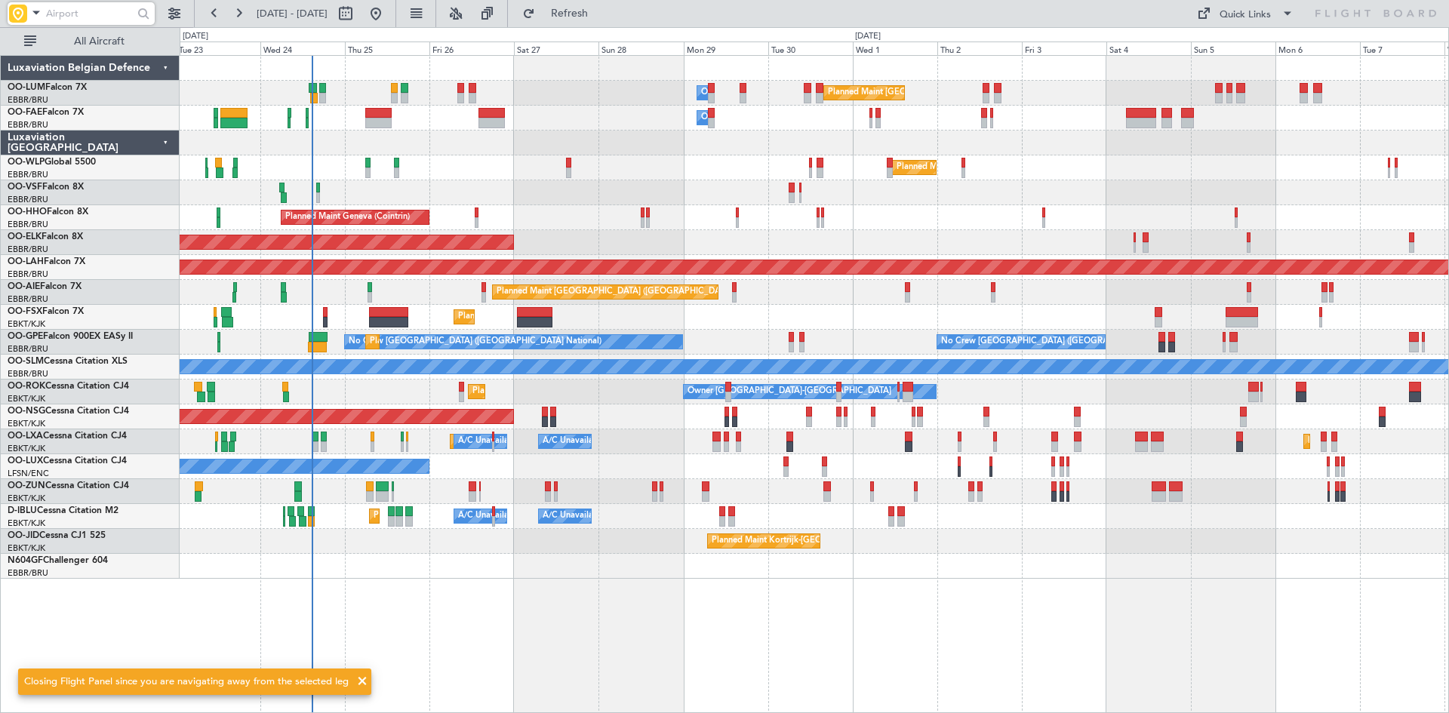
click at [540, 556] on div at bounding box center [814, 566] width 1269 height 25
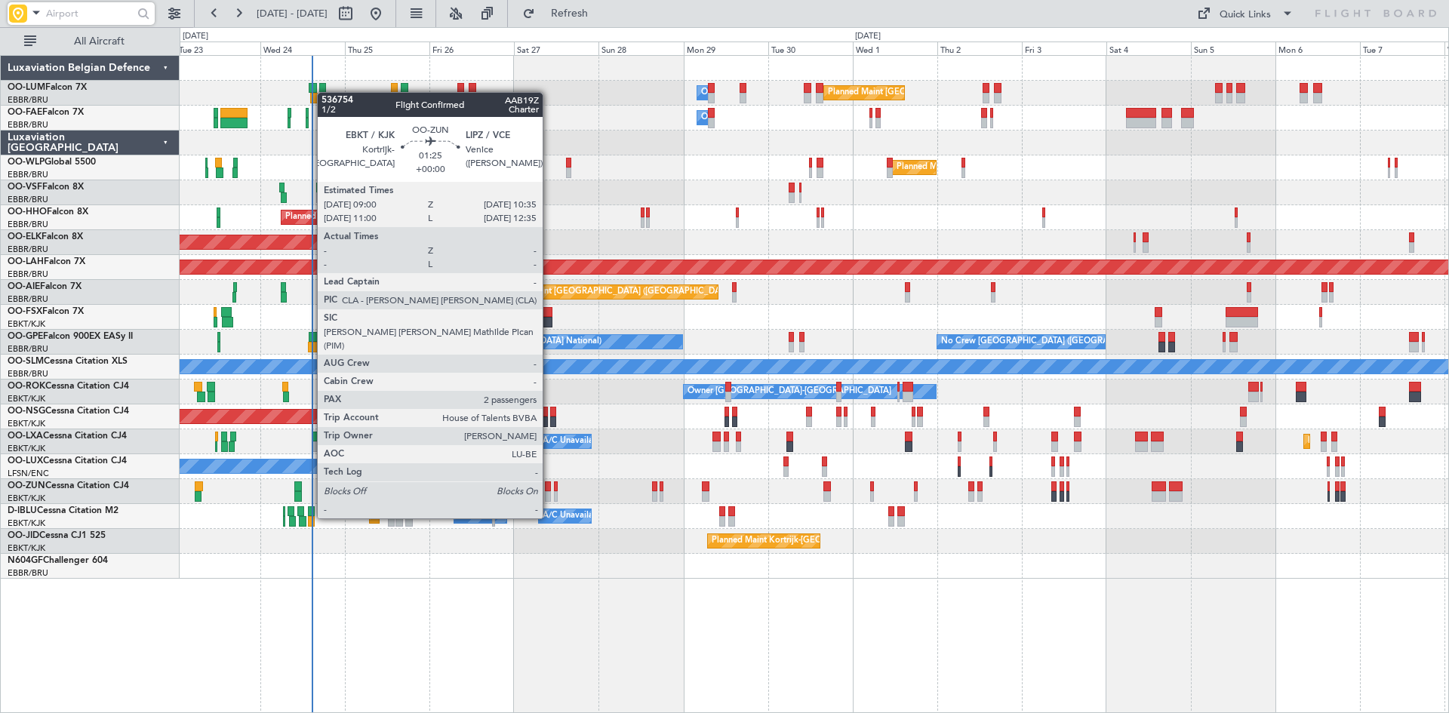
click at [550, 490] on div at bounding box center [548, 487] width 6 height 11
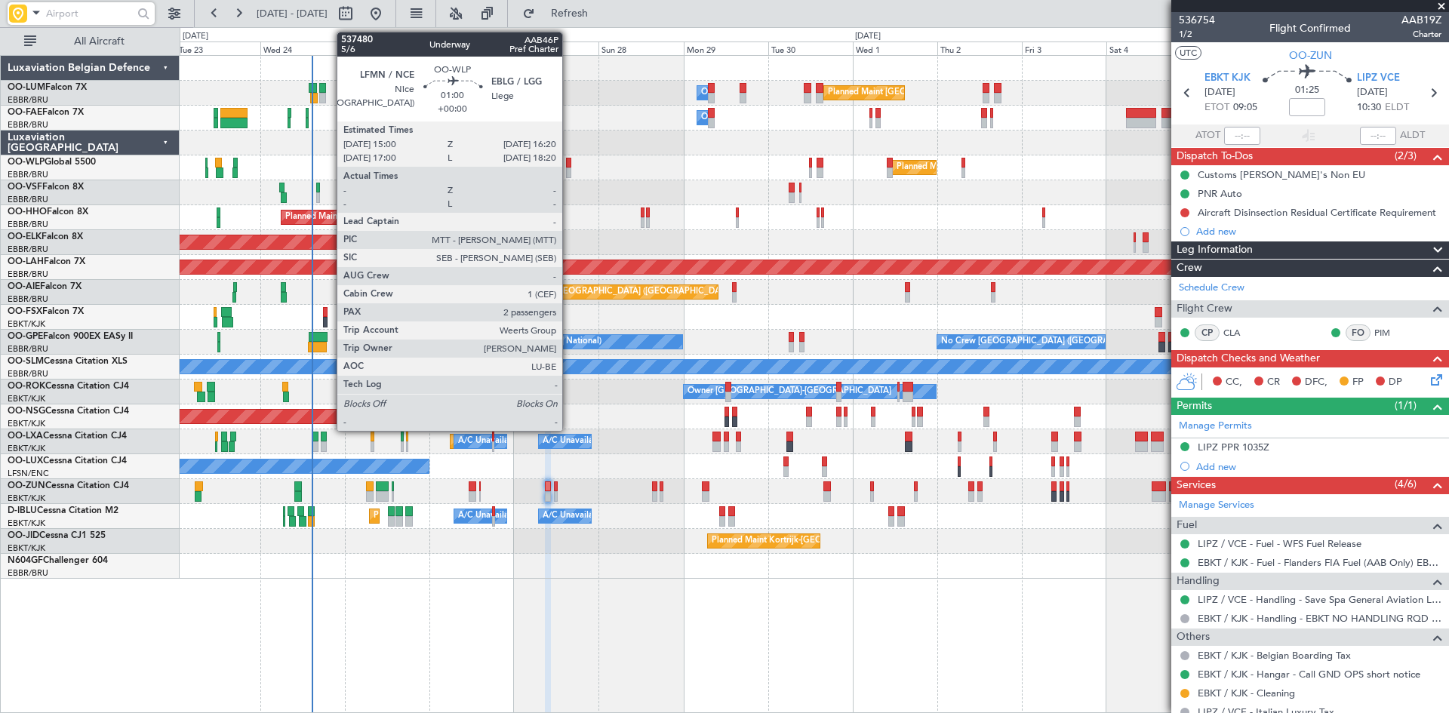
click at [569, 167] on div at bounding box center [568, 163] width 5 height 11
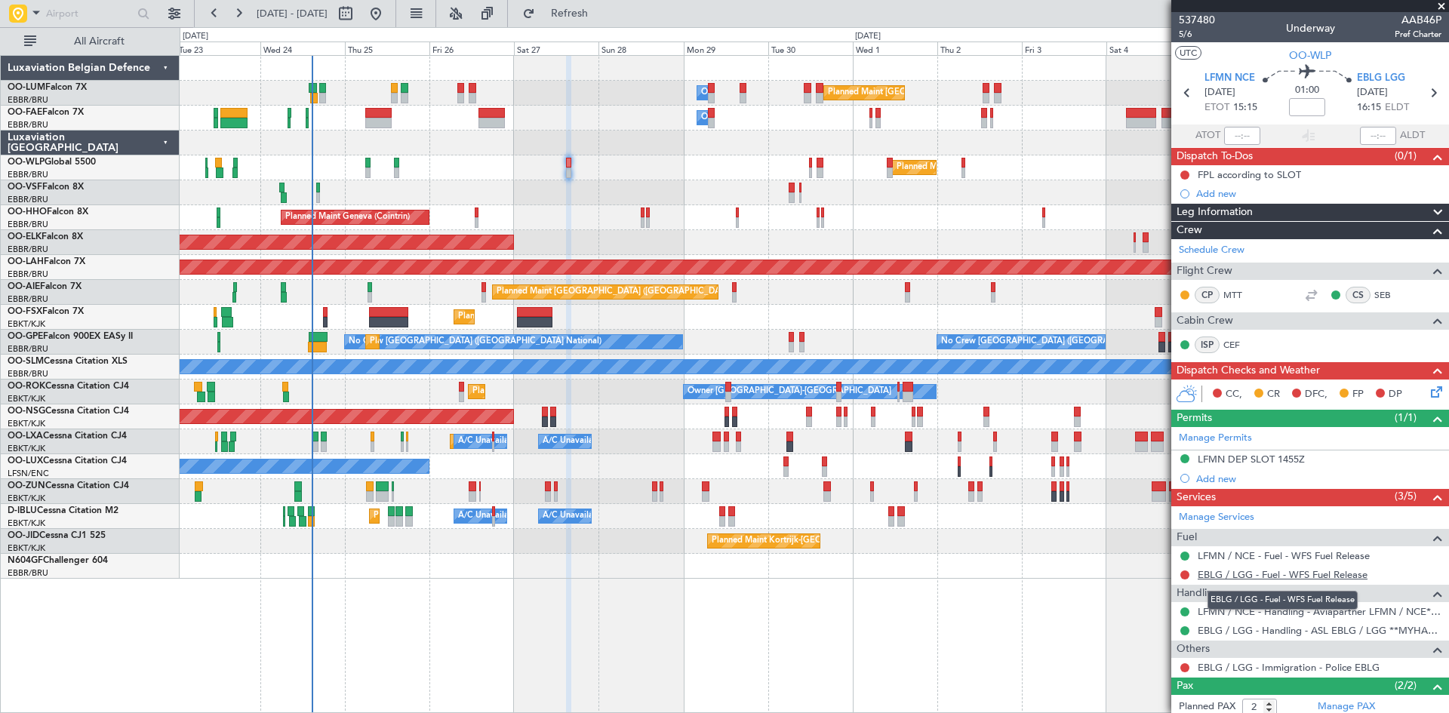
click at [1215, 574] on link "EBLG / LGG - Fuel - WFS Fuel Release" at bounding box center [1283, 574] width 170 height 13
click at [65, 14] on input "text" at bounding box center [89, 13] width 87 height 23
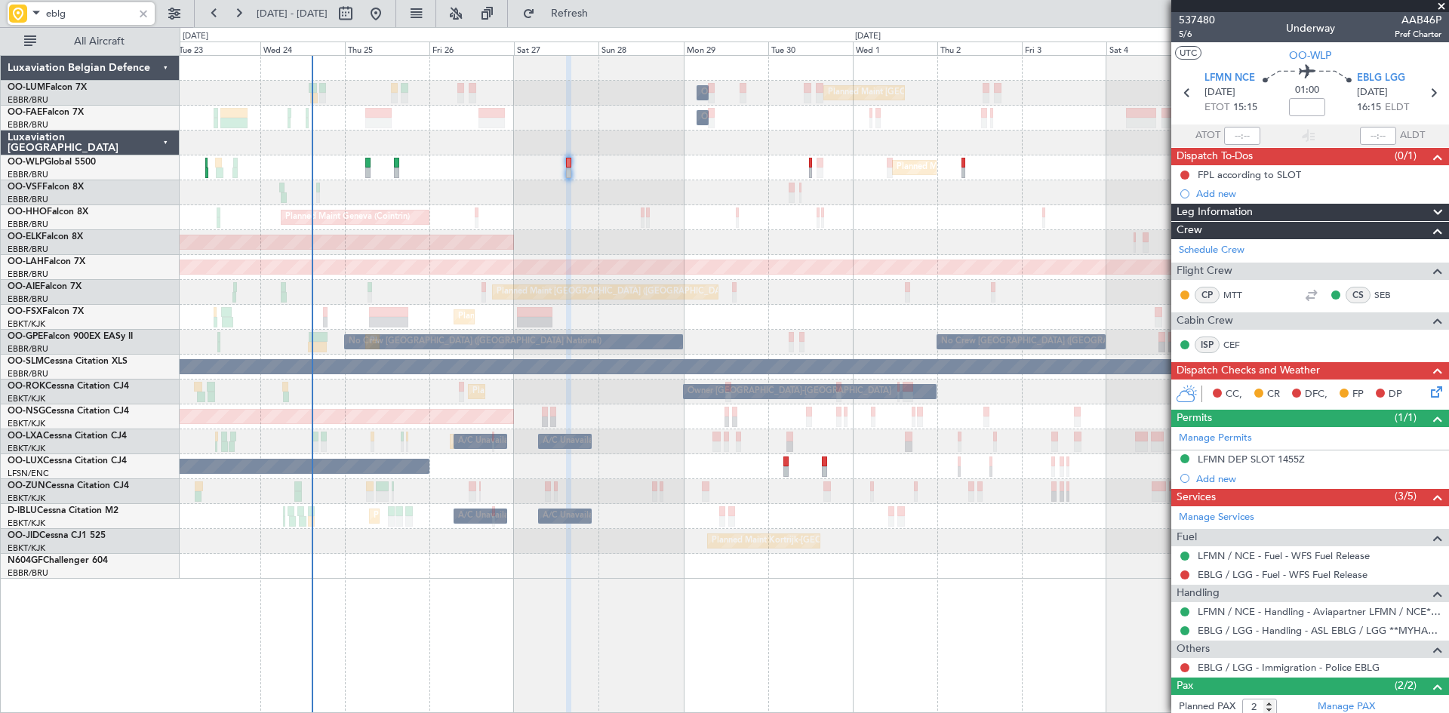
type input "eblg"
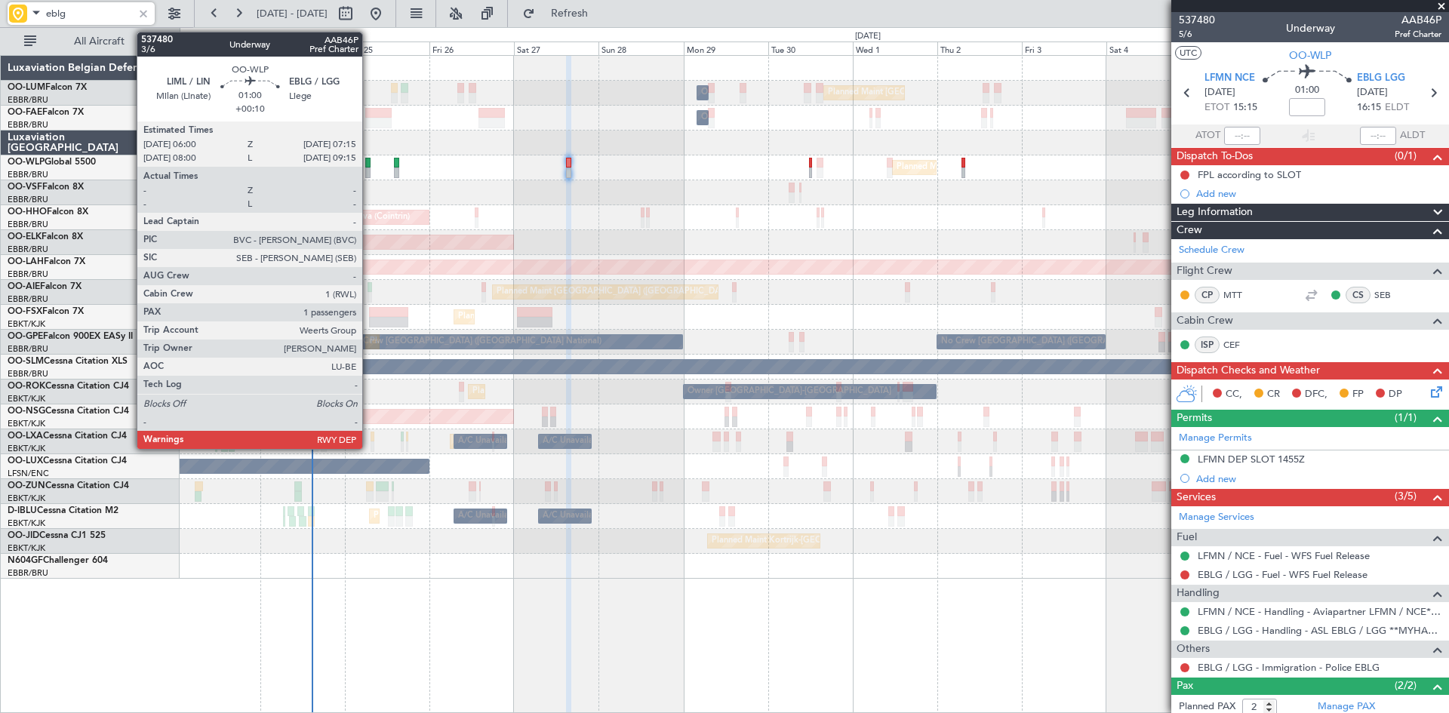
click at [369, 162] on div at bounding box center [367, 163] width 5 height 11
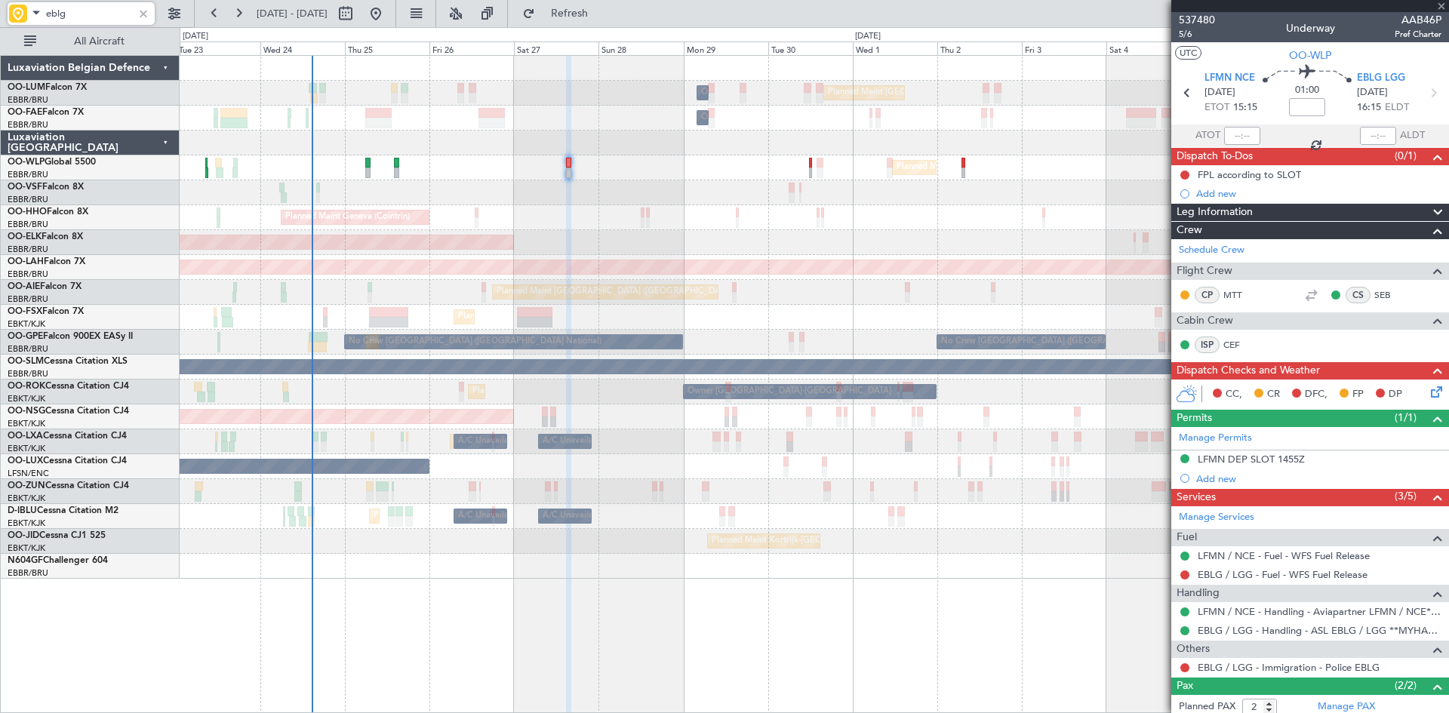
type input "+00:10"
type input "1"
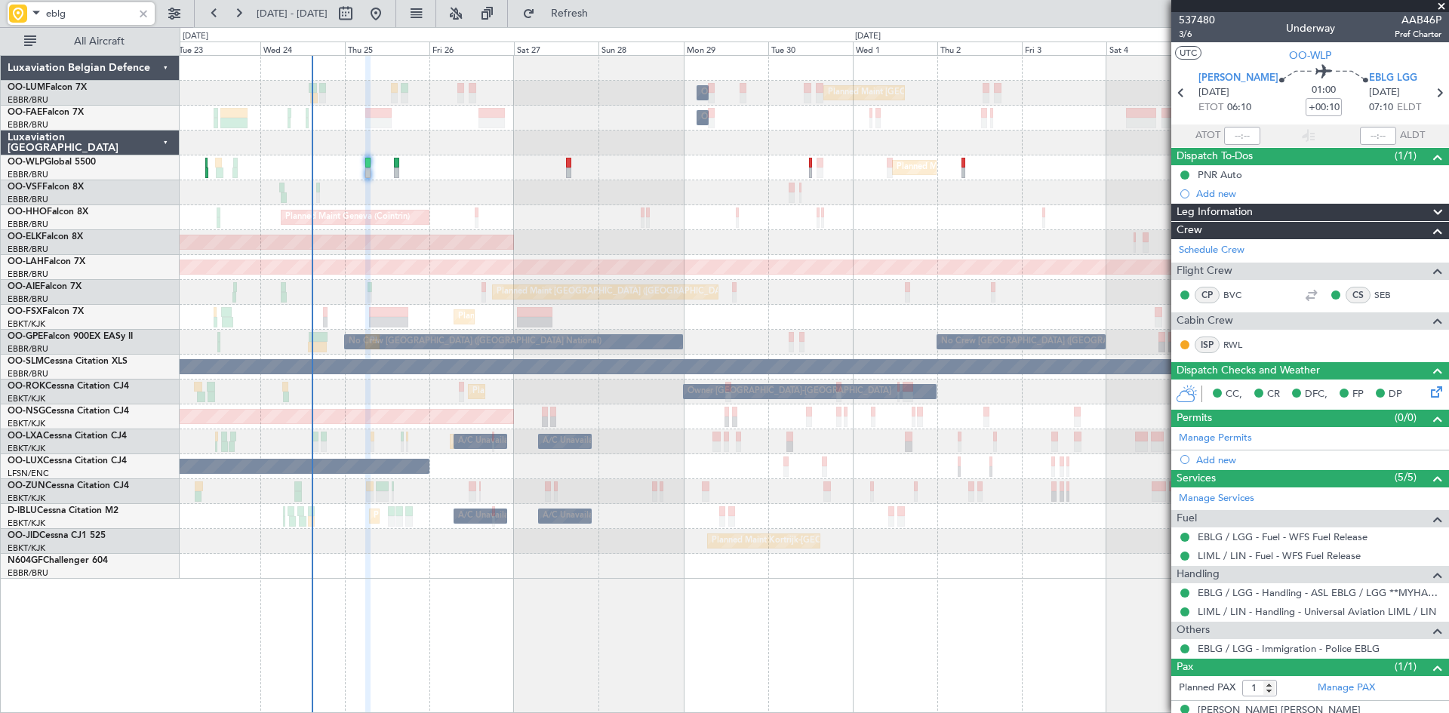
click at [204, 171] on div "Planned Maint Milan (Linate)" at bounding box center [814, 168] width 1269 height 25
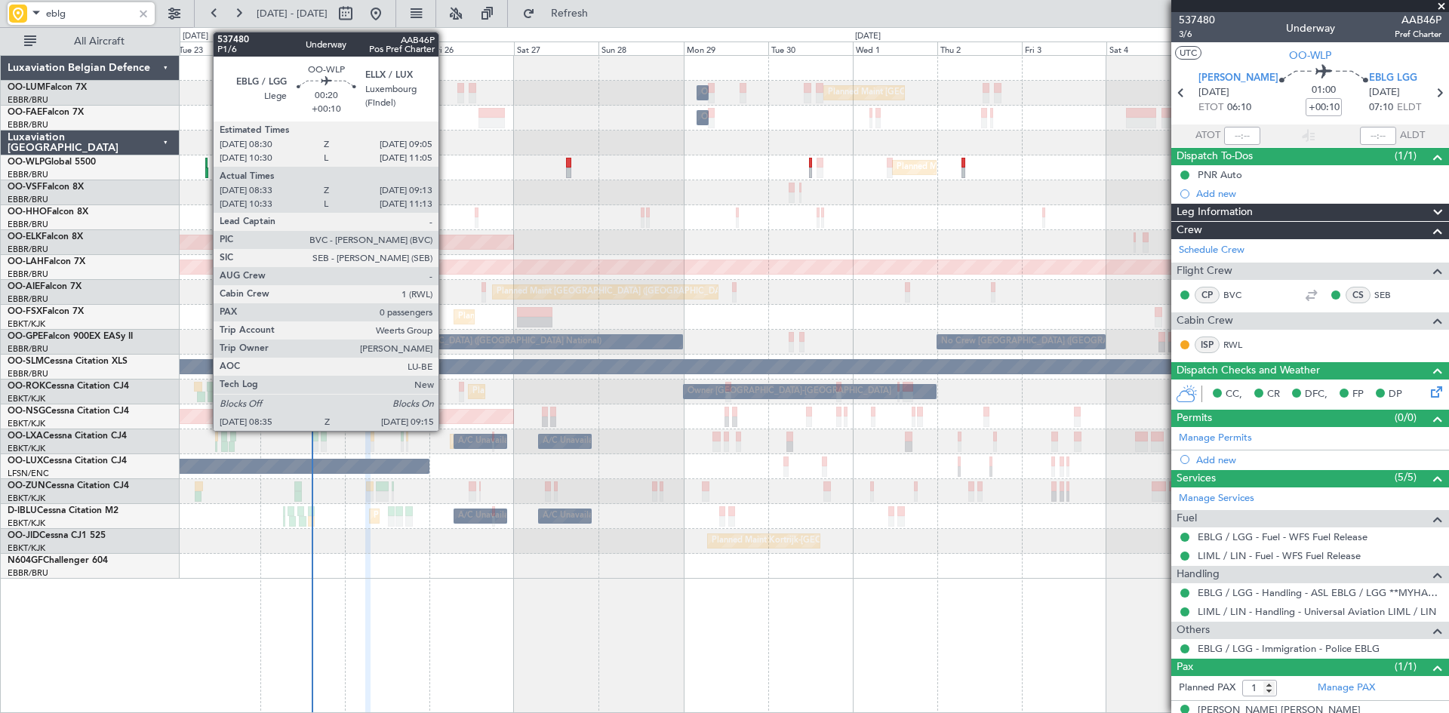
click at [205, 168] on div at bounding box center [206, 173] width 3 height 11
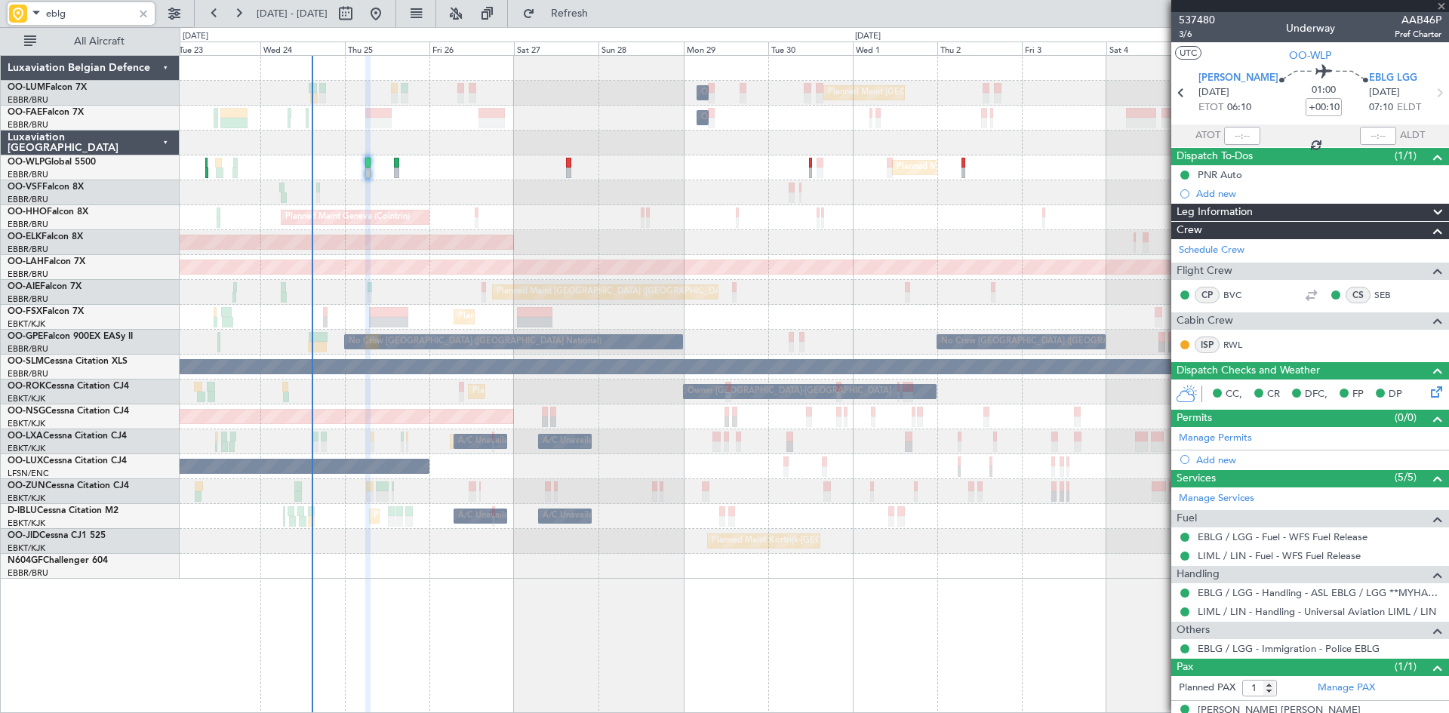
type input "08:43"
type input "09:08"
type input "0"
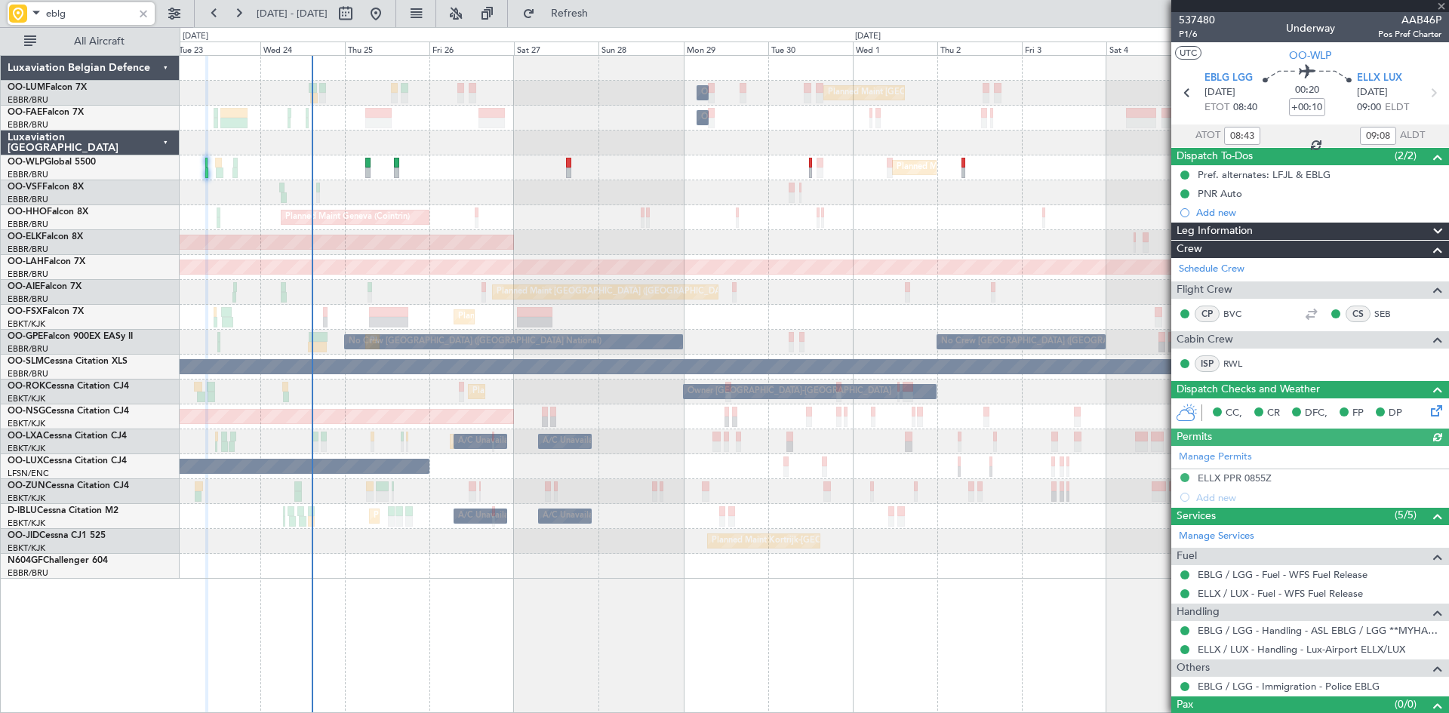
click at [146, 11] on div at bounding box center [143, 13] width 17 height 17
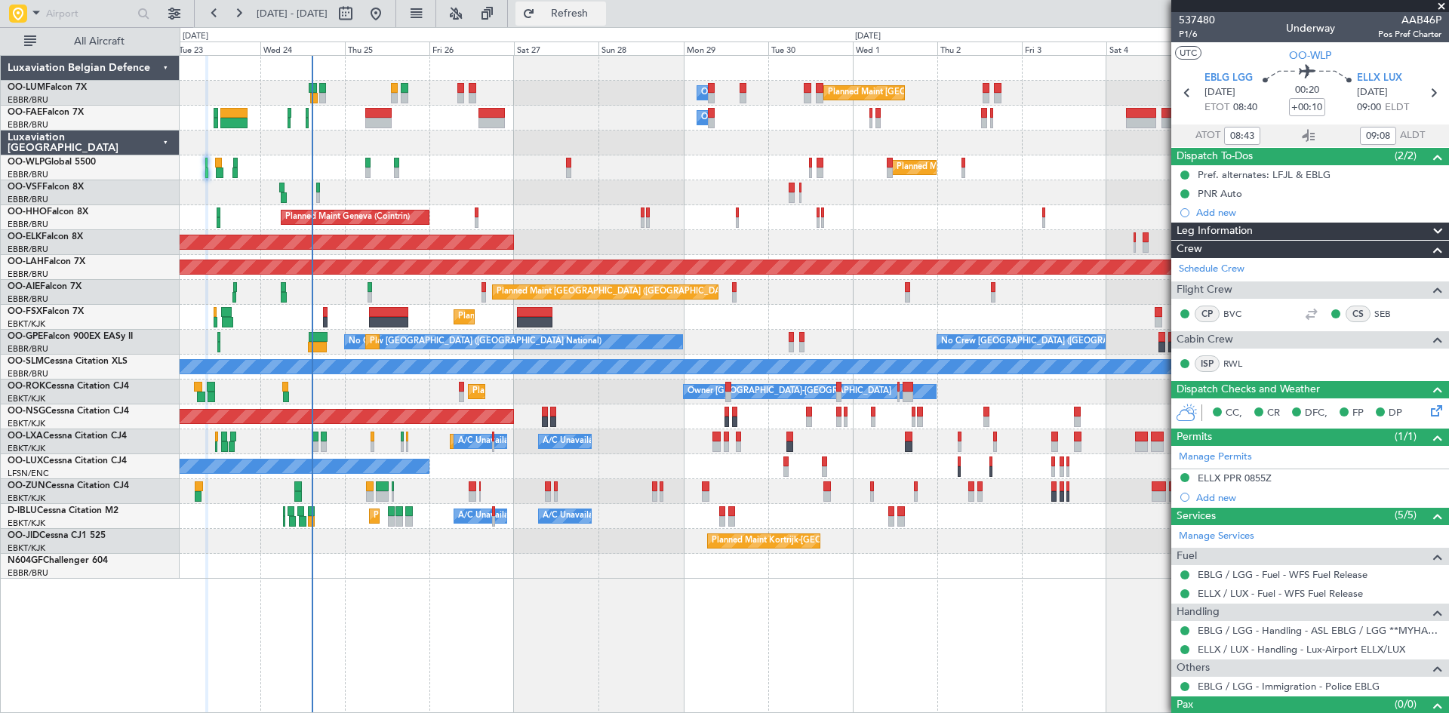
click at [602, 12] on span "Refresh" at bounding box center [569, 13] width 63 height 11
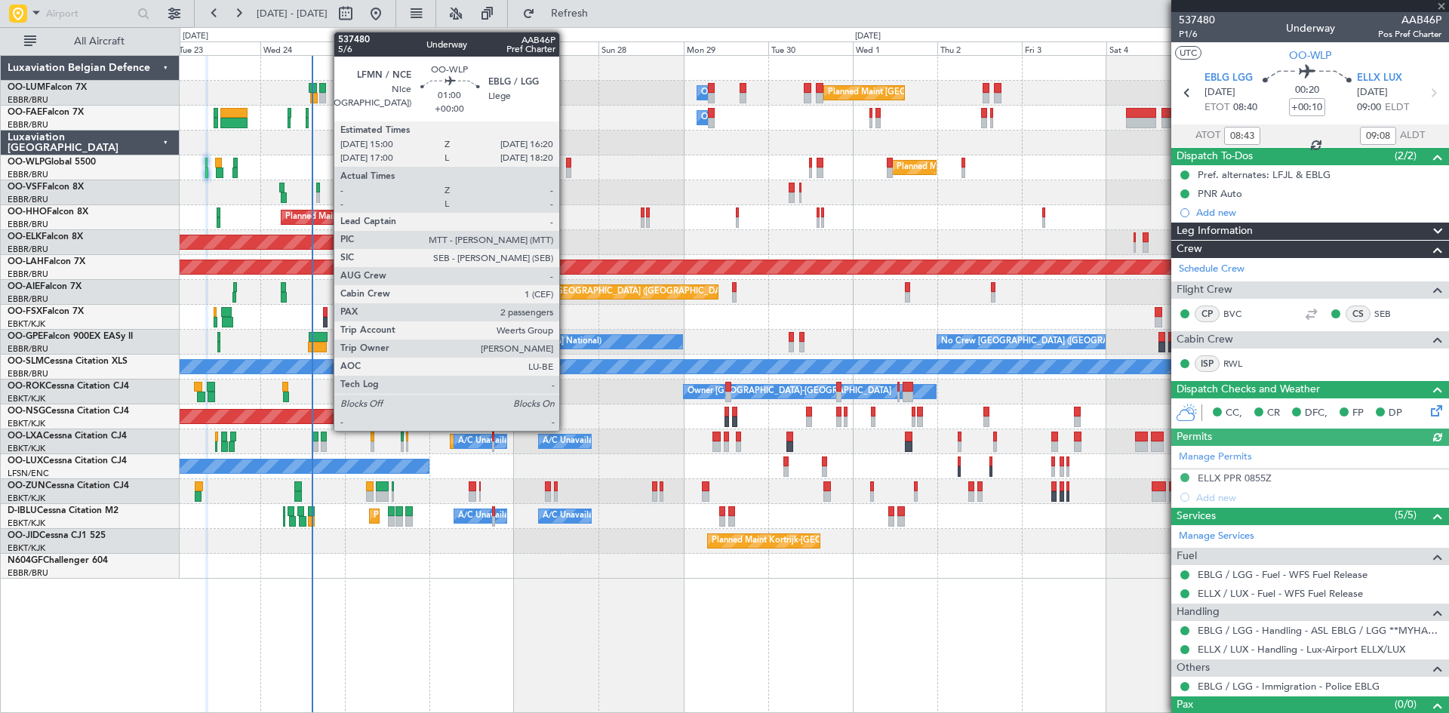
click at [566, 166] on div at bounding box center [568, 163] width 5 height 11
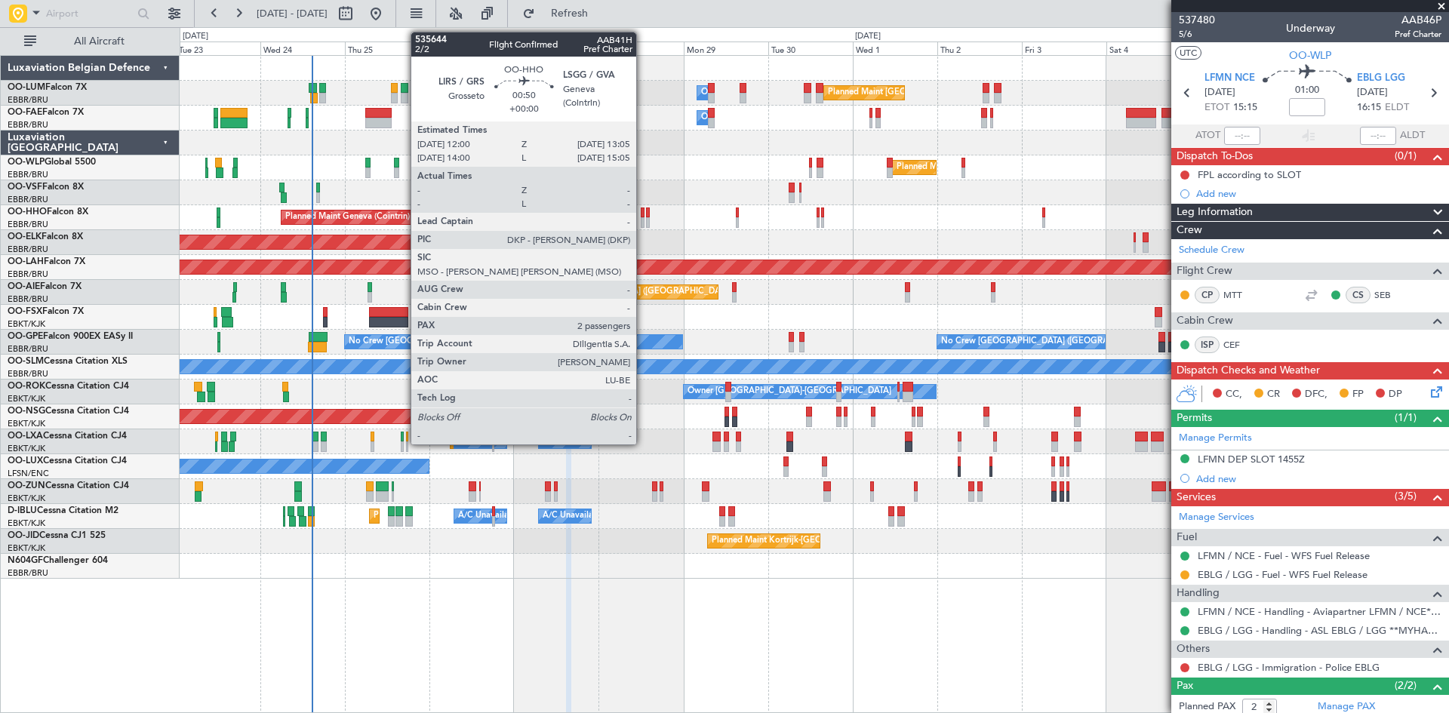
click at [643, 214] on div at bounding box center [643, 213] width 5 height 11
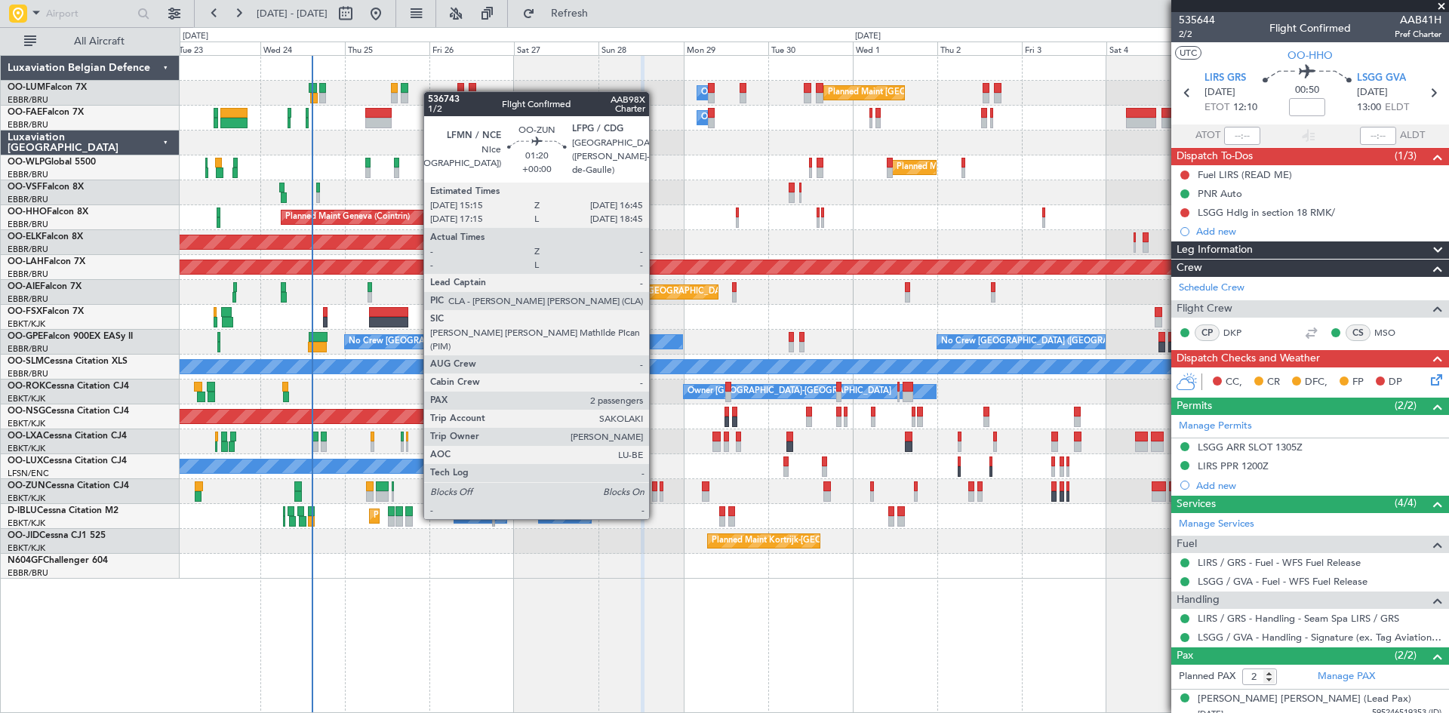
click at [656, 489] on div at bounding box center [655, 487] width 6 height 11
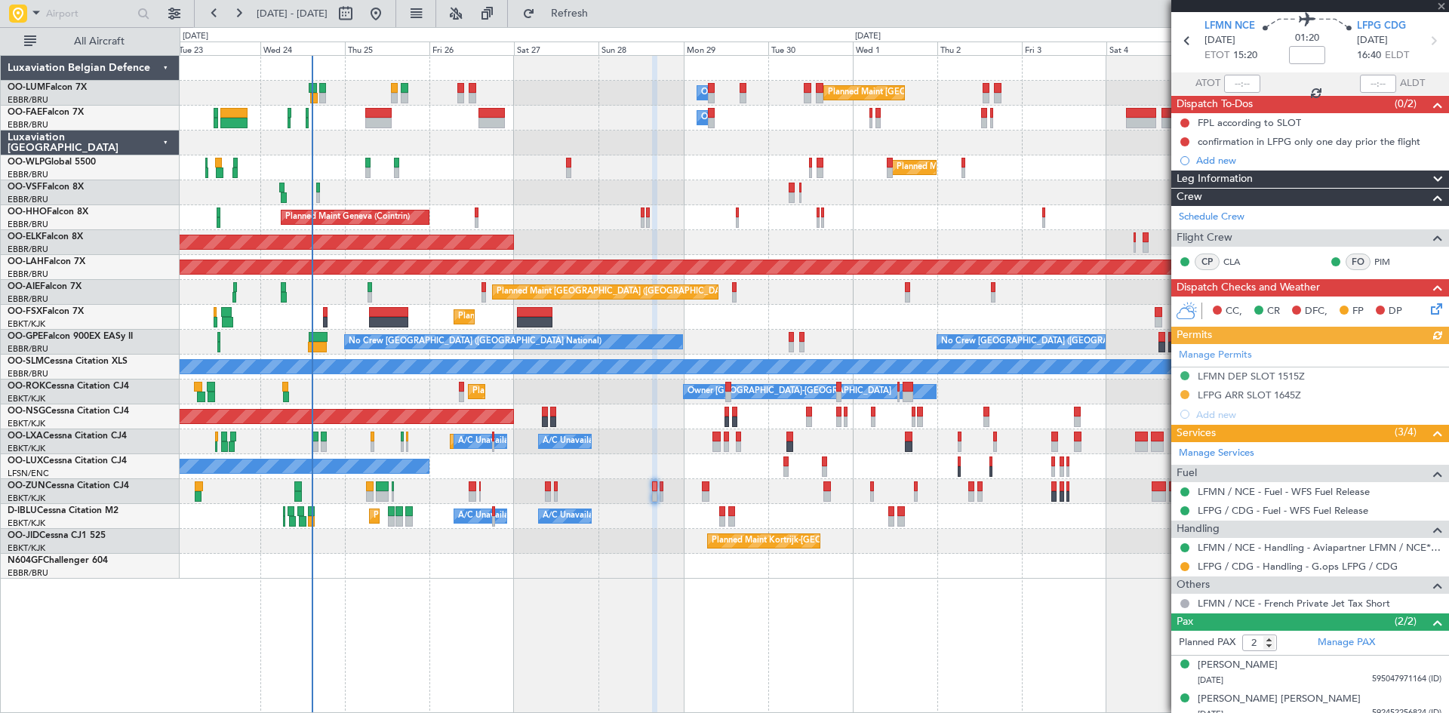
scroll to position [62, 0]
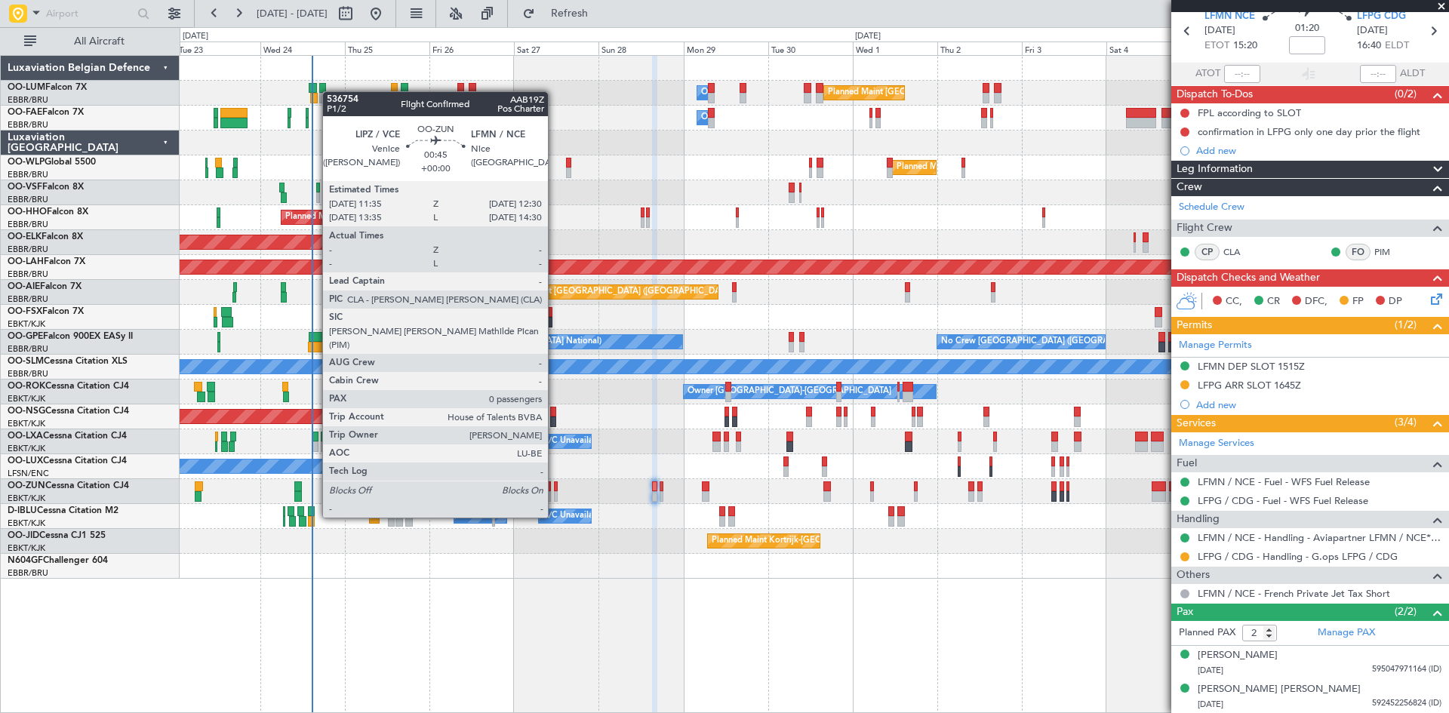
click at [555, 489] on div at bounding box center [556, 487] width 4 height 11
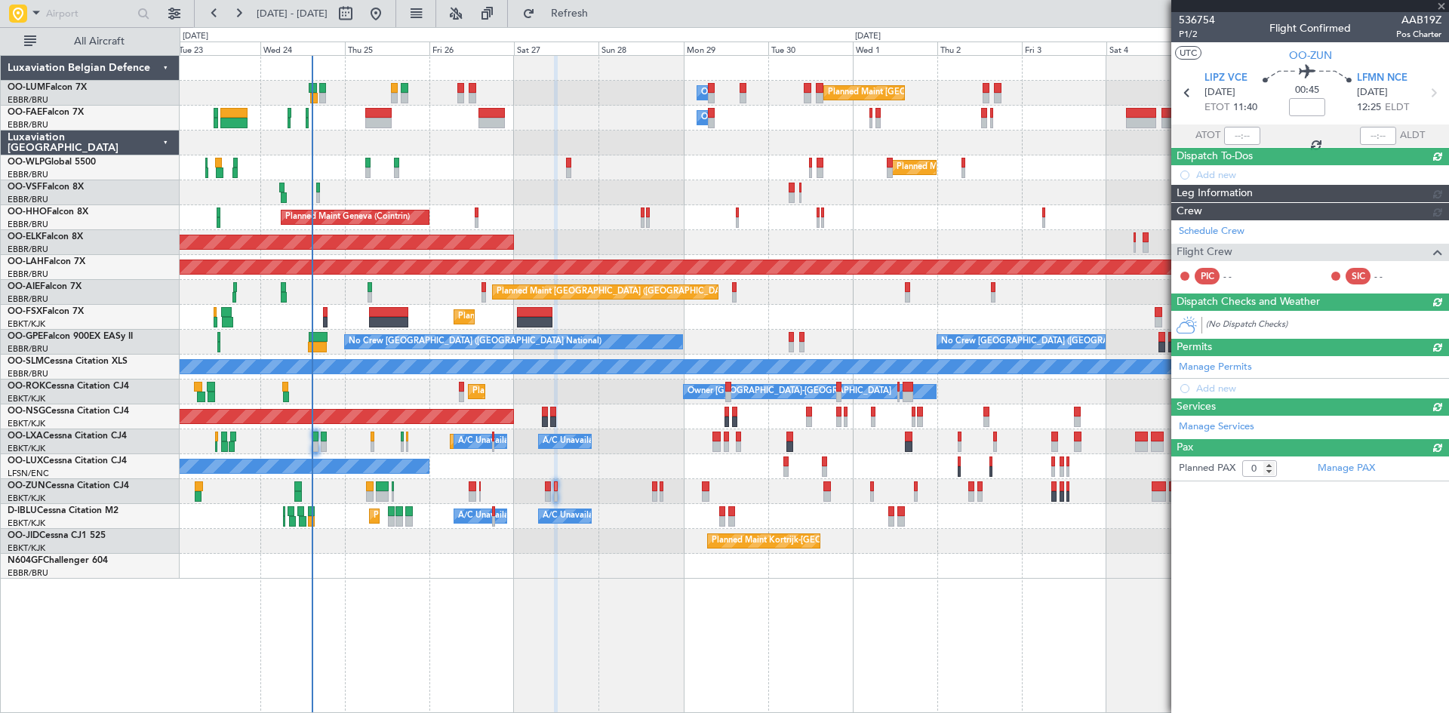
scroll to position [0, 0]
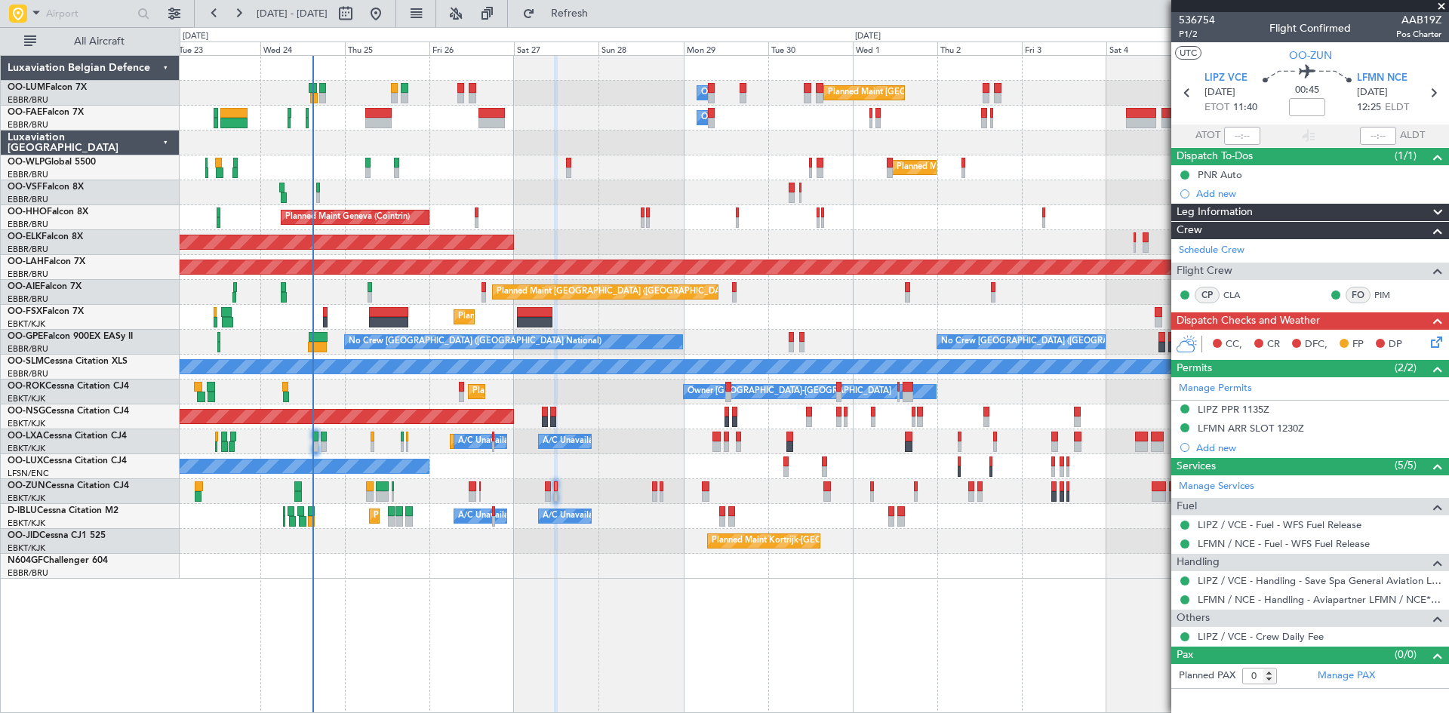
click at [957, 134] on div at bounding box center [814, 143] width 1269 height 25
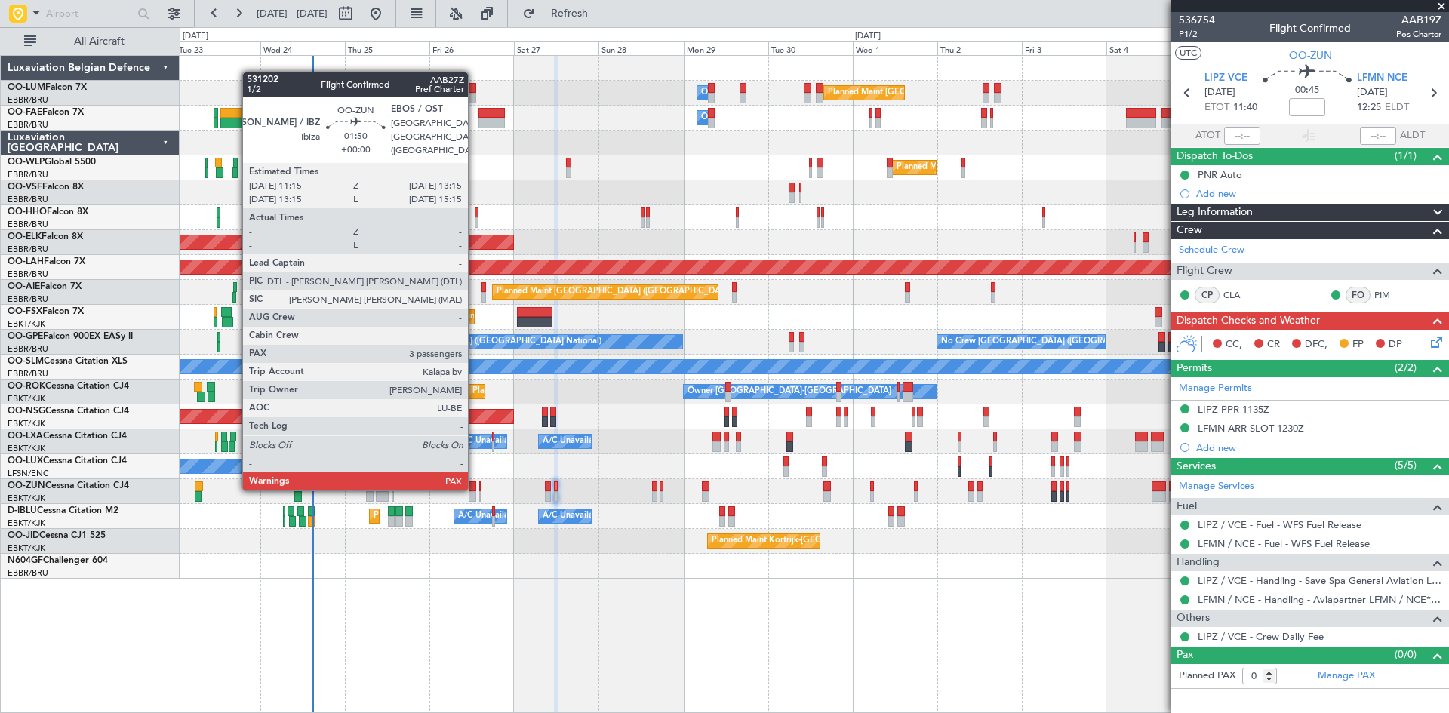
click at [475, 488] on div at bounding box center [473, 487] width 8 height 11
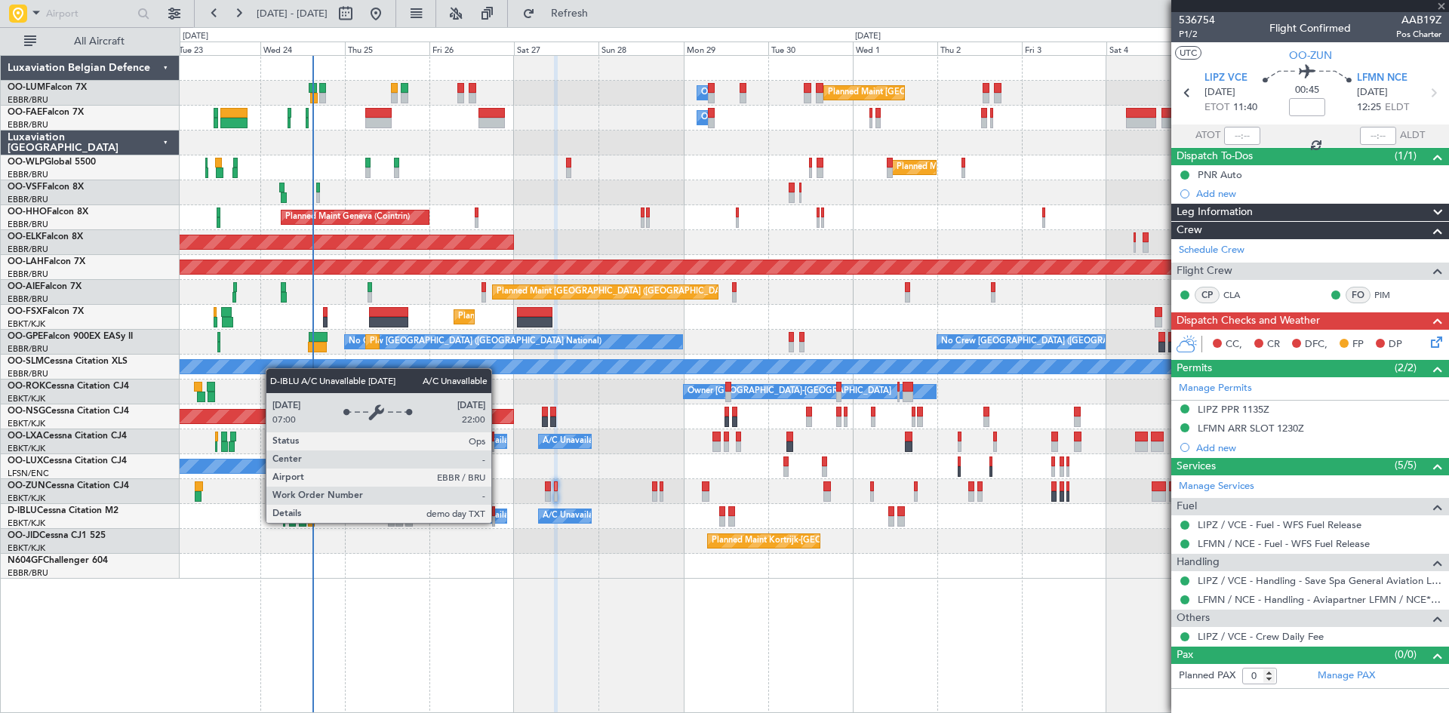
type input "3"
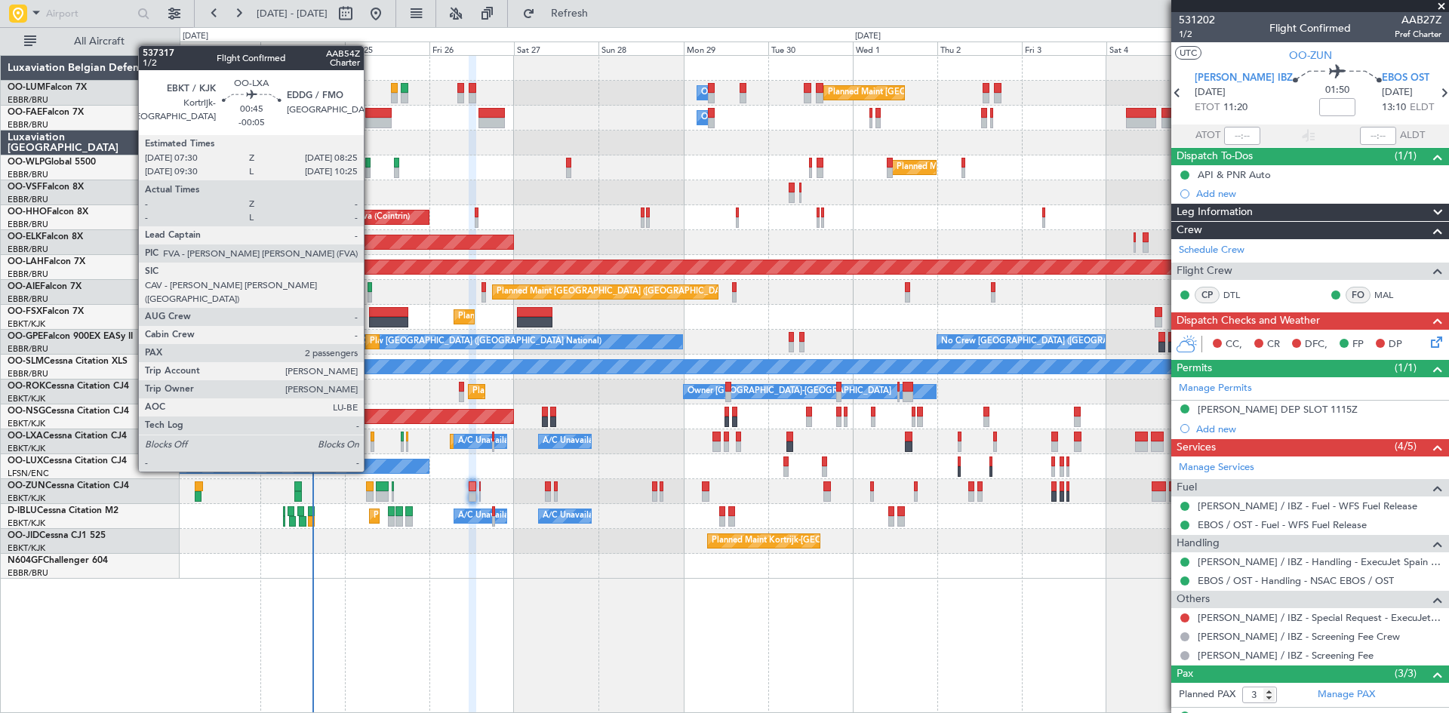
click at [371, 443] on div at bounding box center [373, 447] width 4 height 11
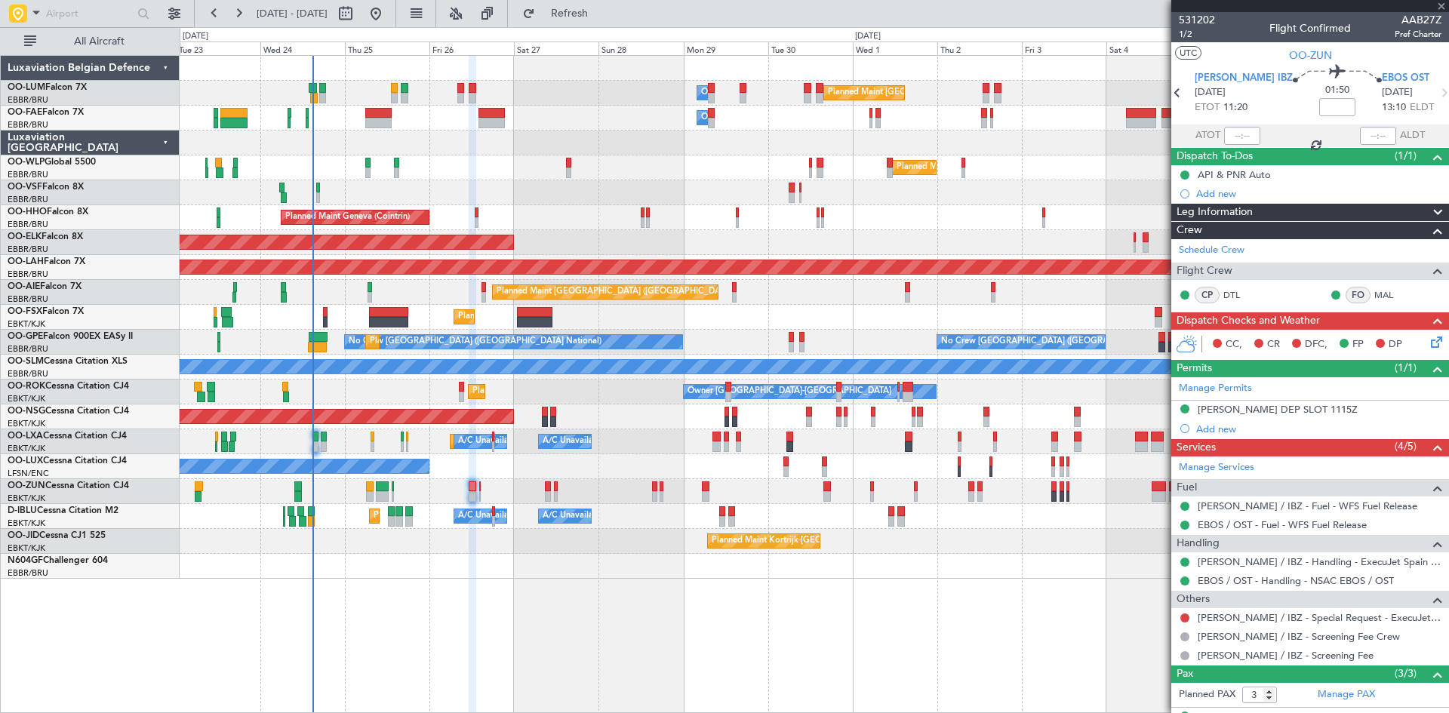
type input "-00:05"
type input "2"
